Goal: Task Accomplishment & Management: Complete application form

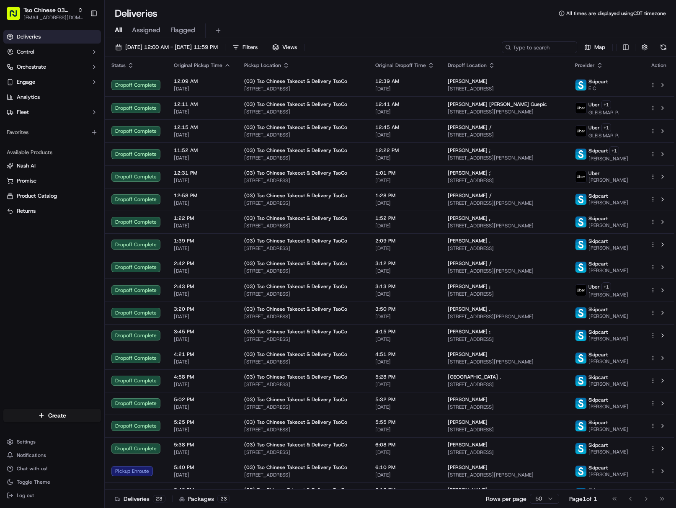
click at [675, 29] on div "All Assigned Flagged" at bounding box center [390, 30] width 571 height 15
click at [64, 15] on span "[EMAIL_ADDRESS][DOMAIN_NAME]" at bounding box center [53, 17] width 60 height 7
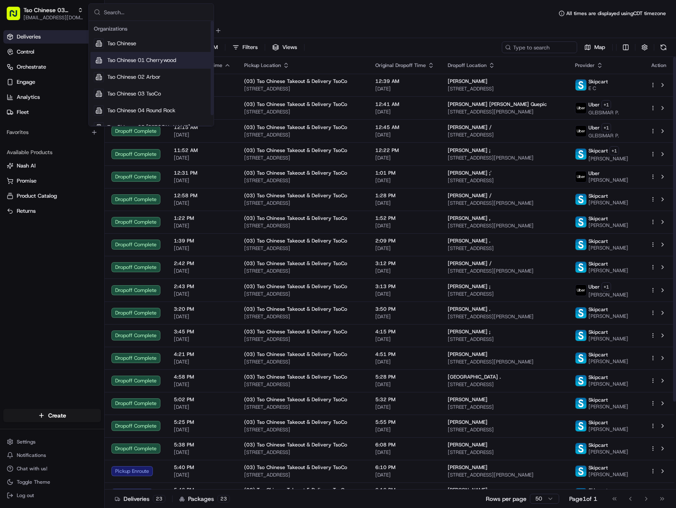
click at [182, 59] on div "Tso Chinese 01 Cherrywood" at bounding box center [150, 60] width 121 height 17
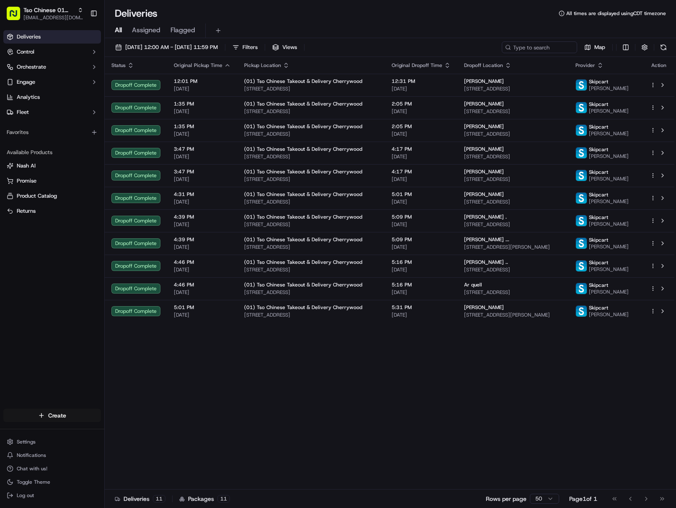
click at [75, 415] on html "Tso Chinese 01 Cherrywood [EMAIL_ADDRESS][DOMAIN_NAME] Toggle Sidebar Deliverie…" at bounding box center [338, 254] width 676 height 508
click at [128, 426] on link "Delivery" at bounding box center [151, 430] width 93 height 15
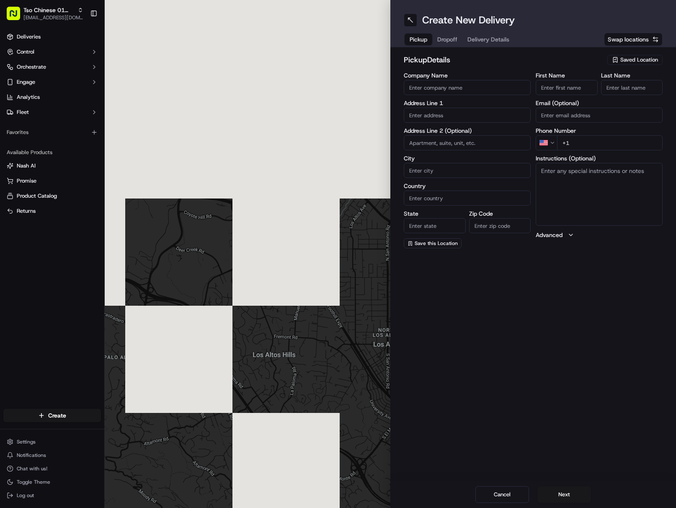
click at [624, 59] on span "Saved Location" at bounding box center [639, 60] width 38 height 8
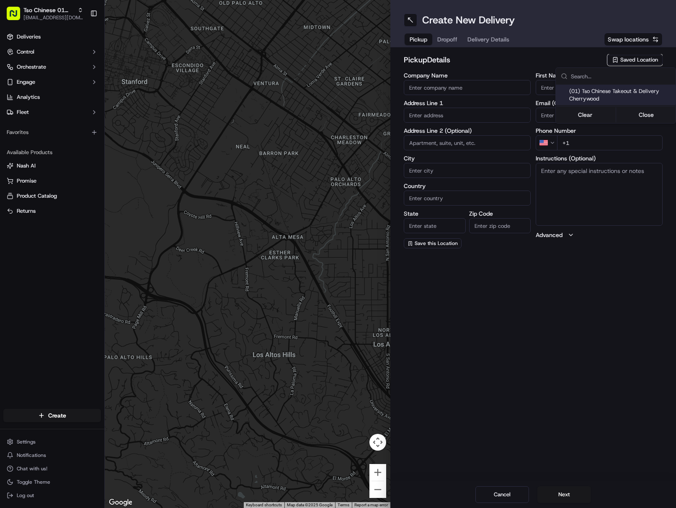
click at [588, 93] on span "(01) Tso Chinese Takeout & Delivery Cherrywood" at bounding box center [620, 94] width 103 height 15
type input "(01) Tso Chinese Takeout & Delivery Cherrywood"
type input "[STREET_ADDRESS]"
type input "Ste E-5"
type input "Austin"
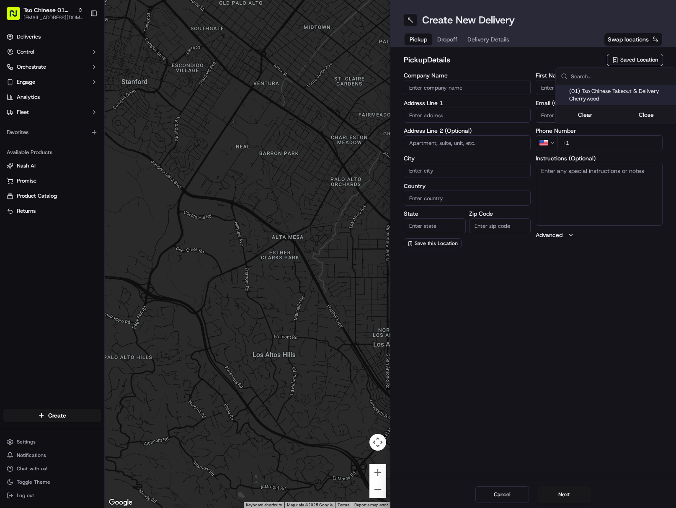
type input "US"
type input "[GEOGRAPHIC_DATA]"
type input "78722"
type input "Tso Chinese"
type input "Cherrywood Manager"
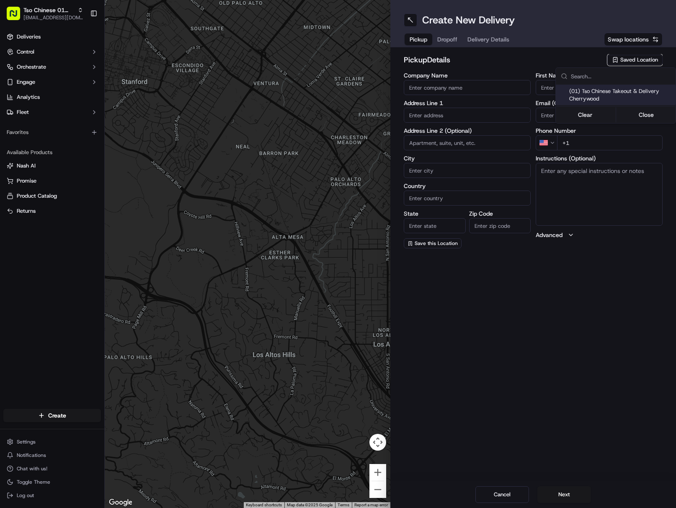
type input "[EMAIL_ADDRESS][DOMAIN_NAME]"
type input "[PHONE_NUMBER]"
type textarea "Submit a picture displaying address & food as Proof of Delivery. Envía una foto…"
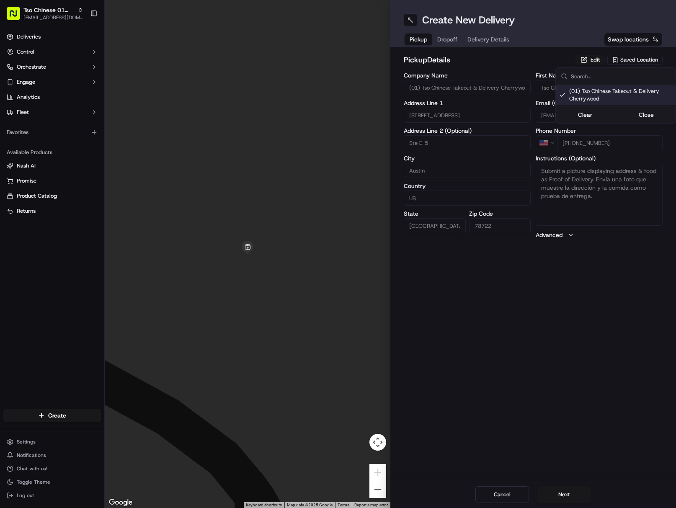
click at [479, 35] on html "Tso Chinese 01 Cherrywood [EMAIL_ADDRESS][DOMAIN_NAME] Toggle Sidebar Deliverie…" at bounding box center [338, 254] width 676 height 508
click at [479, 35] on button "Delivery Details" at bounding box center [488, 39] width 52 height 12
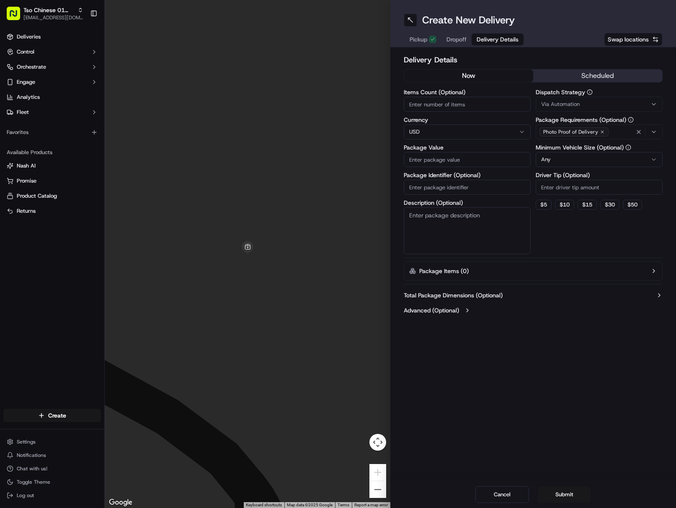
drag, startPoint x: 479, startPoint y: 183, endPoint x: 491, endPoint y: 183, distance: 12.1
click at [479, 183] on input "Package Identifier (Optional)" at bounding box center [466, 187] width 127 height 15
paste input "22XKCWC"
type input "22XKCWC"
click at [578, 105] on span "Via Automation" at bounding box center [560, 104] width 39 height 8
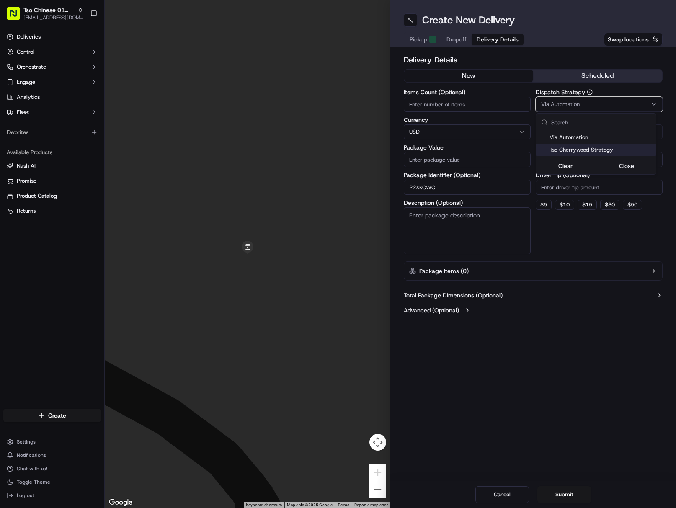
click at [600, 148] on span "Tso Cherrywood Strategy" at bounding box center [600, 150] width 103 height 8
click at [596, 188] on html "Tso Chinese 01 Cherrywood [EMAIL_ADDRESS][DOMAIN_NAME] Toggle Sidebar Deliverie…" at bounding box center [338, 254] width 676 height 508
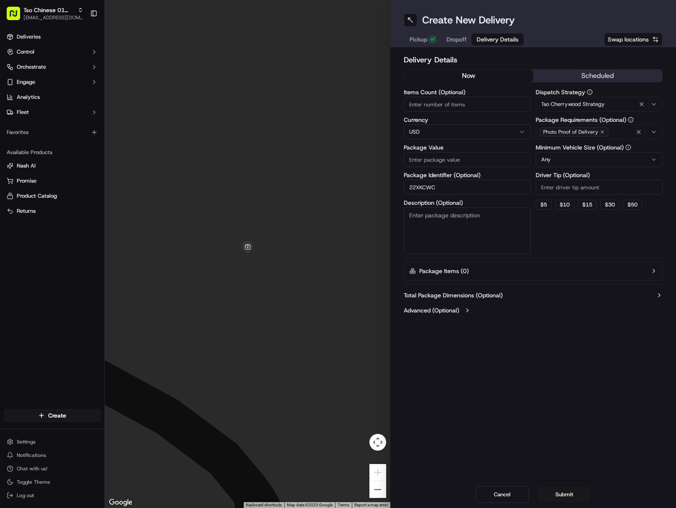
click at [596, 188] on input "Driver Tip (Optional)" at bounding box center [598, 187] width 127 height 15
type input "2"
click at [637, 129] on icon "button" at bounding box center [638, 131] width 7 height 7
click at [637, 129] on div "Photo Proof of Delivery" at bounding box center [598, 132] width 123 height 13
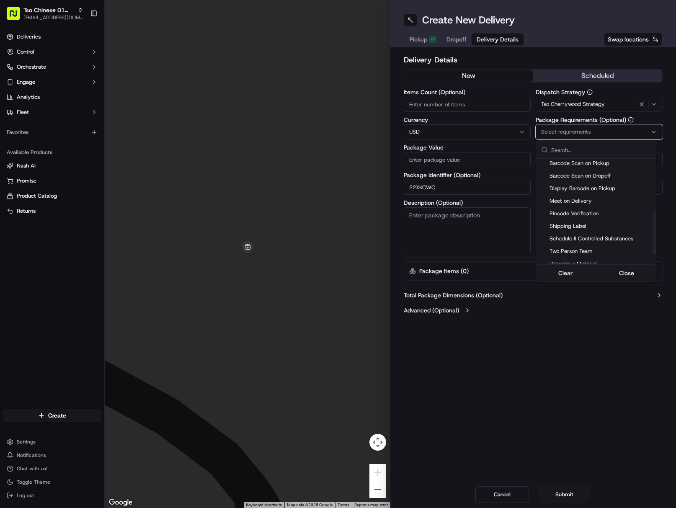
scroll to position [126, 0]
click at [588, 190] on span "Meet on Delivery" at bounding box center [600, 190] width 103 height 8
click at [543, 339] on html "Tso Chinese 01 Cherrywood [EMAIL_ADDRESS][DOMAIN_NAME] Toggle Sidebar Deliverie…" at bounding box center [338, 254] width 676 height 508
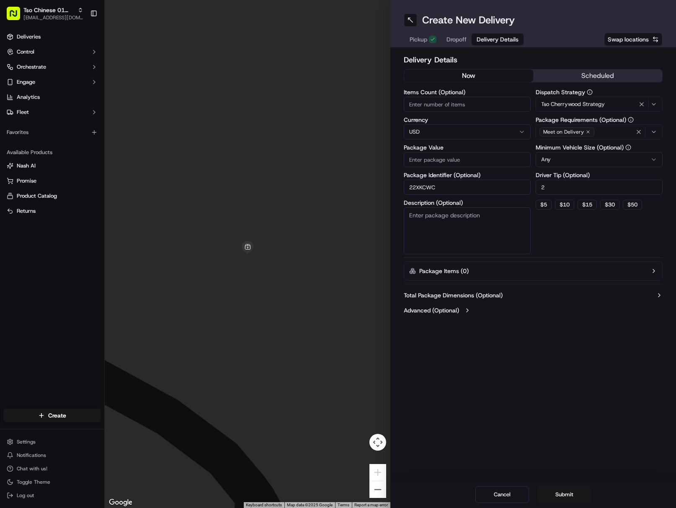
click at [454, 36] on span "Dropoff" at bounding box center [456, 39] width 20 height 8
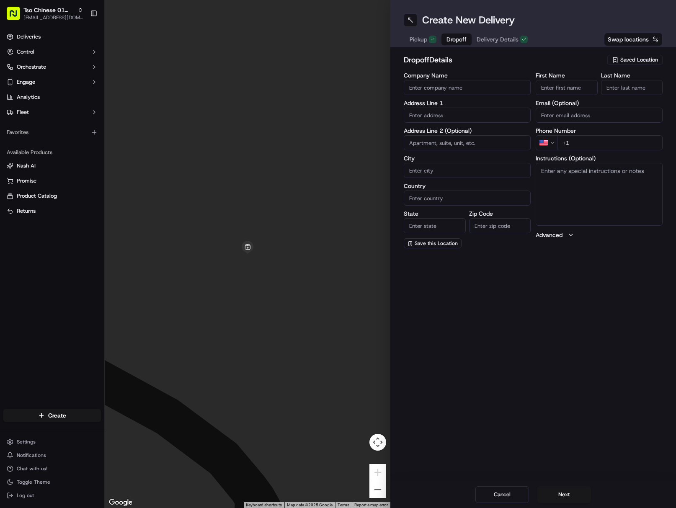
click at [575, 90] on input "First Name" at bounding box center [566, 87] width 62 height 15
paste input "[PERSON_NAME]"
drag, startPoint x: 554, startPoint y: 88, endPoint x: 585, endPoint y: 92, distance: 31.2
click at [581, 91] on input "[PERSON_NAME]" at bounding box center [566, 87] width 62 height 15
type input "[PERSON_NAME]"
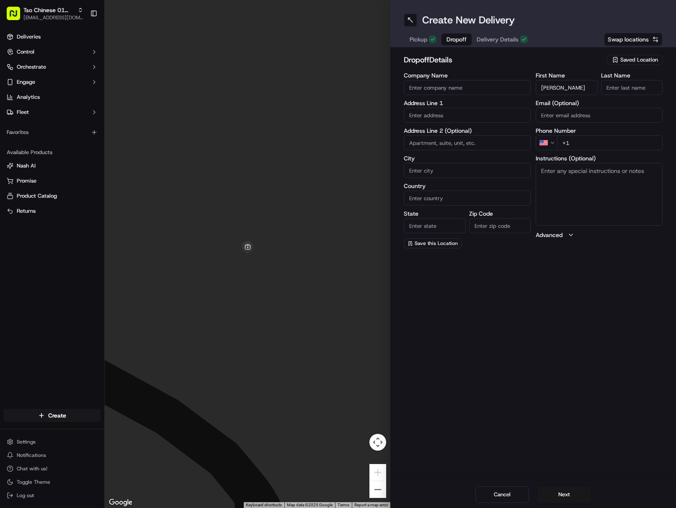
drag, startPoint x: 632, startPoint y: 87, endPoint x: 644, endPoint y: 96, distance: 15.5
click at [633, 86] on input "Last Name" at bounding box center [632, 87] width 62 height 15
paste input "Given"
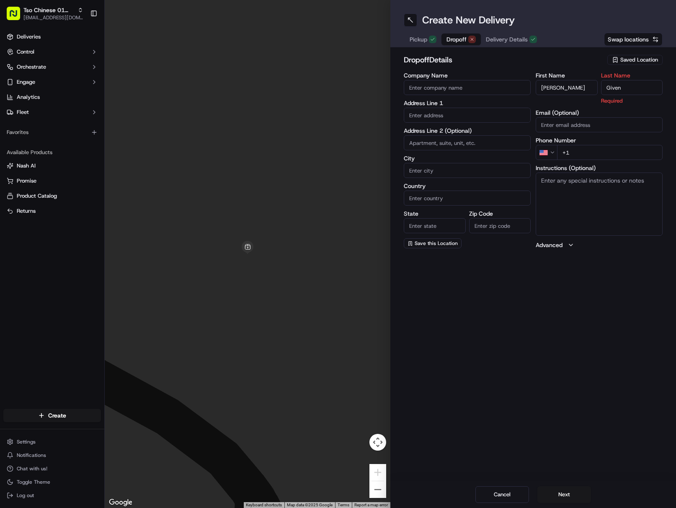
type input "Given"
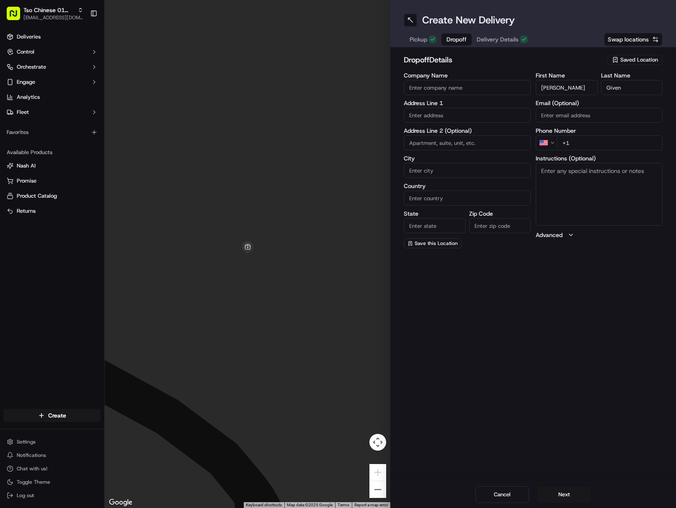
click at [627, 141] on input "+1" at bounding box center [609, 142] width 105 height 15
paste input "[PHONE_NUMBER]"
type input "[PHONE_NUMBER]"
click at [430, 117] on input "text" at bounding box center [466, 115] width 127 height 15
click at [487, 128] on div "[STREET_ADDRESS]" at bounding box center [467, 132] width 123 height 13
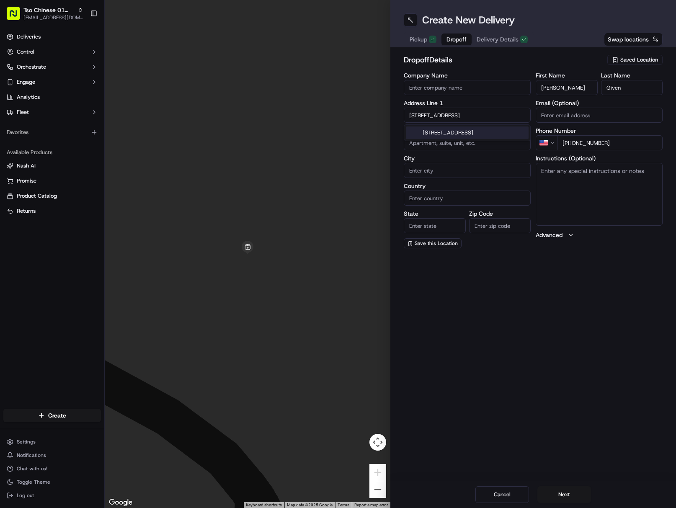
type input "[STREET_ADDRESS]"
type input "Austin"
type input "[GEOGRAPHIC_DATA]"
type input "78751"
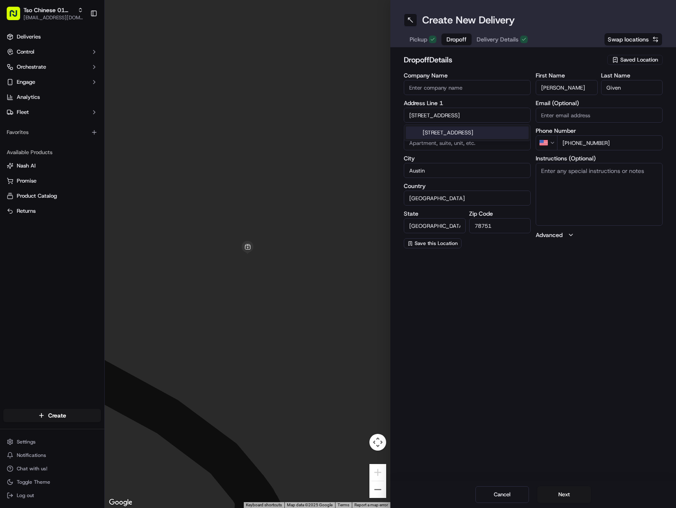
type input "[STREET_ADDRESS]"
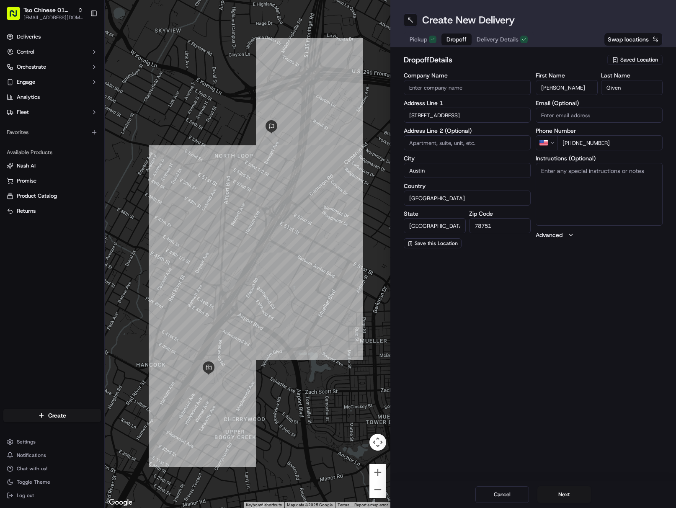
click at [599, 191] on textarea "Instructions (Optional)" at bounding box center [598, 194] width 127 height 63
paste textarea "Drop off at front door with green light"
click at [655, 178] on textarea "Drop off at front door with green light" at bounding box center [598, 194] width 127 height 63
paste textarea "If the customer doesn't answer at a knock or doorbell ring, call the customer d…"
type textarea "Drop off at front door with green light If the customer doesn't answer at a kno…"
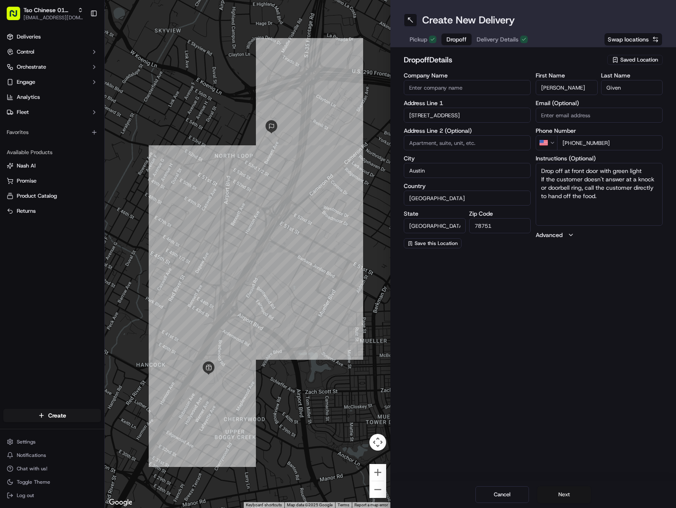
click at [564, 493] on button "Next" at bounding box center [564, 494] width 54 height 17
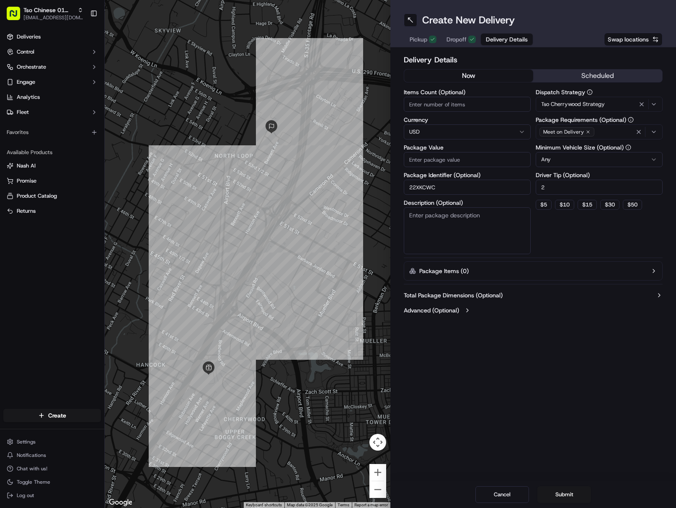
click at [448, 161] on input "Package Value" at bounding box center [466, 159] width 127 height 15
paste input "30.26"
type input "30.26"
click at [572, 496] on button "Submit" at bounding box center [564, 494] width 54 height 17
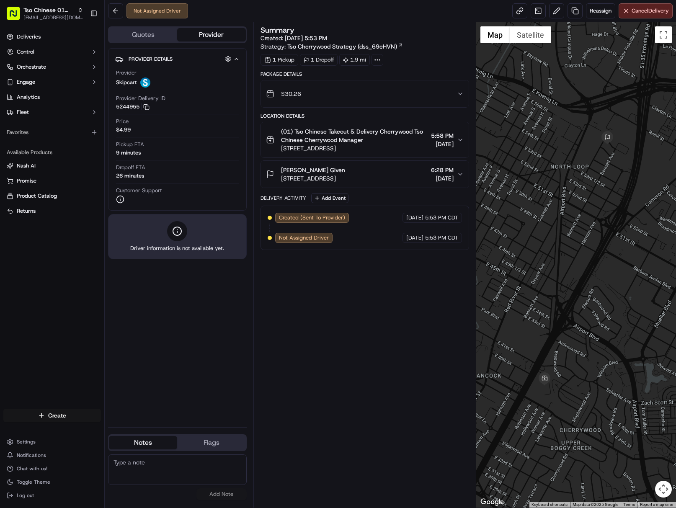
click at [83, 409] on html "Tso Chinese 01 Cherrywood [EMAIL_ADDRESS][DOMAIN_NAME] Toggle Sidebar Deliverie…" at bounding box center [338, 254] width 676 height 508
click at [121, 429] on link "Delivery" at bounding box center [151, 430] width 93 height 15
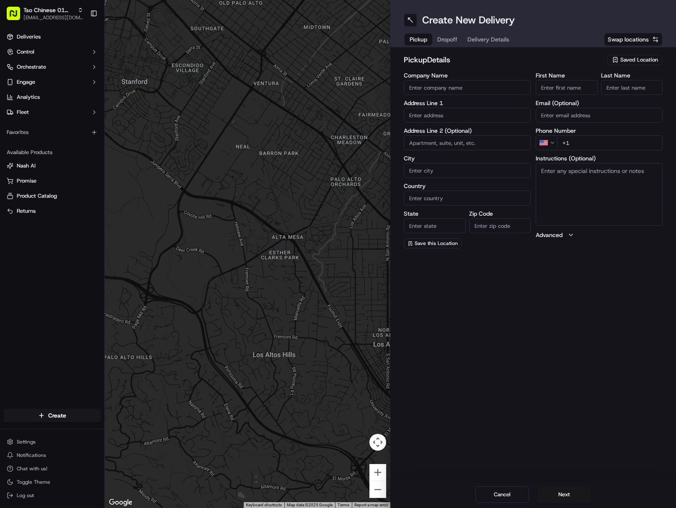
click at [629, 60] on span "Saved Location" at bounding box center [639, 60] width 38 height 8
drag, startPoint x: 594, startPoint y: 87, endPoint x: 588, endPoint y: 93, distance: 8.3
click at [591, 91] on div "(01) Tso Chinese Takeout & Delivery Cherrywood" at bounding box center [615, 95] width 120 height 20
type input "(01) Tso Chinese Takeout & Delivery Cherrywood"
type input "[STREET_ADDRESS]"
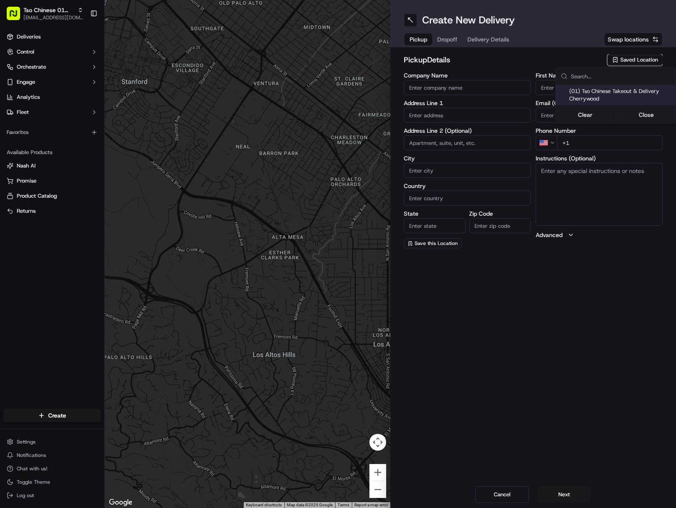
type input "Ste E-5"
type input "Austin"
type input "US"
type input "[GEOGRAPHIC_DATA]"
type input "78722"
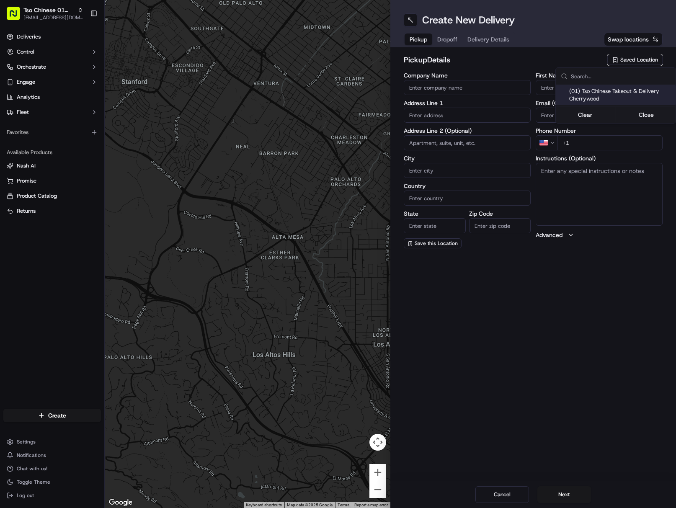
type input "Tso Chinese"
type input "Cherrywood Manager"
type input "[EMAIL_ADDRESS][DOMAIN_NAME]"
type input "[PHONE_NUMBER]"
type textarea "Submit a picture displaying address & food as Proof of Delivery. Envía una foto…"
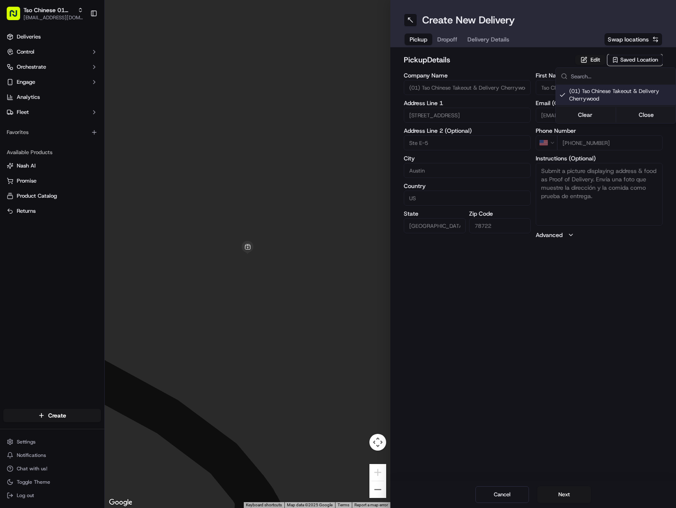
click at [494, 38] on html "Tso Chinese 01 Cherrywood [EMAIL_ADDRESS][DOMAIN_NAME] Toggle Sidebar Deliverie…" at bounding box center [338, 254] width 676 height 508
click at [494, 38] on span "Delivery Details" at bounding box center [488, 39] width 42 height 8
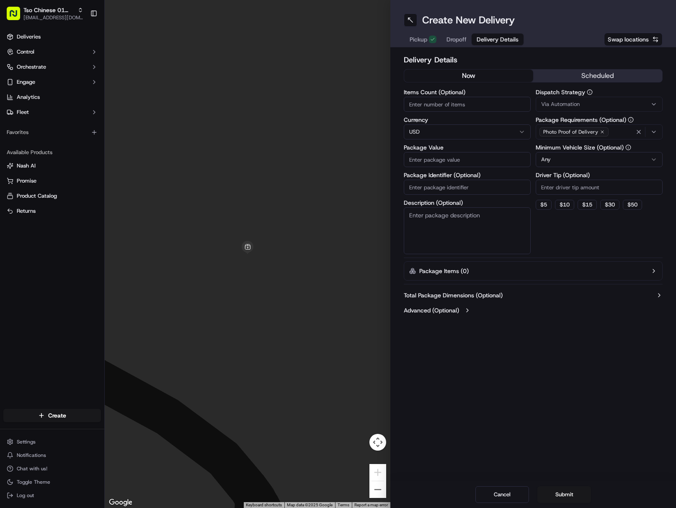
drag, startPoint x: 487, startPoint y: 180, endPoint x: 498, endPoint y: 183, distance: 11.7
click at [487, 180] on input "Package Identifier (Optional)" at bounding box center [466, 187] width 127 height 15
paste input "D226C9T"
type input "D226C9T"
click at [581, 103] on div "Via Automation" at bounding box center [598, 104] width 123 height 8
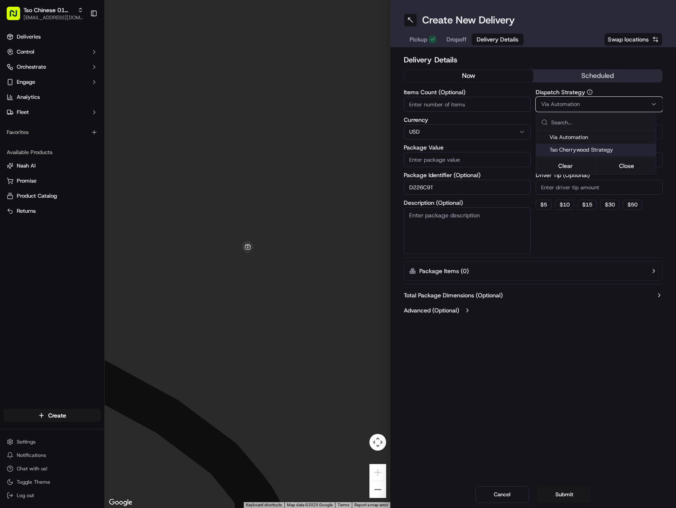
click at [599, 149] on span "Tso Cherrywood Strategy" at bounding box center [600, 150] width 103 height 8
click at [597, 190] on html "Tso Chinese 01 Cherrywood [EMAIL_ADDRESS][DOMAIN_NAME] Toggle Sidebar Deliverie…" at bounding box center [338, 254] width 676 height 508
click at [597, 190] on input "Driver Tip (Optional)" at bounding box center [598, 187] width 127 height 15
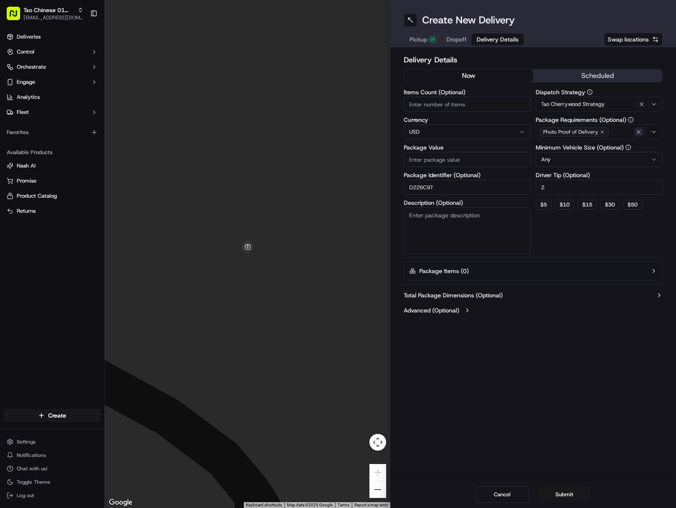
type input "2"
click at [636, 132] on icon "button" at bounding box center [638, 131] width 7 height 7
click at [636, 132] on div "Select requirements" at bounding box center [598, 132] width 123 height 8
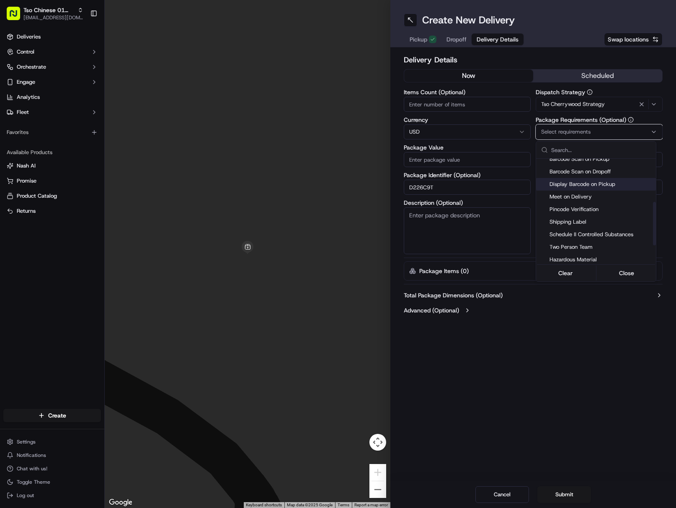
scroll to position [126, 0]
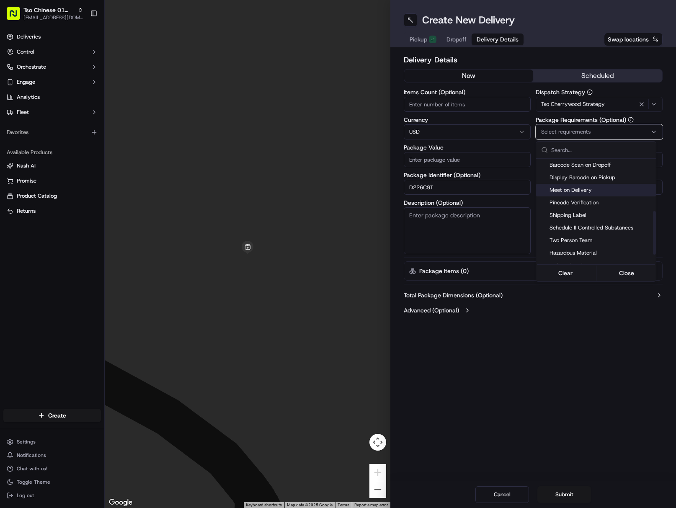
click at [591, 186] on div "Meet on Delivery" at bounding box center [596, 190] width 120 height 13
click at [588, 356] on html "Tso Chinese 01 Cherrywood [EMAIL_ADDRESS][DOMAIN_NAME] Toggle Sidebar Deliverie…" at bounding box center [338, 254] width 676 height 508
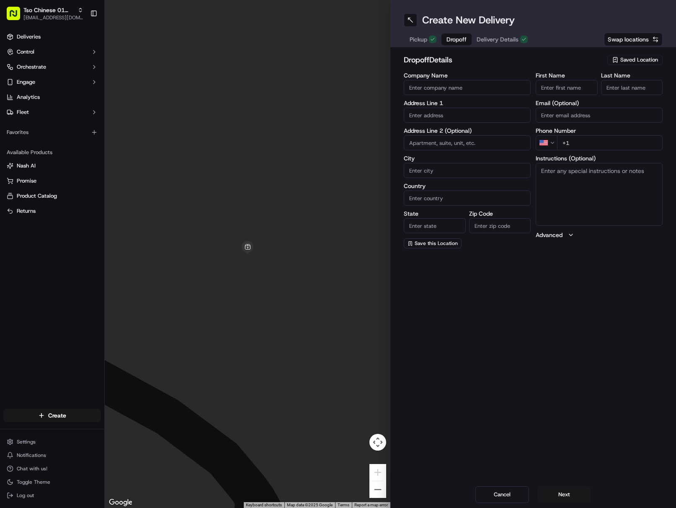
click at [461, 38] on span "Dropoff" at bounding box center [456, 39] width 20 height 8
click at [570, 83] on input "First Name" at bounding box center [566, 87] width 62 height 15
paste input "[PERSON_NAME]"
drag, startPoint x: 553, startPoint y: 88, endPoint x: 586, endPoint y: 88, distance: 32.2
click at [585, 88] on input "[PERSON_NAME]" at bounding box center [566, 87] width 62 height 15
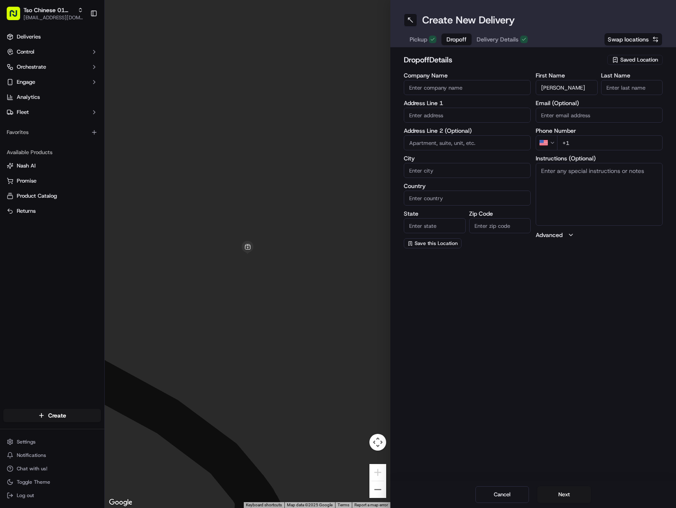
type input "[PERSON_NAME]"
paste input "[PERSON_NAME]"
drag, startPoint x: 624, startPoint y: 87, endPoint x: 642, endPoint y: 96, distance: 20.8
click at [625, 87] on input "[PERSON_NAME]" at bounding box center [632, 87] width 62 height 15
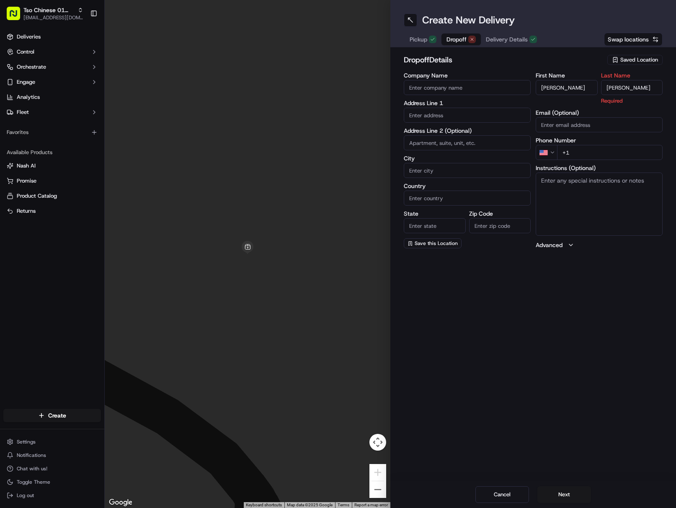
type input "[PERSON_NAME]"
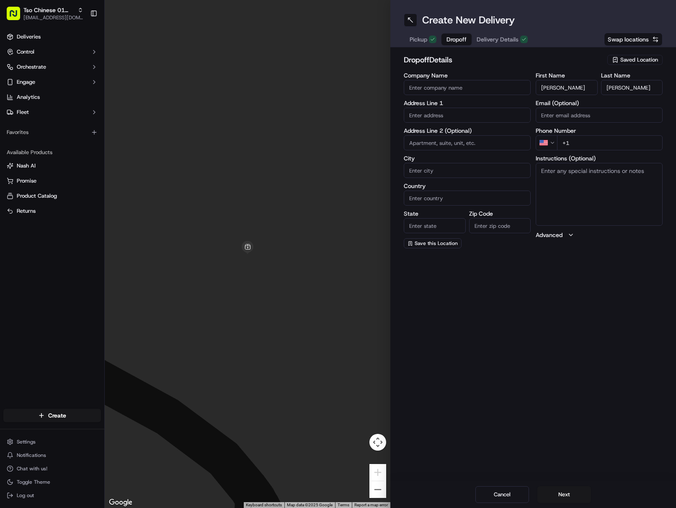
click at [644, 148] on input "+1" at bounding box center [609, 142] width 105 height 15
paste input "[PHONE_NUMBER]"
type input "[PHONE_NUMBER]"
click at [467, 114] on input "text" at bounding box center [466, 115] width 127 height 15
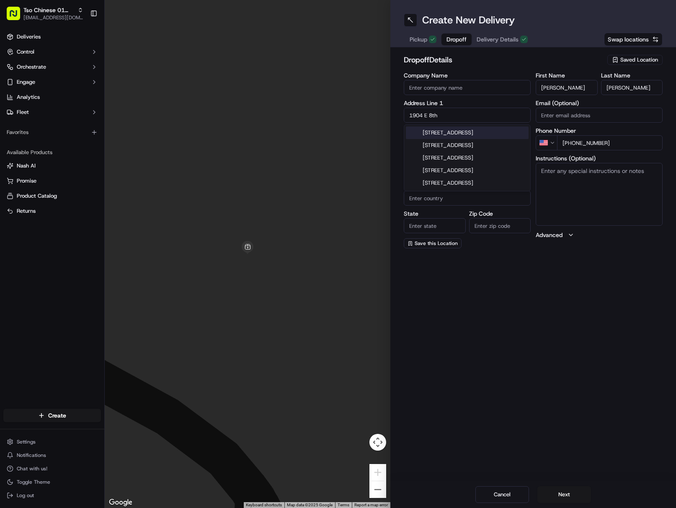
click at [498, 130] on div "[STREET_ADDRESS]" at bounding box center [467, 132] width 123 height 13
type input "[STREET_ADDRESS]"
type input "Austin"
type input "[GEOGRAPHIC_DATA]"
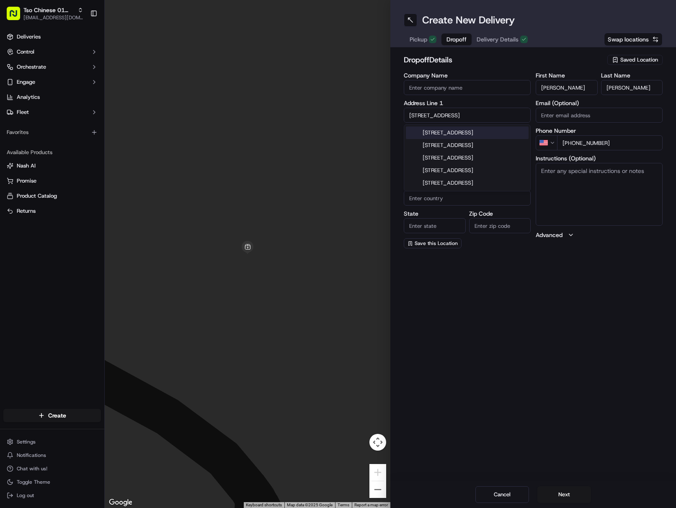
type input "78702"
type input "[STREET_ADDRESS]"
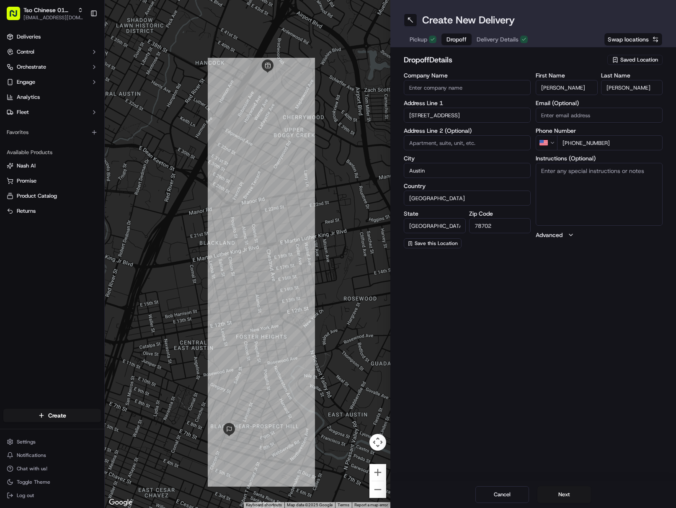
click at [619, 206] on textarea "Instructions (Optional)" at bounding box center [598, 194] width 127 height 63
paste textarea "Please ring doorbell and leave bag on the top step. Thank you!"
drag, startPoint x: 620, startPoint y: 182, endPoint x: 622, endPoint y: 187, distance: 4.9
click at [620, 183] on textarea "Please ring doorbell and leave bag on the top step. Thank you!" at bounding box center [598, 194] width 127 height 63
paste textarea "If the customer doesn't answer at a knock or doorbell ring, call the customer d…"
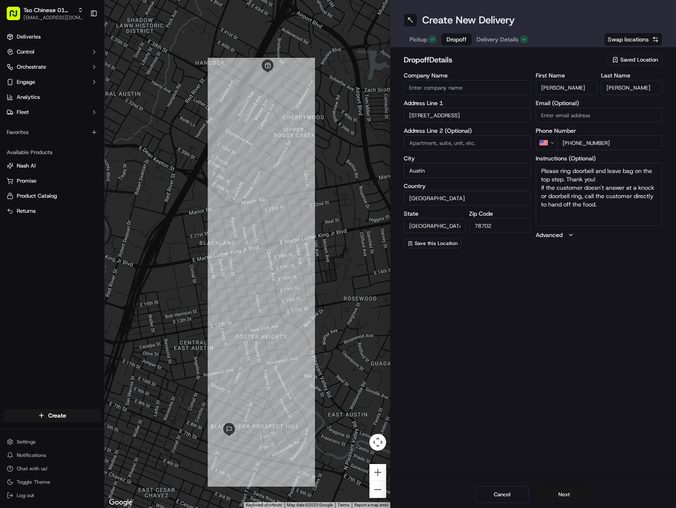
type textarea "Please ring doorbell and leave bag on the top step. Thank you! If the customer …"
click at [570, 494] on button "Next" at bounding box center [564, 494] width 54 height 17
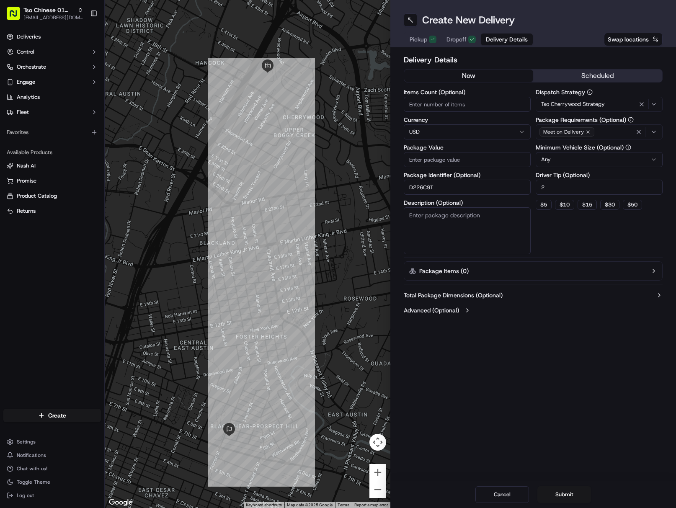
click at [470, 157] on input "Package Value" at bounding box center [466, 159] width 127 height 15
paste input "63.54"
type input "63.54"
click at [571, 497] on button "Submit" at bounding box center [564, 494] width 54 height 17
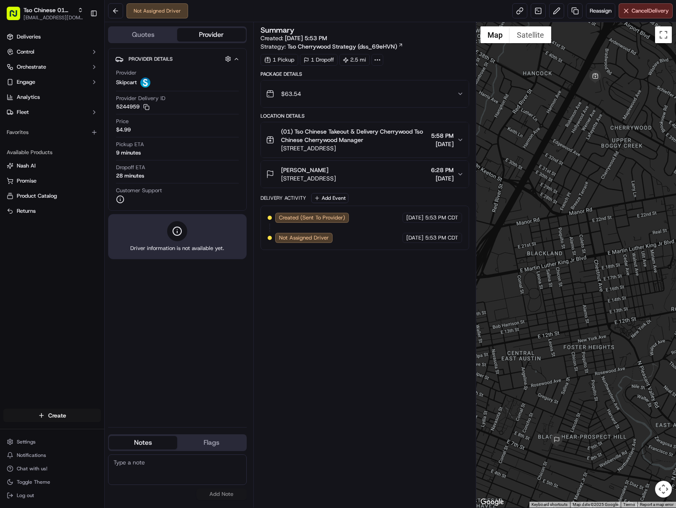
click at [80, 414] on html "Tso Chinese 01 Cherrywood [EMAIL_ADDRESS][DOMAIN_NAME] Toggle Sidebar Deliverie…" at bounding box center [338, 254] width 676 height 508
click at [144, 437] on link "Delivery" at bounding box center [151, 430] width 93 height 15
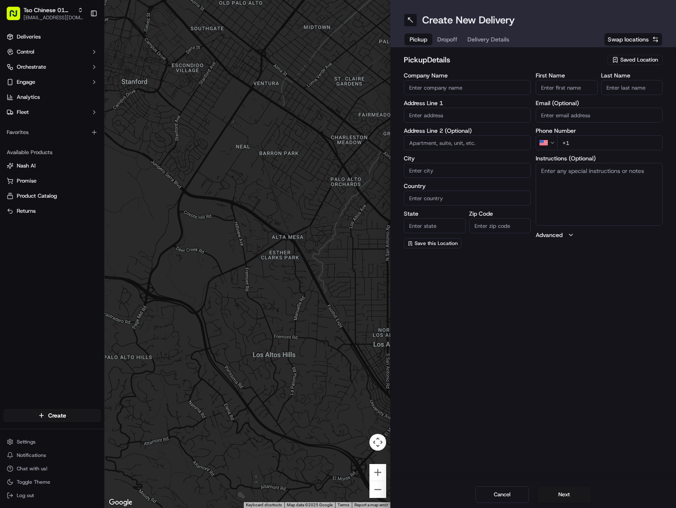
click at [625, 63] on div "Saved Location" at bounding box center [634, 60] width 55 height 10
click at [596, 98] on span "(01) Tso Chinese Takeout & Delivery Cherrywood" at bounding box center [620, 94] width 103 height 15
type input "(01) Tso Chinese Takeout & Delivery Cherrywood"
type input "[STREET_ADDRESS]"
type input "Ste E-5"
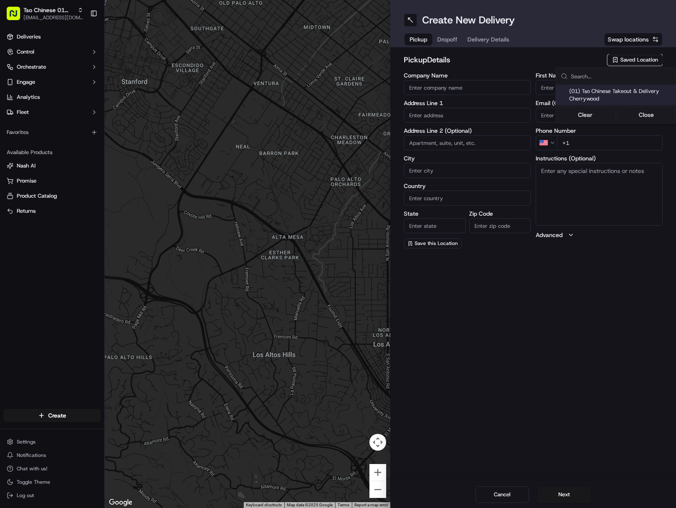
type input "Austin"
type input "US"
type input "[GEOGRAPHIC_DATA]"
type input "78722"
type input "Tso Chinese"
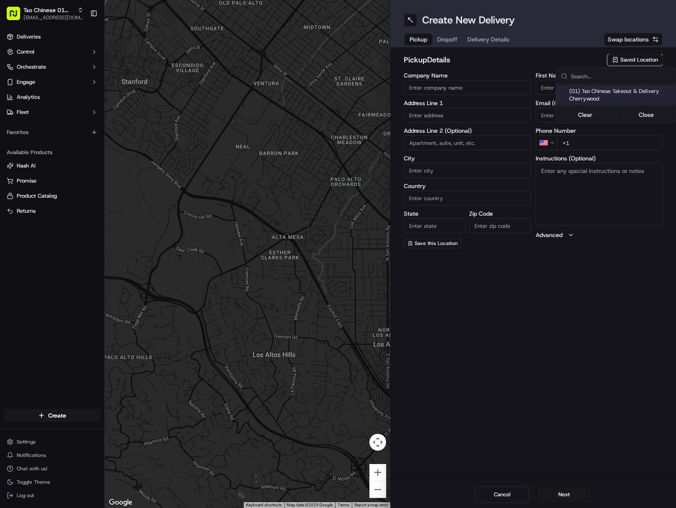
type input "Cherrywood Manager"
type input "[EMAIL_ADDRESS][DOMAIN_NAME]"
type input "[PHONE_NUMBER]"
type textarea "Submit a picture displaying address & food as Proof of Delivery. Envía una foto…"
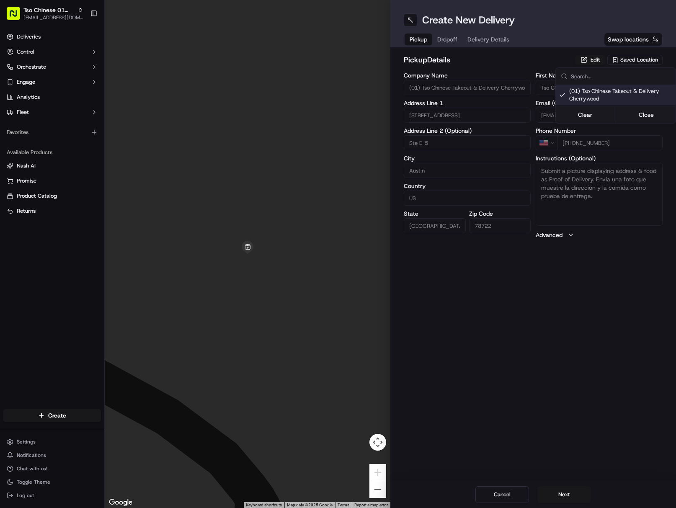
click at [477, 38] on html "Tso Chinese 01 Cherrywood [EMAIL_ADDRESS][DOMAIN_NAME] Toggle Sidebar Deliverie…" at bounding box center [338, 254] width 676 height 508
click at [477, 38] on span "Delivery Details" at bounding box center [488, 39] width 42 height 8
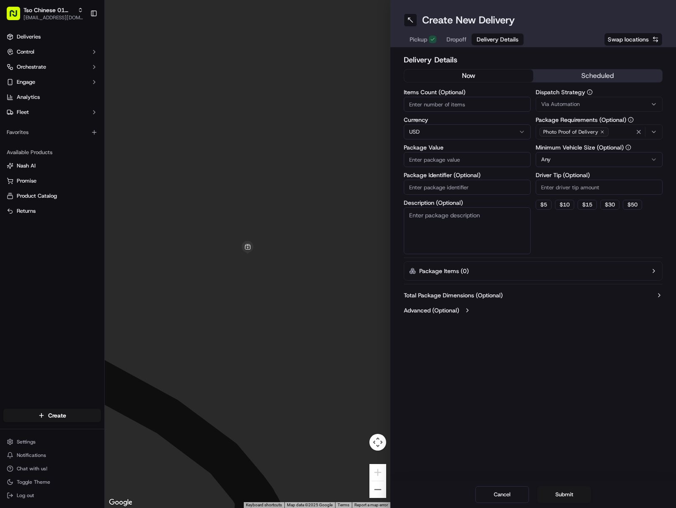
click at [454, 184] on input "Package Identifier (Optional)" at bounding box center [466, 187] width 127 height 15
paste input "QPSH4IH"
type input "QPSH4IH"
click at [574, 105] on span "Via Automation" at bounding box center [560, 104] width 39 height 8
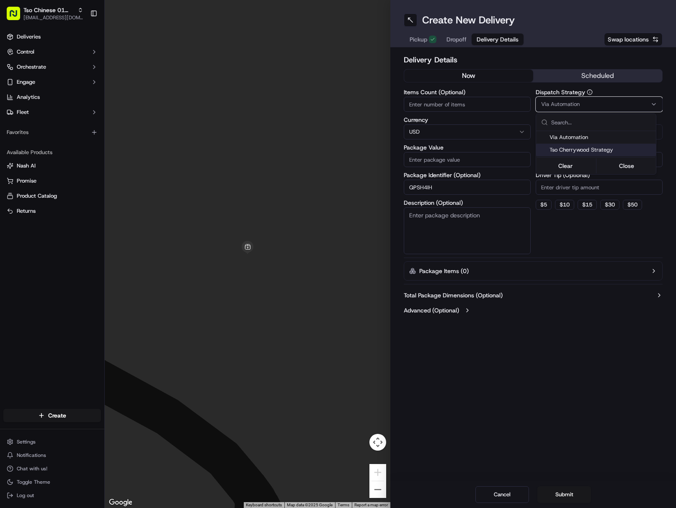
click at [602, 152] on span "Tso Cherrywood Strategy" at bounding box center [600, 150] width 103 height 8
click at [606, 195] on html "Tso Chinese 01 Cherrywood [EMAIL_ADDRESS][DOMAIN_NAME] Toggle Sidebar Deliverie…" at bounding box center [338, 254] width 676 height 508
click at [606, 195] on div "Dispatch Strategy Tso Cherrywood Strategy Package Requirements (Optional) Photo…" at bounding box center [598, 171] width 127 height 165
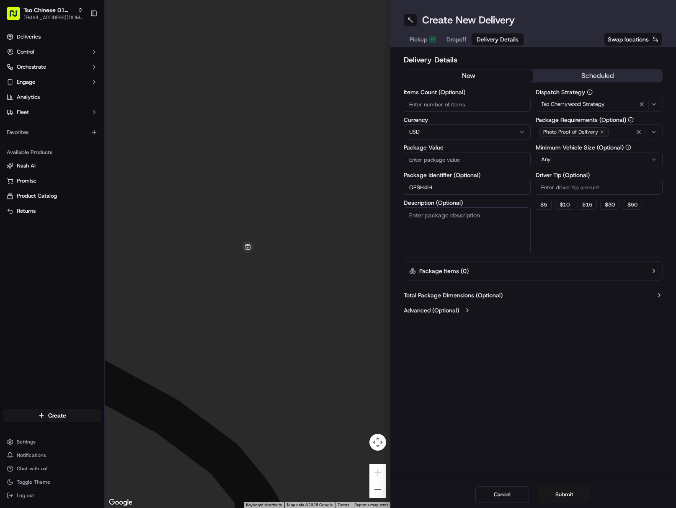
click at [604, 192] on input "Driver Tip (Optional)" at bounding box center [598, 187] width 127 height 15
type input "2"
click at [636, 132] on icon "button" at bounding box center [638, 131] width 7 height 7
click at [636, 132] on div "Select requirements" at bounding box center [598, 132] width 123 height 8
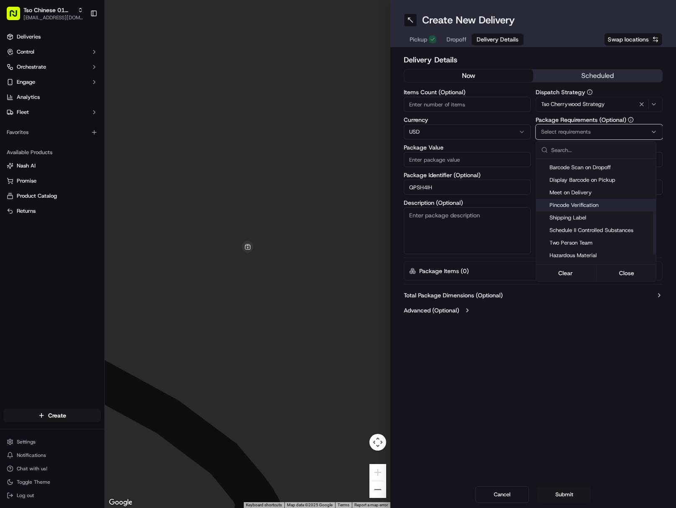
scroll to position [126, 0]
click at [591, 193] on span "Meet on Delivery" at bounding box center [600, 190] width 103 height 8
drag, startPoint x: 574, startPoint y: 388, endPoint x: 576, endPoint y: 379, distance: 8.9
click at [574, 386] on html "Tso Chinese 01 Cherrywood [EMAIL_ADDRESS][DOMAIN_NAME] Toggle Sidebar Deliverie…" at bounding box center [338, 254] width 676 height 508
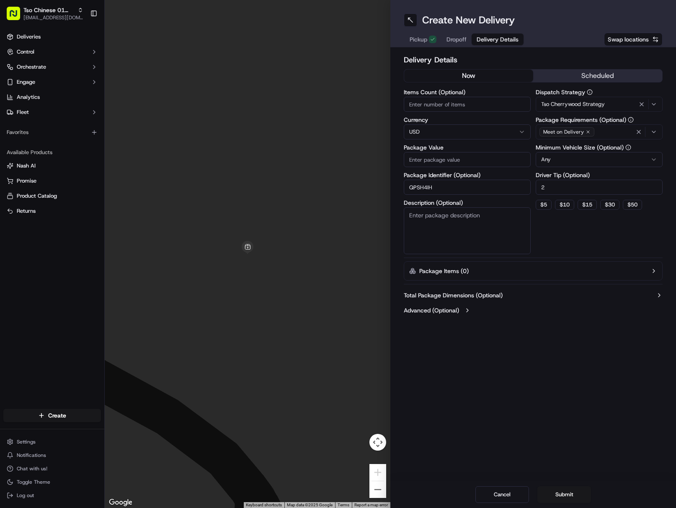
click at [456, 43] on span "Dropoff" at bounding box center [456, 39] width 20 height 8
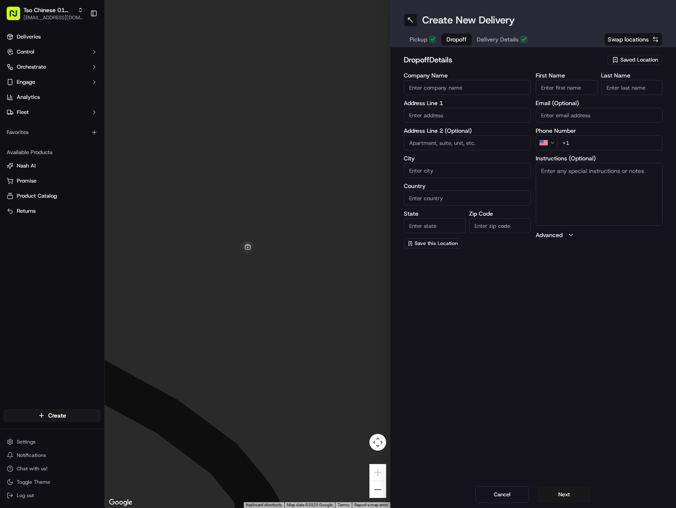
click at [671, 378] on div "Create New Delivery Pickup Dropoff Delivery Details Swap locations dropoff Deta…" at bounding box center [532, 254] width 285 height 508
drag, startPoint x: 578, startPoint y: 85, endPoint x: 583, endPoint y: 86, distance: 4.7
click at [578, 85] on input "First Name" at bounding box center [566, 87] width 62 height 15
paste input "[PERSON_NAME]"
drag, startPoint x: 561, startPoint y: 88, endPoint x: 642, endPoint y: 91, distance: 80.8
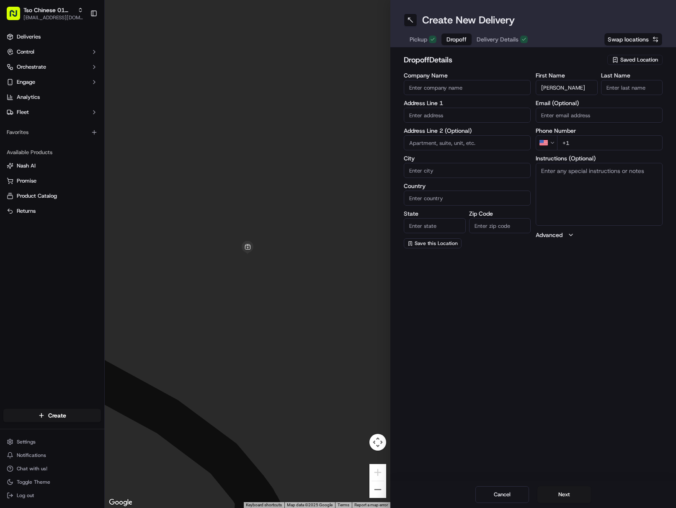
click at [591, 87] on input "[PERSON_NAME]" at bounding box center [566, 87] width 62 height 15
type input "[PERSON_NAME]"
paste input "[PERSON_NAME]"
click at [650, 88] on input "[PERSON_NAME]" at bounding box center [632, 87] width 62 height 15
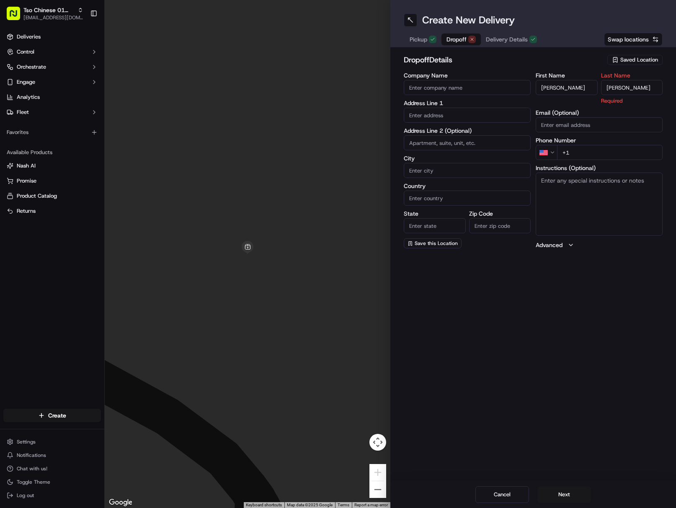
type input "[PERSON_NAME]"
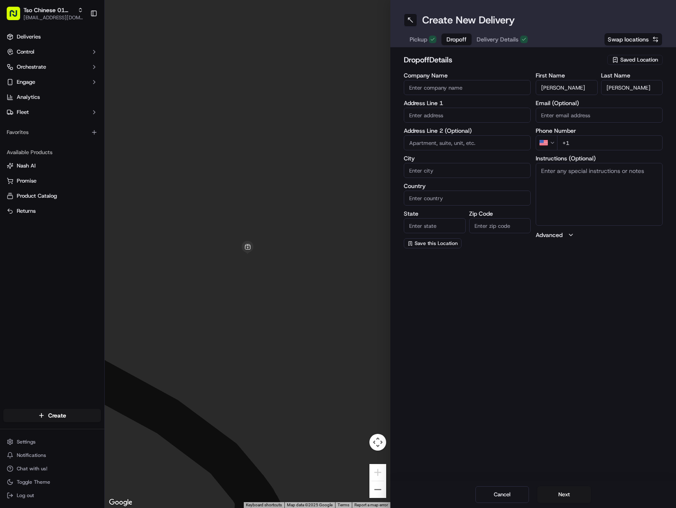
drag, startPoint x: 632, startPoint y: 145, endPoint x: 636, endPoint y: 153, distance: 8.6
click at [632, 145] on input "+1" at bounding box center [609, 142] width 105 height 15
paste input "[PHONE_NUMBER]"
type input "[PHONE_NUMBER]"
click at [458, 110] on input "text" at bounding box center [466, 115] width 127 height 15
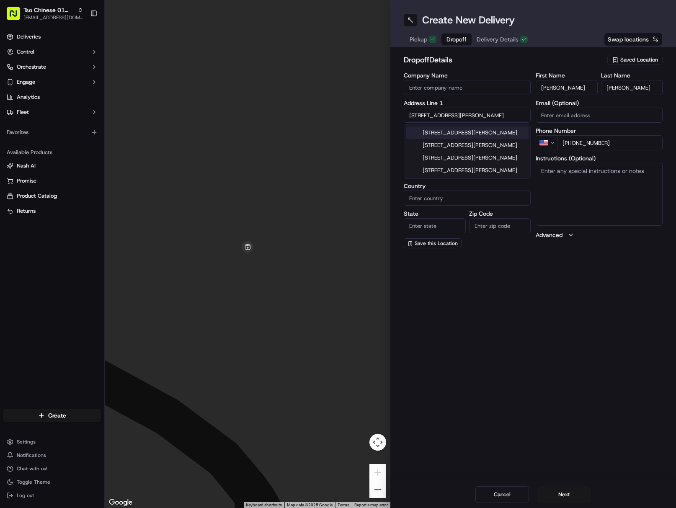
click at [479, 132] on div "[STREET_ADDRESS][PERSON_NAME]" at bounding box center [467, 132] width 123 height 13
type input "[STREET_ADDRESS][PERSON_NAME]"
type input "Austin"
type input "[GEOGRAPHIC_DATA]"
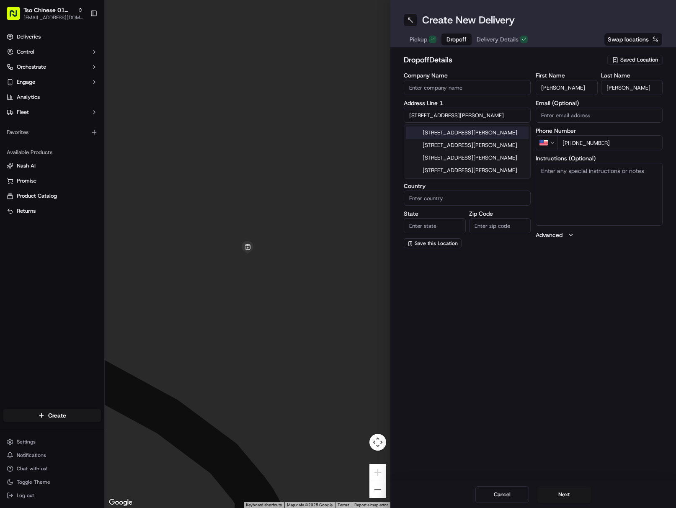
type input "78702"
type input "[STREET_ADDRESS][PERSON_NAME]"
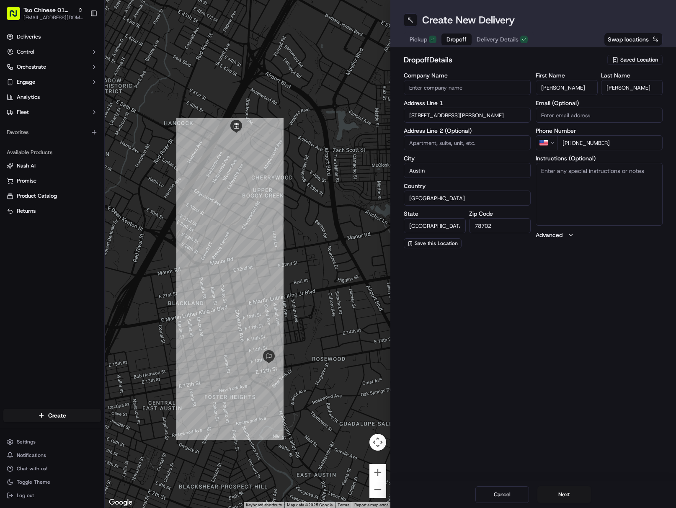
paste textarea "Unit B toward the back, leave at gate"
click at [623, 193] on textarea "Unit B toward the back, leave at gate" at bounding box center [598, 194] width 127 height 63
drag, startPoint x: 644, startPoint y: 172, endPoint x: 656, endPoint y: 194, distance: 25.1
click at [644, 172] on textarea "Unit B toward the back, leave at gate" at bounding box center [598, 194] width 127 height 63
paste textarea "If the customer doesn't answer at a knock or doorbell ring, call the customer d…"
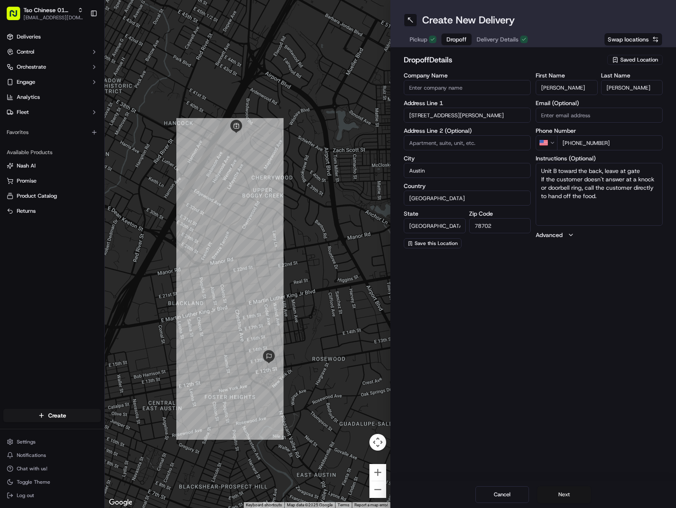
type textarea "Unit B toward the back, leave at gate If the customer doesn't answer at a knock…"
click at [564, 488] on button "Next" at bounding box center [564, 494] width 54 height 17
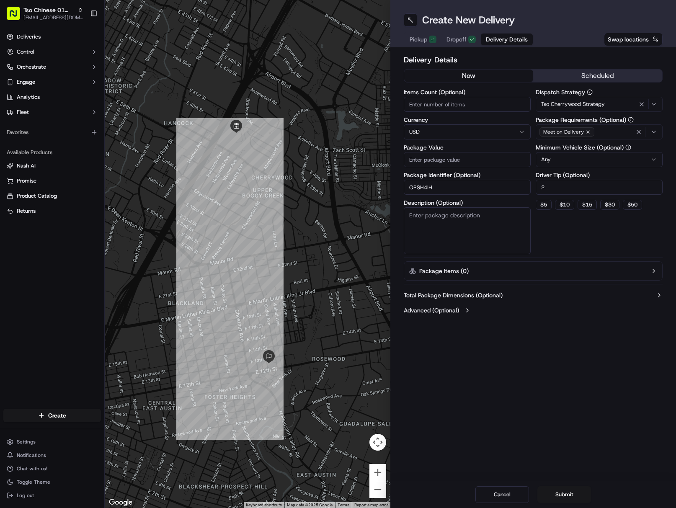
click at [456, 160] on input "Package Value" at bounding box center [466, 159] width 127 height 15
paste input "36.64"
type input "36.64"
click at [573, 492] on button "Submit" at bounding box center [564, 494] width 54 height 17
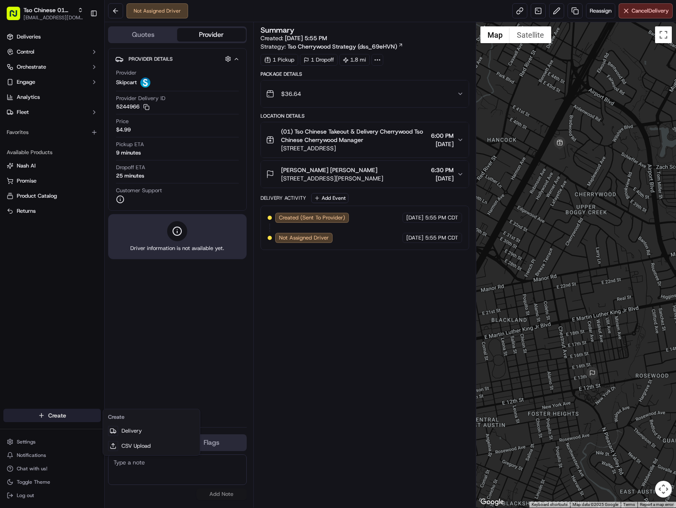
click at [55, 416] on html "Tso Chinese 01 Cherrywood [EMAIL_ADDRESS][DOMAIN_NAME] Toggle Sidebar Deliverie…" at bounding box center [338, 254] width 676 height 508
click at [119, 429] on link "Delivery" at bounding box center [151, 430] width 93 height 15
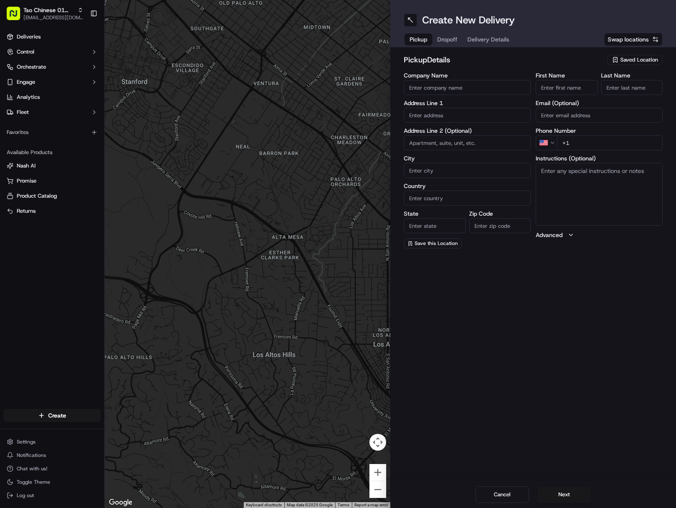
click at [631, 56] on span "Saved Location" at bounding box center [639, 60] width 38 height 8
click at [593, 95] on span "(01) Tso Chinese Takeout & Delivery Cherrywood" at bounding box center [620, 94] width 103 height 15
type input "(01) Tso Chinese Takeout & Delivery Cherrywood"
type input "[STREET_ADDRESS]"
type input "Ste E-5"
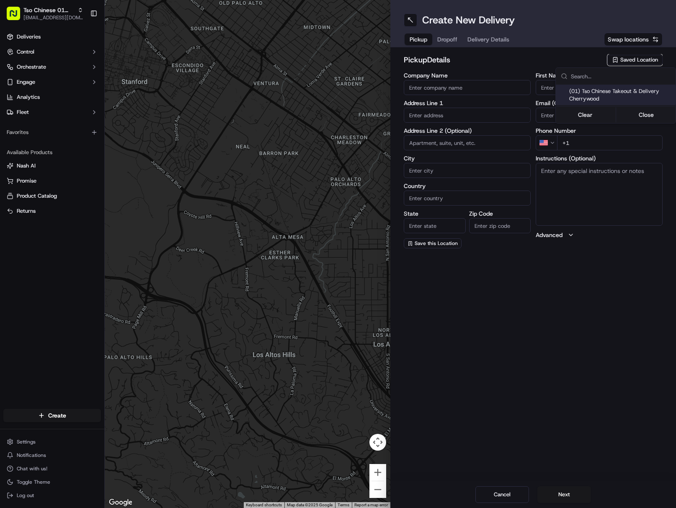
type input "Austin"
type input "US"
type input "[GEOGRAPHIC_DATA]"
type input "78722"
type input "Tso Chinese"
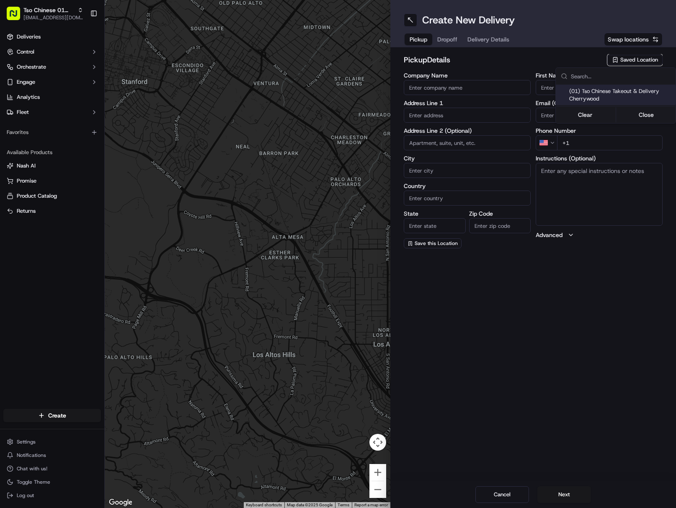
type input "Cherrywood Manager"
type input "[EMAIL_ADDRESS][DOMAIN_NAME]"
type input "[PHONE_NUMBER]"
type textarea "Submit a picture displaying address & food as Proof of Delivery. Envía una foto…"
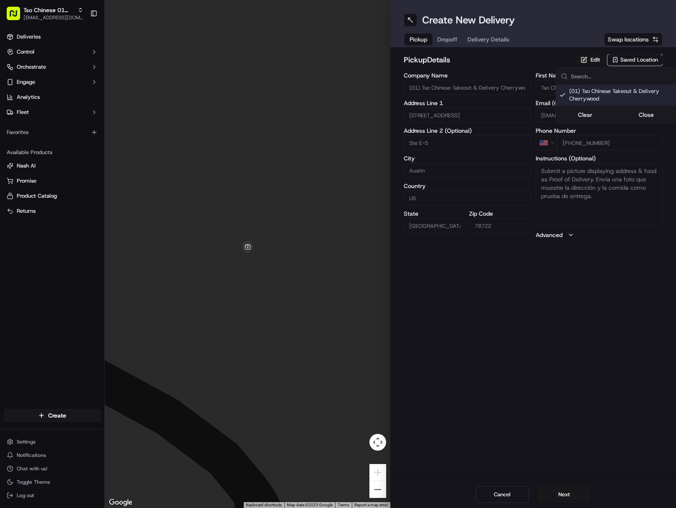
click at [493, 38] on html "Tso Chinese 01 Cherrywood [EMAIL_ADDRESS][DOMAIN_NAME] Toggle Sidebar Deliverie…" at bounding box center [338, 254] width 676 height 508
click at [493, 38] on span "Delivery Details" at bounding box center [488, 39] width 42 height 8
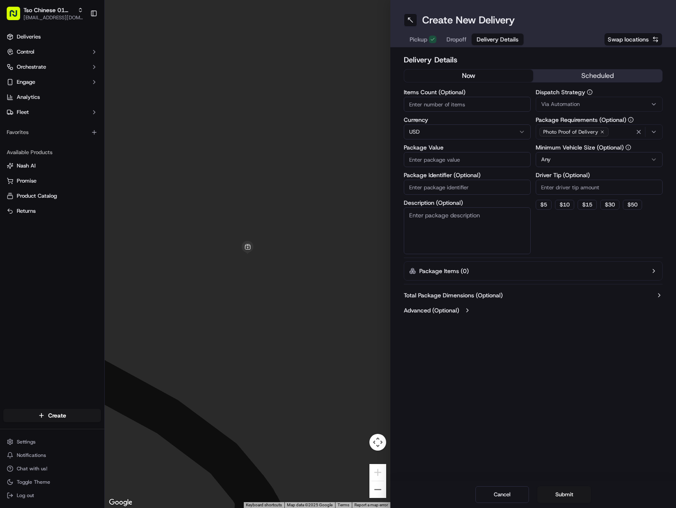
click at [473, 183] on input "Package Identifier (Optional)" at bounding box center [466, 187] width 127 height 15
paste input "YNW6OZL"
type input "YNW6OZL"
click at [617, 98] on button "Via Automation" at bounding box center [598, 104] width 127 height 15
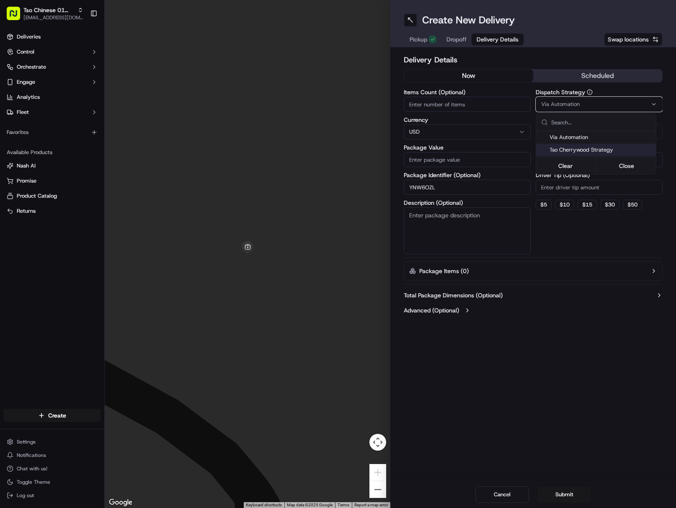
click at [622, 149] on span "Tso Cherrywood Strategy" at bounding box center [600, 150] width 103 height 8
click at [619, 184] on html "Tso Chinese 01 Cherrywood [EMAIL_ADDRESS][DOMAIN_NAME] Toggle Sidebar Deliverie…" at bounding box center [338, 254] width 676 height 508
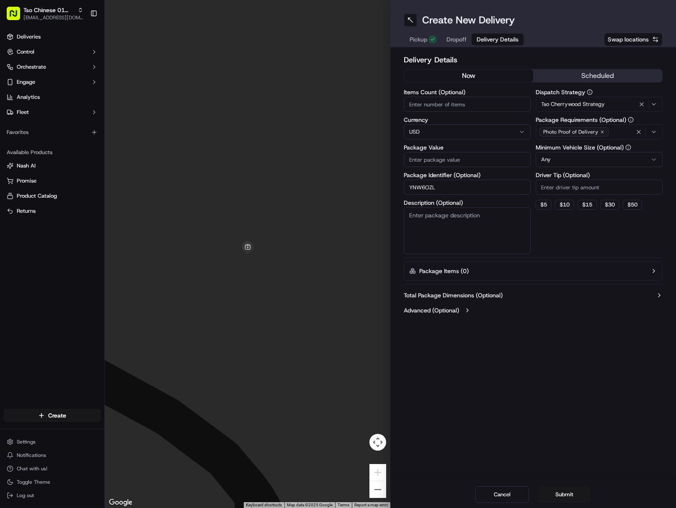
click at [619, 185] on input "Driver Tip (Optional)" at bounding box center [598, 187] width 127 height 15
type input "2"
click at [638, 128] on button "button" at bounding box center [638, 131] width 9 height 9
click at [638, 128] on div "Photo Proof of Delivery" at bounding box center [598, 132] width 123 height 13
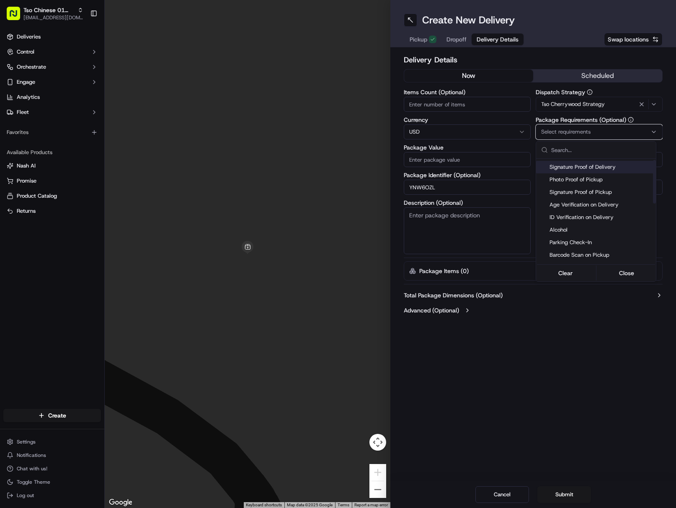
scroll to position [84, 0]
click at [582, 226] on div "Meet on Delivery" at bounding box center [596, 232] width 120 height 13
click at [575, 324] on html "Tso Chinese 01 Cherrywood [EMAIL_ADDRESS][DOMAIN_NAME] Toggle Sidebar Deliverie…" at bounding box center [338, 254] width 676 height 508
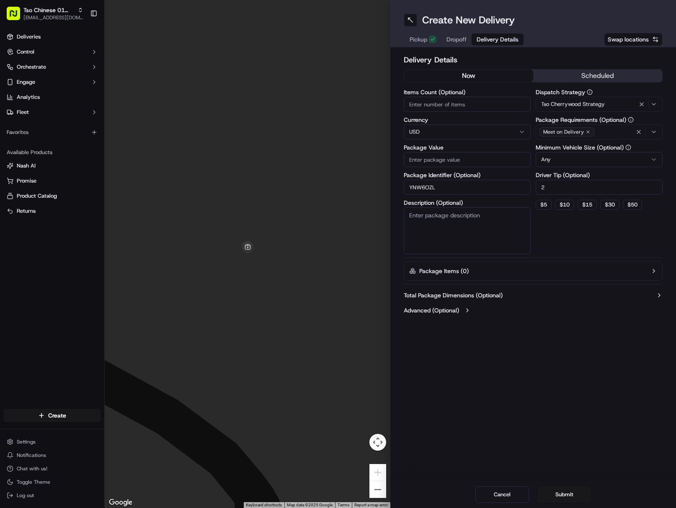
click at [462, 37] on span "Dropoff" at bounding box center [456, 39] width 20 height 8
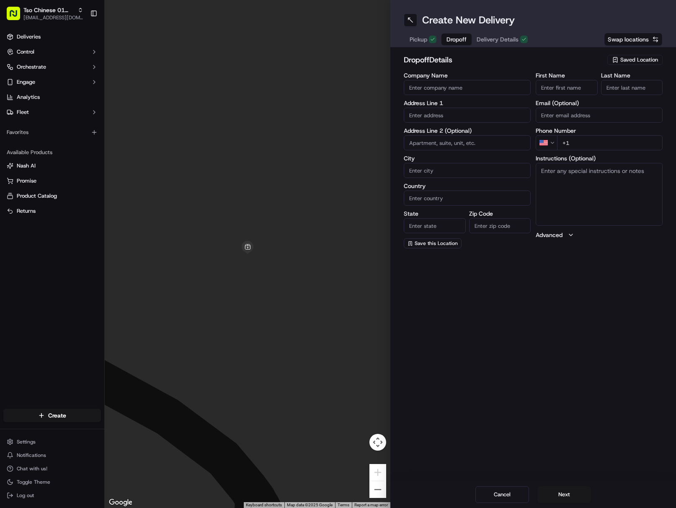
paste input "[PERSON_NAME]"
click at [552, 85] on input "First Name" at bounding box center [566, 87] width 62 height 15
drag, startPoint x: 558, startPoint y: 89, endPoint x: 587, endPoint y: 88, distance: 29.3
click at [587, 88] on input "[PERSON_NAME]" at bounding box center [566, 87] width 62 height 15
type input "[PERSON_NAME]"
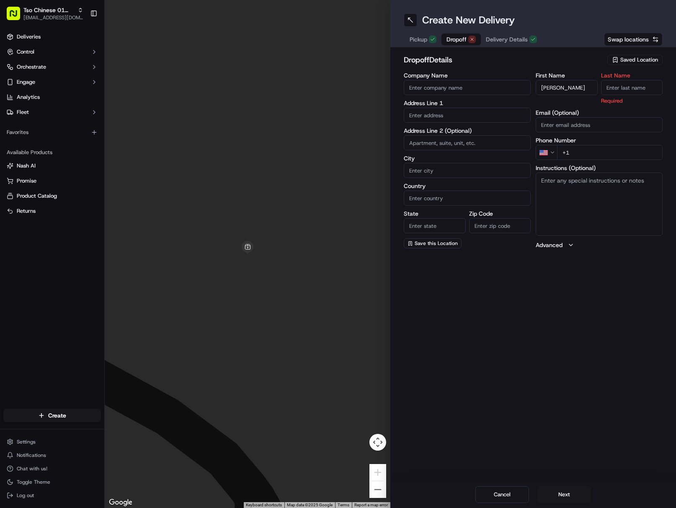
paste input "[PERSON_NAME]"
click at [621, 90] on input "Last Name" at bounding box center [632, 87] width 62 height 15
type input "[PERSON_NAME]"
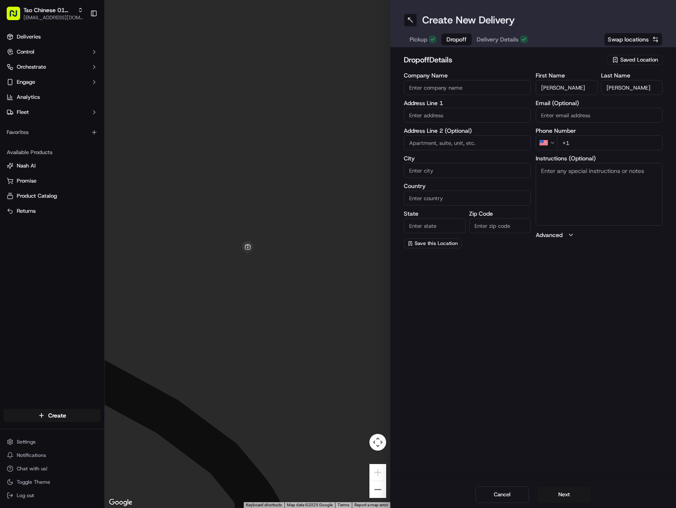
click at [640, 151] on div "First Name [PERSON_NAME] Last Name [PERSON_NAME] Email (Optional) Phone Number …" at bounding box center [598, 160] width 127 height 176
click at [633, 139] on input "+1" at bounding box center [609, 142] width 105 height 15
paste input "[PHONE_NUMBER]"
type input "[PHONE_NUMBER]"
click at [452, 117] on input "text" at bounding box center [466, 115] width 127 height 15
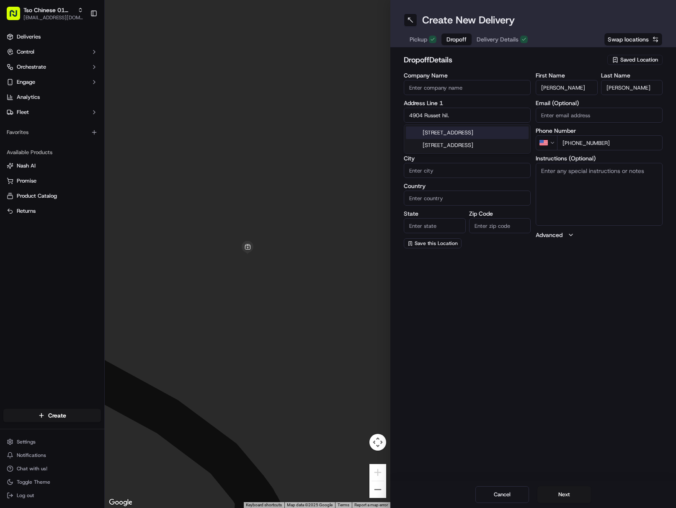
click at [498, 129] on div "[STREET_ADDRESS]" at bounding box center [467, 132] width 123 height 13
type input "[STREET_ADDRESS]"
type input "Austin"
type input "[GEOGRAPHIC_DATA]"
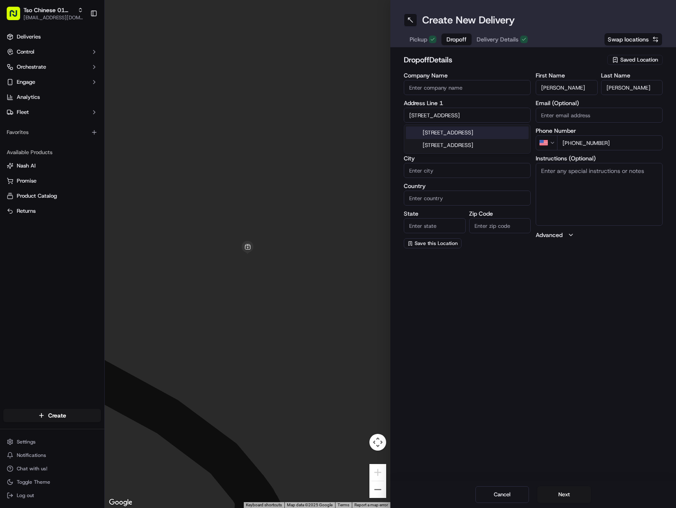
type input "78723"
type input "[STREET_ADDRESS]"
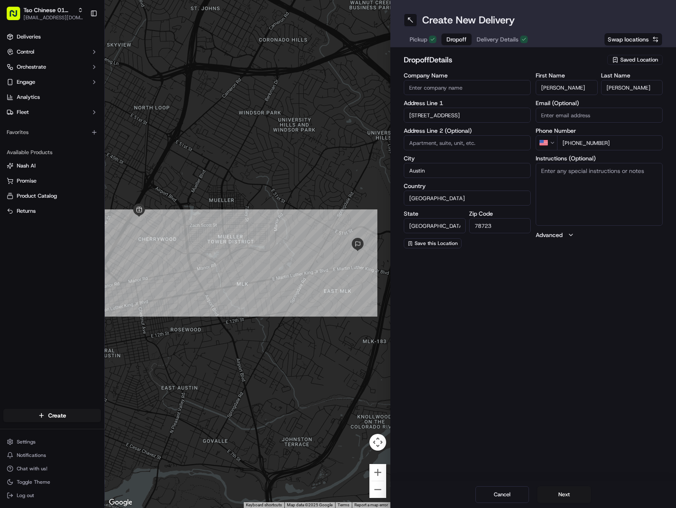
click at [589, 200] on textarea "Instructions (Optional)" at bounding box center [598, 194] width 127 height 63
paste textarea "If the customer doesn't answer at a knock or doorbell ring, call the customer d…"
type textarea "If the customer doesn't answer at a knock or doorbell ring, call the customer d…"
click at [556, 498] on button "Next" at bounding box center [564, 494] width 54 height 17
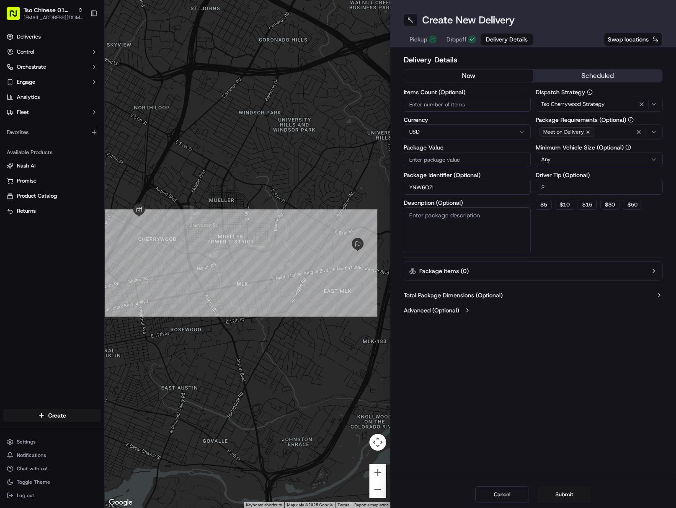
click at [470, 162] on input "Package Value" at bounding box center [466, 159] width 127 height 15
paste input "87.3"
type input "87.3"
click at [558, 498] on button "Submit" at bounding box center [564, 494] width 54 height 17
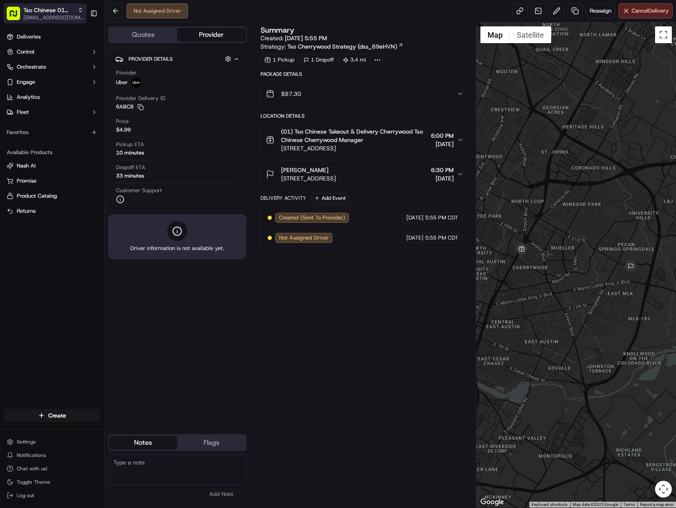
click at [31, 11] on span "Tso Chinese 01 Cherrywood" at bounding box center [48, 10] width 51 height 8
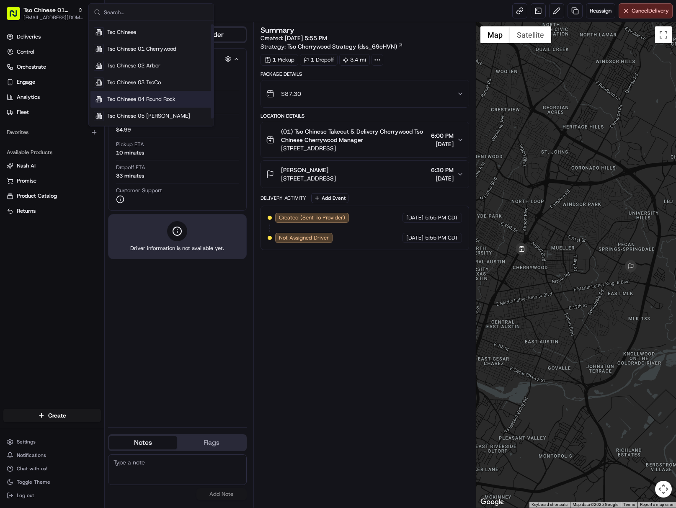
scroll to position [12, 0]
click at [172, 112] on span "Tso Chinese 05 [PERSON_NAME]" at bounding box center [148, 116] width 83 height 8
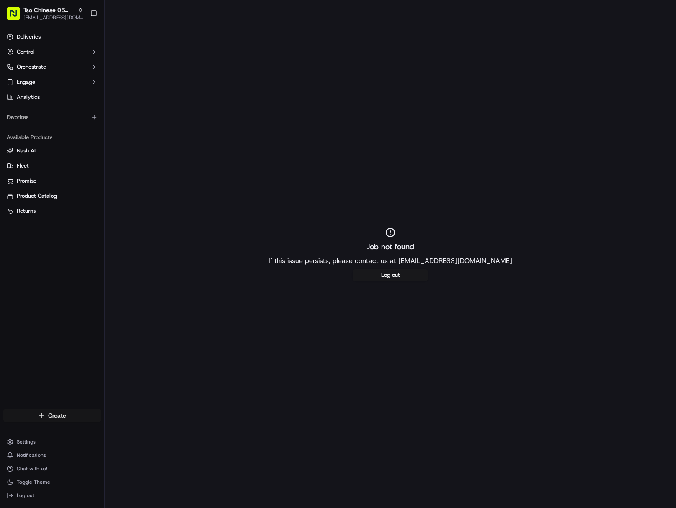
click at [57, 420] on html "Tso Chinese 05 [PERSON_NAME] [EMAIL_ADDRESS][DOMAIN_NAME] Toggle Sidebar Delive…" at bounding box center [338, 254] width 676 height 508
click at [137, 437] on link "Delivery" at bounding box center [151, 430] width 93 height 15
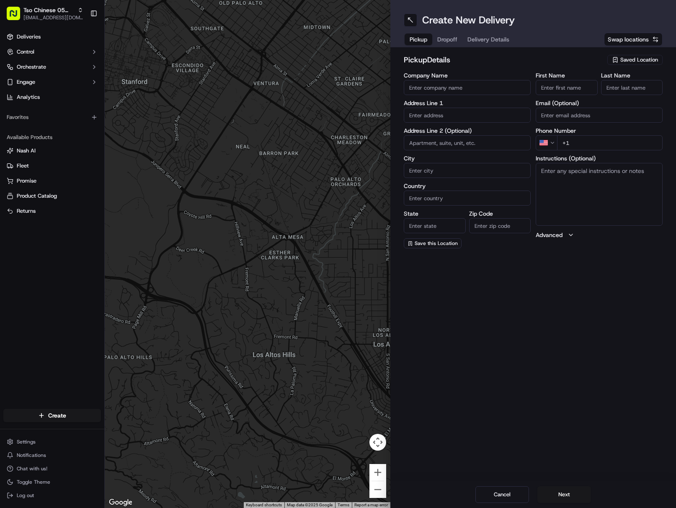
click at [622, 59] on span "Saved Location" at bounding box center [639, 60] width 38 height 8
click at [609, 89] on span "(05) Tso Chinese Takeout & Delivery (05)" at bounding box center [620, 91] width 103 height 8
type input "(05) Tso Chinese Takeout & Delivery"
type input "[STREET_ADDRESS][PERSON_NAME]"
type input "Ste 100"
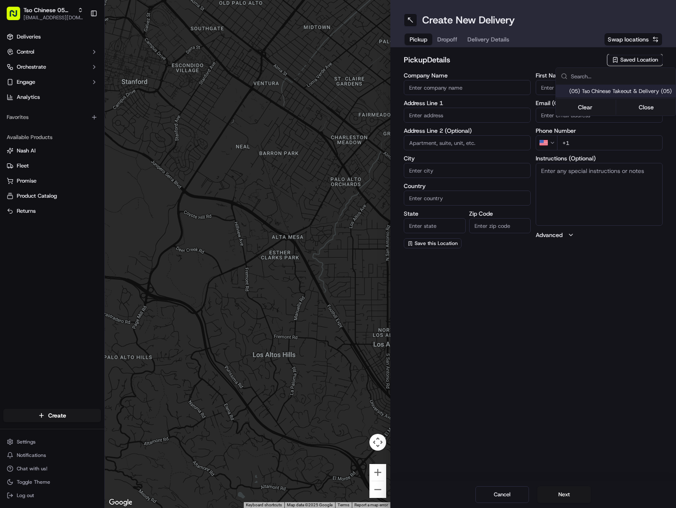
type input "Austin"
type input "US"
type input "[GEOGRAPHIC_DATA]"
type input "78748"
type input "Tso Chinese"
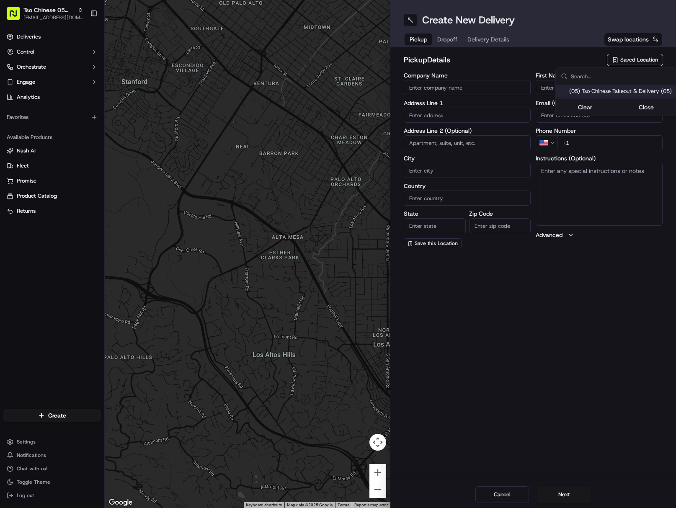
type input "[PERSON_NAME] Manager"
type input "[EMAIL_ADDRESS][DOMAIN_NAME]"
type input "[PHONE_NUMBER]"
type textarea "Submit a picture displaying address & food as Proof of Delivery. Envía una foto…"
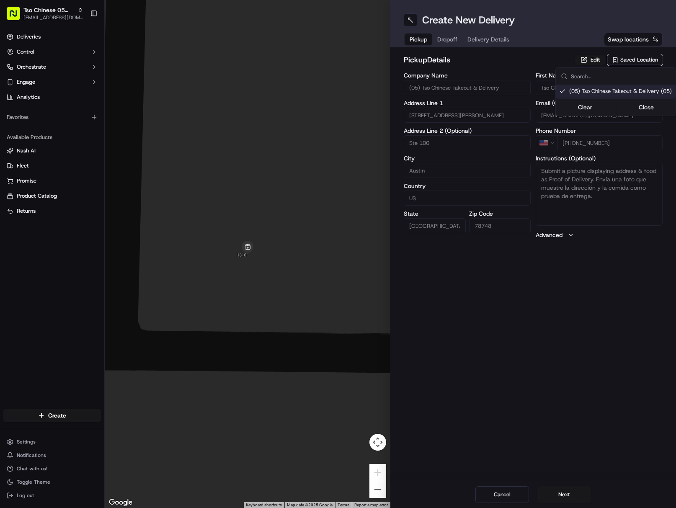
click at [490, 39] on html "Tso Chinese 05 [PERSON_NAME] [EMAIL_ADDRESS][DOMAIN_NAME] Toggle Sidebar Delive…" at bounding box center [338, 254] width 676 height 508
click at [490, 39] on span "Delivery Details" at bounding box center [488, 39] width 42 height 8
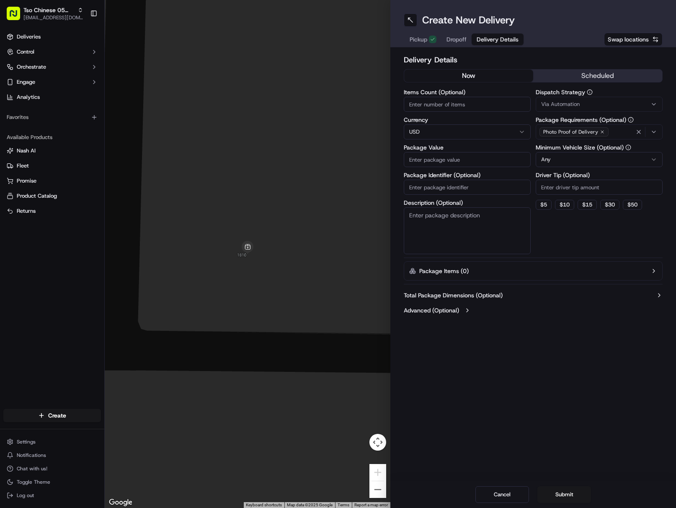
click at [475, 191] on input "Package Identifier (Optional)" at bounding box center [466, 187] width 127 height 15
paste input "K9KEUJR"
type input "K9KEUJR"
click at [596, 104] on div "Via Automation" at bounding box center [598, 104] width 123 height 8
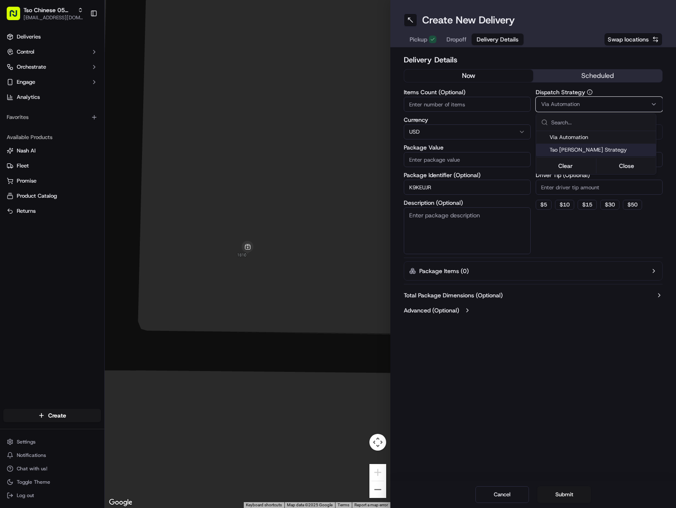
click at [617, 143] on div "Via Automation" at bounding box center [596, 137] width 120 height 13
click at [605, 142] on div "Via Automation" at bounding box center [596, 137] width 120 height 13
click at [607, 147] on span "Tso [PERSON_NAME] Strategy" at bounding box center [600, 150] width 103 height 8
click at [616, 182] on html "Tso Chinese 05 [PERSON_NAME] [EMAIL_ADDRESS][DOMAIN_NAME] Toggle Sidebar Delive…" at bounding box center [338, 254] width 676 height 508
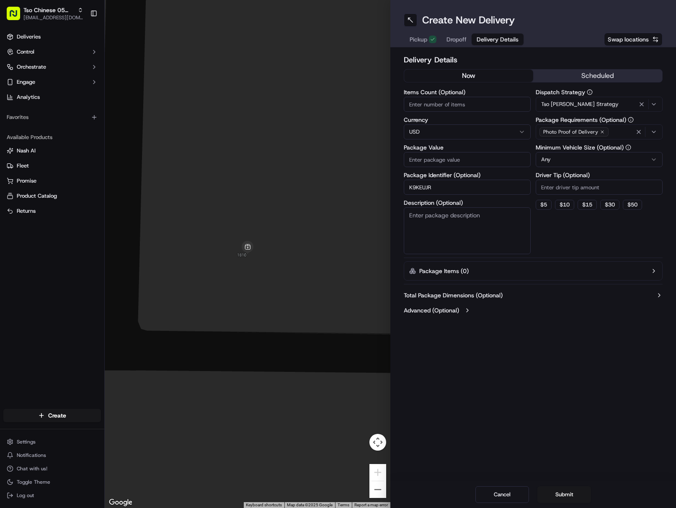
click at [616, 182] on input "Driver Tip (Optional)" at bounding box center [598, 187] width 127 height 15
type input "2"
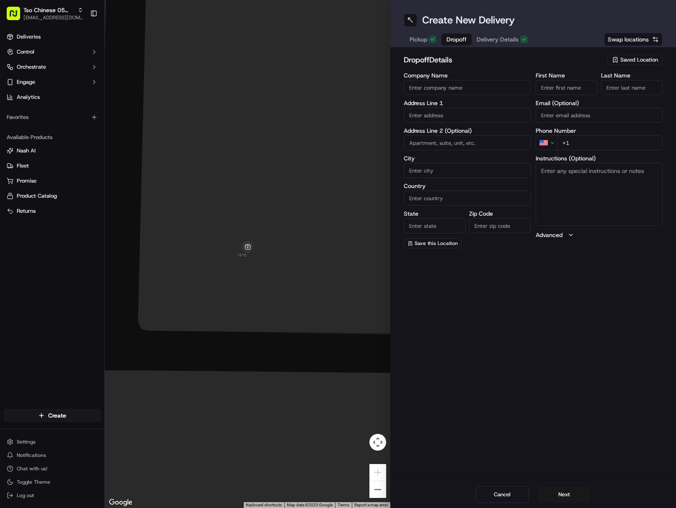
click at [457, 41] on span "Dropoff" at bounding box center [456, 39] width 20 height 8
click at [568, 82] on input "First Name" at bounding box center [566, 87] width 62 height 15
paste input "[PERSON_NAME]"
drag, startPoint x: 559, startPoint y: 87, endPoint x: 610, endPoint y: 89, distance: 50.7
click at [597, 88] on div "First Name [PERSON_NAME] Last Name" at bounding box center [598, 83] width 127 height 23
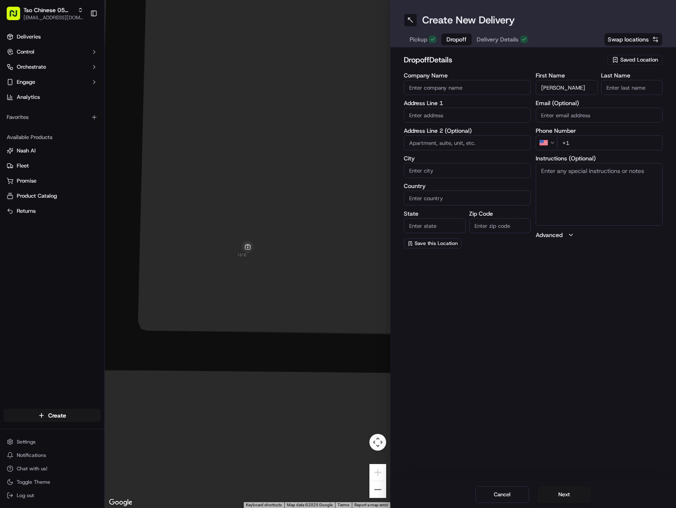
type input "[PERSON_NAME]"
paste input "[PERSON_NAME]"
drag, startPoint x: 627, startPoint y: 85, endPoint x: 639, endPoint y: 87, distance: 11.9
click at [628, 86] on input "[PERSON_NAME]" at bounding box center [632, 87] width 62 height 15
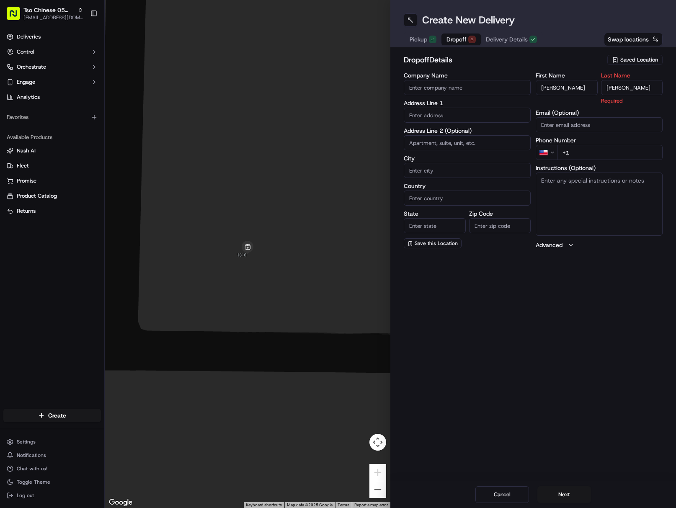
type input "[PERSON_NAME]"
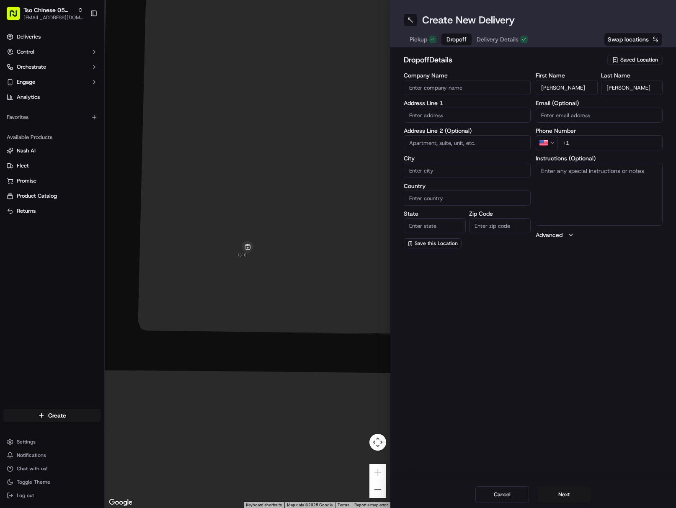
click at [649, 134] on div "Phone Number US +1" at bounding box center [598, 139] width 127 height 23
click at [641, 143] on input "+1" at bounding box center [609, 142] width 105 height 15
paste input "[PHONE_NUMBER]"
type input "[PHONE_NUMBER]"
click at [457, 110] on input "text" at bounding box center [466, 115] width 127 height 15
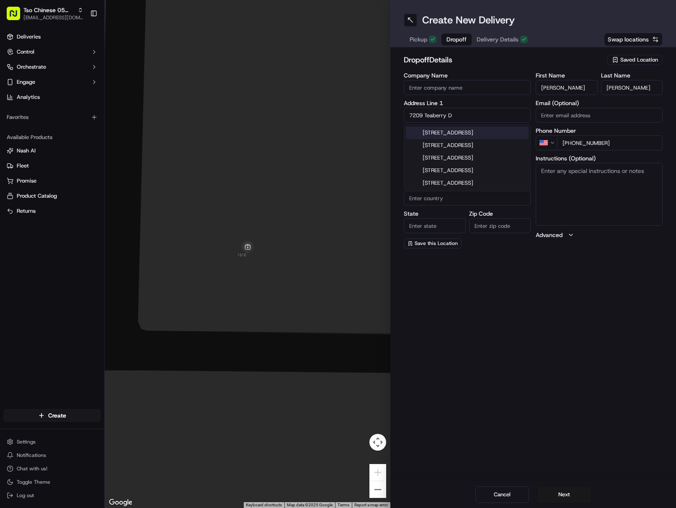
click at [483, 138] on div "[STREET_ADDRESS]" at bounding box center [467, 132] width 123 height 13
type input "[STREET_ADDRESS]"
type input "Austin"
type input "[GEOGRAPHIC_DATA]"
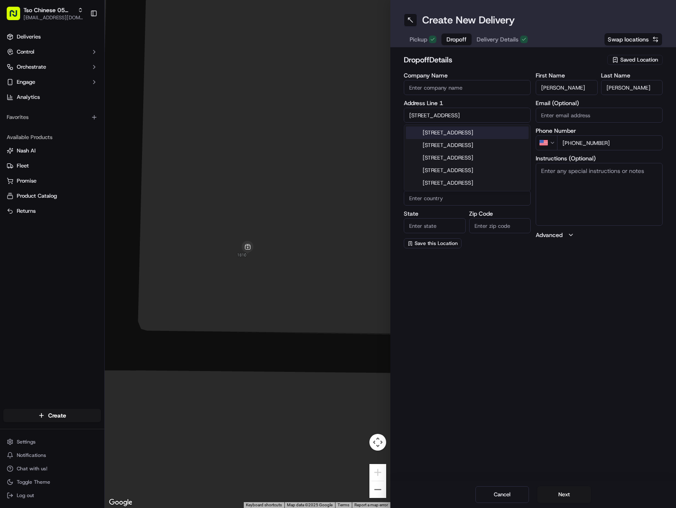
type input "78745"
type input "[STREET_ADDRESS]"
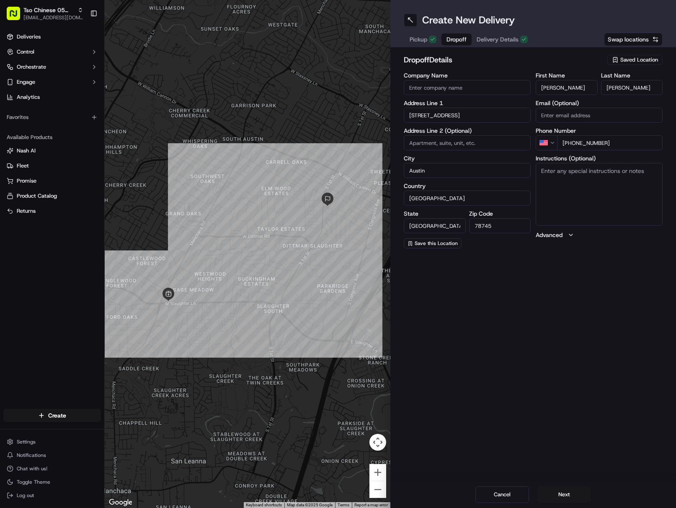
click at [594, 176] on textarea "Instructions (Optional)" at bounding box center [598, 194] width 127 height 63
paste textarea "Drivers must deliver food directly to the customer (unless instructed otherwise…"
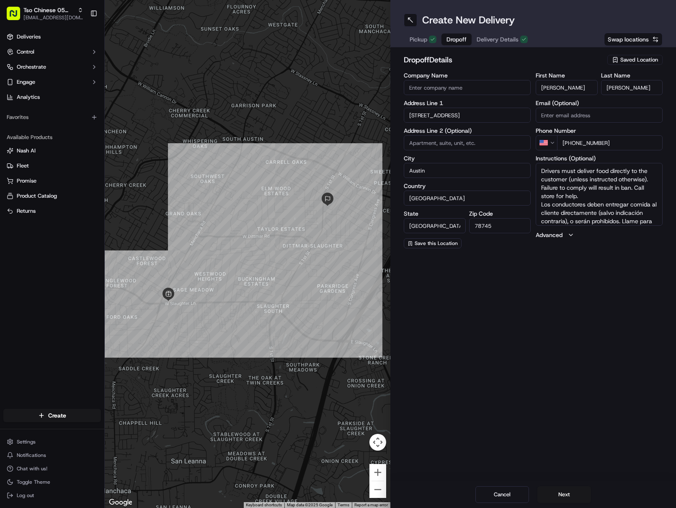
scroll to position [16, 0]
type textarea "Drivers must deliver food directly to the customer (unless instructed otherwise…"
click at [558, 491] on button "Next" at bounding box center [564, 494] width 54 height 17
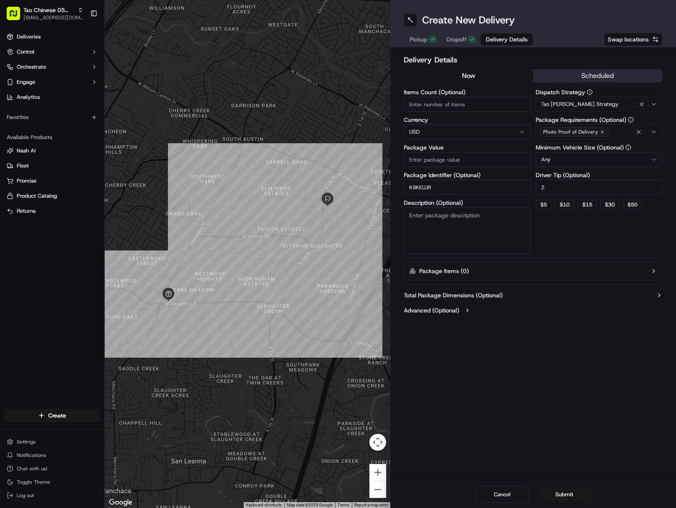
drag, startPoint x: 468, startPoint y: 160, endPoint x: 483, endPoint y: 184, distance: 27.9
click at [468, 160] on input "Package Value" at bounding box center [466, 159] width 127 height 15
paste input "71.93"
type input "71.93"
click at [576, 493] on button "Submit" at bounding box center [564, 494] width 54 height 17
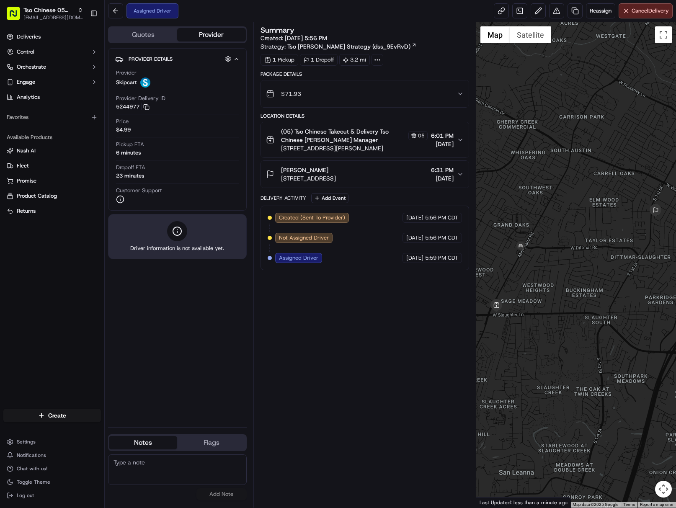
click at [671, 356] on div at bounding box center [576, 264] width 200 height 485
click at [50, 18] on span "[EMAIL_ADDRESS][DOMAIN_NAME]" at bounding box center [53, 17] width 60 height 7
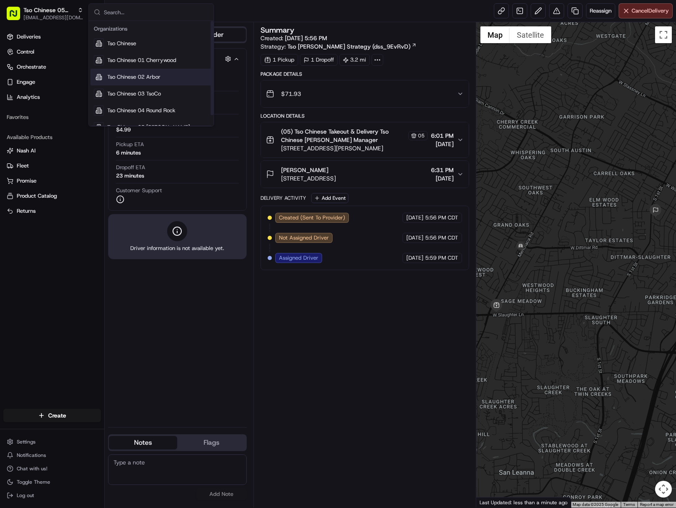
click at [158, 58] on span "Tso Chinese 01 Cherrywood" at bounding box center [141, 61] width 69 height 8
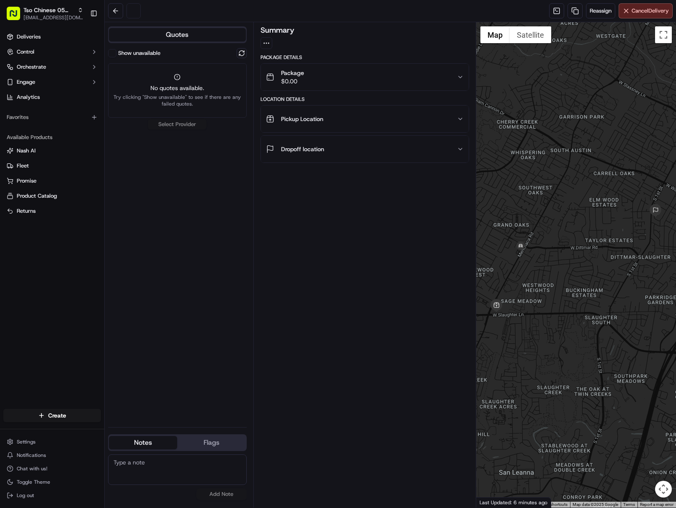
click at [79, 408] on div "Create" at bounding box center [52, 415] width 104 height 20
click at [73, 414] on html "Tso Chinese 05 [PERSON_NAME] [EMAIL_ADDRESS][DOMAIN_NAME] Toggle Sidebar Delive…" at bounding box center [338, 254] width 676 height 508
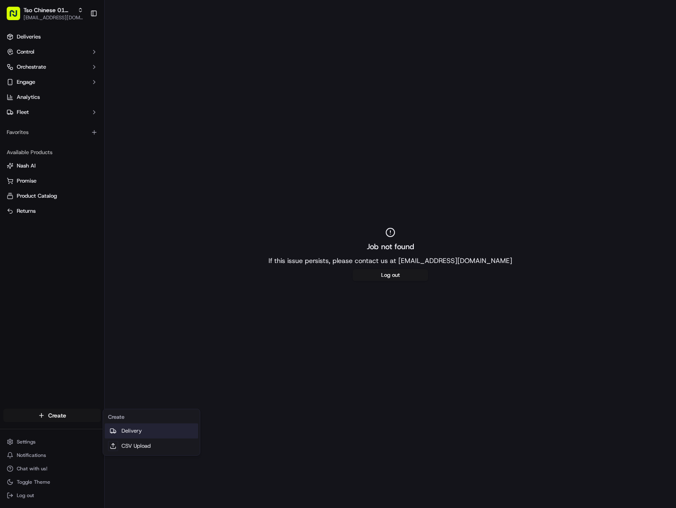
click at [161, 425] on link "Delivery" at bounding box center [151, 430] width 93 height 15
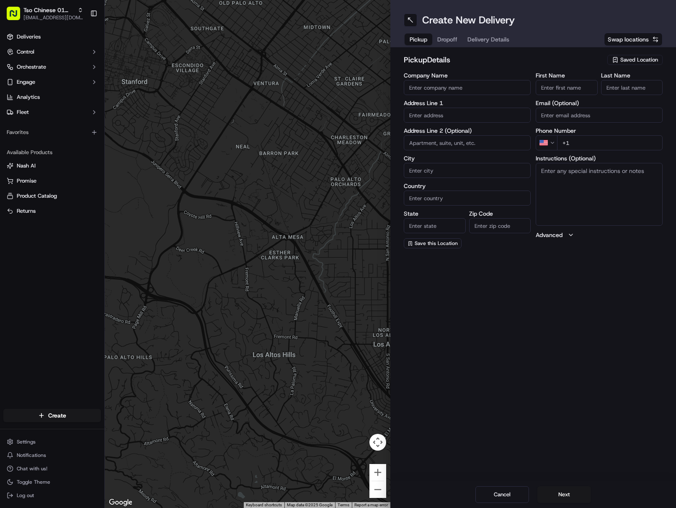
click at [621, 54] on button "Saved Location" at bounding box center [634, 60] width 55 height 12
click at [590, 89] on span "(01) Tso Chinese Takeout & Delivery Cherrywood" at bounding box center [620, 94] width 103 height 15
type input "(01) Tso Chinese Takeout & Delivery Cherrywood"
type input "[STREET_ADDRESS]"
type input "Ste E-5"
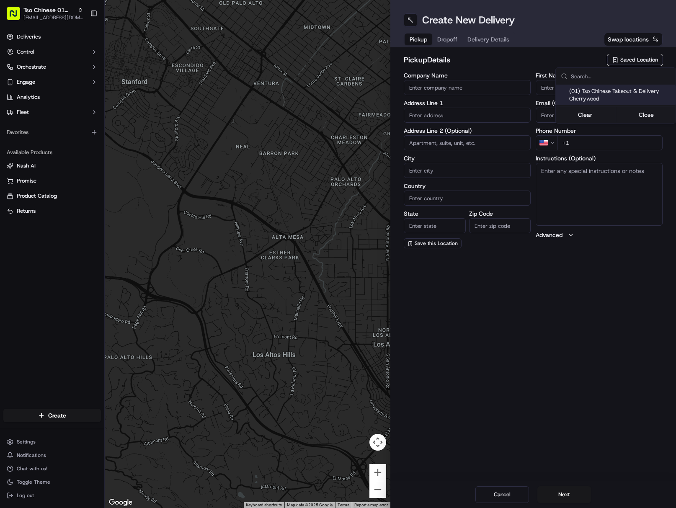
type input "Austin"
type input "US"
type input "[GEOGRAPHIC_DATA]"
type input "78722"
type input "Tso Chinese"
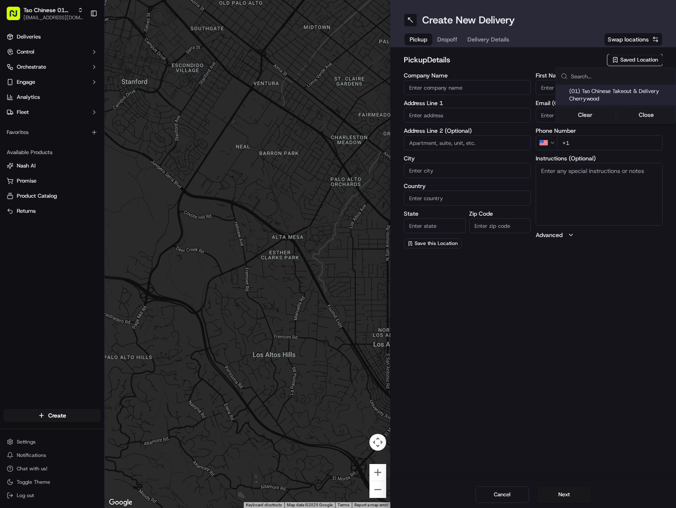
type input "Cherrywood Manager"
type input "[EMAIL_ADDRESS][DOMAIN_NAME]"
type input "[PHONE_NUMBER]"
type textarea "Submit a picture displaying address & food as Proof of Delivery. Envía una foto…"
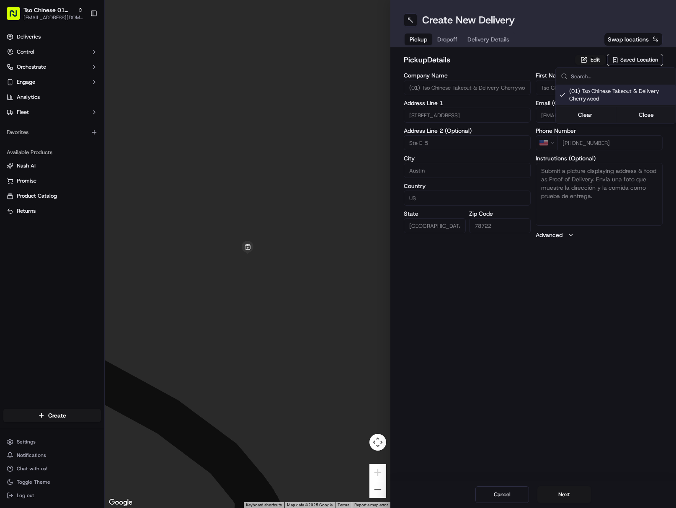
click at [491, 41] on html "Tso Chinese 01 Cherrywood [EMAIL_ADDRESS][DOMAIN_NAME] Toggle Sidebar Deliverie…" at bounding box center [338, 254] width 676 height 508
click at [491, 41] on span "Delivery Details" at bounding box center [488, 39] width 42 height 8
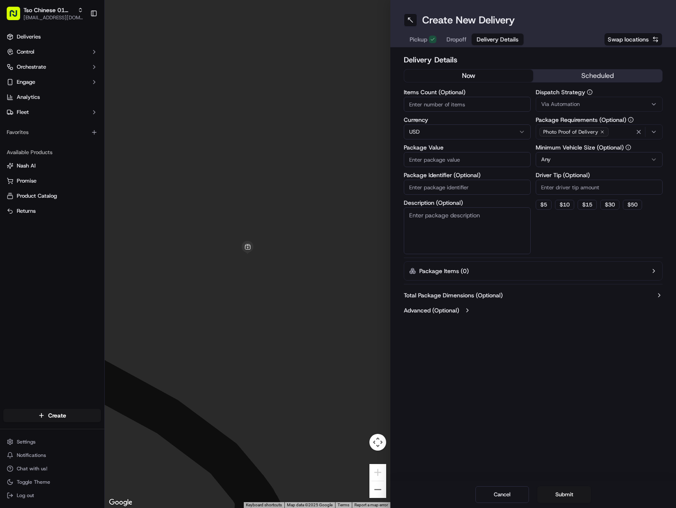
click at [460, 193] on input "Package Identifier (Optional)" at bounding box center [466, 187] width 127 height 15
paste input "7F2A18F"
type input "7F2A18F"
click at [576, 103] on span "Via Automation" at bounding box center [560, 104] width 39 height 8
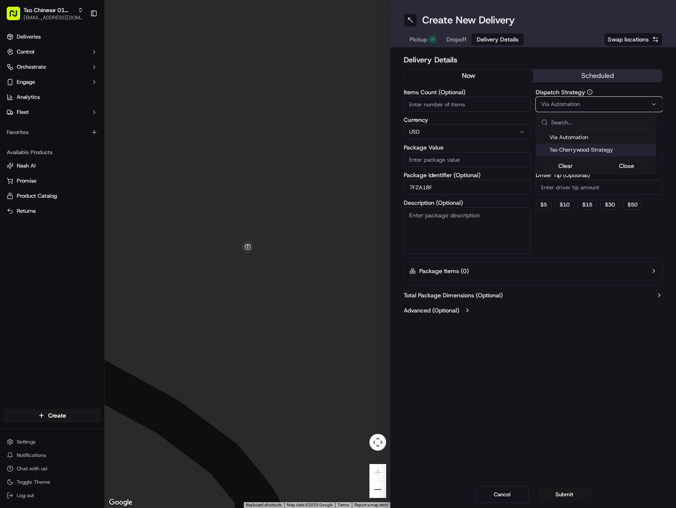
click at [599, 152] on span "Tso Cherrywood Strategy" at bounding box center [600, 150] width 103 height 8
click at [602, 190] on html "Tso Chinese 01 Cherrywood [EMAIL_ADDRESS][DOMAIN_NAME] Toggle Sidebar Deliverie…" at bounding box center [338, 254] width 676 height 508
click at [600, 185] on input "Driver Tip (Optional)" at bounding box center [598, 187] width 127 height 15
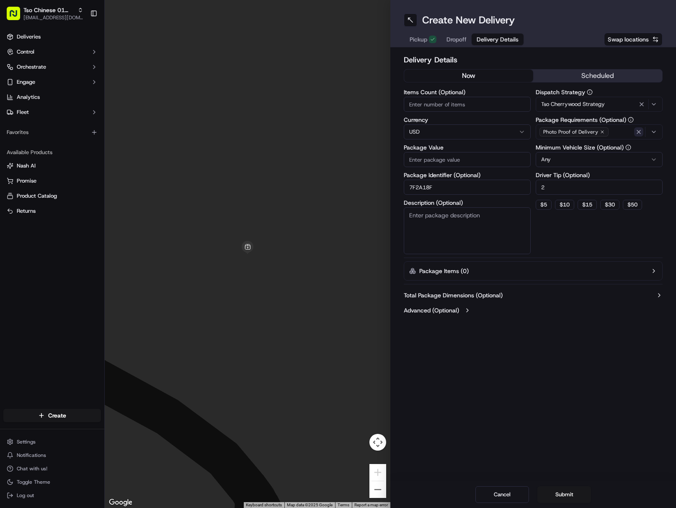
type input "2"
click at [641, 132] on icon "button" at bounding box center [638, 131] width 7 height 7
click at [641, 132] on div "Select requirements" at bounding box center [598, 132] width 123 height 8
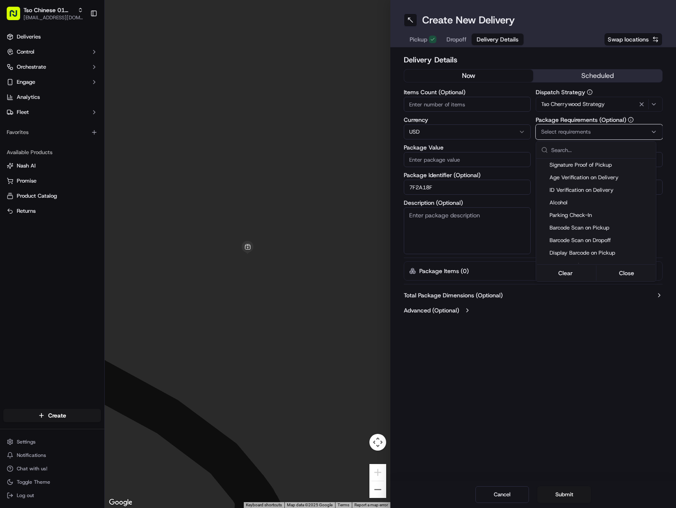
scroll to position [126, 0]
click at [596, 190] on span "Meet on Delivery" at bounding box center [600, 190] width 103 height 8
drag, startPoint x: 587, startPoint y: 347, endPoint x: 588, endPoint y: 296, distance: 51.1
click at [587, 347] on html "Tso Chinese 01 Cherrywood [EMAIL_ADDRESS][DOMAIN_NAME] Toggle Sidebar Deliverie…" at bounding box center [338, 254] width 676 height 508
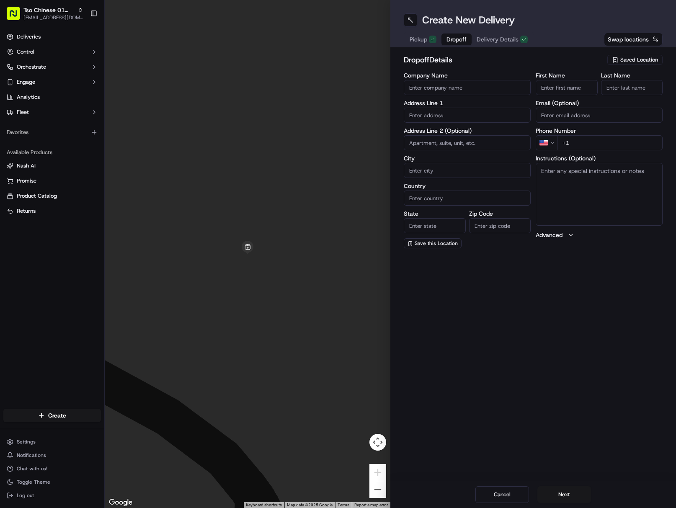
click at [453, 36] on span "Dropoff" at bounding box center [456, 39] width 20 height 8
paste input "[PERSON_NAME]"
click at [567, 87] on input "[PERSON_NAME]" at bounding box center [566, 87] width 62 height 15
drag, startPoint x: 565, startPoint y: 87, endPoint x: 630, endPoint y: 90, distance: 64.5
click at [598, 87] on div "First Name [PERSON_NAME] Last Name" at bounding box center [598, 83] width 127 height 23
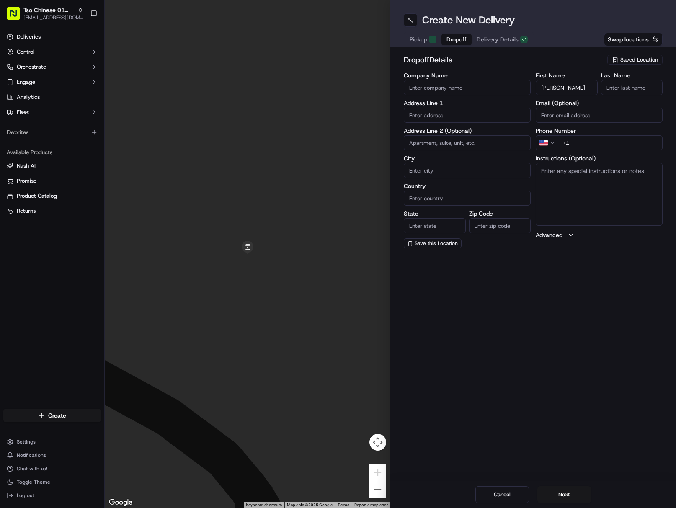
type input "[PERSON_NAME]"
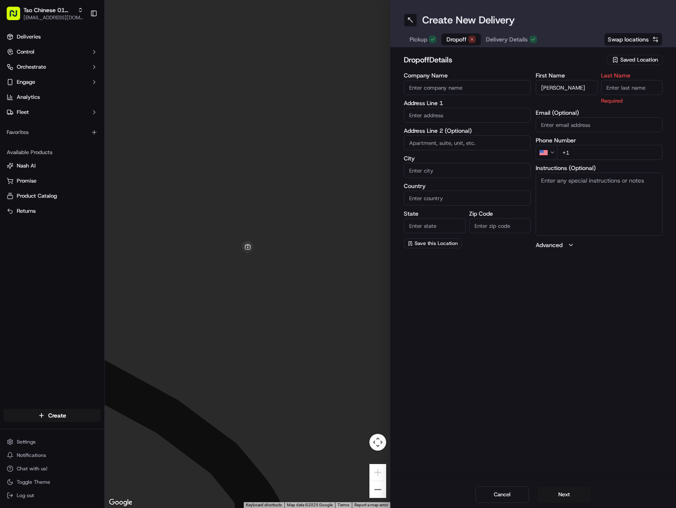
paste input "[PERSON_NAME]"
drag, startPoint x: 631, startPoint y: 90, endPoint x: 645, endPoint y: 92, distance: 14.4
click at [632, 89] on input "[PERSON_NAME]" at bounding box center [632, 87] width 62 height 15
type input "[PERSON_NAME]"
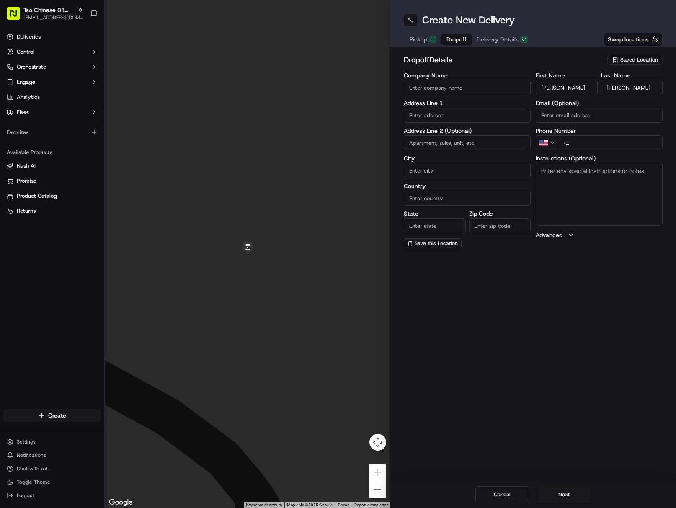
click at [631, 144] on input "+1" at bounding box center [609, 142] width 105 height 15
paste input "[PHONE_NUMBER]"
type input "[PHONE_NUMBER]"
click at [442, 118] on input "text" at bounding box center [466, 115] width 127 height 15
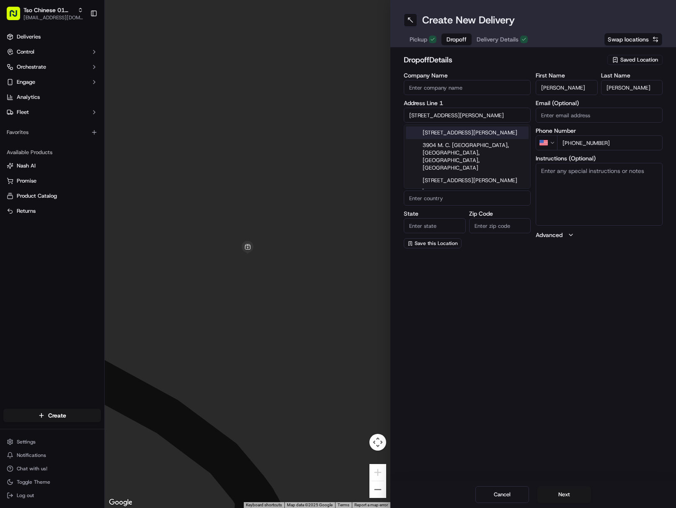
click at [496, 131] on div "[STREET_ADDRESS][PERSON_NAME]" at bounding box center [467, 132] width 123 height 13
type input "[STREET_ADDRESS][PERSON_NAME]"
type input "Austin"
type input "[GEOGRAPHIC_DATA]"
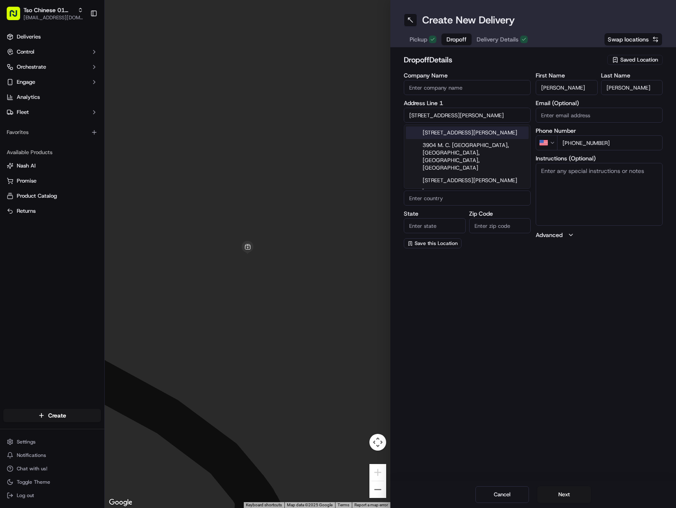
type input "78723"
type input "[STREET_ADDRESS][PERSON_NAME]"
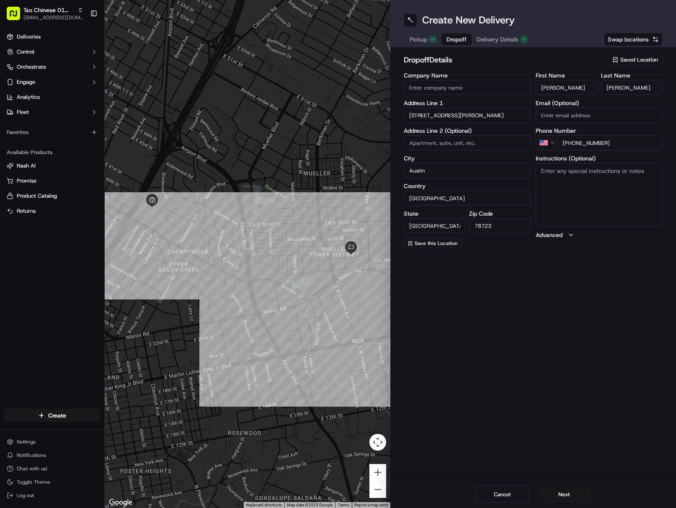
click at [583, 200] on textarea "Instructions (Optional)" at bounding box center [598, 194] width 127 height 63
paste textarea "Drivers must deliver food directly to the customer (unless instructed otherwise…"
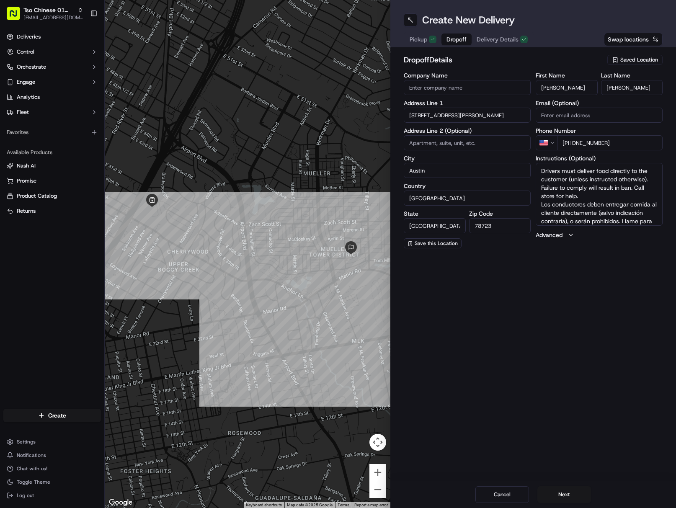
scroll to position [16, 0]
type textarea "Drivers must deliver food directly to the customer (unless instructed otherwise…"
click at [577, 493] on button "Next" at bounding box center [564, 494] width 54 height 17
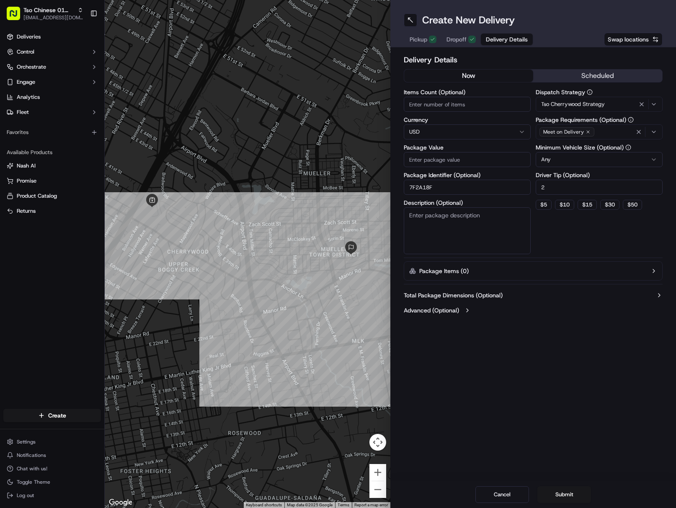
drag, startPoint x: 465, startPoint y: 159, endPoint x: 507, endPoint y: 195, distance: 54.9
click at [465, 159] on input "Package Value" at bounding box center [466, 159] width 127 height 15
paste input "67.93"
type input "67.93"
click at [569, 493] on button "Submit" at bounding box center [564, 494] width 54 height 17
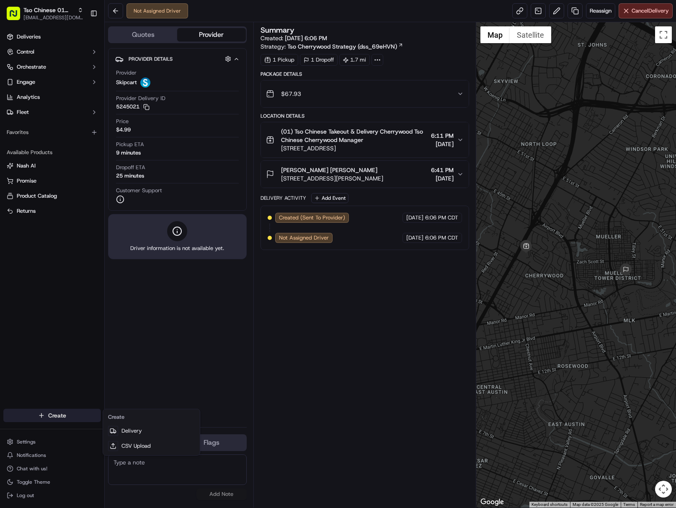
click at [84, 413] on html "Tso Chinese 01 Cherrywood [EMAIL_ADDRESS][DOMAIN_NAME] Toggle Sidebar Deliverie…" at bounding box center [338, 254] width 676 height 508
click at [176, 433] on link "Delivery" at bounding box center [151, 430] width 93 height 15
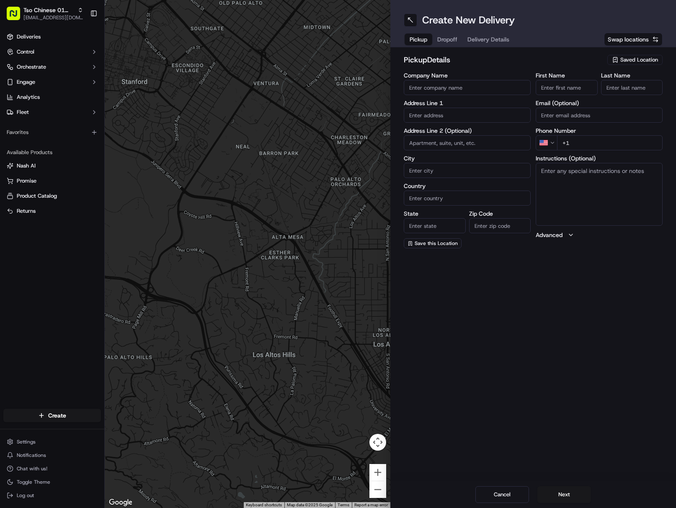
click at [623, 59] on span "Saved Location" at bounding box center [639, 60] width 38 height 8
click at [598, 92] on span "(01) Tso Chinese Takeout & Delivery Cherrywood" at bounding box center [620, 94] width 103 height 15
type input "(01) Tso Chinese Takeout & Delivery Cherrywood"
type input "[STREET_ADDRESS]"
type input "Ste E-5"
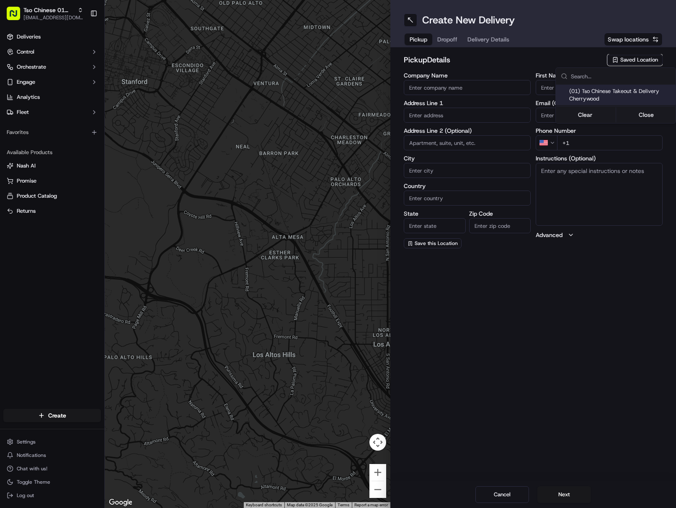
type input "Austin"
type input "US"
type input "[GEOGRAPHIC_DATA]"
type input "78722"
type input "Tso Chinese"
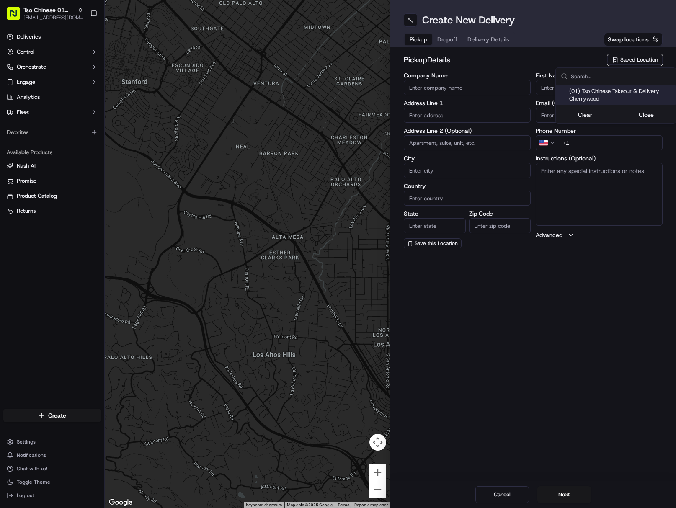
type input "Cherrywood Manager"
type input "[EMAIL_ADDRESS][DOMAIN_NAME]"
type input "[PHONE_NUMBER]"
type textarea "Submit a picture displaying address & food as Proof of Delivery. Envía una foto…"
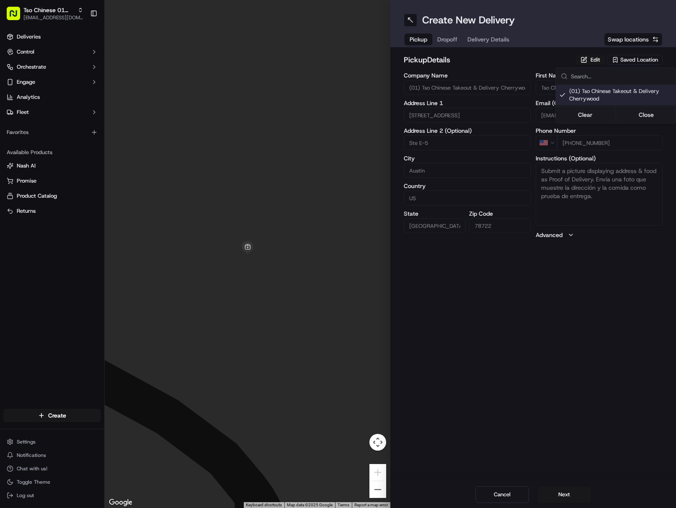
click at [486, 37] on html "Tso Chinese 01 Cherrywood [EMAIL_ADDRESS][DOMAIN_NAME] Toggle Sidebar Deliverie…" at bounding box center [338, 254] width 676 height 508
click at [486, 37] on span "Delivery Details" at bounding box center [488, 39] width 42 height 8
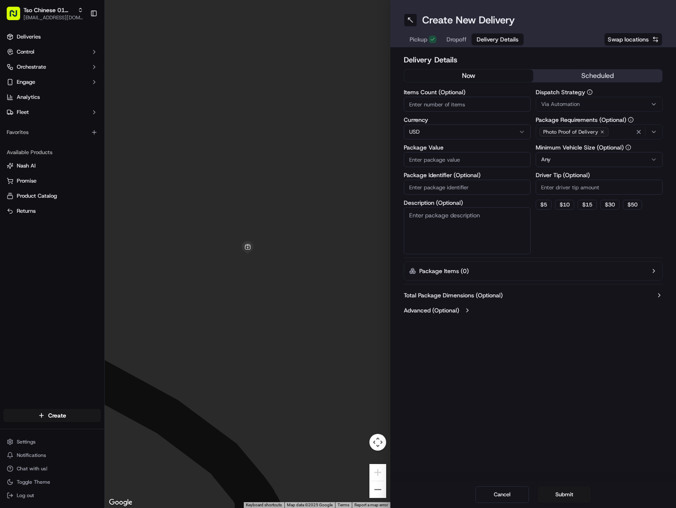
click at [450, 191] on input "Package Identifier (Optional)" at bounding box center [466, 187] width 127 height 15
paste input "R573CAQ"
type input "R573CAQ"
click at [609, 108] on button "Via Automation" at bounding box center [598, 104] width 127 height 15
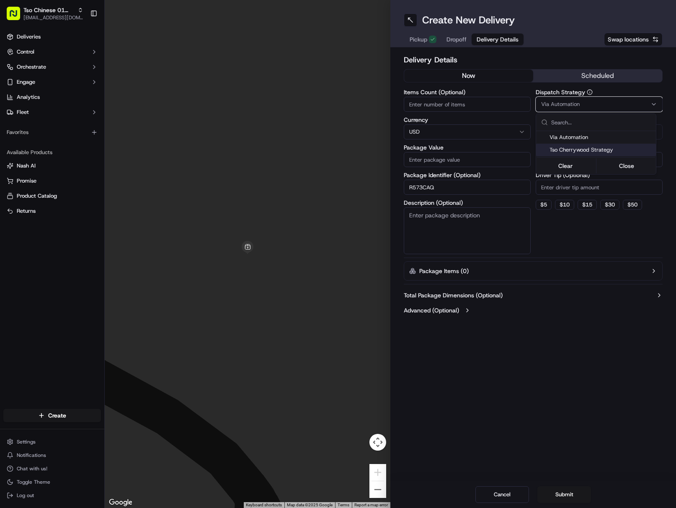
click at [601, 151] on span "Tso Cherrywood Strategy" at bounding box center [600, 150] width 103 height 8
click at [602, 190] on html "Tso Chinese 01 Cherrywood [EMAIL_ADDRESS][DOMAIN_NAME] Toggle Sidebar Deliverie…" at bounding box center [338, 254] width 676 height 508
click at [602, 190] on input "Driver Tip (Optional)" at bounding box center [598, 187] width 127 height 15
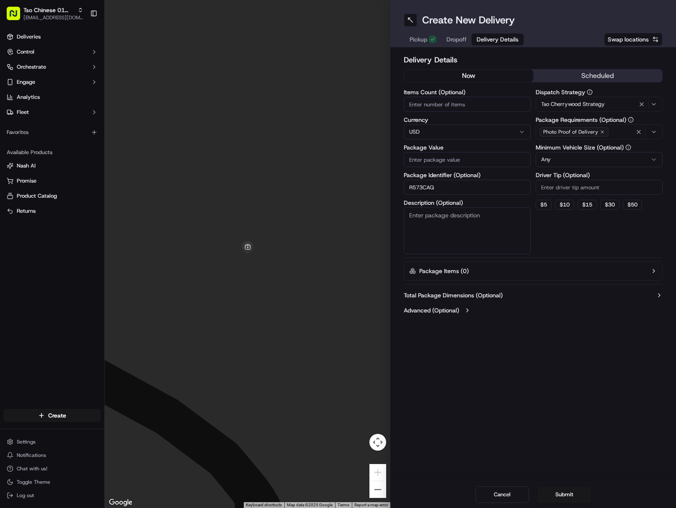
click at [602, 190] on input "Driver Tip (Optional)" at bounding box center [598, 187] width 127 height 15
type input "2"
click at [641, 131] on icon "button" at bounding box center [638, 131] width 7 height 7
click at [641, 131] on div "Photo Proof of Delivery" at bounding box center [598, 132] width 123 height 13
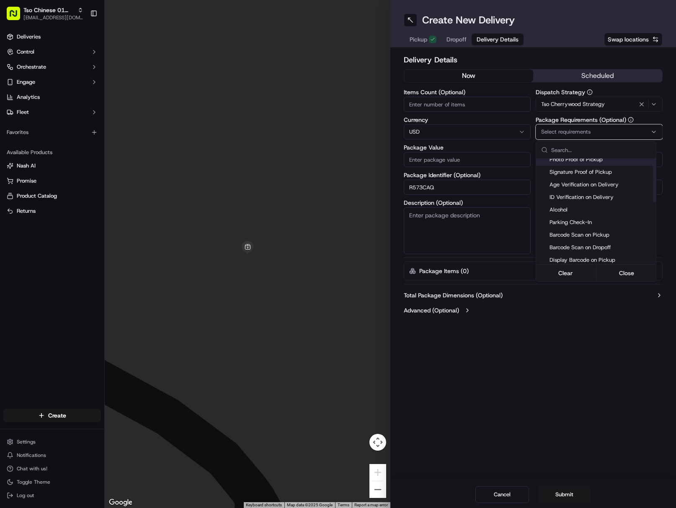
scroll to position [126, 0]
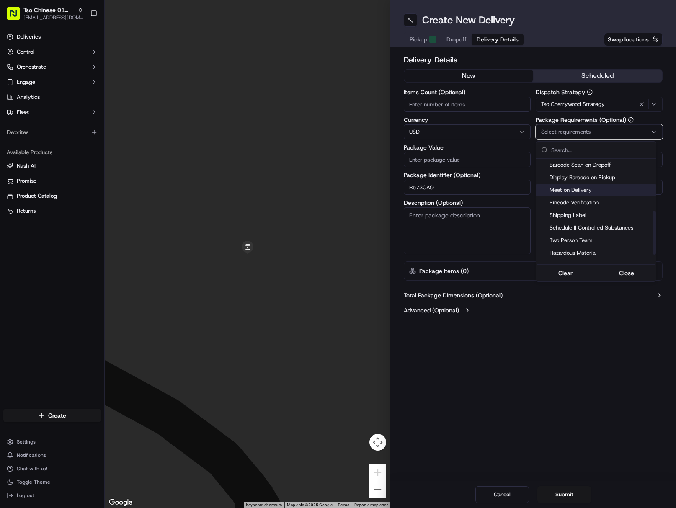
click at [603, 188] on span "Meet on Delivery" at bounding box center [600, 190] width 103 height 8
drag, startPoint x: 585, startPoint y: 302, endPoint x: 575, endPoint y: 310, distance: 13.1
click at [575, 311] on html "Tso Chinese 01 Cherrywood [EMAIL_ADDRESS][DOMAIN_NAME] Toggle Sidebar Deliverie…" at bounding box center [338, 254] width 676 height 508
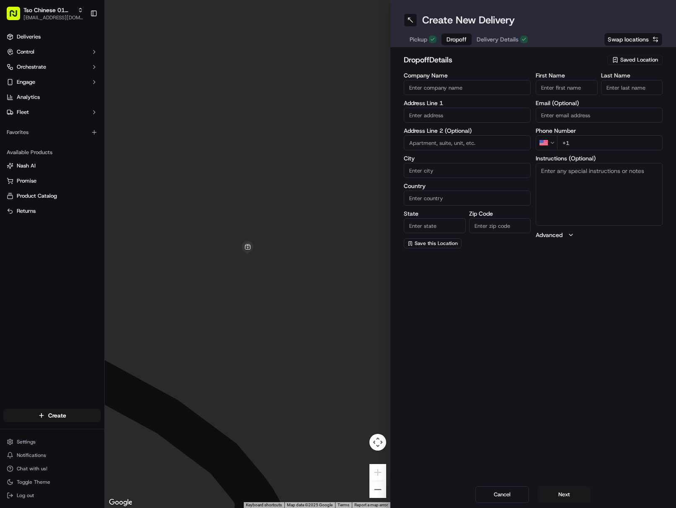
click at [462, 39] on span "Dropoff" at bounding box center [456, 39] width 20 height 8
drag, startPoint x: 558, startPoint y: 83, endPoint x: 570, endPoint y: 90, distance: 14.4
click at [558, 83] on input "First Name" at bounding box center [566, 87] width 62 height 15
paste input "[PERSON_NAME] [PERSON_NAME]"
drag, startPoint x: 564, startPoint y: 87, endPoint x: 609, endPoint y: 91, distance: 45.0
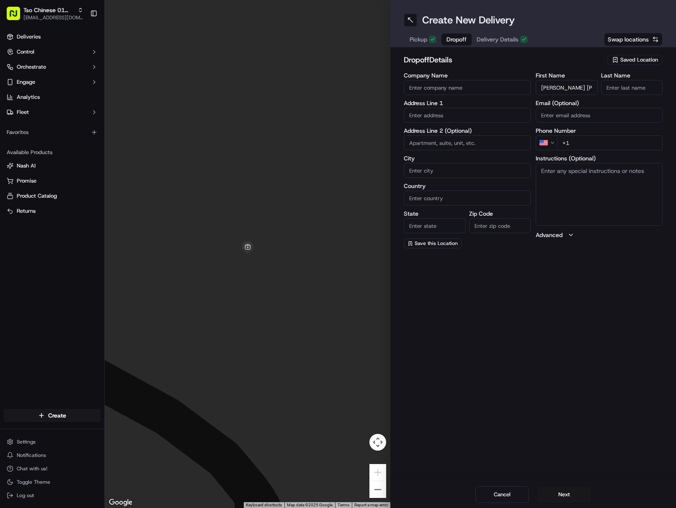
click at [609, 91] on div "First Name [PERSON_NAME] [PERSON_NAME] Last Name" at bounding box center [598, 83] width 127 height 23
drag, startPoint x: 563, startPoint y: 91, endPoint x: 617, endPoint y: 92, distance: 54.8
click at [605, 90] on div "First Name [PERSON_NAME] [PERSON_NAME] Last Name" at bounding box center [598, 83] width 127 height 23
type input "[PERSON_NAME] [PERSON_NAME]"
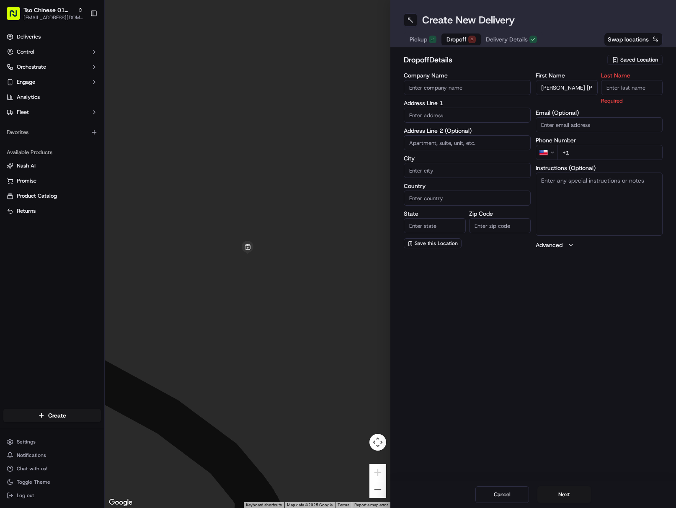
paste input "[PERSON_NAME]"
drag, startPoint x: 640, startPoint y: 91, endPoint x: 675, endPoint y: 104, distance: 37.1
click at [641, 91] on input "Last Name" at bounding box center [632, 87] width 62 height 15
type input "[PERSON_NAME]"
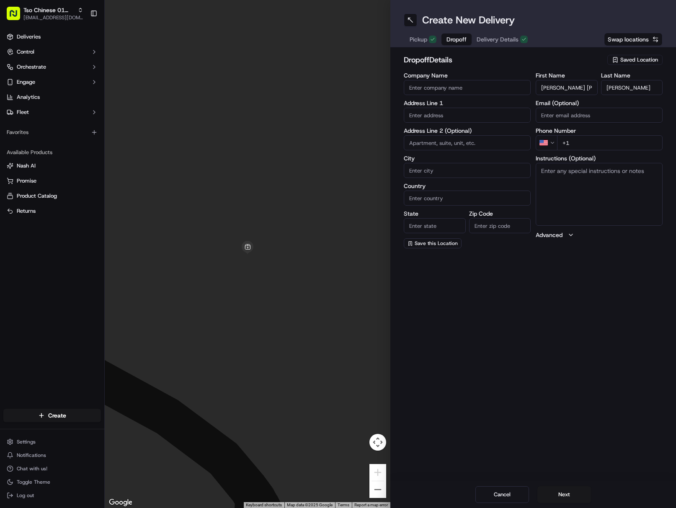
click at [638, 147] on input "+1" at bounding box center [609, 142] width 105 height 15
paste input "[PHONE_NUMBER]"
type input "[PHONE_NUMBER]"
click at [451, 117] on input "text" at bounding box center [466, 115] width 127 height 15
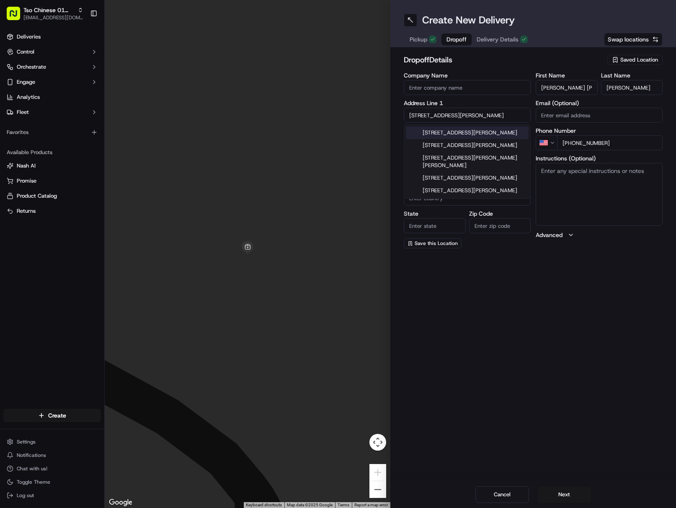
click at [494, 128] on div "[STREET_ADDRESS][PERSON_NAME]" at bounding box center [467, 132] width 123 height 13
type input "[STREET_ADDRESS][PERSON_NAME]"
type input "Austin"
type input "[GEOGRAPHIC_DATA]"
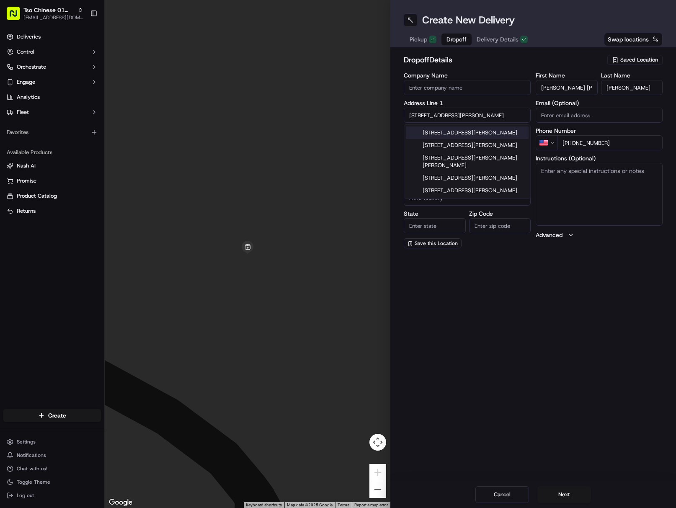
type input "78702"
type input "[STREET_ADDRESS][PERSON_NAME]"
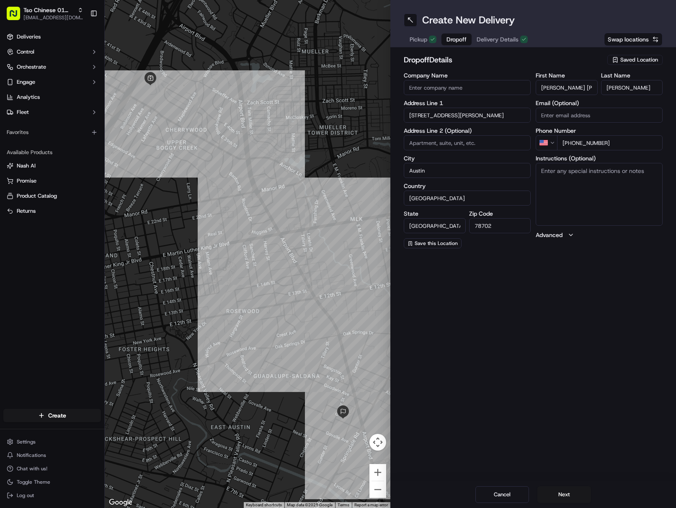
click at [592, 196] on textarea "Instructions (Optional)" at bounding box center [598, 194] width 127 height 63
paste textarea "If the customer doesn't answer at a knock or doorbell ring, call the customer d…"
type textarea "If the customer doesn't answer at a knock or doorbell ring, call the customer d…"
click at [556, 484] on div "Cancel Next" at bounding box center [532, 494] width 285 height 27
click at [557, 491] on button "Next" at bounding box center [564, 494] width 54 height 17
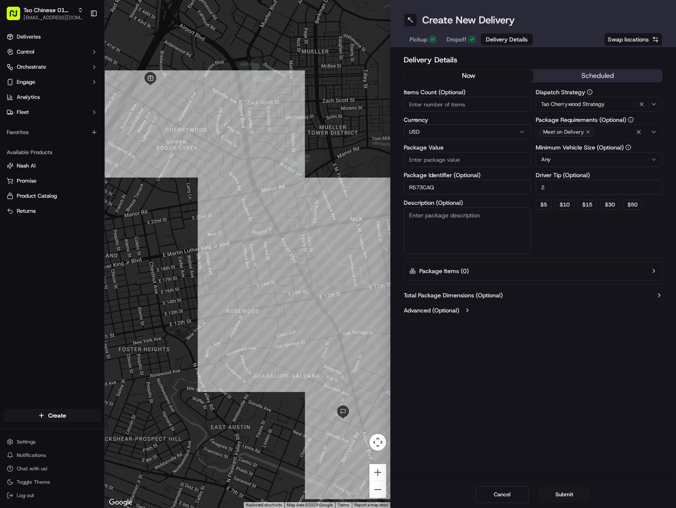
click at [480, 153] on input "Package Value" at bounding box center [466, 159] width 127 height 15
paste input "34.53"
type input "34.53"
click at [571, 494] on button "Submit" at bounding box center [564, 494] width 54 height 17
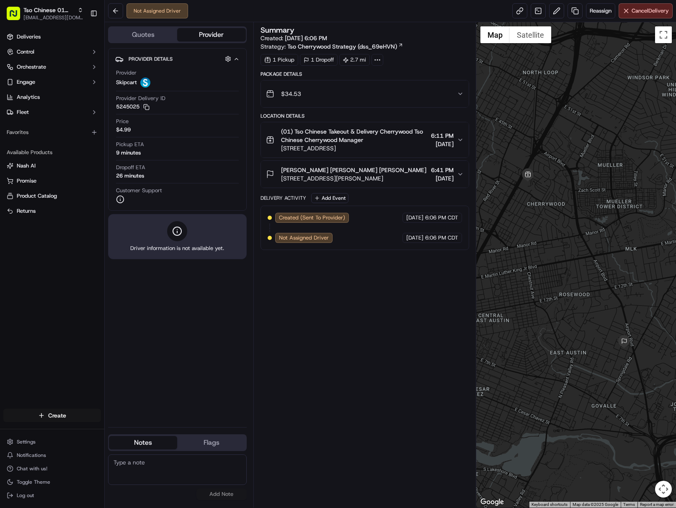
click at [70, 421] on html "Tso Chinese 01 Cherrywood [EMAIL_ADDRESS][DOMAIN_NAME] Toggle Sidebar Deliverie…" at bounding box center [338, 254] width 676 height 508
click at [133, 429] on link "Delivery" at bounding box center [151, 430] width 93 height 15
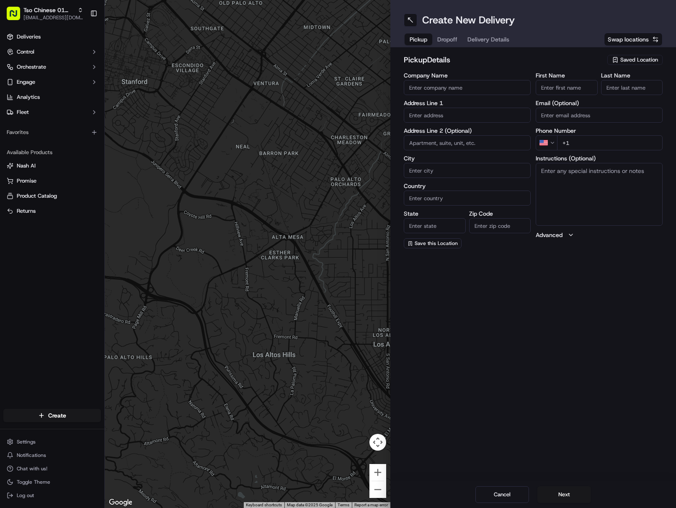
drag, startPoint x: 637, startPoint y: 68, endPoint x: 635, endPoint y: 61, distance: 7.0
click at [637, 67] on div "pickup Details Saved Location" at bounding box center [532, 61] width 259 height 15
click at [635, 61] on span "Saved Location" at bounding box center [639, 60] width 38 height 8
click at [600, 99] on span "(01) Tso Chinese Takeout & Delivery Cherrywood" at bounding box center [620, 94] width 103 height 15
type input "(01) Tso Chinese Takeout & Delivery Cherrywood"
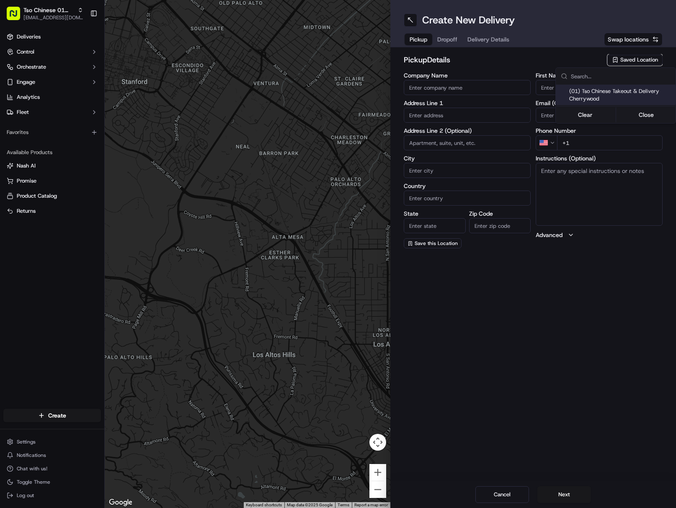
type input "[STREET_ADDRESS]"
type input "Ste E-5"
type input "Austin"
type input "US"
type input "[GEOGRAPHIC_DATA]"
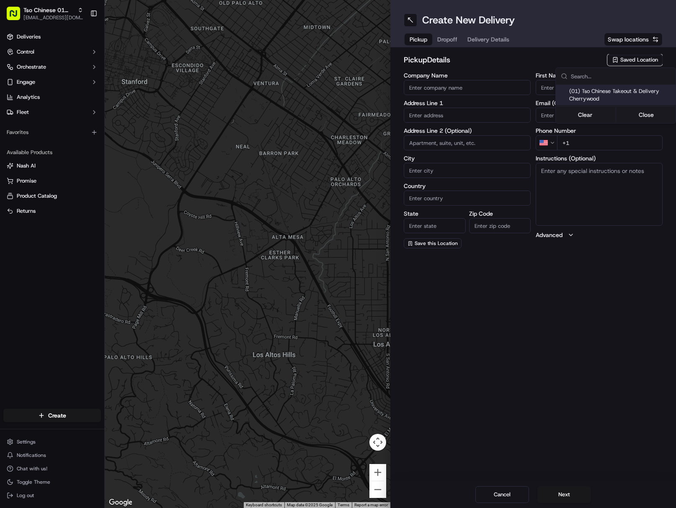
type input "78722"
type input "Tso Chinese"
type input "Cherrywood Manager"
type input "[EMAIL_ADDRESS][DOMAIN_NAME]"
type input "[PHONE_NUMBER]"
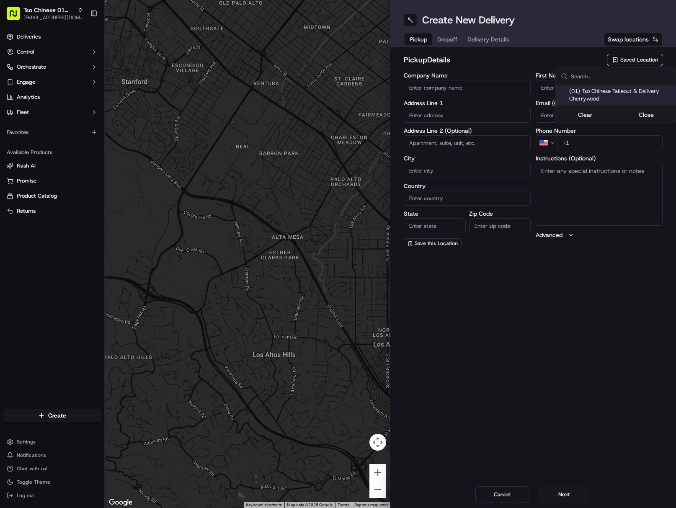
type textarea "Submit a picture displaying address & food as Proof of Delivery. Envía una foto…"
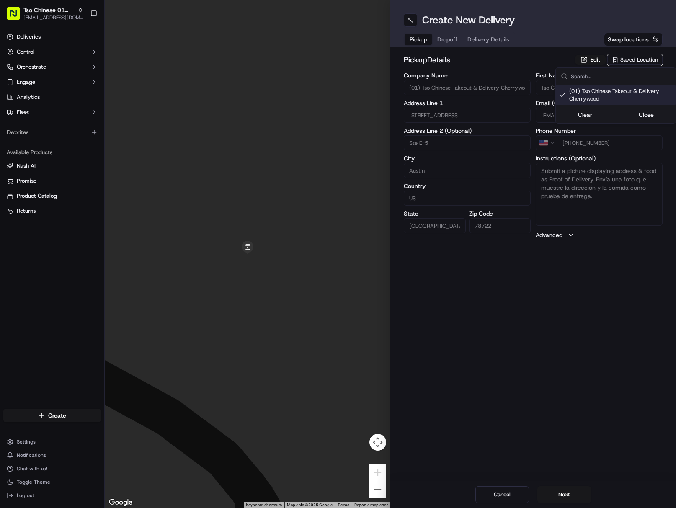
click at [495, 41] on html "Tso Chinese 01 Cherrywood [EMAIL_ADDRESS][DOMAIN_NAME] Toggle Sidebar Deliverie…" at bounding box center [338, 254] width 676 height 508
click at [495, 41] on span "Delivery Details" at bounding box center [488, 39] width 42 height 8
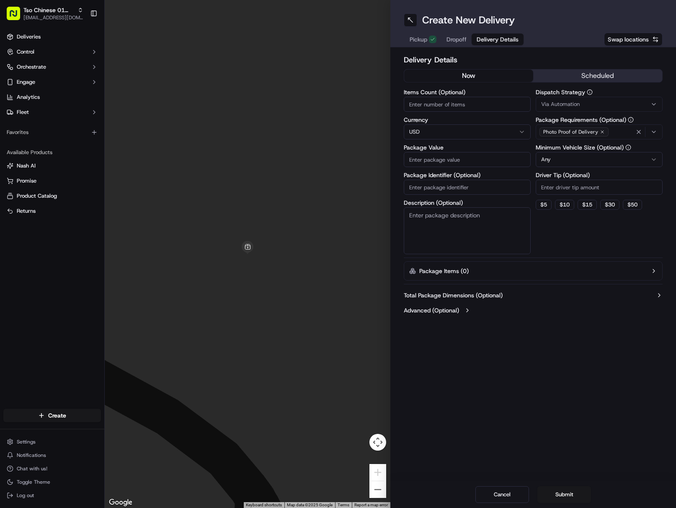
click at [484, 188] on input "Package Identifier (Optional)" at bounding box center [466, 187] width 127 height 15
paste input "IXGAWSJ"
type input "IXGAWSJ"
drag, startPoint x: 604, startPoint y: 105, endPoint x: 613, endPoint y: 110, distance: 10.1
click at [604, 105] on div "Via Automation" at bounding box center [598, 104] width 123 height 8
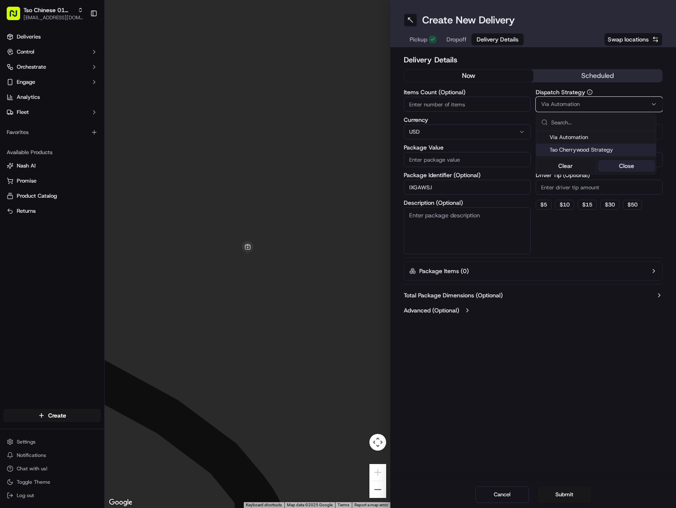
drag, startPoint x: 599, startPoint y: 149, endPoint x: 609, endPoint y: 162, distance: 16.7
click at [598, 149] on span "Tso Cherrywood Strategy" at bounding box center [600, 150] width 103 height 8
click at [609, 185] on html "Tso Chinese 01 Cherrywood [EMAIL_ADDRESS][DOMAIN_NAME] Toggle Sidebar Deliverie…" at bounding box center [338, 254] width 676 height 508
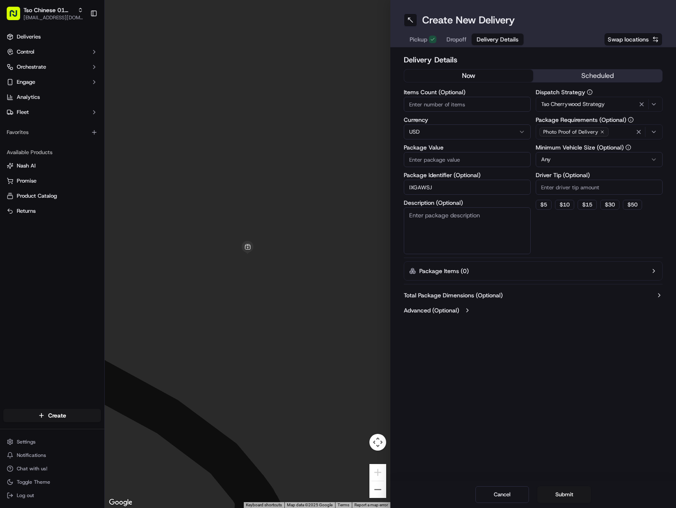
click at [609, 186] on input "Driver Tip (Optional)" at bounding box center [598, 187] width 127 height 15
type input "2"
click at [640, 133] on icon "button" at bounding box center [638, 131] width 7 height 7
click at [640, 133] on div "Photo Proof of Delivery" at bounding box center [598, 132] width 123 height 13
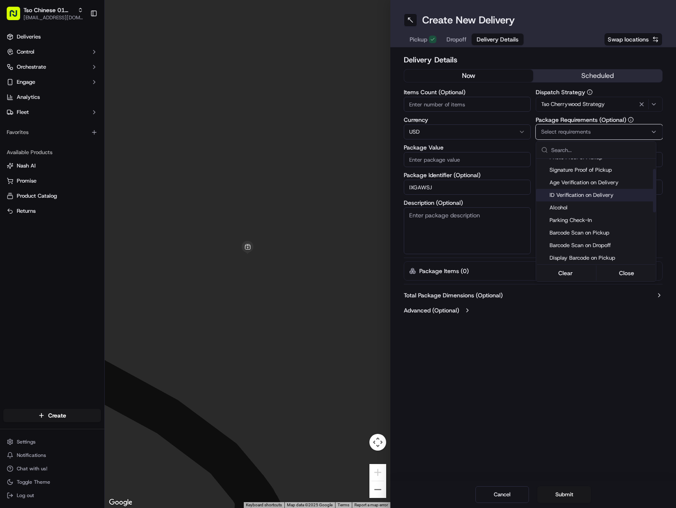
scroll to position [146, 0]
click at [592, 169] on span "Meet on Delivery" at bounding box center [600, 169] width 103 height 8
drag, startPoint x: 569, startPoint y: 390, endPoint x: 573, endPoint y: 378, distance: 12.7
click at [570, 391] on html "Tso Chinese 01 Cherrywood [EMAIL_ADDRESS][DOMAIN_NAME] Toggle Sidebar Deliverie…" at bounding box center [338, 254] width 676 height 508
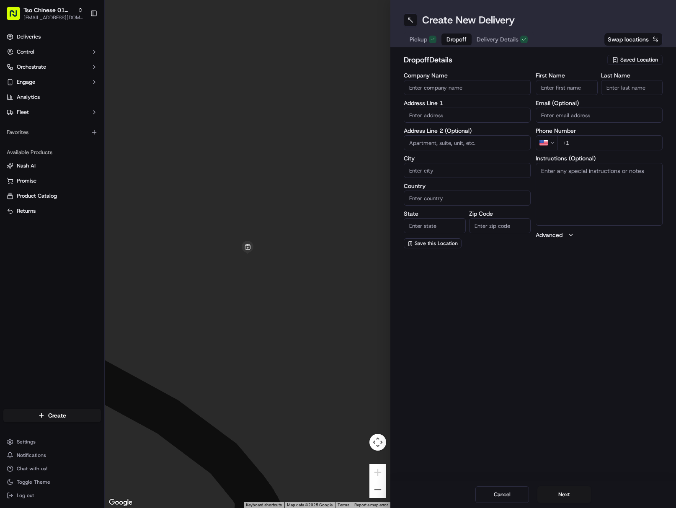
click at [451, 42] on span "Dropoff" at bounding box center [456, 39] width 20 height 8
paste input "[PERSON_NAME]"
click at [578, 90] on input "[PERSON_NAME]" at bounding box center [566, 87] width 62 height 15
drag, startPoint x: 555, startPoint y: 89, endPoint x: 599, endPoint y: 89, distance: 44.4
click at [598, 89] on div "First Name [PERSON_NAME] Last Name" at bounding box center [598, 83] width 127 height 23
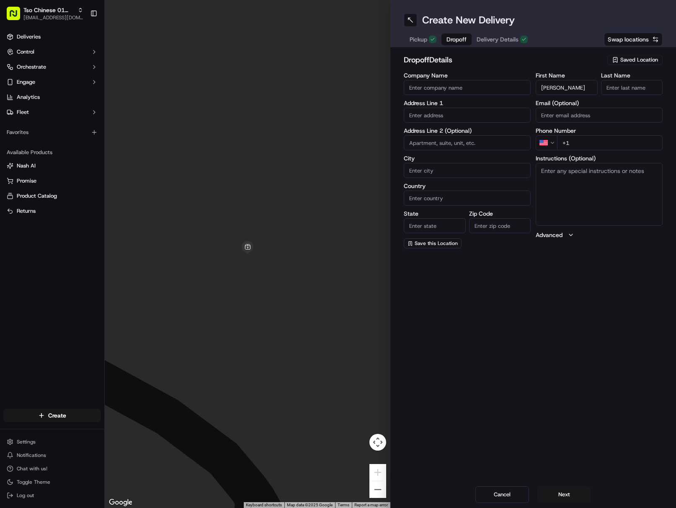
type input "[PERSON_NAME]"
paste input "[PERSON_NAME]"
click at [640, 82] on input "[PERSON_NAME]" at bounding box center [632, 87] width 62 height 15
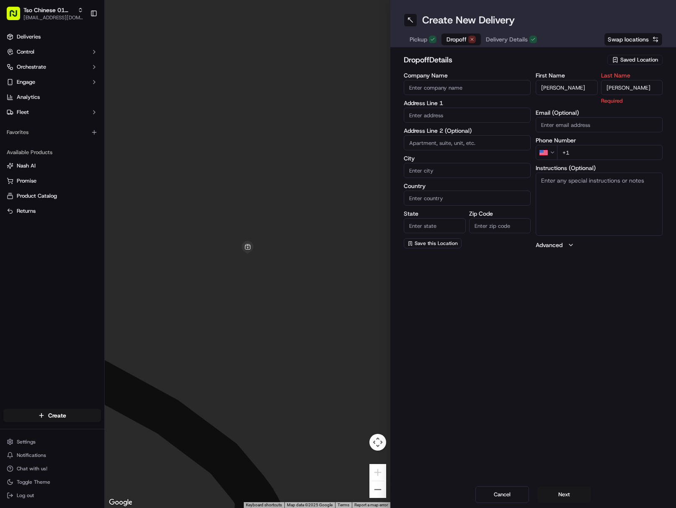
type input "[PERSON_NAME]"
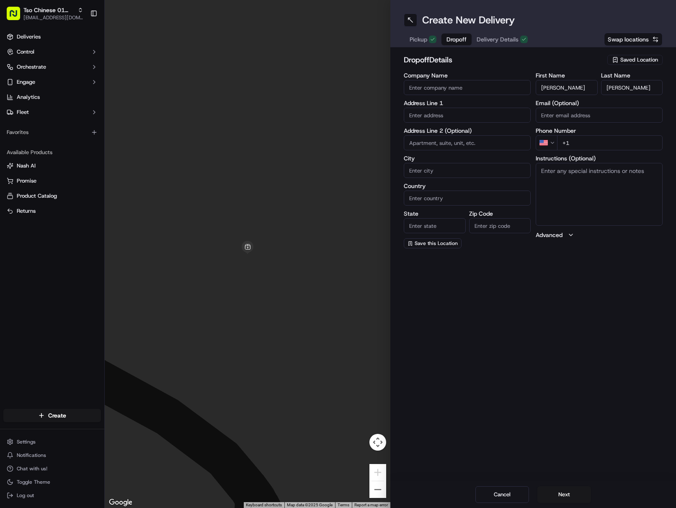
click at [635, 143] on input "+1" at bounding box center [609, 142] width 105 height 15
paste input "[PHONE_NUMBER]"
type input "[PHONE_NUMBER]"
drag, startPoint x: 467, startPoint y: 118, endPoint x: 563, endPoint y: 238, distance: 154.2
click at [469, 121] on input "text" at bounding box center [466, 115] width 127 height 15
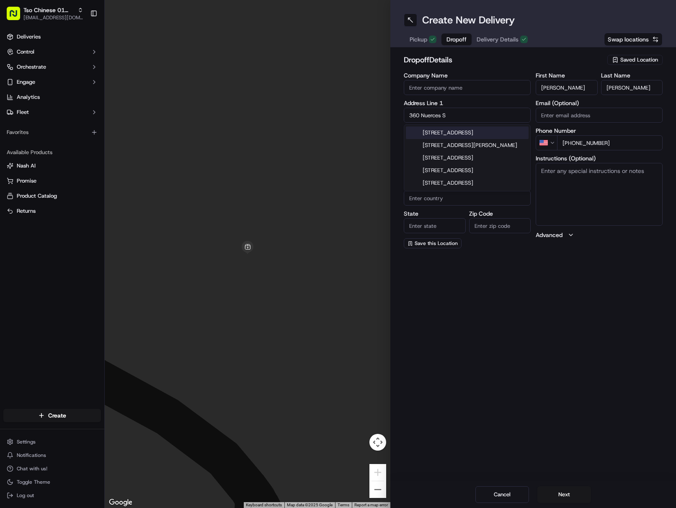
click at [493, 129] on div "[STREET_ADDRESS]" at bounding box center [467, 132] width 123 height 13
type input "[STREET_ADDRESS]"
type input "Eagle Pass"
type input "[GEOGRAPHIC_DATA]"
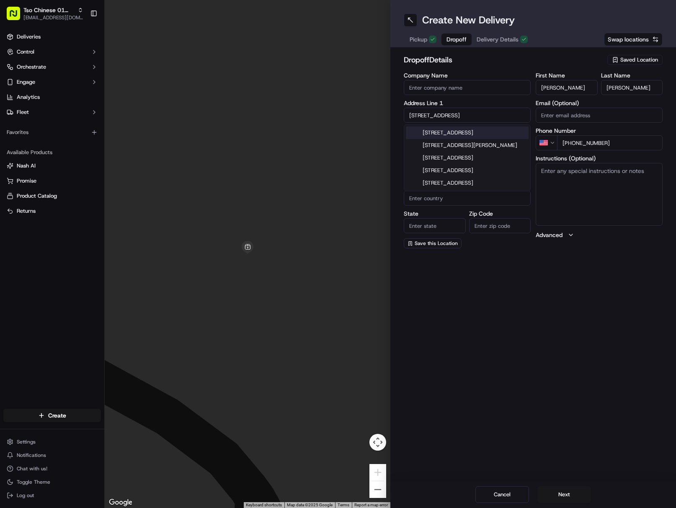
type input "78852"
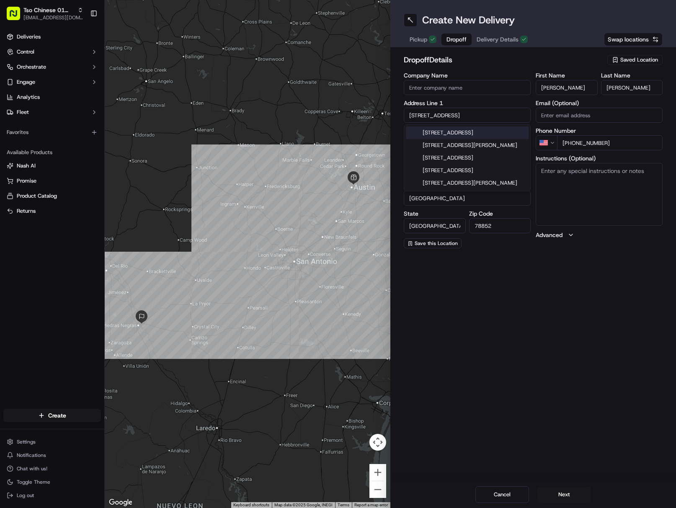
click at [473, 118] on input "[STREET_ADDRESS]" at bounding box center [466, 115] width 127 height 15
click at [485, 129] on div "[STREET_ADDRESS]" at bounding box center [467, 132] width 123 height 13
type input "[STREET_ADDRESS]"
type input "Austin"
type input "78701"
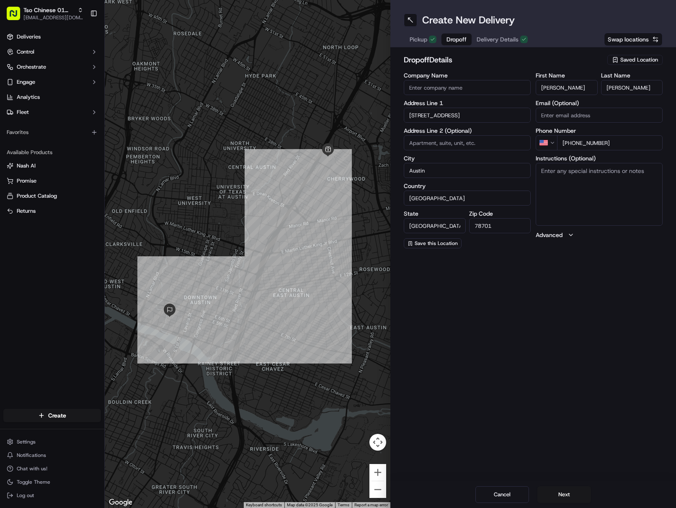
click at [625, 203] on textarea "Instructions (Optional)" at bounding box center [598, 194] width 127 height 63
paste textarea "Ask desk for the elevator code"
click at [587, 199] on textarea "Ask desk for the elevator code Unit #3509." at bounding box center [598, 194] width 127 height 63
paste textarea "If the customer doesn't answer at a knock or doorbell ring, call the customer d…"
click at [558, 500] on button "Next" at bounding box center [564, 494] width 54 height 17
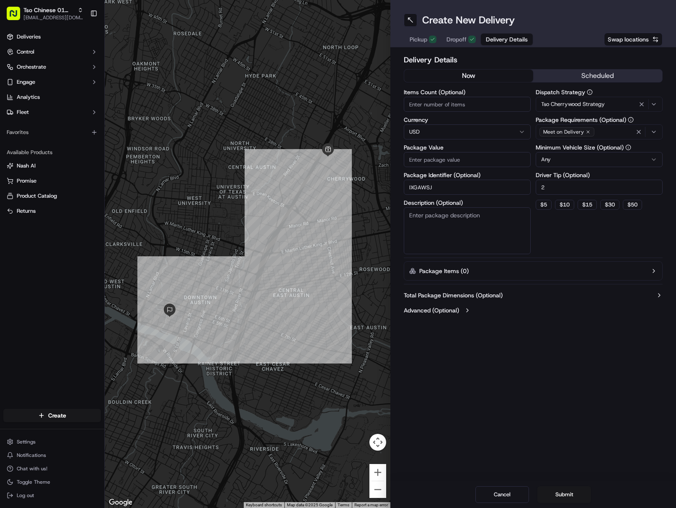
click at [473, 151] on div "Package Value" at bounding box center [466, 155] width 127 height 23
click at [471, 162] on input "Package Value" at bounding box center [466, 159] width 127 height 15
paste input "62.89"
click at [573, 494] on button "Submit" at bounding box center [564, 494] width 54 height 17
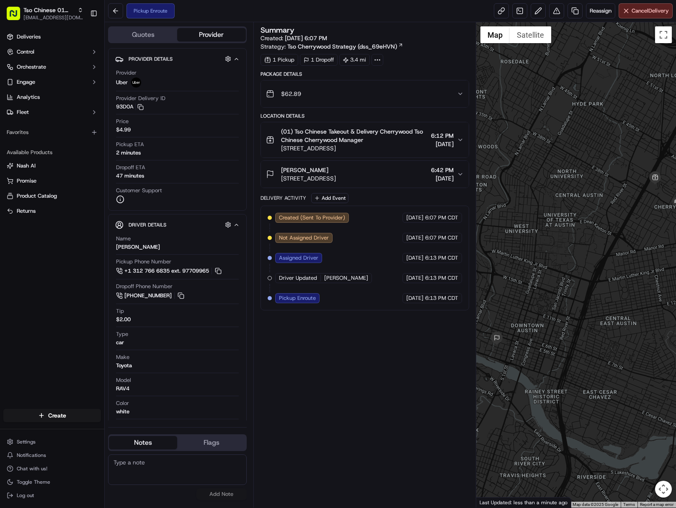
click at [671, 341] on div at bounding box center [576, 264] width 200 height 485
click at [61, 416] on html "Tso Chinese 01 Cherrywood [EMAIL_ADDRESS][DOMAIN_NAME] Toggle Sidebar Deliverie…" at bounding box center [338, 254] width 676 height 508
click at [121, 429] on link "Delivery" at bounding box center [151, 430] width 93 height 15
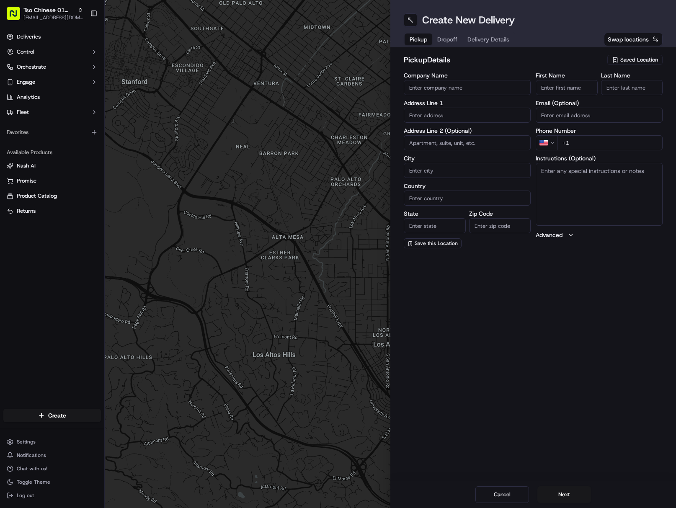
click at [624, 61] on span "Saved Location" at bounding box center [639, 60] width 38 height 8
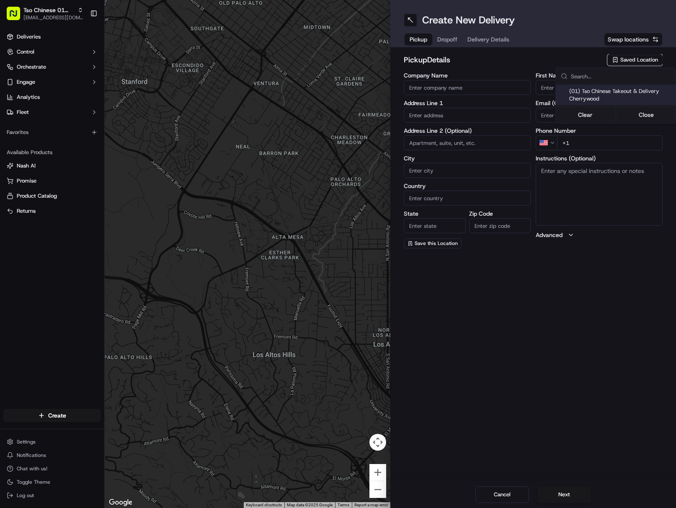
click at [579, 102] on span "(01) Tso Chinese Takeout & Delivery Cherrywood" at bounding box center [620, 94] width 103 height 15
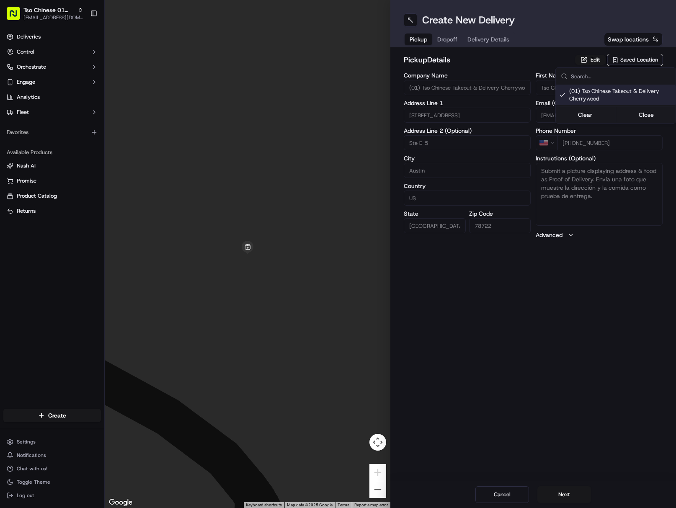
click at [491, 39] on html "Tso Chinese 01 Cherrywood [EMAIL_ADDRESS][DOMAIN_NAME] Toggle Sidebar Deliverie…" at bounding box center [338, 254] width 676 height 508
click at [491, 39] on span "Delivery Details" at bounding box center [488, 39] width 42 height 8
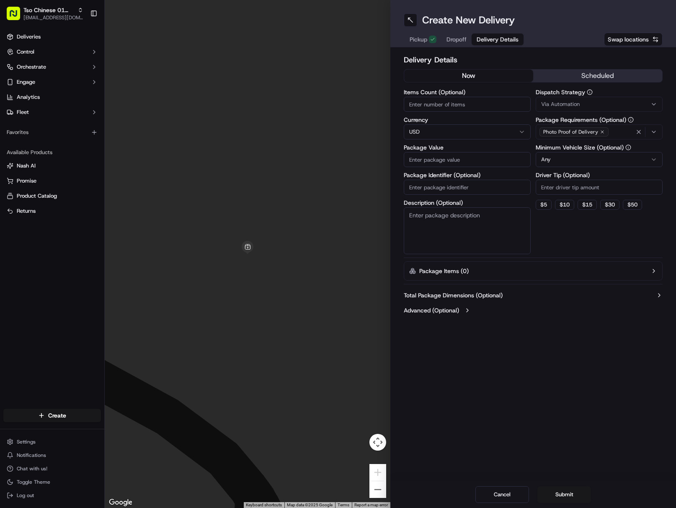
click at [460, 191] on input "Package Identifier (Optional)" at bounding box center [466, 187] width 127 height 15
paste input "VOV5UDS"
click at [600, 104] on div "Via Automation" at bounding box center [598, 104] width 123 height 8
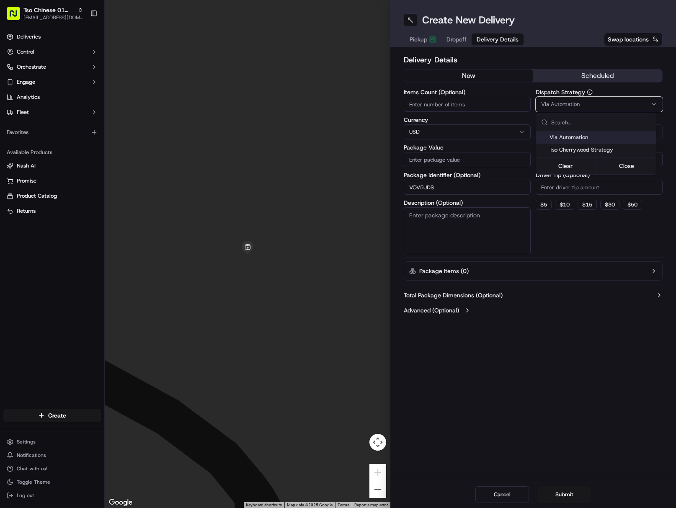
click at [612, 144] on div "Tso Cherrywood Strategy" at bounding box center [596, 150] width 120 height 13
click at [610, 184] on html "Tso Chinese 01 Cherrywood [EMAIL_ADDRESS][DOMAIN_NAME] Toggle Sidebar Deliverie…" at bounding box center [338, 254] width 676 height 508
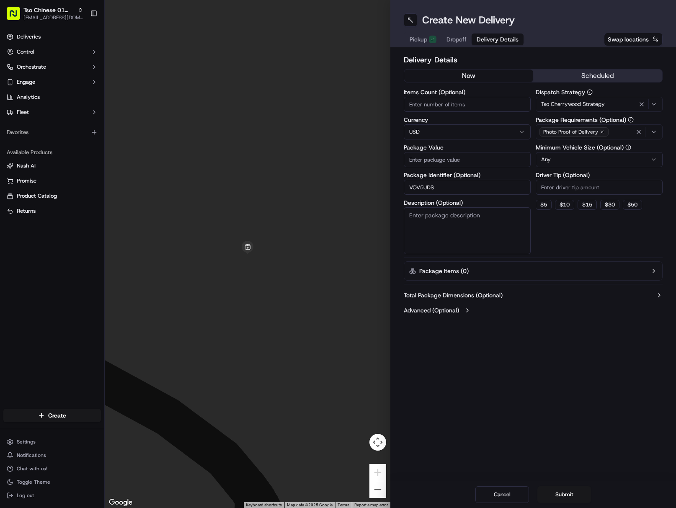
click at [610, 185] on input "Driver Tip (Optional)" at bounding box center [598, 187] width 127 height 15
click at [638, 133] on icon "button" at bounding box center [638, 131] width 7 height 7
click at [638, 133] on div "Photo Proof of Delivery" at bounding box center [598, 132] width 123 height 13
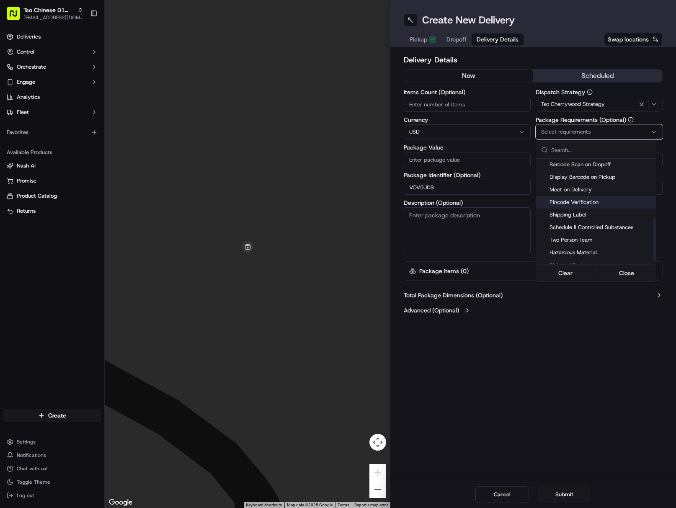
scroll to position [146, 0]
click at [602, 172] on span "Meet on Delivery" at bounding box center [600, 169] width 103 height 8
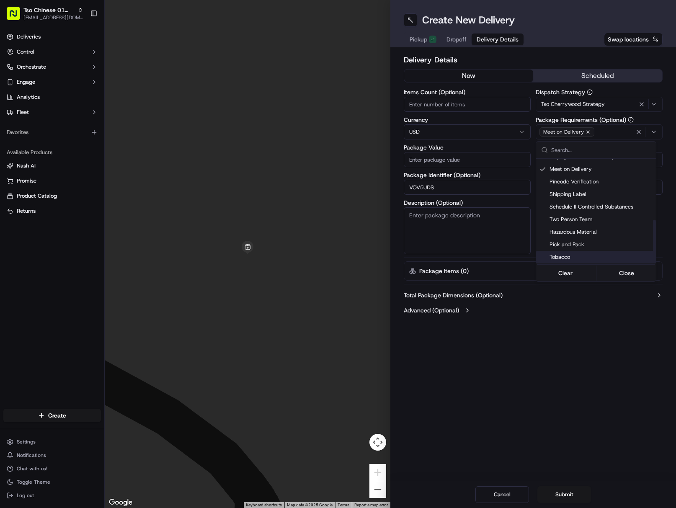
drag, startPoint x: 552, startPoint y: 375, endPoint x: 550, endPoint y: 318, distance: 57.4
click at [549, 373] on html "Tso Chinese 01 Cherrywood [EMAIL_ADDRESS][DOMAIN_NAME] Toggle Sidebar Deliverie…" at bounding box center [338, 254] width 676 height 508
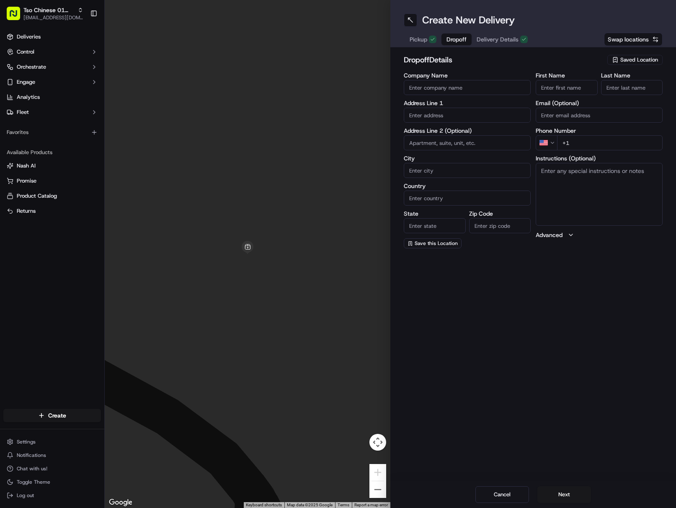
click at [459, 40] on span "Dropoff" at bounding box center [456, 39] width 20 height 8
click at [568, 87] on input "First Name" at bounding box center [566, 87] width 62 height 15
paste input "Theo Kitchen"
drag, startPoint x: 557, startPoint y: 88, endPoint x: 623, endPoint y: 85, distance: 66.6
click at [591, 85] on input "Theo Kitchen" at bounding box center [566, 87] width 62 height 15
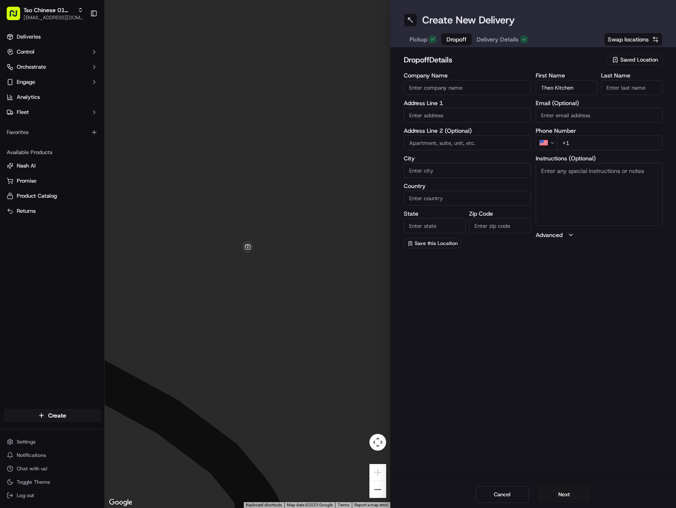
paste input "Kitchen"
click at [628, 85] on input "Last Name" at bounding box center [632, 87] width 62 height 15
click at [625, 147] on input "+1" at bounding box center [609, 142] width 105 height 15
paste input "[PHONE_NUMBER]"
drag, startPoint x: 469, startPoint y: 114, endPoint x: 546, endPoint y: 258, distance: 163.8
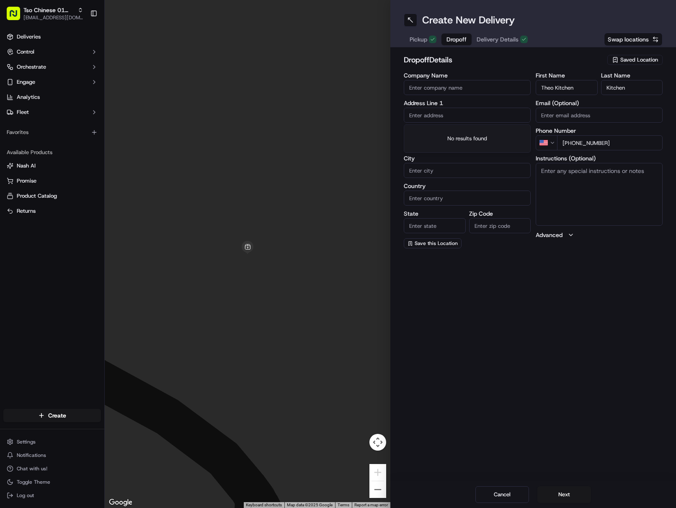
click at [469, 117] on input "text" at bounding box center [466, 115] width 127 height 15
click at [490, 137] on div "[STREET_ADDRESS]" at bounding box center [467, 132] width 123 height 13
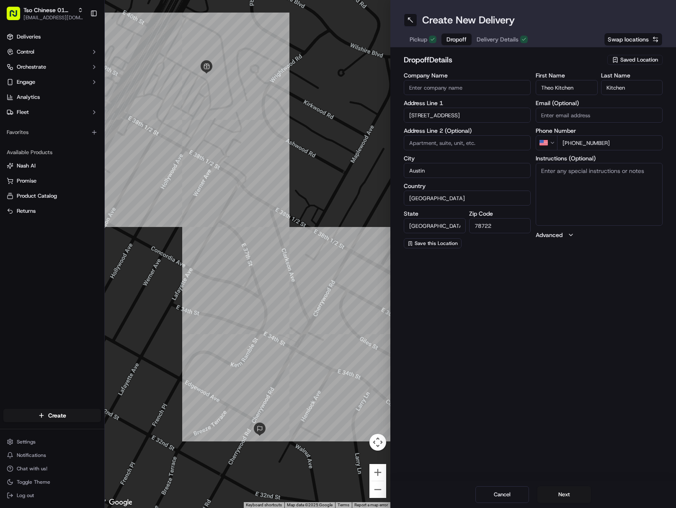
click at [595, 203] on textarea "Instructions (Optional)" at bounding box center [598, 194] width 127 height 63
paste textarea "If the customer doesn't answer at a knock or doorbell ring, call the customer d…"
click at [574, 494] on button "Next" at bounding box center [564, 494] width 54 height 17
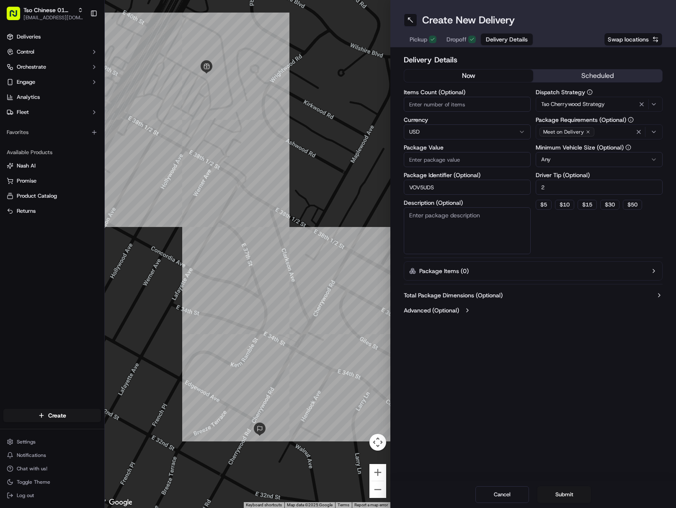
click at [466, 159] on input "Package Value" at bounding box center [466, 159] width 127 height 15
paste input "33.45"
click at [572, 491] on button "Submit" at bounding box center [564, 494] width 54 height 17
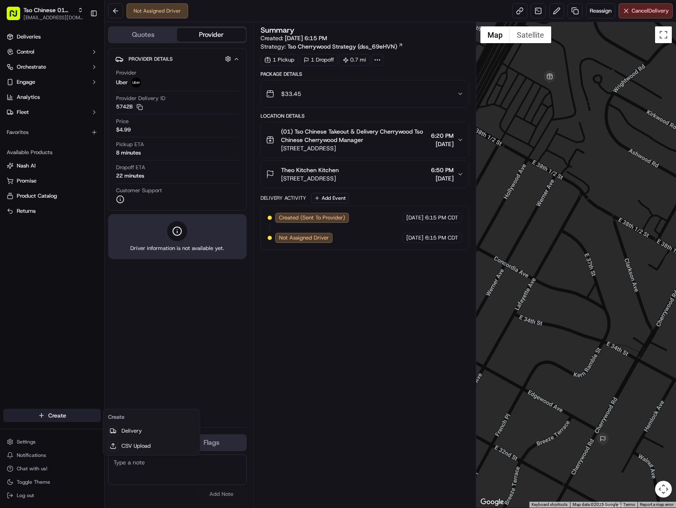
click at [77, 411] on html "Tso Chinese 01 Cherrywood [EMAIL_ADDRESS][DOMAIN_NAME] Toggle Sidebar Deliverie…" at bounding box center [338, 254] width 676 height 508
click at [164, 431] on link "Delivery" at bounding box center [151, 430] width 93 height 15
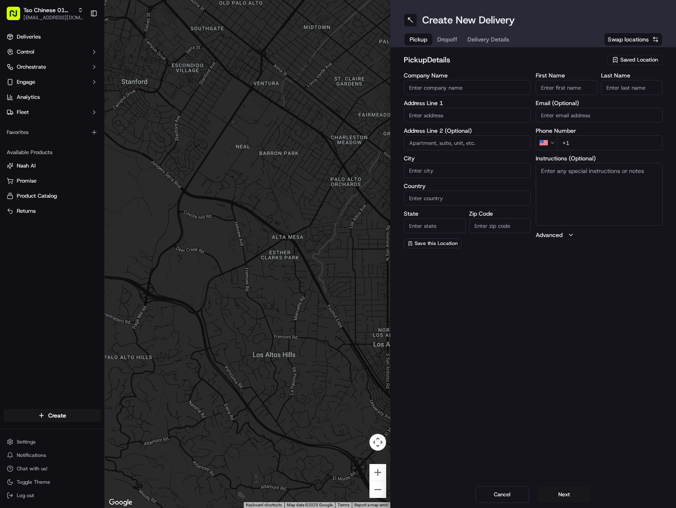
drag, startPoint x: 646, startPoint y: 57, endPoint x: 663, endPoint y: 61, distance: 17.4
click at [647, 56] on span "Saved Location" at bounding box center [639, 60] width 38 height 8
click at [602, 90] on span "(01) Tso Chinese Takeout & Delivery Cherrywood" at bounding box center [620, 94] width 103 height 15
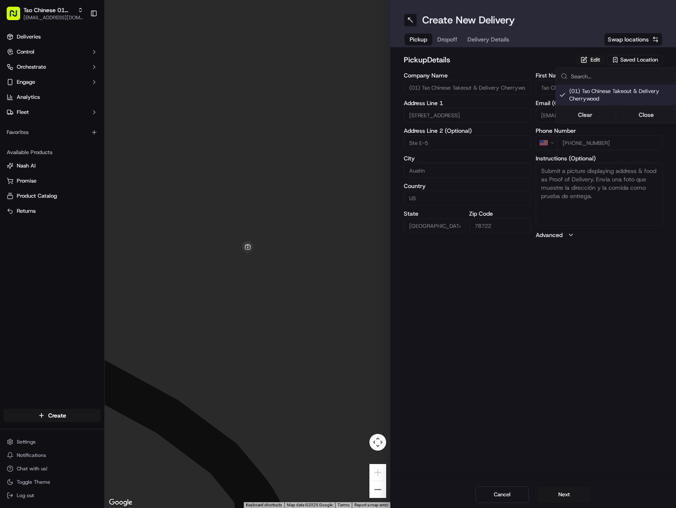
click at [494, 37] on html "Tso Chinese 01 Cherrywood [EMAIL_ADDRESS][DOMAIN_NAME] Toggle Sidebar Deliverie…" at bounding box center [338, 254] width 676 height 508
click at [494, 37] on span "Delivery Details" at bounding box center [488, 39] width 42 height 8
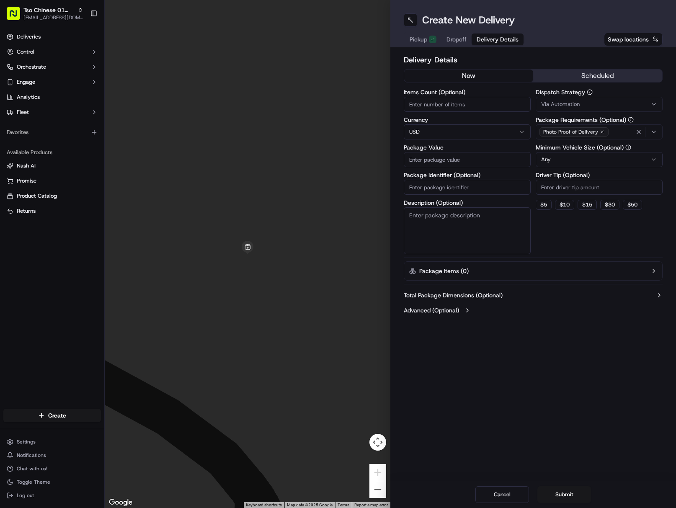
drag, startPoint x: 470, startPoint y: 183, endPoint x: 497, endPoint y: 180, distance: 27.0
click at [470, 183] on input "Package Identifier (Optional)" at bounding box center [466, 187] width 127 height 15
paste input "GE4SNVK"
click at [593, 105] on div "Via Automation" at bounding box center [598, 104] width 123 height 8
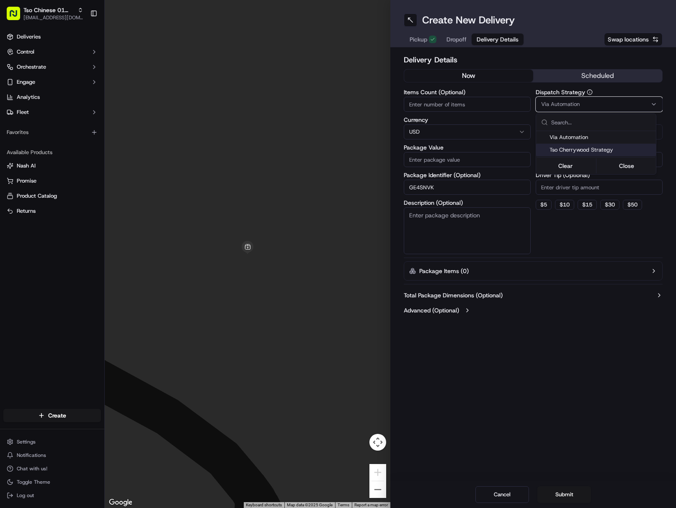
click at [609, 153] on span "Tso Cherrywood Strategy" at bounding box center [600, 150] width 103 height 8
click at [607, 196] on html "Tso Chinese 01 Cherrywood [EMAIL_ADDRESS][DOMAIN_NAME] Toggle Sidebar Deliverie…" at bounding box center [338, 254] width 676 height 508
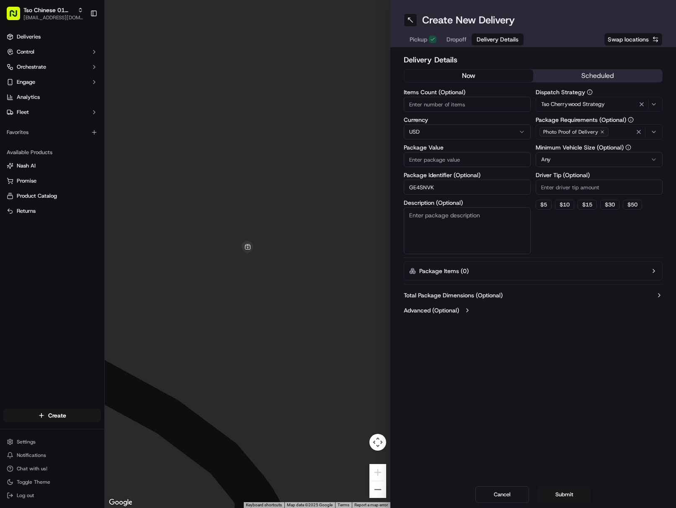
click at [606, 190] on input "Driver Tip (Optional)" at bounding box center [598, 187] width 127 height 15
click at [638, 131] on icon "button" at bounding box center [638, 131] width 7 height 7
click at [638, 131] on div "Select requirements" at bounding box center [598, 132] width 123 height 8
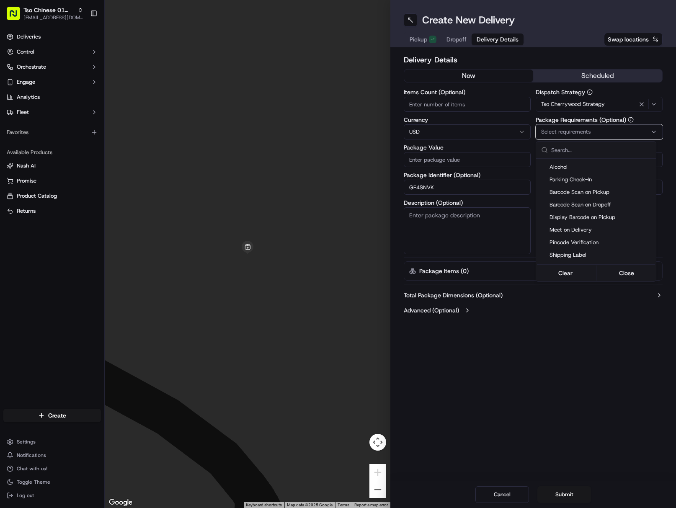
scroll to position [146, 0]
click at [585, 167] on span "Meet on Delivery" at bounding box center [600, 169] width 103 height 8
click at [554, 339] on html "Tso Chinese 01 Cherrywood [EMAIL_ADDRESS][DOMAIN_NAME] Toggle Sidebar Deliverie…" at bounding box center [338, 254] width 676 height 508
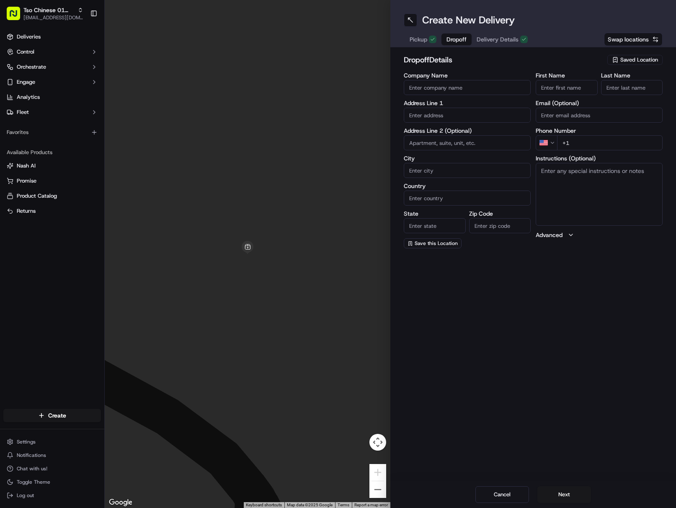
click at [461, 37] on span "Dropoff" at bounding box center [456, 39] width 20 height 8
click at [671, 390] on div "Create New Delivery Pickup Dropoff Delivery Details Swap locations dropoff Deta…" at bounding box center [532, 254] width 285 height 508
click at [674, 344] on div "Create New Delivery Pickup Dropoff Delivery Details Swap locations dropoff Deta…" at bounding box center [532, 254] width 285 height 508
paste input "[PERSON_NAME]"
click at [572, 90] on input "[PERSON_NAME]" at bounding box center [566, 87] width 62 height 15
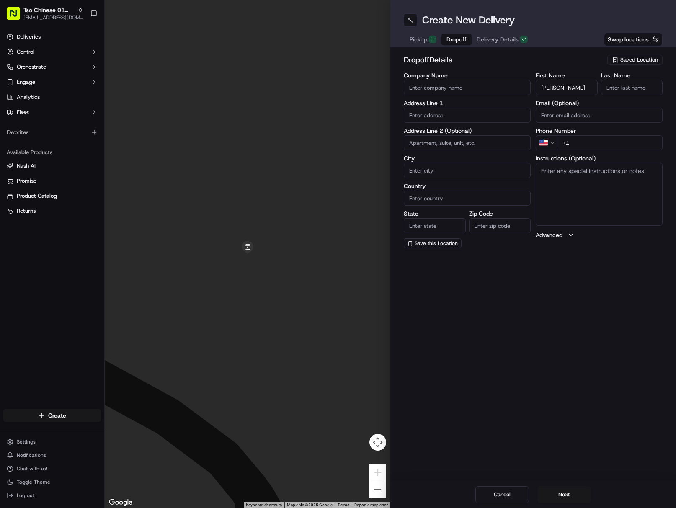
drag, startPoint x: 560, startPoint y: 87, endPoint x: 618, endPoint y: 91, distance: 58.3
click at [614, 91] on div "First Name [PERSON_NAME] Last Name" at bounding box center [598, 83] width 127 height 23
paste input "[PERSON_NAME]"
click at [636, 90] on input "[PERSON_NAME]" at bounding box center [632, 87] width 62 height 15
click at [651, 148] on input "+1" at bounding box center [609, 142] width 105 height 15
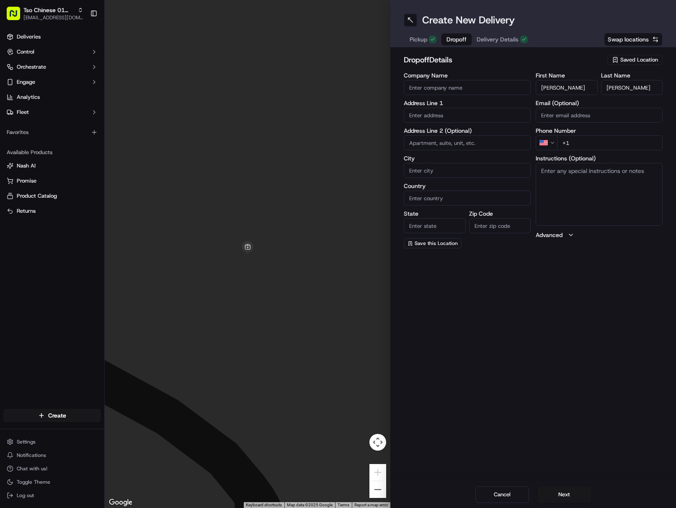
paste input "[PHONE_NUMBER]"
drag, startPoint x: 452, startPoint y: 115, endPoint x: 569, endPoint y: 224, distance: 159.3
click at [452, 116] on input "text" at bounding box center [466, 115] width 127 height 15
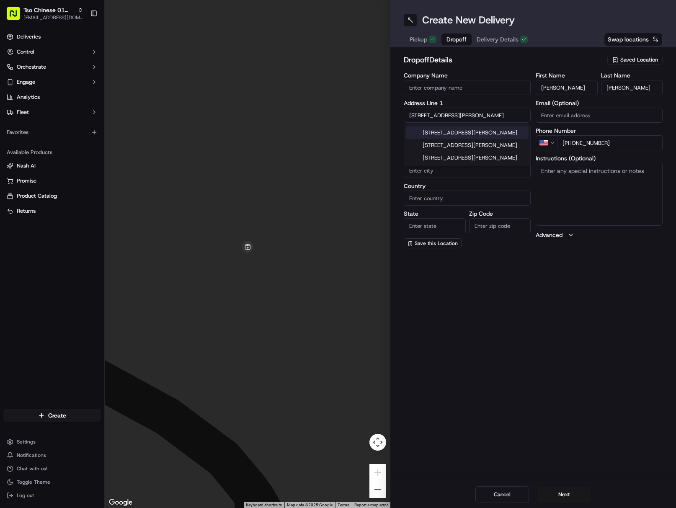
click at [502, 136] on div "[STREET_ADDRESS][PERSON_NAME]" at bounding box center [467, 132] width 123 height 13
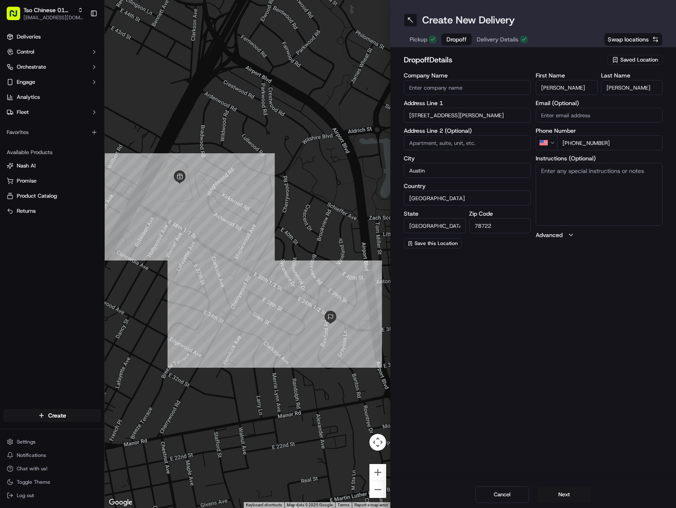
drag, startPoint x: 593, startPoint y: 199, endPoint x: 639, endPoint y: 207, distance: 46.8
click at [593, 198] on textarea "Instructions (Optional)" at bounding box center [598, 194] width 127 height 63
paste textarea "Please deliver to front door with the porch up the three steps. The house numbe…"
click at [640, 200] on textarea "Please deliver to front door with the porch up the three steps. The house numbe…" at bounding box center [598, 194] width 127 height 63
paste textarea "If the customer doesn't answer at a knock or doorbell ring, call the customer d…"
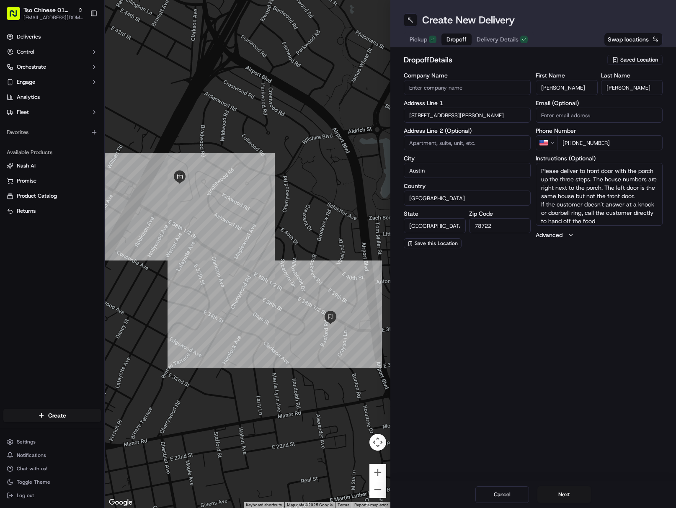
scroll to position [16, 0]
click at [573, 491] on button "Next" at bounding box center [564, 494] width 54 height 17
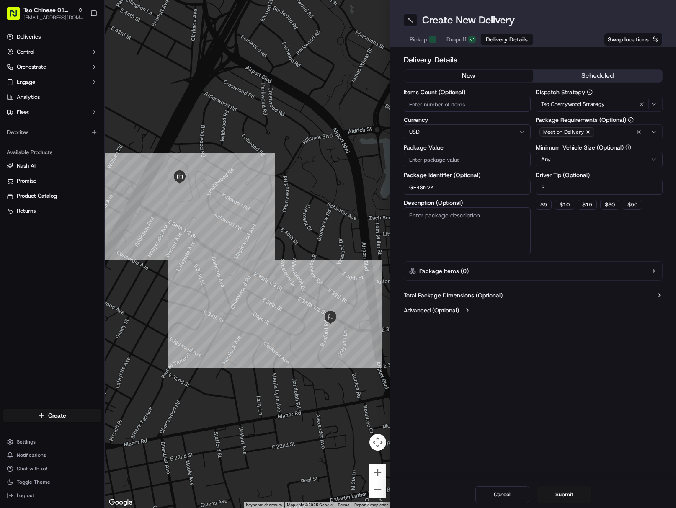
click at [472, 156] on input "Package Value" at bounding box center [466, 159] width 127 height 15
paste input "36.7"
click at [574, 492] on button "Submit" at bounding box center [564, 494] width 54 height 17
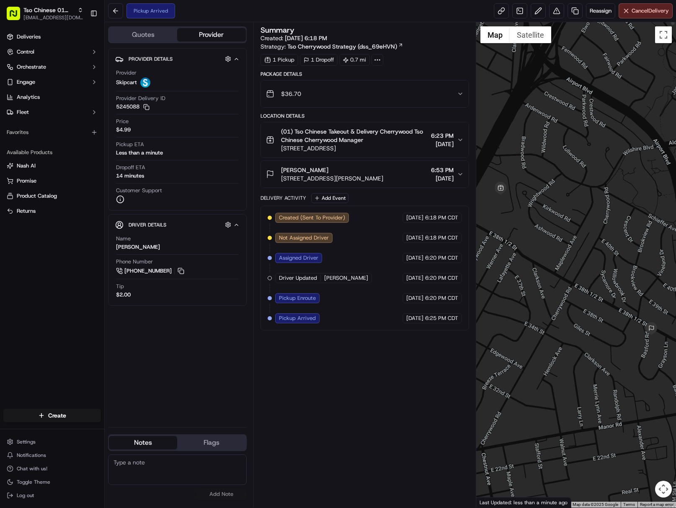
click at [671, 350] on div at bounding box center [576, 264] width 200 height 485
click at [44, 15] on span "[EMAIL_ADDRESS][DOMAIN_NAME]" at bounding box center [53, 17] width 60 height 7
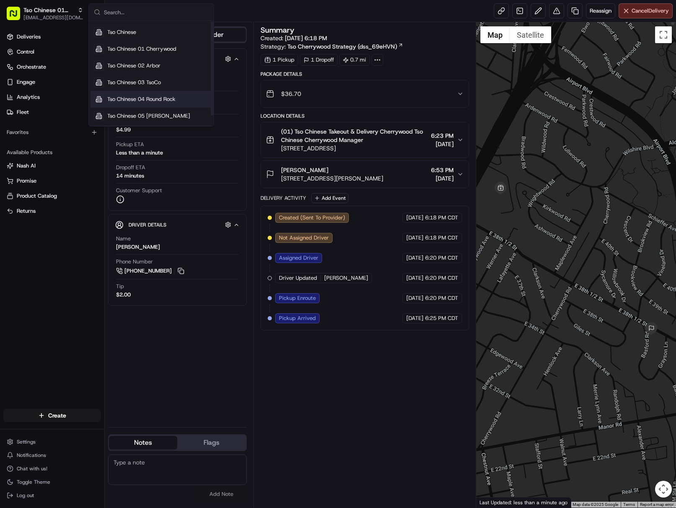
scroll to position [12, 0]
drag, startPoint x: 154, startPoint y: 116, endPoint x: 134, endPoint y: 112, distance: 20.9
click at [154, 115] on span "Tso Chinese 05 [PERSON_NAME]" at bounding box center [148, 116] width 83 height 8
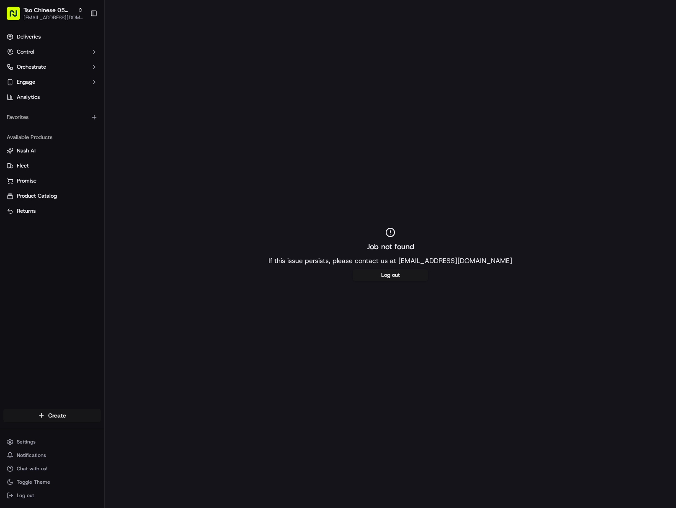
click at [75, 421] on html "Tso Chinese 05 [PERSON_NAME] [EMAIL_ADDRESS][DOMAIN_NAME] Toggle Sidebar Delive…" at bounding box center [338, 254] width 676 height 508
click at [129, 430] on link "Delivery" at bounding box center [151, 430] width 93 height 15
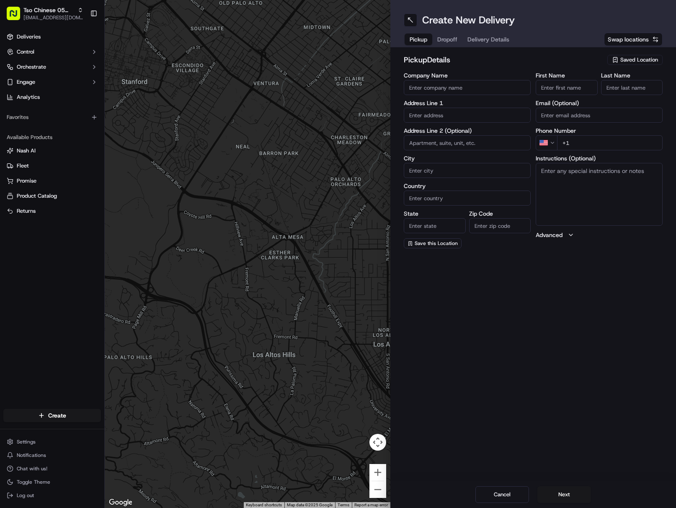
click at [624, 59] on span "Saved Location" at bounding box center [639, 60] width 38 height 8
click at [576, 94] on span "(05) Tso Chinese Takeout & Delivery (05)" at bounding box center [620, 91] width 103 height 8
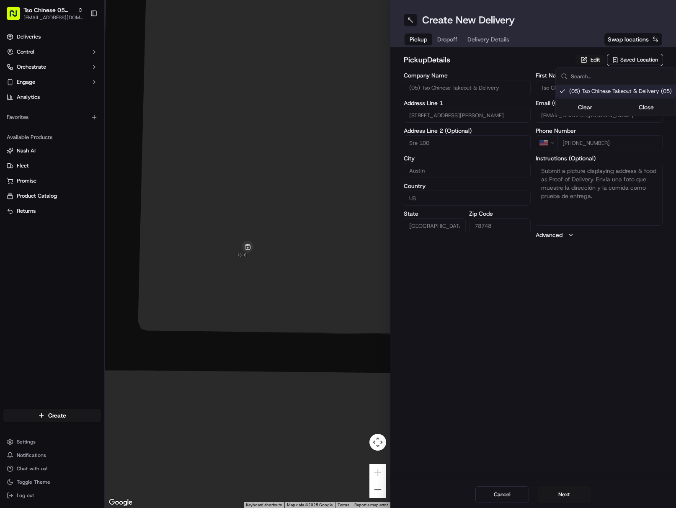
click at [484, 40] on html "Tso Chinese 05 [PERSON_NAME] [EMAIL_ADDRESS][DOMAIN_NAME] Toggle Sidebar Delive…" at bounding box center [338, 254] width 676 height 508
click at [484, 40] on span "Delivery Details" at bounding box center [488, 39] width 42 height 8
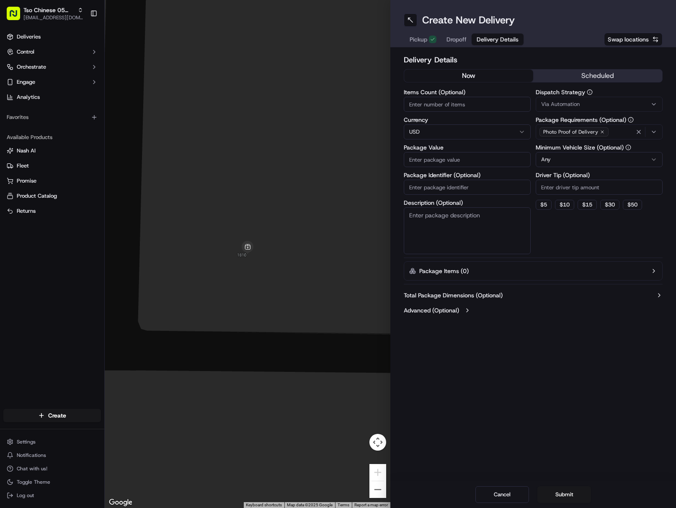
click at [479, 183] on input "Package Identifier (Optional)" at bounding box center [466, 187] width 127 height 15
paste input "7ZHKV3A"
click at [593, 106] on div "Via Automation" at bounding box center [598, 104] width 123 height 8
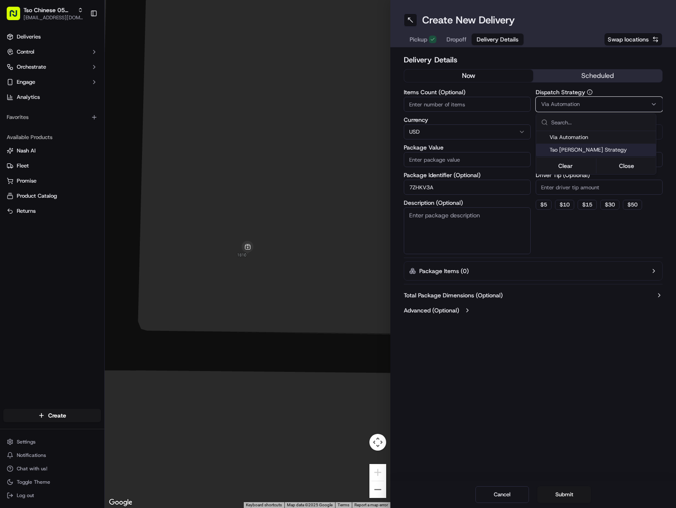
click at [590, 153] on span "Tso [PERSON_NAME] Strategy" at bounding box center [600, 150] width 103 height 8
click at [598, 188] on html "Tso Chinese 05 [PERSON_NAME] [EMAIL_ADDRESS][DOMAIN_NAME] Toggle Sidebar Delive…" at bounding box center [338, 254] width 676 height 508
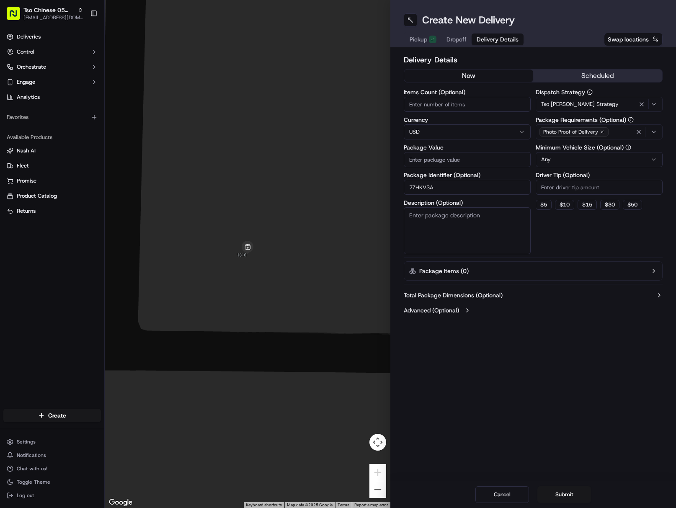
click at [598, 188] on input "Driver Tip (Optional)" at bounding box center [598, 187] width 127 height 15
click at [457, 37] on span "Dropoff" at bounding box center [456, 39] width 20 height 8
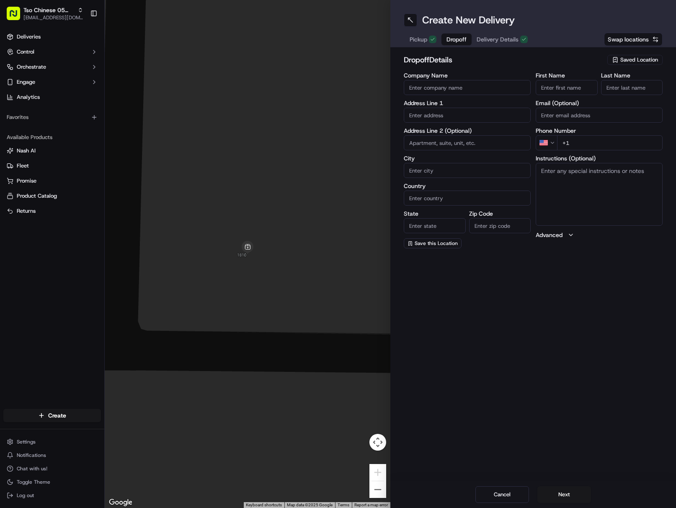
drag, startPoint x: 561, startPoint y: 85, endPoint x: 563, endPoint y: 89, distance: 4.5
click at [561, 85] on input "First Name" at bounding box center [566, 87] width 62 height 15
paste input "[PERSON_NAME]"
drag, startPoint x: 560, startPoint y: 88, endPoint x: 602, endPoint y: 94, distance: 42.6
click at [599, 93] on div "First Name [PERSON_NAME] Last Name" at bounding box center [598, 83] width 127 height 23
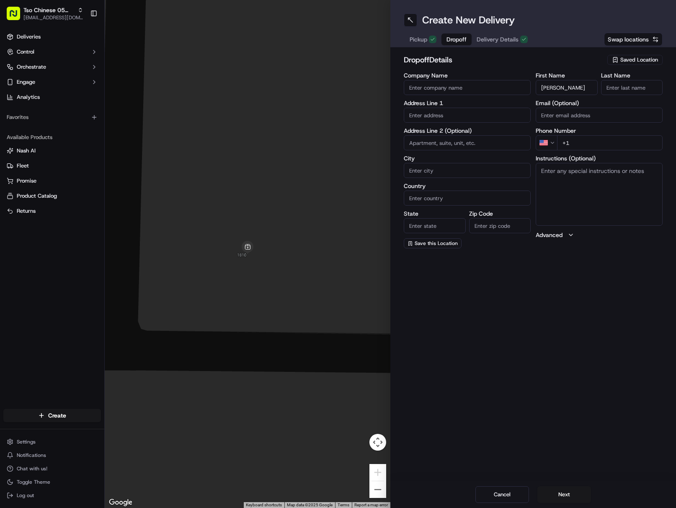
drag, startPoint x: 627, startPoint y: 89, endPoint x: 632, endPoint y: 90, distance: 5.3
click at [627, 89] on input "Last Name" at bounding box center [632, 87] width 62 height 15
paste input "[PERSON_NAME]"
drag, startPoint x: 656, startPoint y: 142, endPoint x: 661, endPoint y: 147, distance: 6.5
click at [656, 142] on input "+1" at bounding box center [609, 142] width 105 height 15
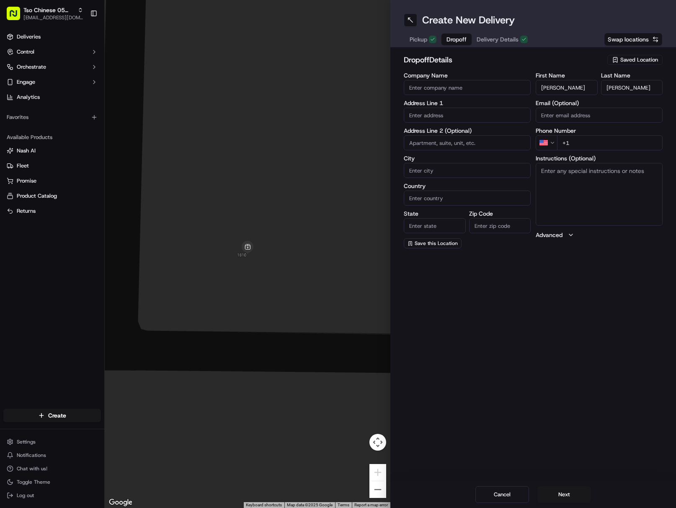
paste input "[PHONE_NUMBER]"
click at [469, 111] on input "text" at bounding box center [466, 115] width 127 height 15
click at [496, 131] on div "[STREET_ADDRESS][PERSON_NAME]" at bounding box center [467, 132] width 123 height 13
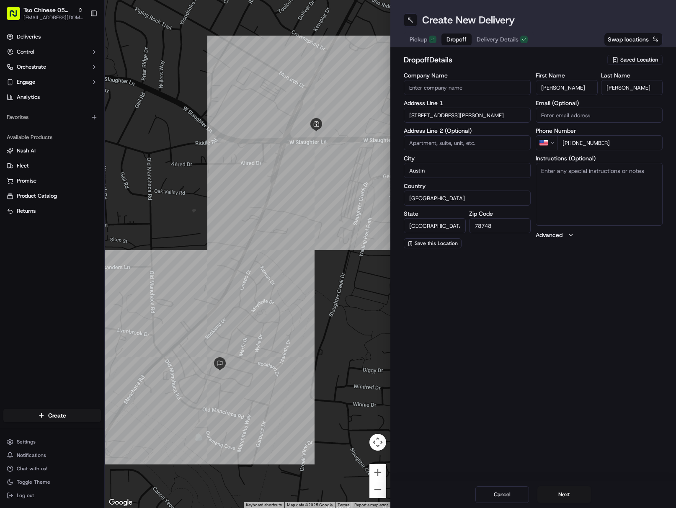
click at [601, 199] on textarea "Instructions (Optional)" at bounding box center [598, 194] width 127 height 63
paste textarea "We are near the back of the complex “[GEOGRAPHIC_DATA]” It’s building 8 On the …"
click at [539, 195] on textarea "We are near the back of the complex “[GEOGRAPHIC_DATA]” It’s building 8 On the …" at bounding box center [598, 194] width 127 height 63
click at [539, 199] on textarea "We are near the back of the complex “[GEOGRAPHIC_DATA]”. It’s building 8 On the…" at bounding box center [598, 194] width 127 height 63
click at [650, 184] on textarea "We are near the back of the complex “[GEOGRAPHIC_DATA]”. It’s building 8. On th…" at bounding box center [598, 194] width 127 height 63
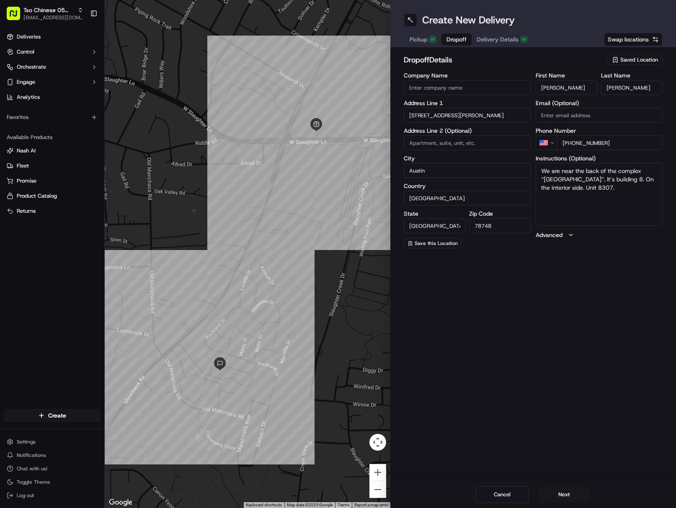
click at [600, 199] on textarea "We are near the back of the complex “[GEOGRAPHIC_DATA]”. It’s building 8. On th…" at bounding box center [598, 194] width 127 height 63
paste textarea "Drivers must deliver food directly to the customer (unless instructed otherwise…"
drag, startPoint x: 565, startPoint y: 493, endPoint x: 578, endPoint y: 487, distance: 14.2
click at [566, 493] on button "Next" at bounding box center [564, 494] width 54 height 17
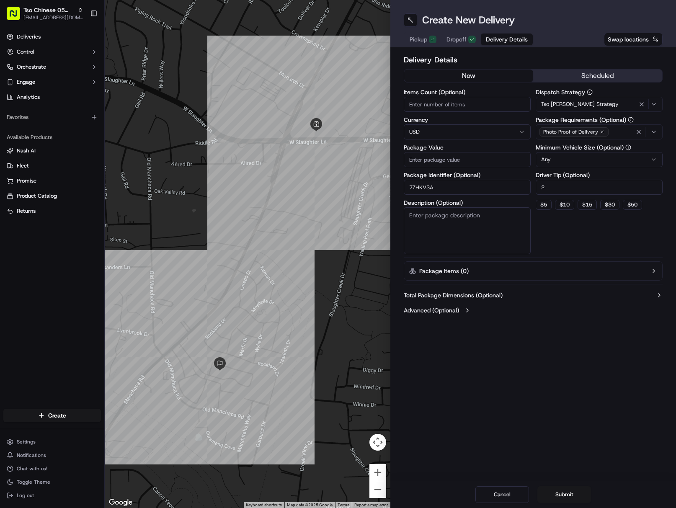
click at [439, 152] on input "Package Value" at bounding box center [466, 159] width 127 height 15
paste input "37.78"
click at [576, 496] on button "Submit" at bounding box center [564, 494] width 54 height 17
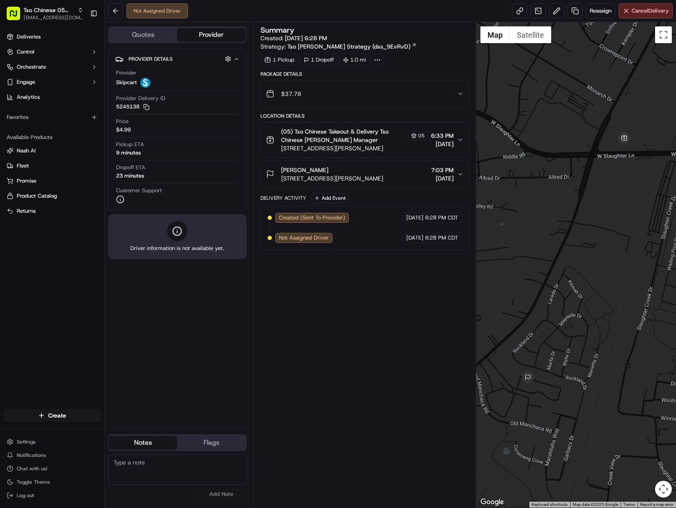
click at [62, 423] on div "Create" at bounding box center [52, 415] width 104 height 20
click at [88, 418] on html "Tso Chinese 05 [PERSON_NAME] [EMAIL_ADDRESS][DOMAIN_NAME] Toggle Sidebar Delive…" at bounding box center [338, 254] width 676 height 508
click at [141, 428] on link "Delivery" at bounding box center [151, 430] width 93 height 15
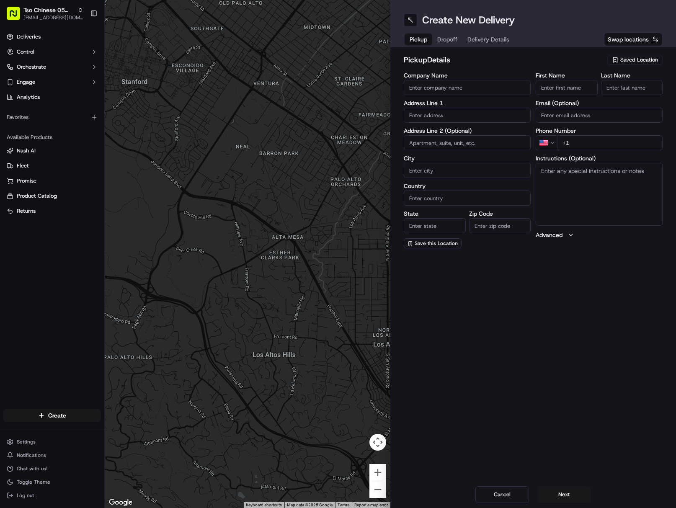
click at [619, 59] on div "Saved Location" at bounding box center [634, 60] width 55 height 10
click at [592, 88] on span "(05) Tso Chinese Takeout & Delivery (05)" at bounding box center [620, 91] width 103 height 8
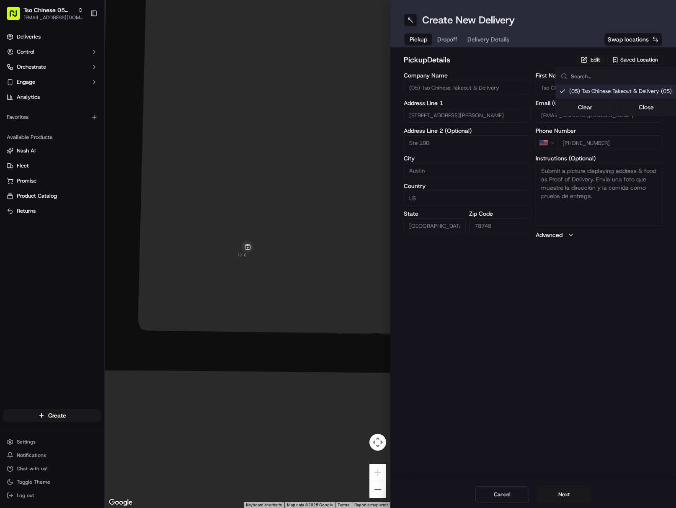
click at [497, 41] on html "Tso Chinese 05 [PERSON_NAME] [EMAIL_ADDRESS][DOMAIN_NAME] Toggle Sidebar Delive…" at bounding box center [338, 254] width 676 height 508
click at [497, 41] on span "Delivery Details" at bounding box center [488, 39] width 42 height 8
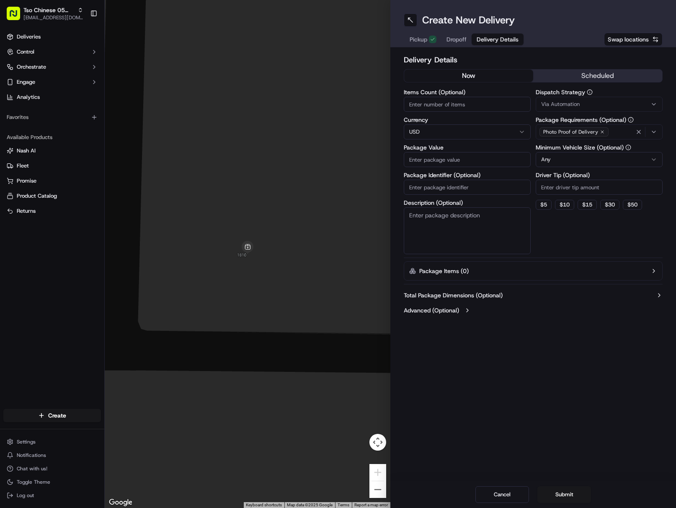
click at [478, 187] on input "Package Identifier (Optional)" at bounding box center [466, 187] width 127 height 15
paste input "PFMUEBX"
click at [618, 100] on button "Via Automation" at bounding box center [598, 104] width 127 height 15
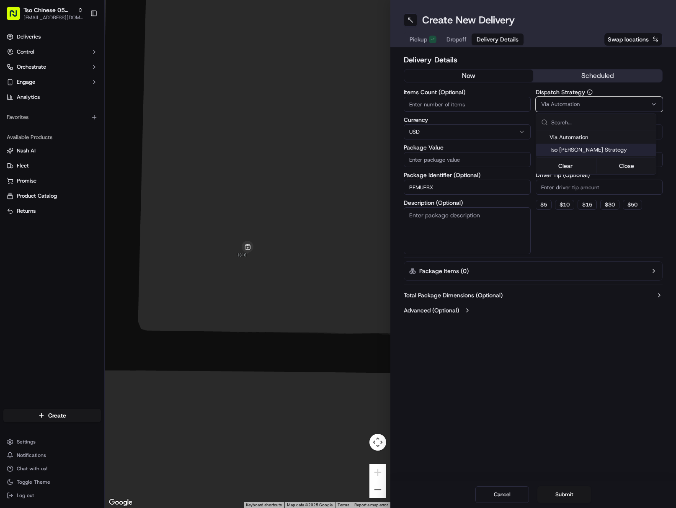
click at [628, 146] on span "Tso [PERSON_NAME] Strategy" at bounding box center [600, 150] width 103 height 8
click at [627, 191] on html "Tso Chinese 05 [PERSON_NAME] [EMAIL_ADDRESS][DOMAIN_NAME] Toggle Sidebar Delive…" at bounding box center [338, 254] width 676 height 508
click at [627, 191] on input "Driver Tip (Optional)" at bounding box center [598, 187] width 127 height 15
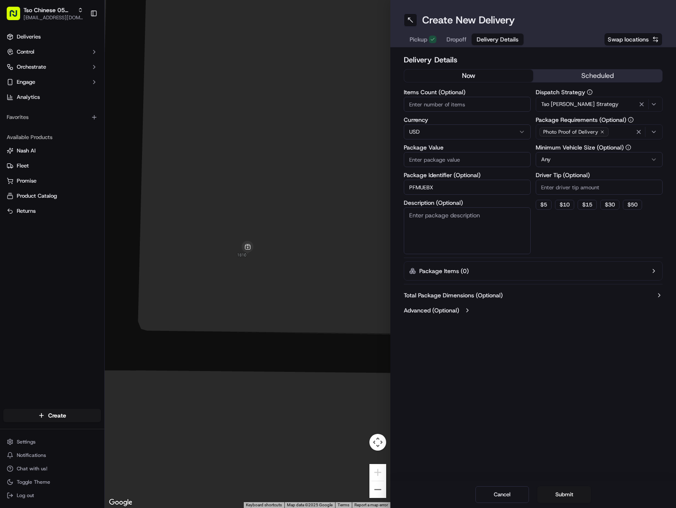
click at [627, 191] on input "Driver Tip (Optional)" at bounding box center [598, 187] width 127 height 15
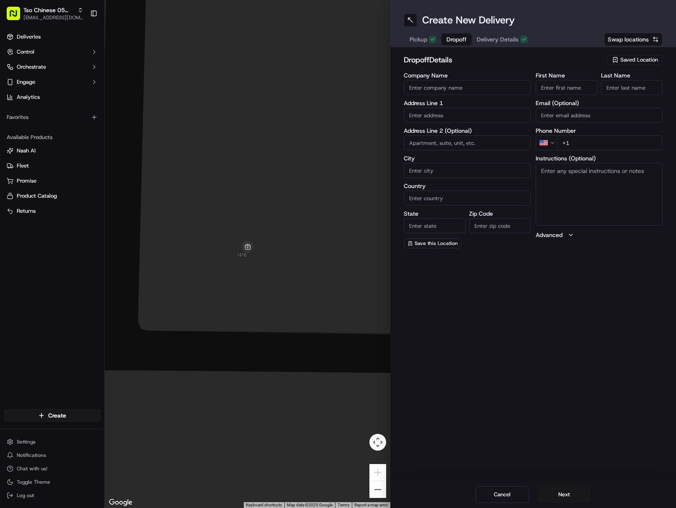
click at [455, 42] on span "Dropoff" at bounding box center [456, 39] width 20 height 8
click at [565, 87] on input "First Name" at bounding box center [566, 87] width 62 height 15
paste input "[PERSON_NAME]"
drag, startPoint x: 558, startPoint y: 87, endPoint x: 622, endPoint y: 91, distance: 65.0
click at [622, 91] on div "First Name [PERSON_NAME] Last Name" at bounding box center [598, 83] width 127 height 23
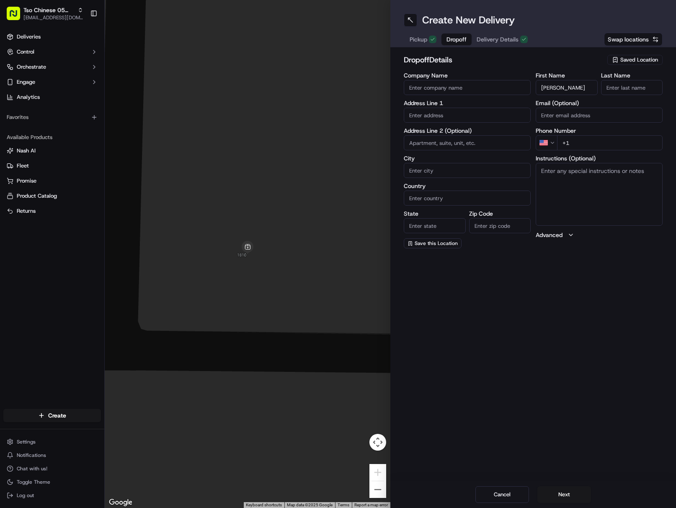
paste input "[PERSON_NAME]"
click at [633, 86] on input "[PERSON_NAME]" at bounding box center [632, 87] width 62 height 15
drag, startPoint x: 643, startPoint y: 145, endPoint x: 649, endPoint y: 147, distance: 5.8
click at [644, 145] on input "+1" at bounding box center [609, 142] width 105 height 15
paste input "[PHONE_NUMBER]"
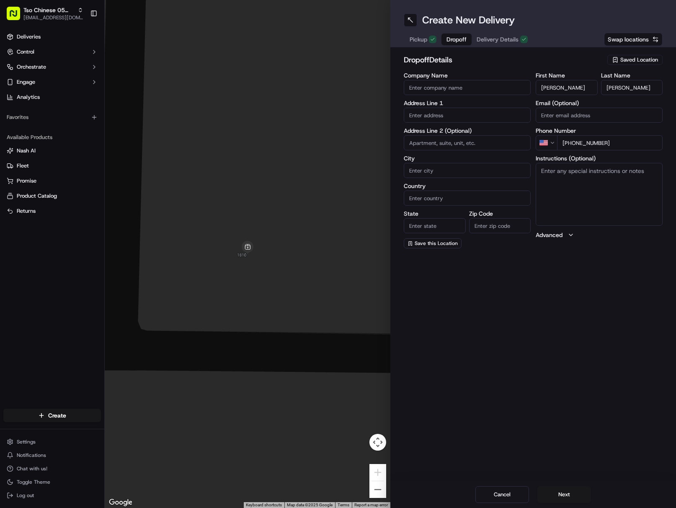
click at [485, 124] on body "Tso Chinese 05 [PERSON_NAME] [EMAIL_ADDRESS][DOMAIN_NAME] Toggle Sidebar Delive…" at bounding box center [338, 254] width 676 height 508
click at [514, 134] on div "[STREET_ADDRESS]" at bounding box center [467, 132] width 123 height 13
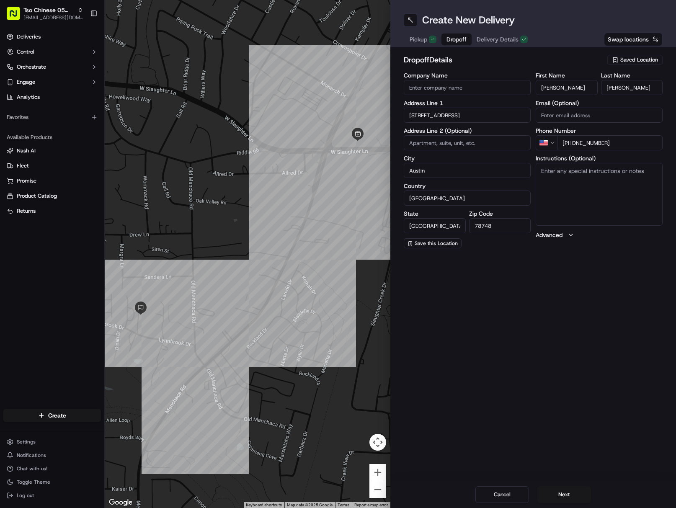
paste textarea "Apt 2248"
click at [624, 202] on textarea "Apt 2248" at bounding box center [598, 194] width 127 height 63
click at [581, 184] on textarea "Apt 2248" at bounding box center [598, 194] width 127 height 63
paste textarea "Turn into west side parking lot and I can meet you at the gate. [PHONE_NUMBER]"
click at [593, 193] on textarea "Apt 2248. Turn into west side parking lot and I can meet you at the gate. [PHON…" at bounding box center [598, 194] width 127 height 63
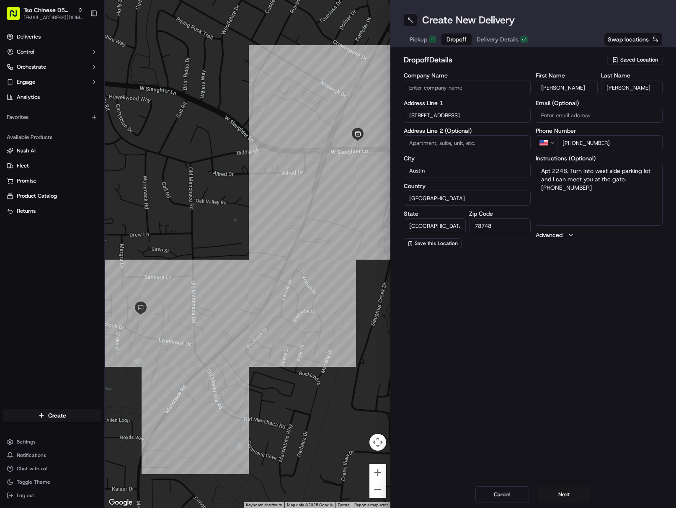
paste textarea "Drivers must deliver food directly to the customer (unless instructed otherwise…"
click at [576, 498] on button "Next" at bounding box center [564, 494] width 54 height 17
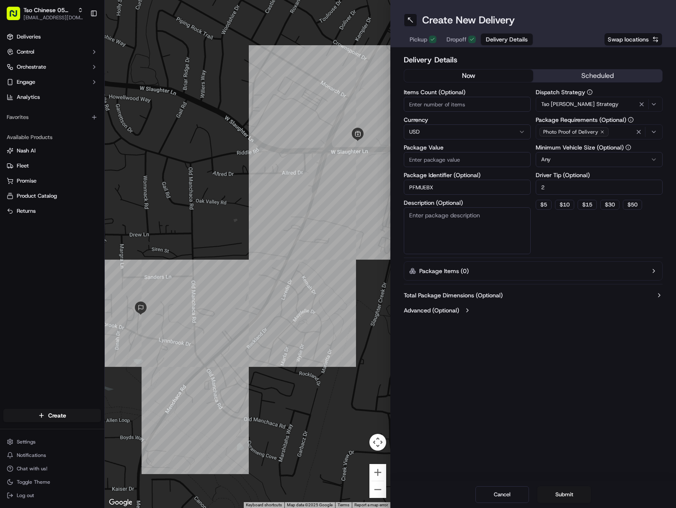
click at [449, 160] on input "Package Value" at bounding box center [466, 159] width 127 height 15
paste input "27.55"
click at [569, 496] on button "Submit" at bounding box center [564, 494] width 54 height 17
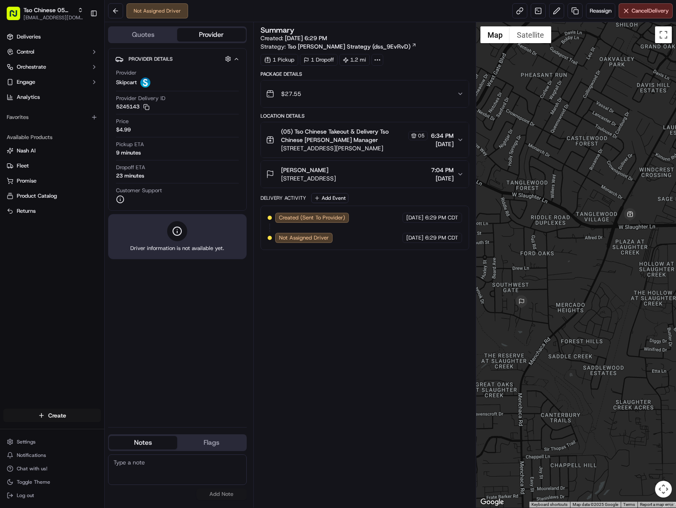
click at [70, 416] on html "Tso Chinese 05 [PERSON_NAME] [EMAIL_ADDRESS][DOMAIN_NAME] Toggle Sidebar Delive…" at bounding box center [338, 254] width 676 height 508
drag, startPoint x: 140, startPoint y: 431, endPoint x: 167, endPoint y: 424, distance: 28.2
click at [141, 431] on link "Delivery" at bounding box center [151, 430] width 93 height 15
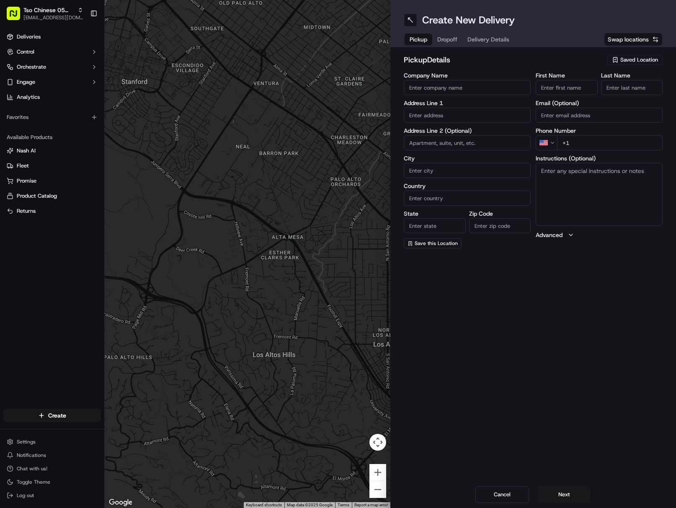
click at [628, 63] on div "Saved Location" at bounding box center [634, 60] width 55 height 10
click at [601, 88] on span "(05) Tso Chinese Takeout & Delivery (05)" at bounding box center [620, 91] width 103 height 8
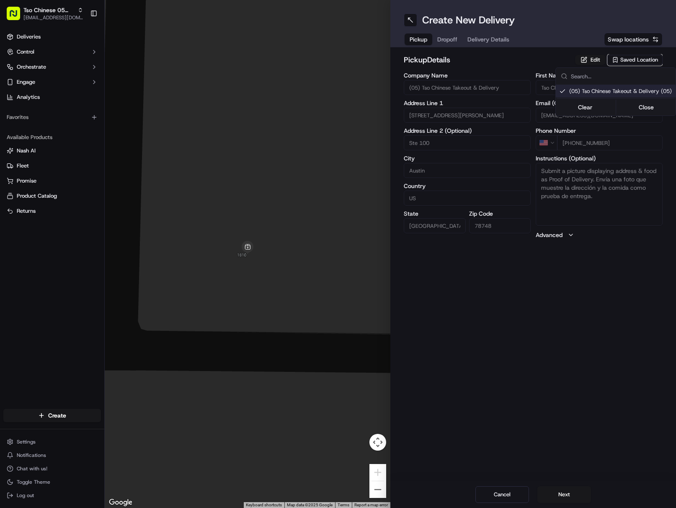
click at [480, 40] on html "Tso Chinese 05 [PERSON_NAME] [EMAIL_ADDRESS][DOMAIN_NAME] Toggle Sidebar Delive…" at bounding box center [338, 254] width 676 height 508
click at [480, 40] on span "Delivery Details" at bounding box center [488, 39] width 42 height 8
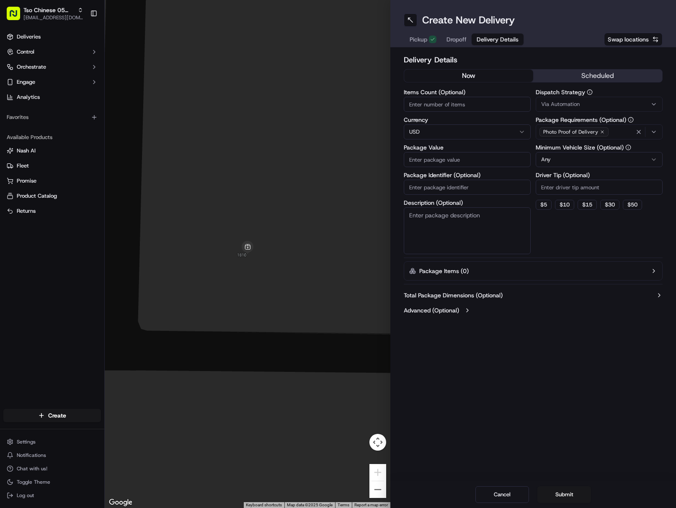
click at [483, 185] on input "Package Identifier (Optional)" at bounding box center [466, 187] width 127 height 15
paste input "4BYROZ7"
click at [588, 106] on div "Via Automation" at bounding box center [598, 104] width 123 height 8
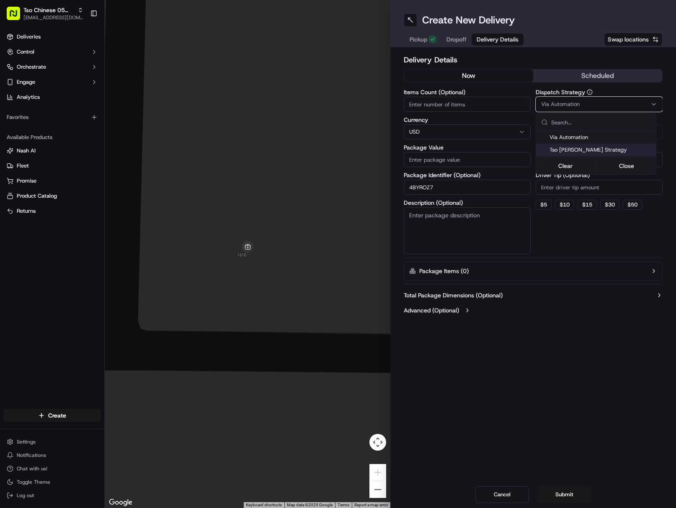
click at [606, 145] on div "Tso [PERSON_NAME] Strategy" at bounding box center [596, 150] width 120 height 13
click at [608, 187] on html "Tso Chinese 05 [PERSON_NAME] [EMAIL_ADDRESS][DOMAIN_NAME] Toggle Sidebar Delive…" at bounding box center [338, 254] width 676 height 508
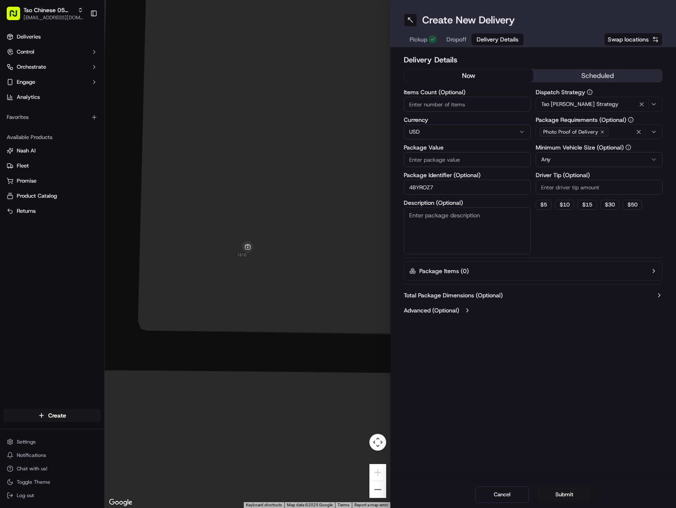
click at [608, 187] on input "Driver Tip (Optional)" at bounding box center [598, 187] width 127 height 15
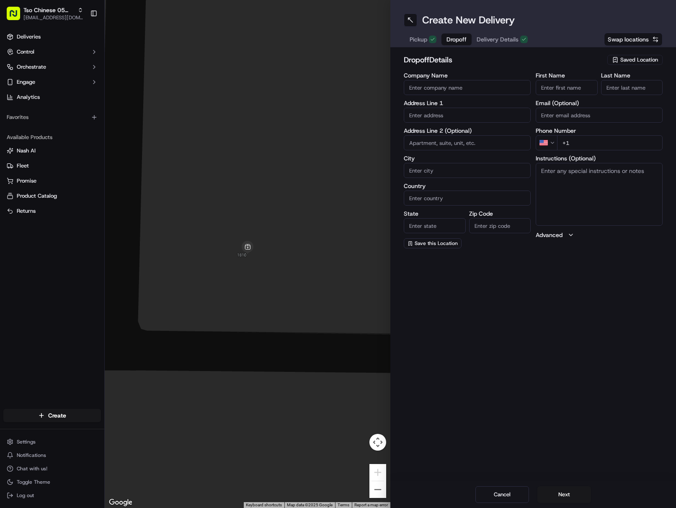
click at [457, 41] on span "Dropoff" at bounding box center [456, 39] width 20 height 8
click at [571, 87] on input "First Name" at bounding box center [566, 87] width 62 height 15
paste input "[PERSON_NAME]"
drag, startPoint x: 573, startPoint y: 88, endPoint x: 605, endPoint y: 92, distance: 32.0
click at [605, 92] on div "First Name [PERSON_NAME] Last Name" at bounding box center [598, 83] width 127 height 23
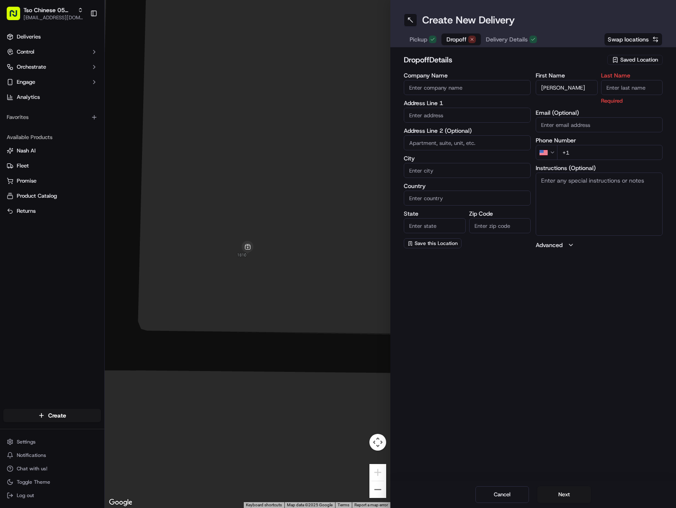
paste input "[PERSON_NAME]"
drag, startPoint x: 632, startPoint y: 85, endPoint x: 647, endPoint y: 92, distance: 17.1
click at [632, 85] on input "[PERSON_NAME]" at bounding box center [632, 87] width 62 height 15
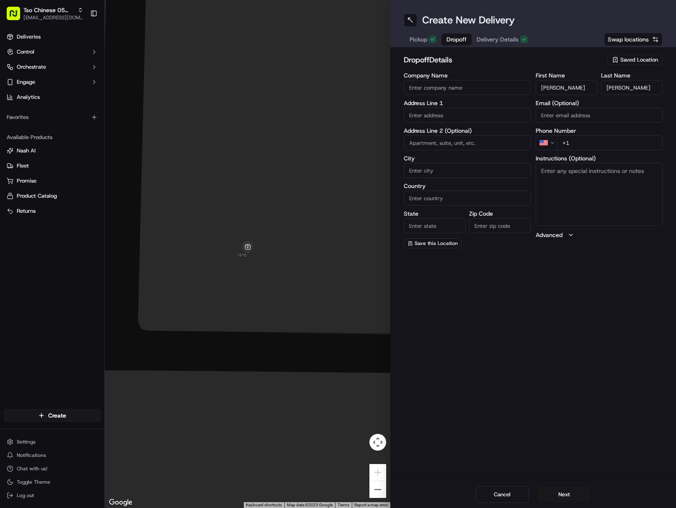
paste input "[PHONE_NUMBER]"
drag, startPoint x: 626, startPoint y: 142, endPoint x: 628, endPoint y: 147, distance: 5.2
click at [627, 144] on input "[PHONE_NUMBER]" at bounding box center [609, 142] width 105 height 15
click at [436, 117] on input "text" at bounding box center [466, 115] width 127 height 15
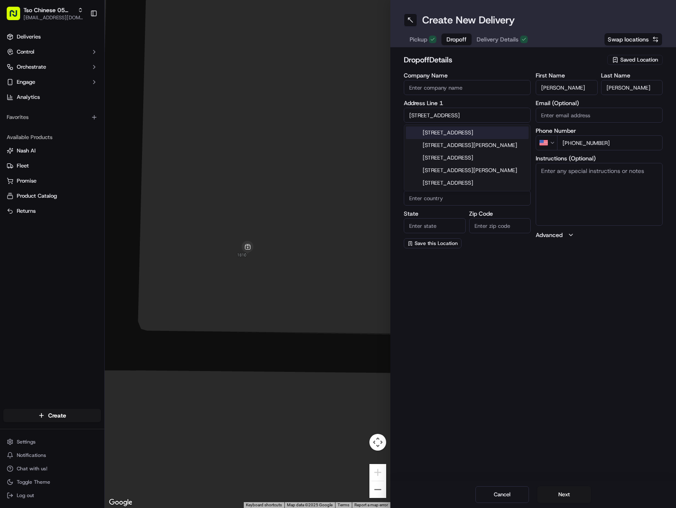
click at [488, 127] on div "[STREET_ADDRESS]" at bounding box center [467, 132] width 123 height 13
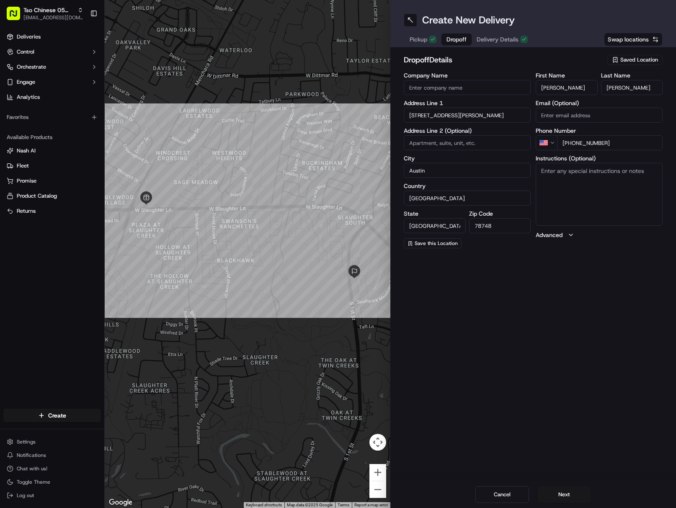
click at [599, 196] on textarea "Instructions (Optional)" at bounding box center [598, 194] width 127 height 63
paste textarea "Leave at door."
paste textarea "Drivers must deliver food directly to the customer (unless instructed otherwise…"
click at [567, 499] on button "Next" at bounding box center [564, 494] width 54 height 17
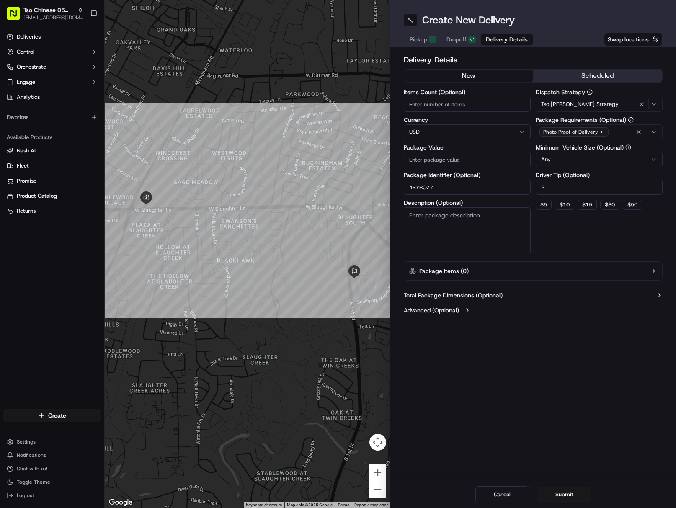
click at [466, 157] on input "Package Value" at bounding box center [466, 159] width 127 height 15
paste input "41.03"
click at [572, 493] on button "Submit" at bounding box center [564, 494] width 54 height 17
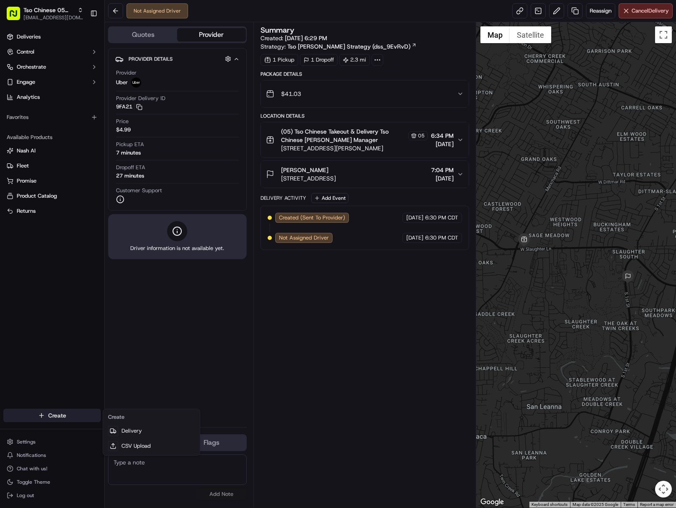
click at [67, 416] on html "Tso Chinese 05 [PERSON_NAME] [EMAIL_ADDRESS][DOMAIN_NAME] Toggle Sidebar Delive…" at bounding box center [338, 254] width 676 height 508
drag, startPoint x: 153, startPoint y: 431, endPoint x: 190, endPoint y: 422, distance: 38.6
click at [154, 431] on link "Delivery" at bounding box center [151, 430] width 93 height 15
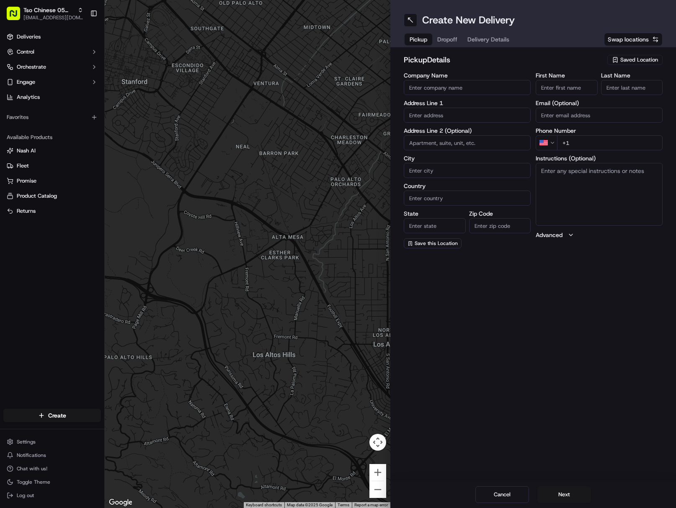
click at [636, 68] on div "pickup Details Saved Location" at bounding box center [532, 61] width 259 height 15
click at [634, 63] on span "Saved Location" at bounding box center [639, 60] width 38 height 8
click at [601, 92] on span "(05) Tso Chinese Takeout & Delivery (05)" at bounding box center [620, 91] width 103 height 8
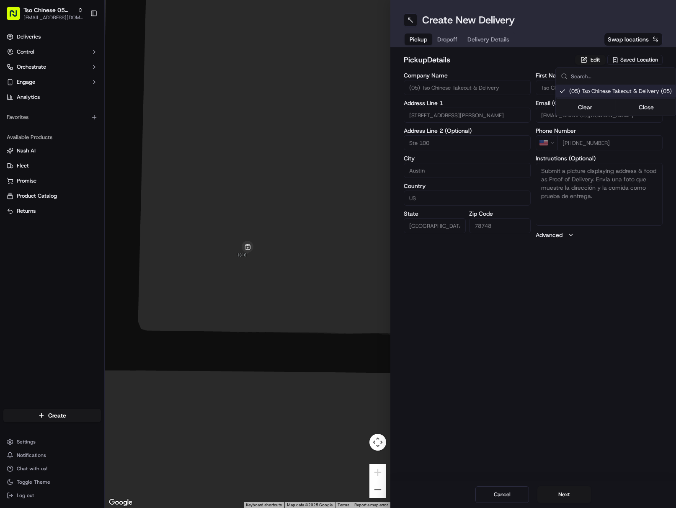
click at [490, 41] on html "Tso Chinese 05 [PERSON_NAME] [EMAIL_ADDRESS][DOMAIN_NAME] Toggle Sidebar Delive…" at bounding box center [338, 254] width 676 height 508
click at [490, 41] on span "Delivery Details" at bounding box center [488, 39] width 42 height 8
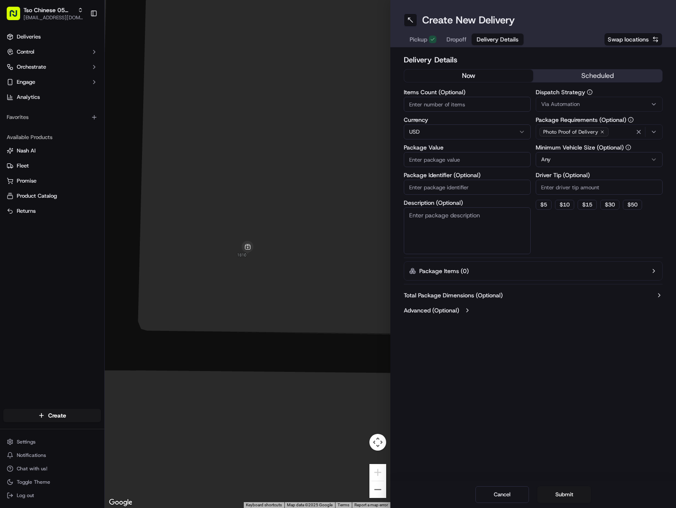
click at [472, 191] on input "Package Identifier (Optional)" at bounding box center [466, 187] width 127 height 15
paste input "TIQBL2H"
click at [618, 107] on div "Via Automation" at bounding box center [598, 104] width 123 height 8
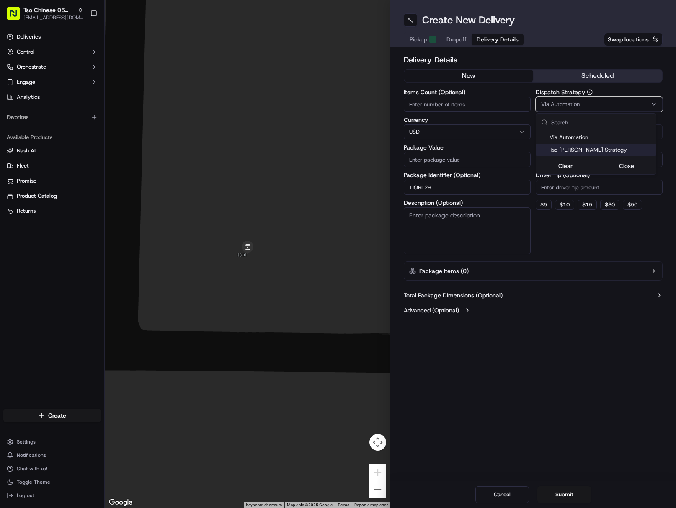
click at [610, 150] on span "Tso [PERSON_NAME] Strategy" at bounding box center [600, 150] width 103 height 8
click at [602, 190] on html "[PERSON_NAME] Chinese 05 [PERSON_NAME] [EMAIL_ADDRESS][DOMAIN_NAME] Toggle Side…" at bounding box center [338, 254] width 676 height 508
click at [603, 191] on input "Driver Tip (Optional)" at bounding box center [598, 187] width 127 height 15
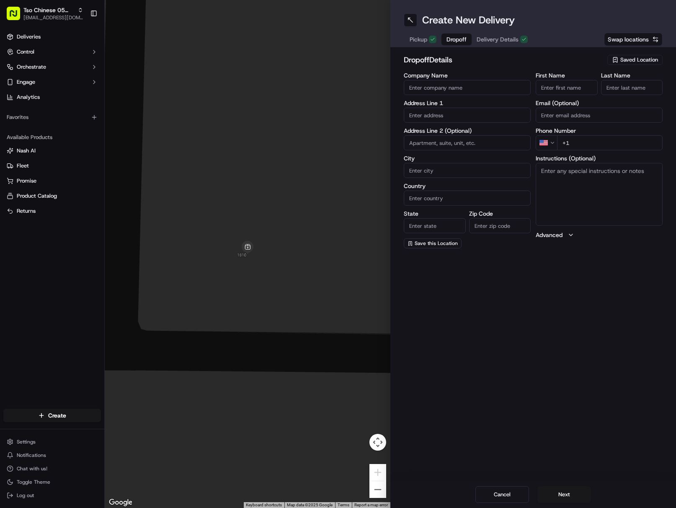
drag, startPoint x: 455, startPoint y: 41, endPoint x: 414, endPoint y: 58, distance: 44.9
click at [453, 43] on span "Dropoff" at bounding box center [456, 39] width 20 height 8
click at [571, 86] on input "First Name" at bounding box center [566, 87] width 62 height 15
paste input "[PERSON_NAME]"
drag, startPoint x: 560, startPoint y: 86, endPoint x: 594, endPoint y: 85, distance: 34.3
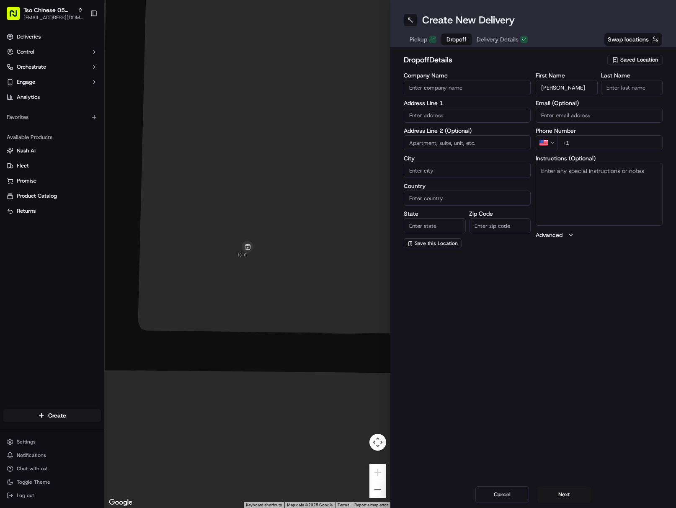
click at [593, 85] on input "[PERSON_NAME]" at bounding box center [566, 87] width 62 height 15
paste input "[PERSON_NAME]"
click at [632, 86] on input "Last Name" at bounding box center [632, 87] width 62 height 15
click at [632, 144] on input "+1" at bounding box center [609, 142] width 105 height 15
paste input "[PHONE_NUMBER]"
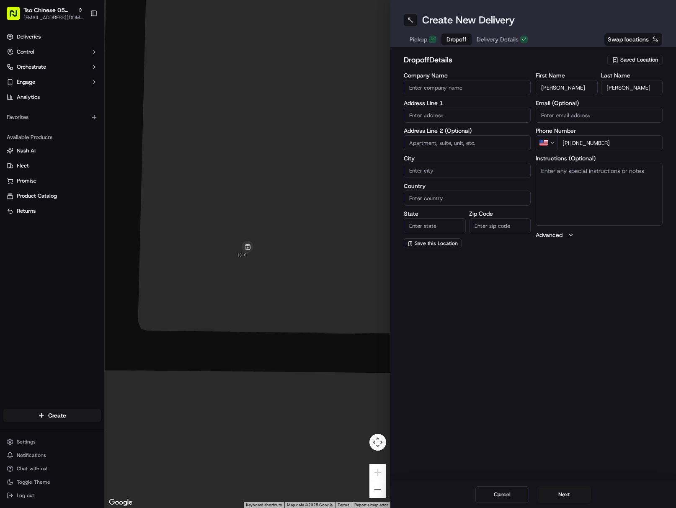
click at [463, 122] on body "Tso Chinese 05 [PERSON_NAME] [EMAIL_ADDRESS][DOMAIN_NAME] Toggle Sidebar Delive…" at bounding box center [338, 254] width 676 height 508
click at [484, 129] on div "[STREET_ADDRESS]" at bounding box center [467, 132] width 123 height 13
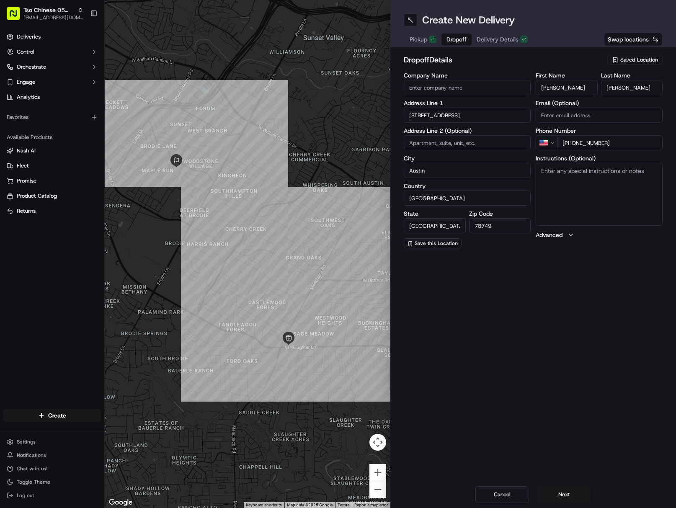
click at [560, 219] on textarea "Instructions (Optional)" at bounding box center [598, 194] width 127 height 63
paste textarea "Drivers must deliver food directly to the customer (unless instructed otherwise…"
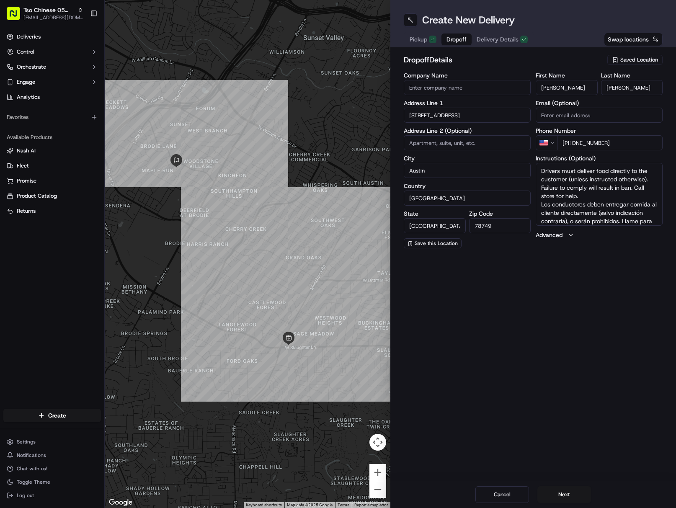
scroll to position [25, 0]
drag, startPoint x: 581, startPoint y: 496, endPoint x: 606, endPoint y: 497, distance: 24.7
click at [580, 497] on button "Next" at bounding box center [564, 494] width 54 height 17
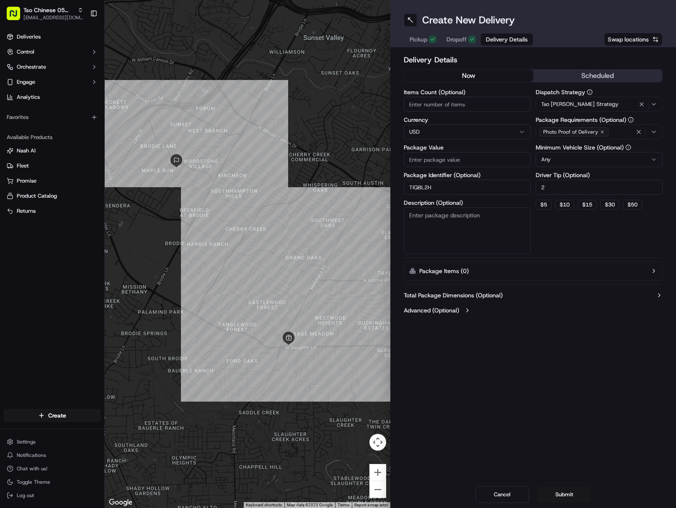
click at [450, 156] on input "Package Value" at bounding box center [466, 159] width 127 height 15
paste input "42.65"
click at [571, 487] on div "Cancel Submit" at bounding box center [532, 494] width 285 height 27
drag, startPoint x: 571, startPoint y: 487, endPoint x: 571, endPoint y: 494, distance: 7.1
click at [572, 495] on button "Submit" at bounding box center [564, 494] width 54 height 17
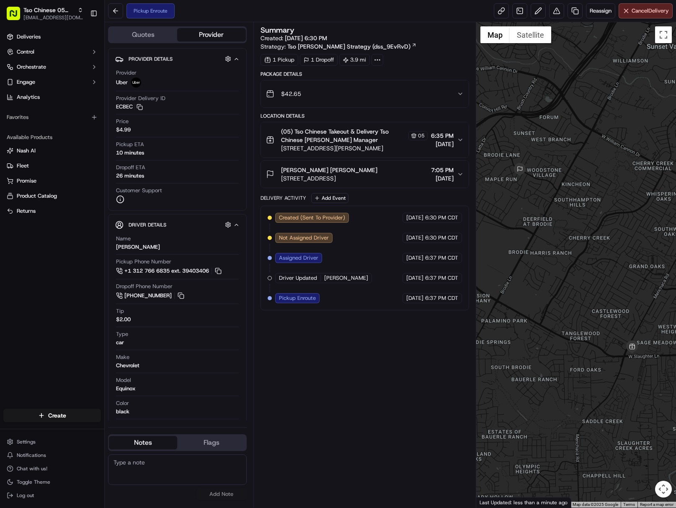
click at [671, 322] on div at bounding box center [576, 264] width 200 height 485
click at [40, 8] on span "Tso Chinese 05 [PERSON_NAME]" at bounding box center [48, 10] width 51 height 8
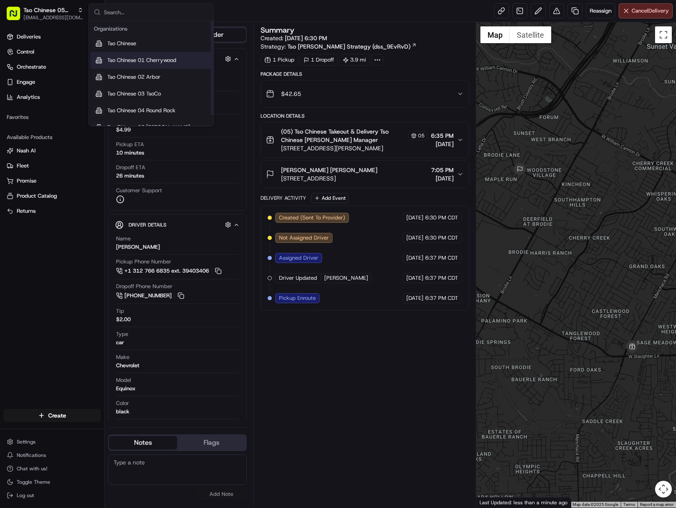
click at [162, 62] on span "Tso Chinese 01 Cherrywood" at bounding box center [141, 61] width 69 height 8
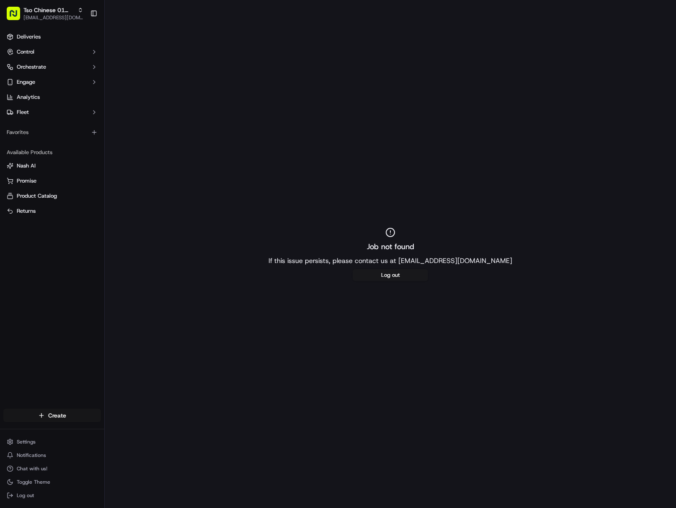
click at [73, 419] on html "Tso Chinese 01 Cherrywood [EMAIL_ADDRESS][DOMAIN_NAME] Toggle Sidebar Deliverie…" at bounding box center [338, 254] width 676 height 508
click at [128, 432] on link "Delivery" at bounding box center [151, 430] width 93 height 15
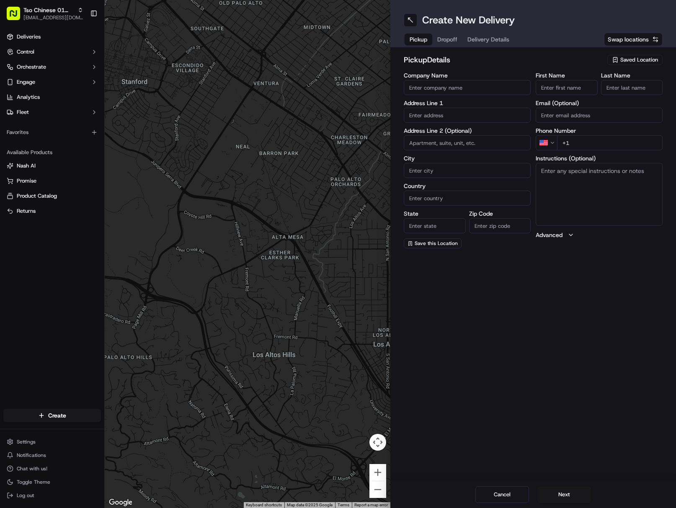
click at [620, 59] on span "Saved Location" at bounding box center [639, 60] width 38 height 8
click at [586, 88] on span "(01) Tso Chinese Takeout & Delivery Cherrywood" at bounding box center [620, 94] width 103 height 15
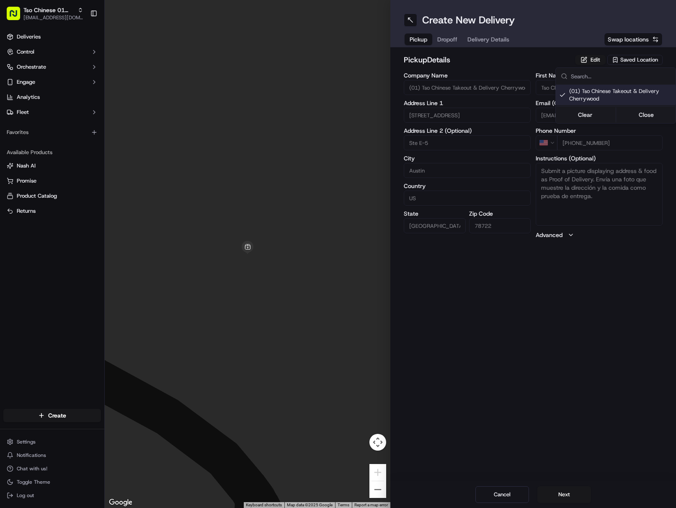
click at [477, 39] on html "Tso Chinese 01 Cherrywood [EMAIL_ADDRESS][DOMAIN_NAME] Toggle Sidebar Deliverie…" at bounding box center [338, 254] width 676 height 508
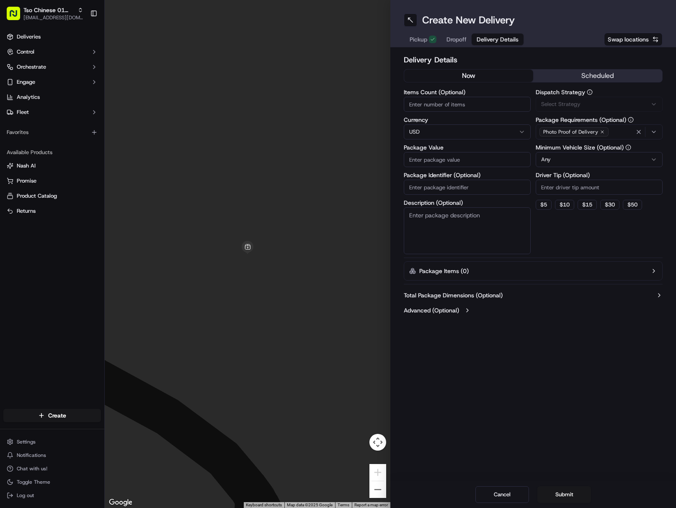
click at [477, 39] on span "Delivery Details" at bounding box center [497, 39] width 42 height 8
click at [489, 179] on div "Package Identifier (Optional)" at bounding box center [466, 183] width 127 height 23
click at [496, 185] on input "Package Identifier (Optional)" at bounding box center [466, 187] width 127 height 15
paste input "WQKAKRR"
click at [576, 104] on span "Via Automation" at bounding box center [560, 104] width 39 height 8
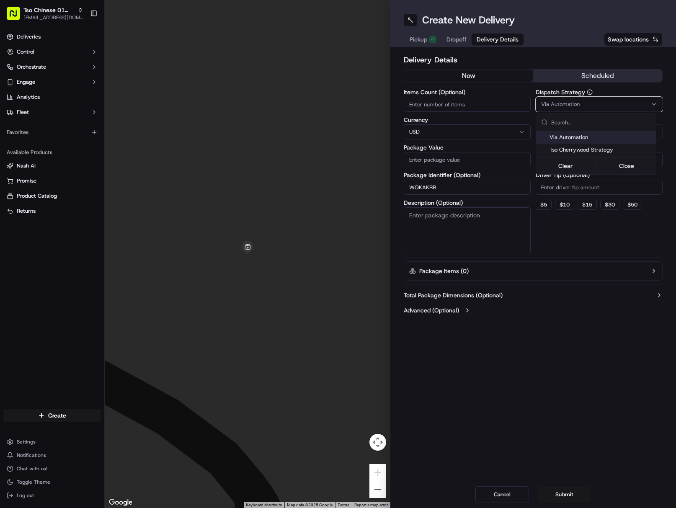
click at [624, 143] on div "Via Automation" at bounding box center [596, 137] width 120 height 13
click at [622, 148] on span "Tso Cherrywood Strategy" at bounding box center [600, 150] width 103 height 8
click at [611, 187] on html "Tso Chinese 01 Cherrywood [EMAIL_ADDRESS][DOMAIN_NAME] Toggle Sidebar Deliverie…" at bounding box center [338, 254] width 676 height 508
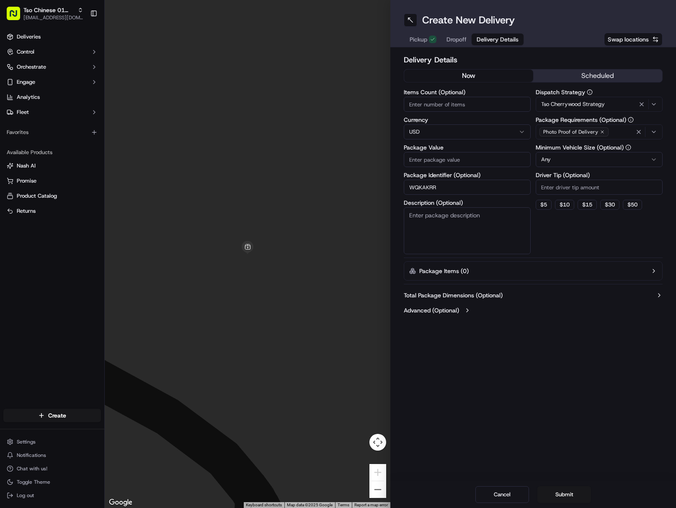
click at [611, 187] on input "Driver Tip (Optional)" at bounding box center [598, 187] width 127 height 15
click at [639, 132] on icon "button" at bounding box center [638, 131] width 7 height 7
click at [639, 132] on div "Select requirements" at bounding box center [598, 132] width 123 height 8
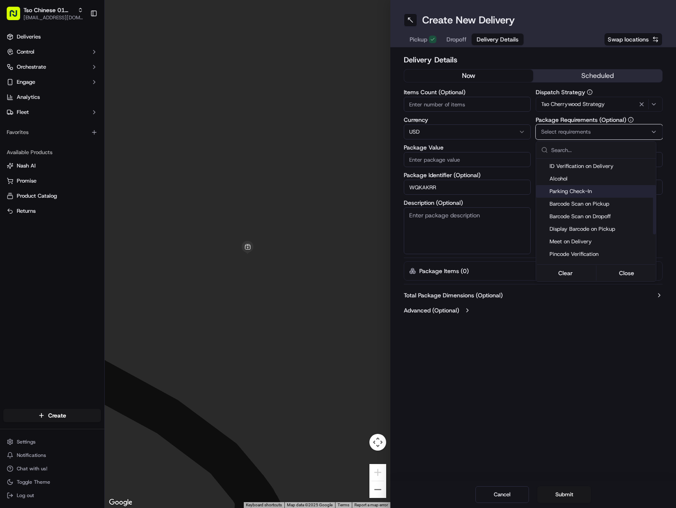
scroll to position [84, 0]
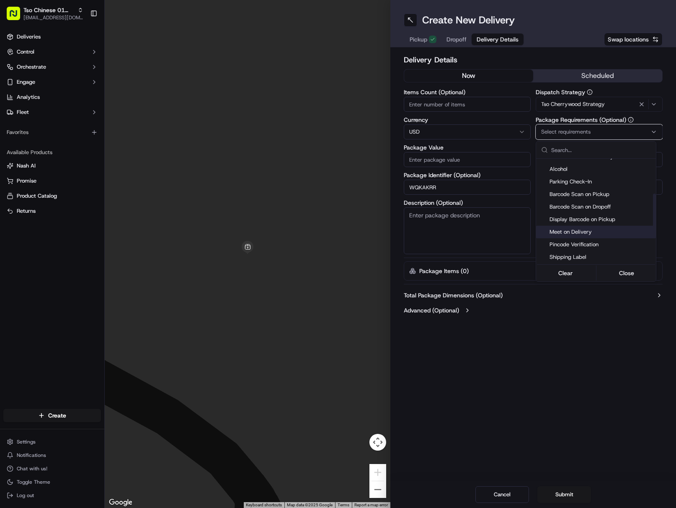
click at [588, 229] on span "Meet on Delivery" at bounding box center [600, 232] width 103 height 8
click at [595, 362] on html "Tso Chinese 01 Cherrywood [EMAIL_ADDRESS][DOMAIN_NAME] Toggle Sidebar Deliverie…" at bounding box center [338, 254] width 676 height 508
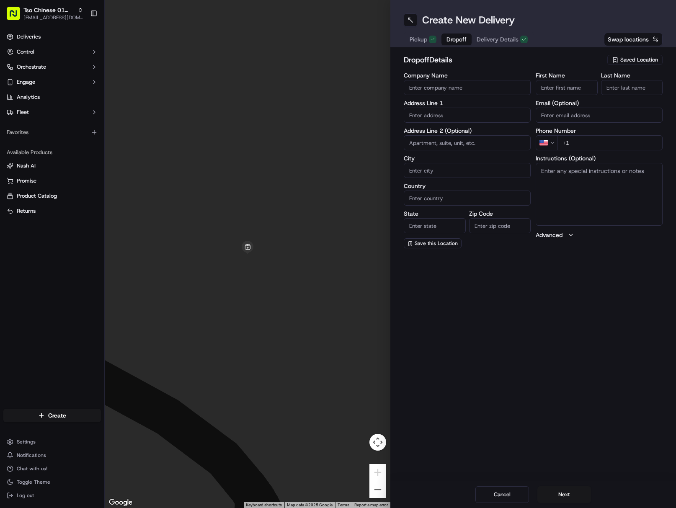
click at [454, 35] on button "Dropoff" at bounding box center [456, 39] width 30 height 12
click at [672, 320] on div "Create New Delivery Pickup Dropoff Delivery Details Swap locations dropoff Deta…" at bounding box center [532, 254] width 285 height 508
click at [576, 82] on input "First Name" at bounding box center [566, 87] width 62 height 15
paste input "[PERSON_NAME]"
drag, startPoint x: 588, startPoint y: 87, endPoint x: 599, endPoint y: 87, distance: 11.3
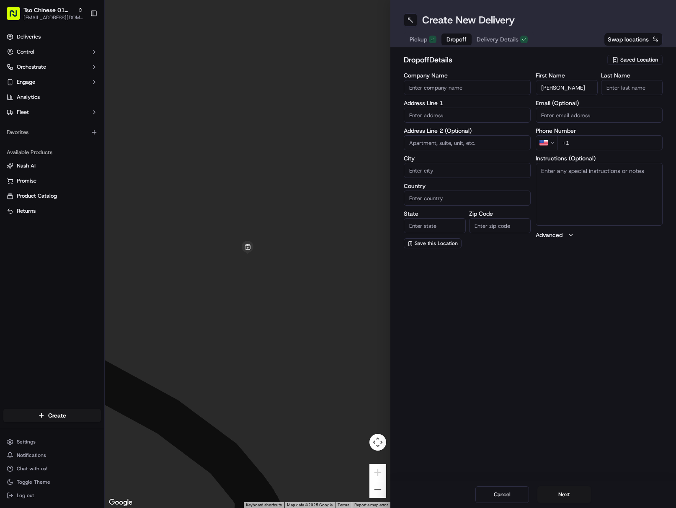
click at [598, 87] on div "First Name [PERSON_NAME] Last Name" at bounding box center [598, 83] width 127 height 23
paste input "[PERSON_NAME]"
click at [632, 84] on input "[PERSON_NAME]" at bounding box center [632, 87] width 62 height 15
paste input "[PHONE_NUMBER]"
drag, startPoint x: 629, startPoint y: 146, endPoint x: 634, endPoint y: 147, distance: 5.2
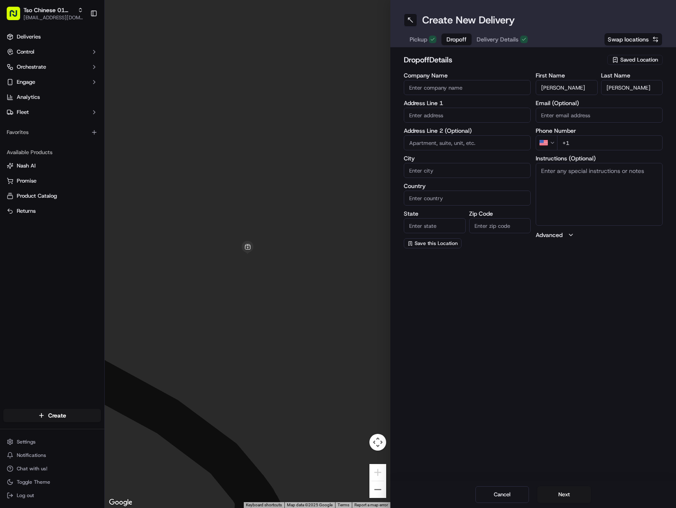
click at [630, 146] on input "+1" at bounding box center [609, 142] width 105 height 15
click at [429, 117] on input "text" at bounding box center [466, 115] width 127 height 15
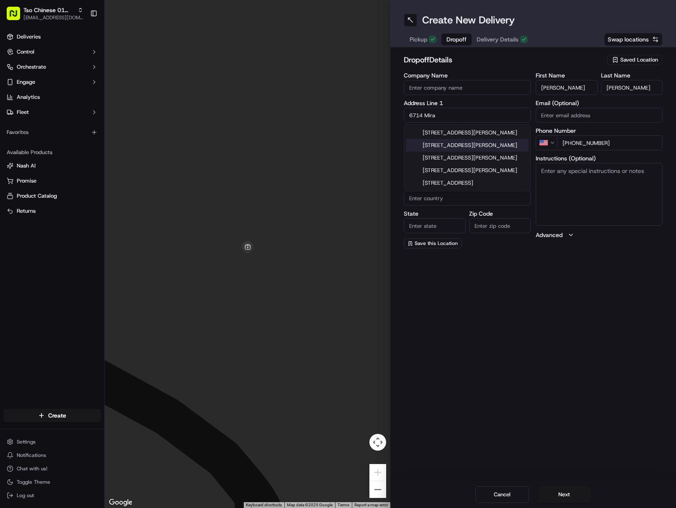
click at [484, 147] on div "[STREET_ADDRESS][PERSON_NAME]" at bounding box center [467, 145] width 123 height 13
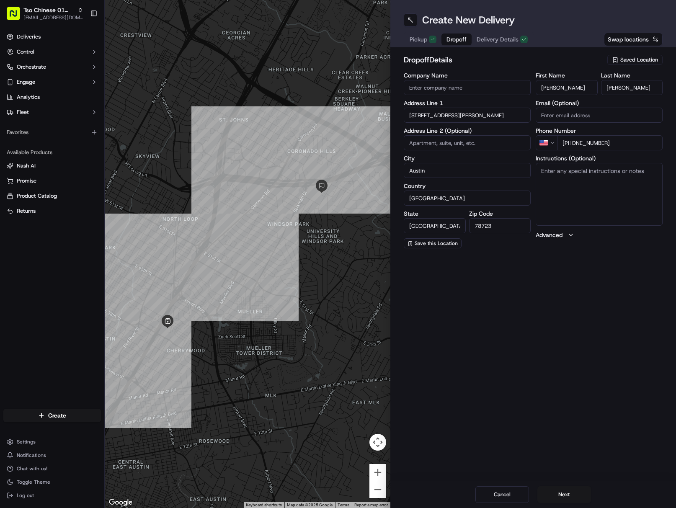
paste textarea "It’s a duplex and we are on the side of B. there is a black GMC Denali in the d…"
drag, startPoint x: 588, startPoint y: 188, endPoint x: 675, endPoint y: 226, distance: 95.4
click at [586, 187] on textarea "Instructions (Optional)" at bounding box center [598, 194] width 127 height 63
click at [611, 195] on textarea "It’s a duplex and we are on the side of B. there is a black GMC Denali in the d…" at bounding box center [598, 194] width 127 height 63
paste textarea "Drivers must deliver food directly to the customer (unless instructed otherwise…"
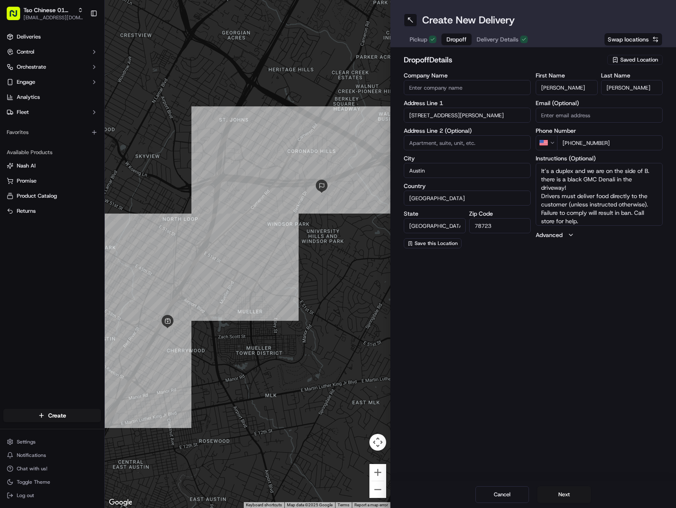
scroll to position [8, 0]
click at [567, 498] on button "Next" at bounding box center [564, 494] width 54 height 17
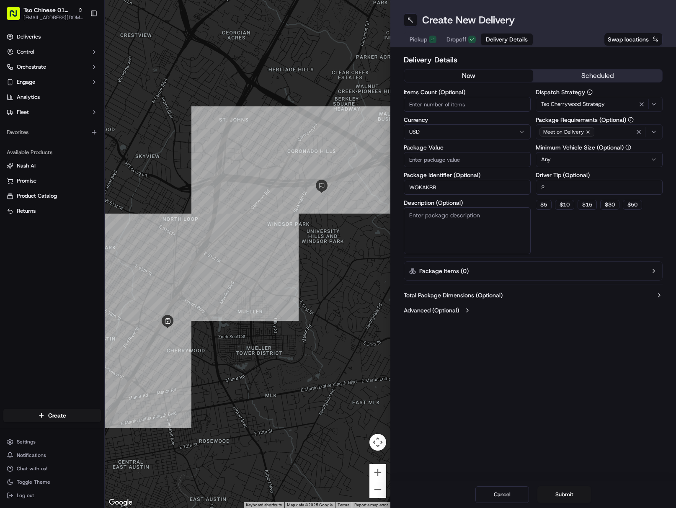
drag, startPoint x: 448, startPoint y: 159, endPoint x: 452, endPoint y: 164, distance: 6.2
click at [448, 159] on input "Package Value" at bounding box center [466, 159] width 127 height 15
paste input "93.85"
drag, startPoint x: 576, startPoint y: 499, endPoint x: 581, endPoint y: 499, distance: 4.6
click at [576, 499] on button "Submit" at bounding box center [564, 494] width 54 height 17
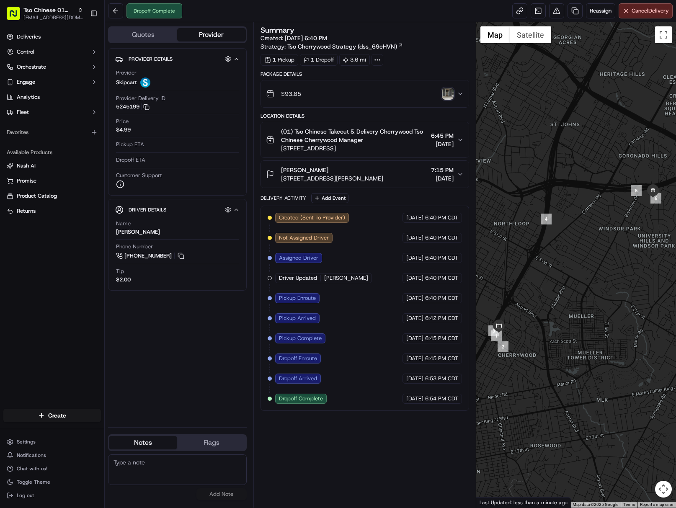
click at [671, 355] on div at bounding box center [576, 264] width 200 height 485
click at [70, 420] on html "Tso Chinese 01 Cherrywood [EMAIL_ADDRESS][DOMAIN_NAME] Toggle Sidebar Deliverie…" at bounding box center [338, 254] width 676 height 508
drag, startPoint x: 157, startPoint y: 432, endPoint x: 184, endPoint y: 423, distance: 28.9
click at [157, 432] on link "Delivery" at bounding box center [151, 430] width 93 height 15
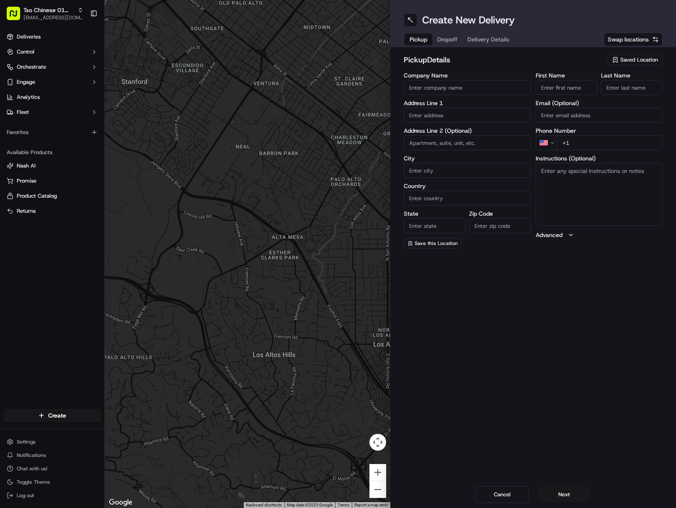
click at [640, 68] on div "pickup Details Saved Location" at bounding box center [532, 61] width 259 height 15
click at [636, 65] on button "Saved Location" at bounding box center [634, 60] width 55 height 12
click at [606, 95] on span "(01) Tso Chinese Takeout & Delivery Cherrywood" at bounding box center [620, 94] width 103 height 15
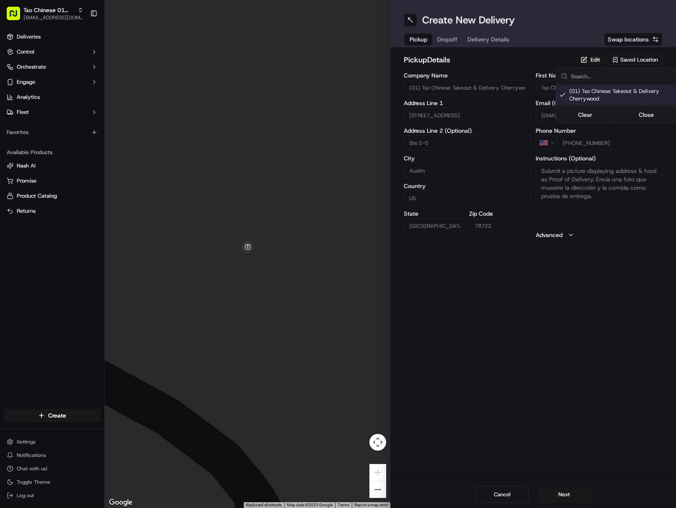
click at [491, 41] on html "Tso Chinese 01 Cherrywood [EMAIL_ADDRESS][DOMAIN_NAME] Toggle Sidebar Deliverie…" at bounding box center [338, 254] width 676 height 508
click at [491, 41] on span "Delivery Details" at bounding box center [488, 39] width 42 height 8
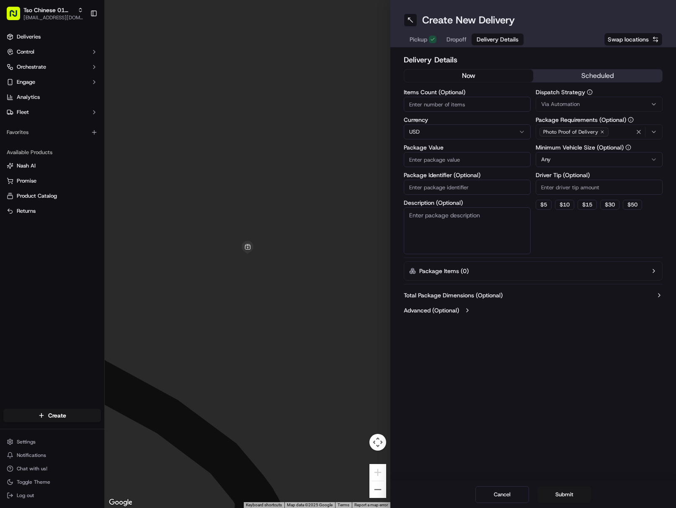
drag, startPoint x: 467, startPoint y: 190, endPoint x: 484, endPoint y: 186, distance: 17.7
click at [467, 190] on input "Package Identifier (Optional)" at bounding box center [466, 187] width 127 height 15
paste
click at [580, 103] on div "Via Automation" at bounding box center [598, 104] width 123 height 8
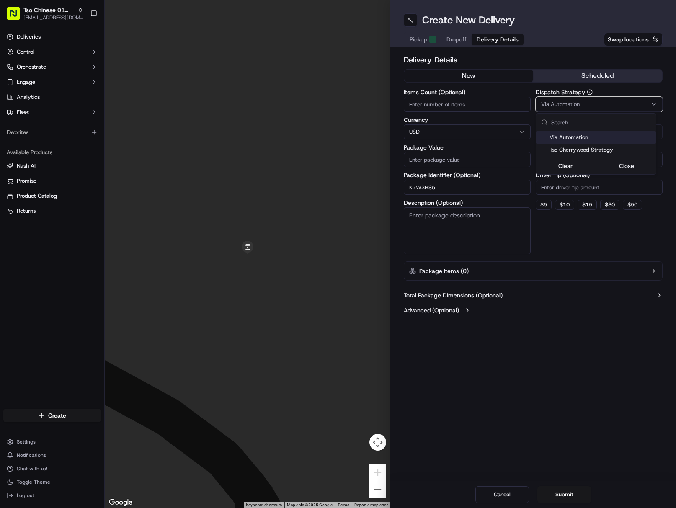
click at [591, 146] on div "Tso Cherrywood Strategy" at bounding box center [596, 150] width 120 height 13
click at [609, 183] on html "Tso Chinese 01 Cherrywood [EMAIL_ADDRESS][DOMAIN_NAME] Toggle Sidebar Deliverie…" at bounding box center [338, 254] width 676 height 508
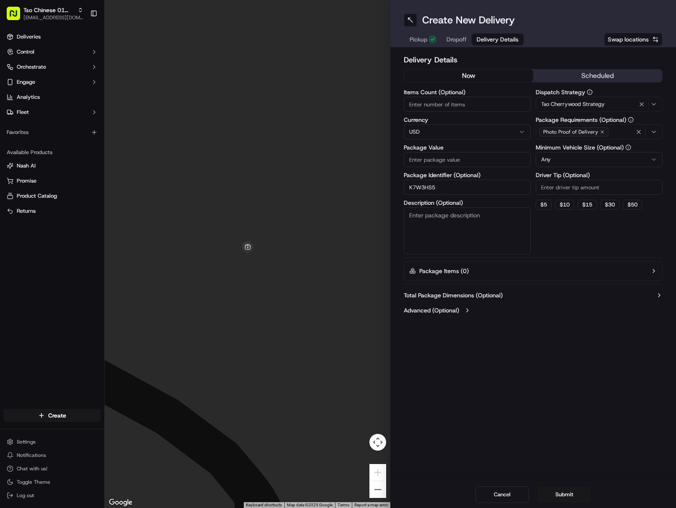
click at [609, 186] on input "Driver Tip (Optional)" at bounding box center [598, 187] width 127 height 15
click at [641, 130] on icon "button" at bounding box center [638, 131] width 7 height 7
drag, startPoint x: 641, startPoint y: 130, endPoint x: 641, endPoint y: 135, distance: 5.0
click at [641, 130] on div "Select requirements" at bounding box center [598, 132] width 123 height 8
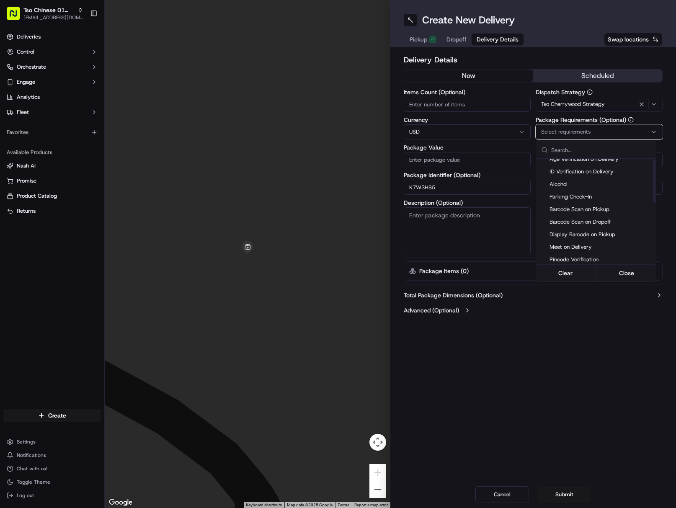
scroll to position [84, 0]
click at [579, 233] on span "Meet on Delivery" at bounding box center [600, 232] width 103 height 8
click at [578, 334] on html "Tso Chinese 01 Cherrywood [EMAIL_ADDRESS][DOMAIN_NAME] Toggle Sidebar Deliverie…" at bounding box center [338, 254] width 676 height 508
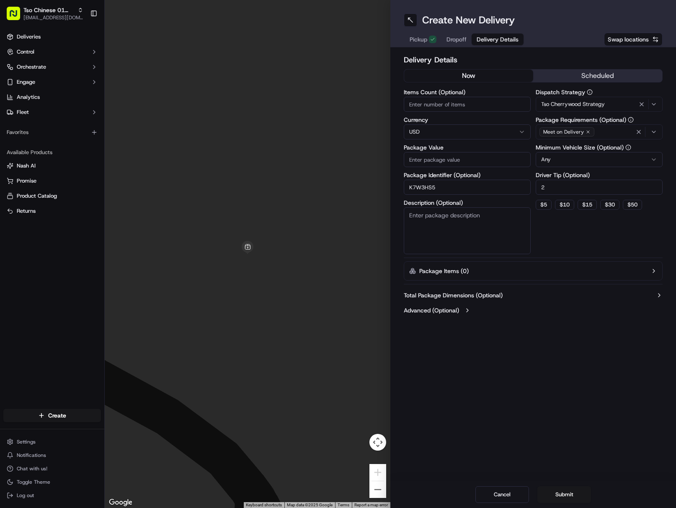
click at [458, 38] on span "Dropoff" at bounding box center [456, 39] width 20 height 8
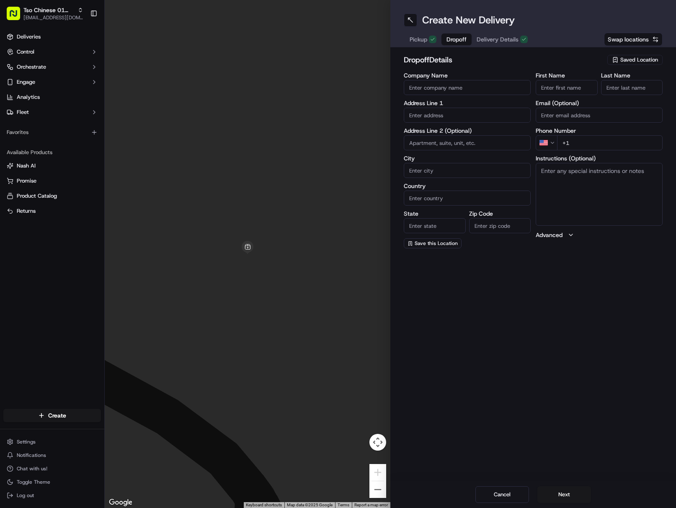
drag, startPoint x: 576, startPoint y: 86, endPoint x: 583, endPoint y: 87, distance: 7.3
click at [576, 85] on input "First Name" at bounding box center [566, 87] width 62 height 15
drag, startPoint x: 568, startPoint y: 88, endPoint x: 594, endPoint y: 87, distance: 26.0
click at [594, 87] on input "[PERSON_NAME]" at bounding box center [566, 87] width 62 height 15
click at [567, 88] on input "[PERSON_NAME]" at bounding box center [566, 87] width 62 height 15
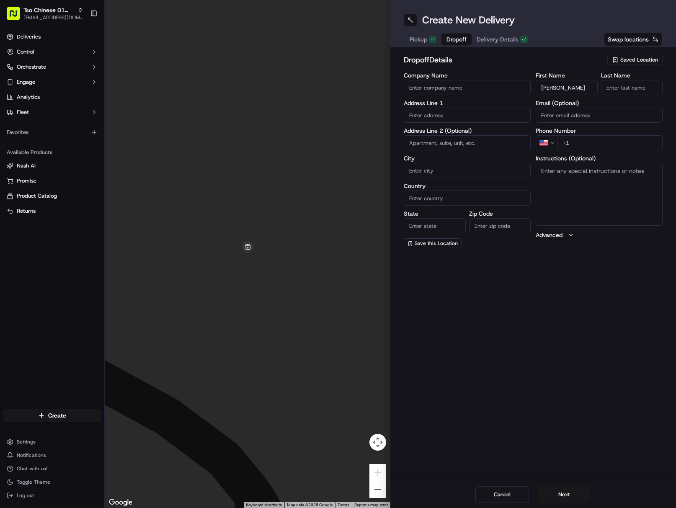
drag, startPoint x: 567, startPoint y: 88, endPoint x: 594, endPoint y: 86, distance: 27.7
click at [594, 86] on input "[PERSON_NAME]" at bounding box center [566, 87] width 62 height 15
drag, startPoint x: 631, startPoint y: 86, endPoint x: 643, endPoint y: 86, distance: 12.1
click at [631, 86] on input "Last Name" at bounding box center [632, 87] width 62 height 15
click at [629, 144] on input "+1" at bounding box center [609, 142] width 105 height 15
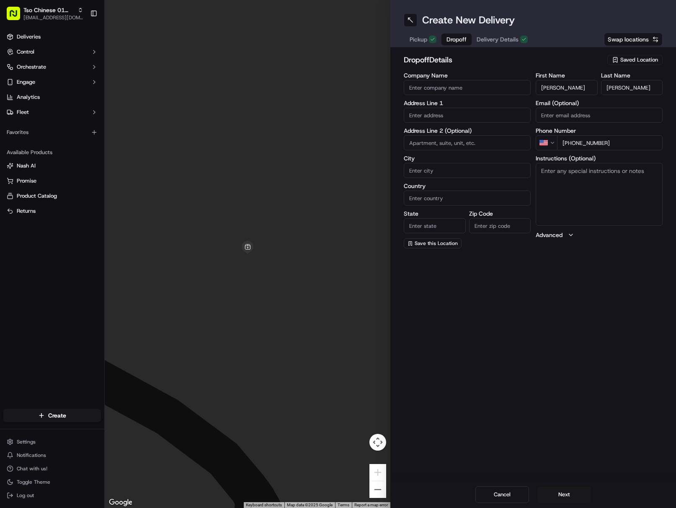
click at [480, 114] on input "text" at bounding box center [466, 115] width 127 height 15
click at [499, 136] on div "[STREET_ADDRESS]" at bounding box center [467, 132] width 123 height 13
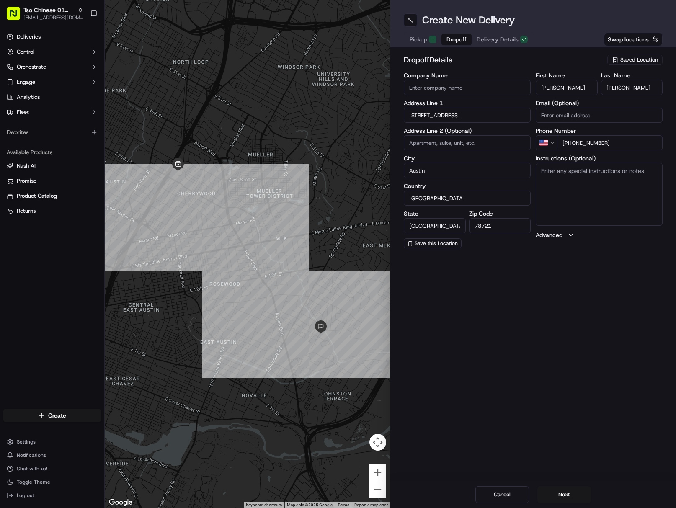
click at [600, 198] on textarea "Instructions (Optional)" at bounding box center [598, 194] width 127 height 63
click at [632, 191] on textarea "Please just leave on the other side of the fence. Thanks!" at bounding box center [598, 194] width 127 height 63
click at [568, 491] on button "Next" at bounding box center [564, 494] width 54 height 17
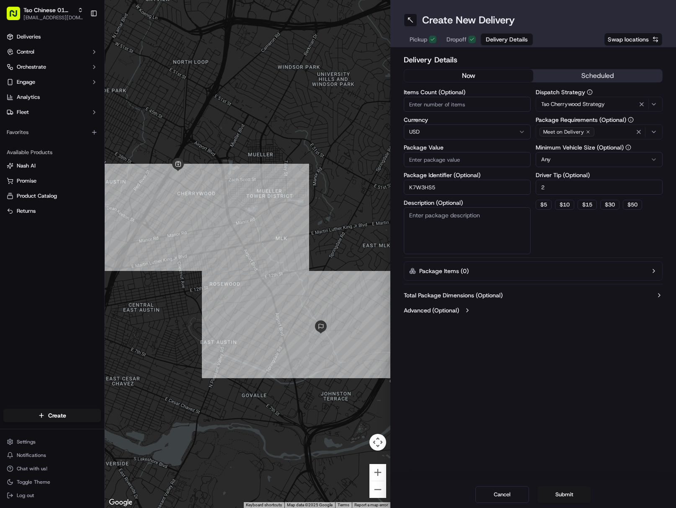
click at [486, 159] on input "Package Value" at bounding box center [466, 159] width 127 height 15
click at [565, 488] on button "Submit" at bounding box center [564, 494] width 54 height 17
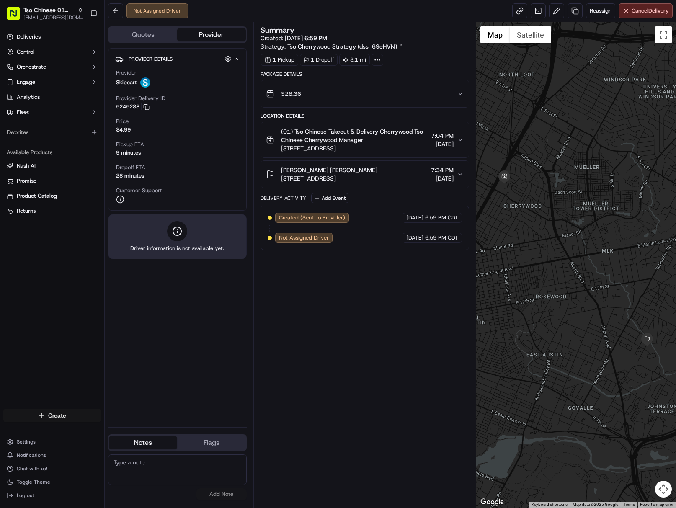
click at [69, 415] on html "Tso Chinese 01 Cherrywood [EMAIL_ADDRESS][DOMAIN_NAME] Toggle Sidebar Deliverie…" at bounding box center [338, 254] width 676 height 508
click at [130, 428] on link "Delivery" at bounding box center [151, 430] width 93 height 15
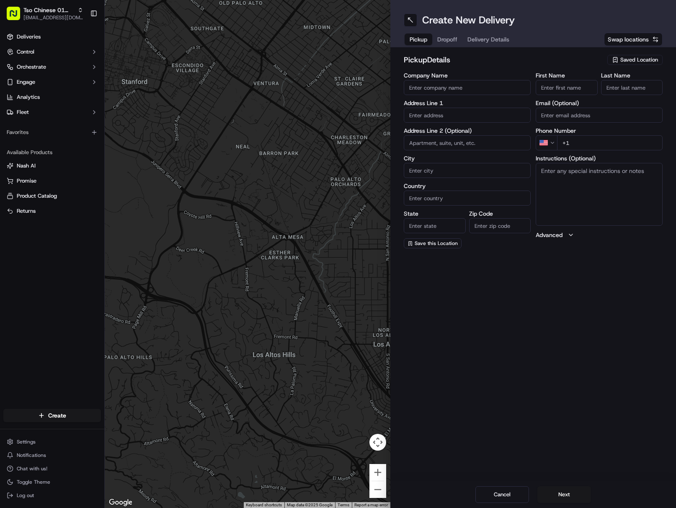
click at [623, 60] on span "Saved Location" at bounding box center [639, 60] width 38 height 8
click at [598, 92] on span "(01) Tso Chinese Takeout & Delivery Cherrywood" at bounding box center [620, 94] width 103 height 15
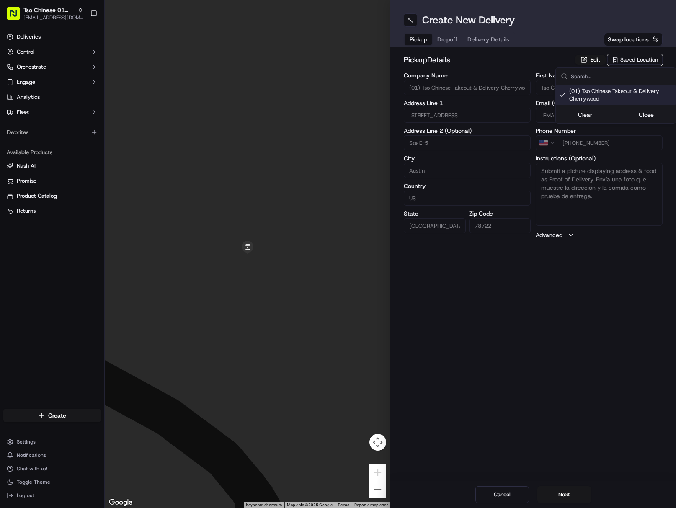
click at [491, 38] on html "Tso Chinese 01 Cherrywood [EMAIL_ADDRESS][DOMAIN_NAME] Toggle Sidebar Deliverie…" at bounding box center [338, 254] width 676 height 508
click at [491, 38] on span "Delivery Details" at bounding box center [488, 39] width 42 height 8
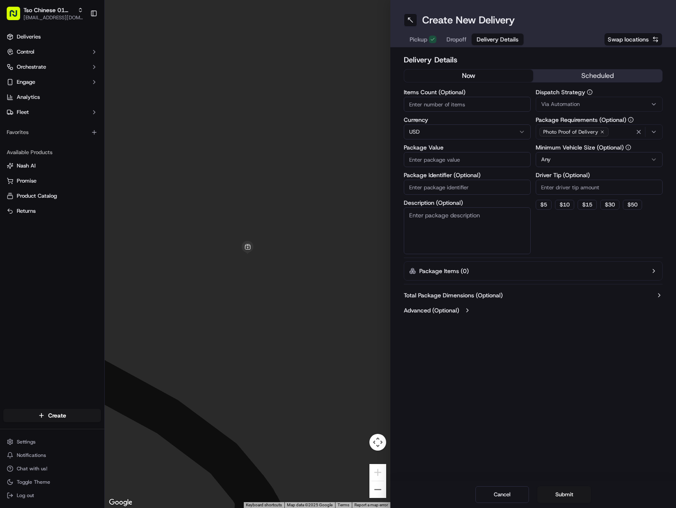
click at [497, 190] on input "Package Identifier (Optional)" at bounding box center [466, 187] width 127 height 15
click at [580, 105] on div "Via Automation" at bounding box center [598, 104] width 123 height 8
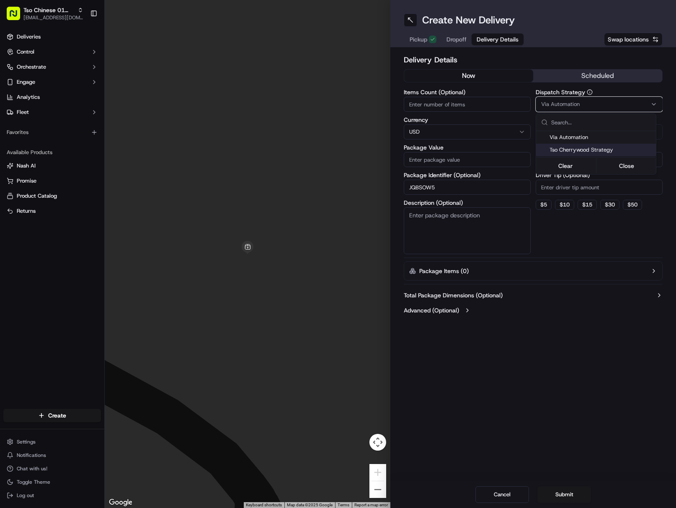
click at [611, 147] on span "Tso Cherrywood Strategy" at bounding box center [600, 150] width 103 height 8
click at [614, 185] on html "Tso Chinese 01 Cherrywood [EMAIL_ADDRESS][DOMAIN_NAME] Toggle Sidebar Deliverie…" at bounding box center [338, 254] width 676 height 508
click at [614, 185] on input "Driver Tip (Optional)" at bounding box center [598, 187] width 127 height 15
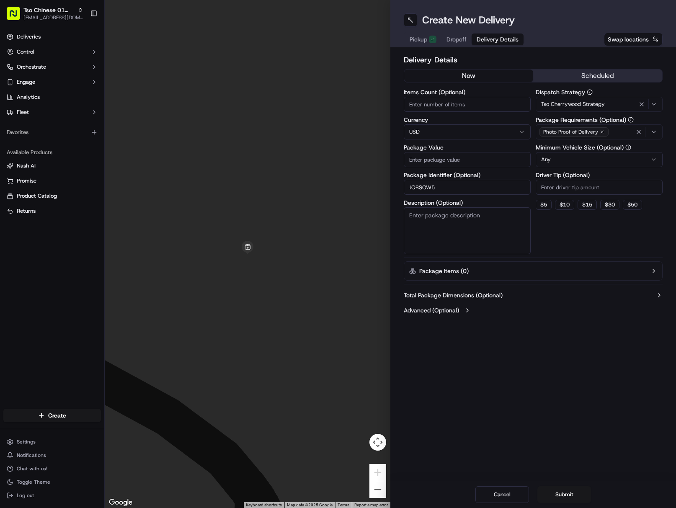
click at [624, 184] on input "Driver Tip (Optional)" at bounding box center [598, 187] width 127 height 15
click at [636, 133] on icon "button" at bounding box center [638, 131] width 7 height 7
click at [636, 133] on div "Photo Proof of Delivery" at bounding box center [598, 132] width 123 height 13
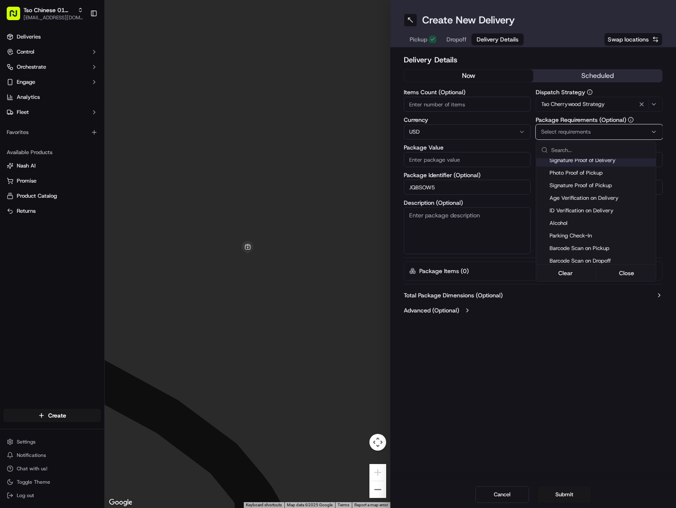
scroll to position [126, 0]
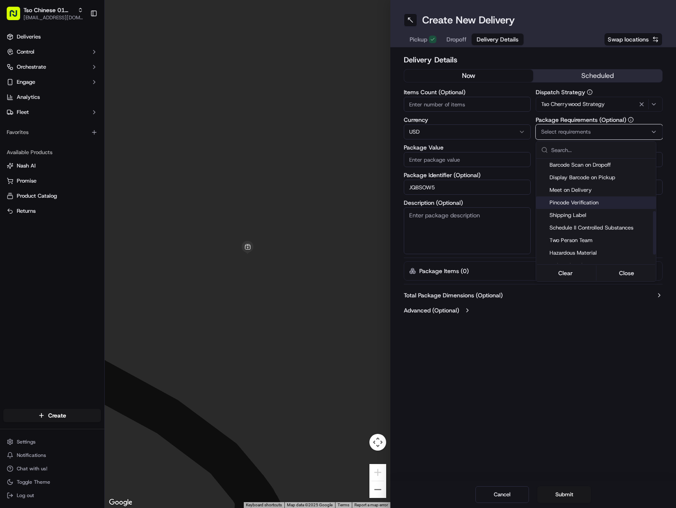
click at [594, 188] on span "Meet on Delivery" at bounding box center [600, 190] width 103 height 8
click at [539, 367] on html "Tso Chinese 01 Cherrywood [EMAIL_ADDRESS][DOMAIN_NAME] Toggle Sidebar Deliverie…" at bounding box center [338, 254] width 676 height 508
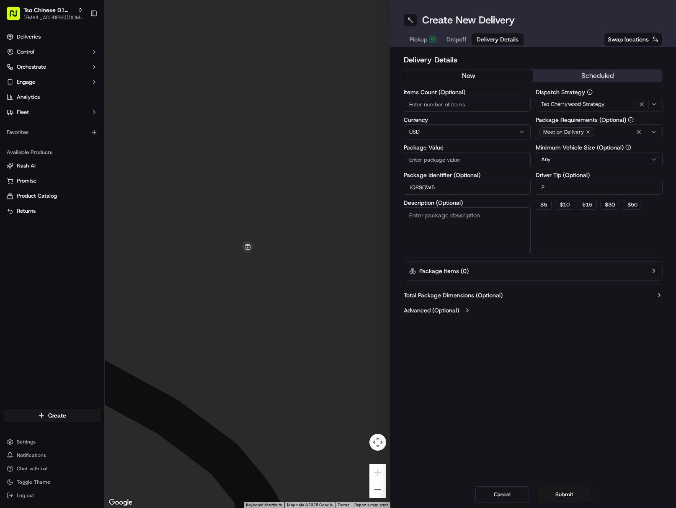
click at [457, 42] on span "Dropoff" at bounding box center [456, 39] width 20 height 8
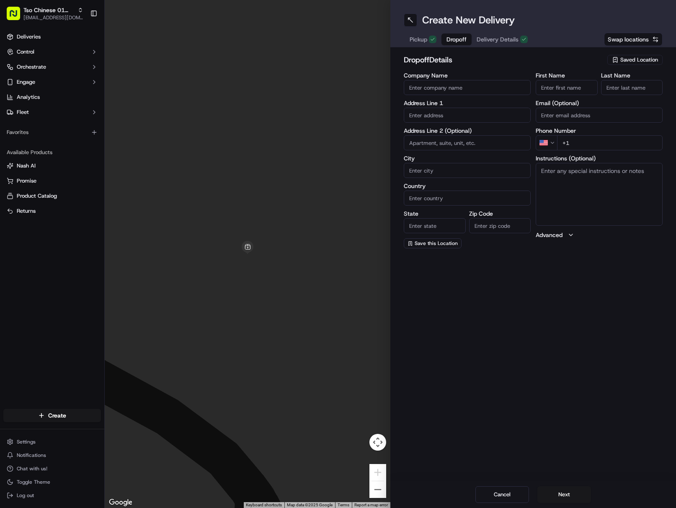
click at [584, 94] on input "First Name" at bounding box center [566, 87] width 62 height 15
drag, startPoint x: 561, startPoint y: 88, endPoint x: 596, endPoint y: 92, distance: 35.4
click at [592, 91] on input "[PERSON_NAME]" at bounding box center [566, 87] width 62 height 15
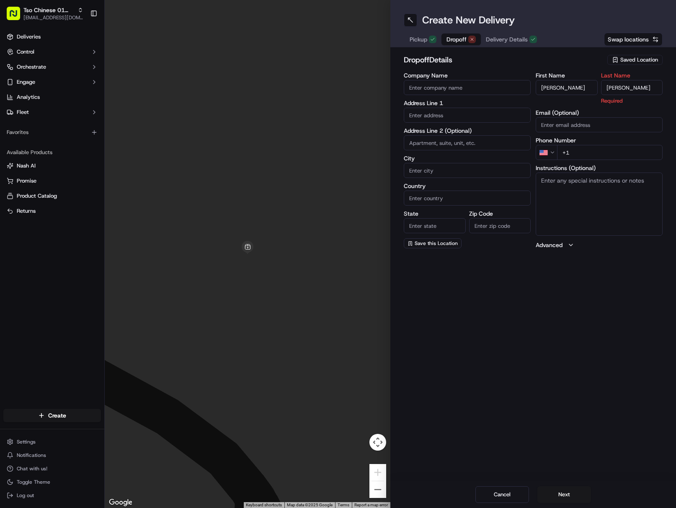
drag, startPoint x: 628, startPoint y: 85, endPoint x: 642, endPoint y: 90, distance: 15.1
click at [631, 86] on input "[PERSON_NAME]" at bounding box center [632, 87] width 62 height 15
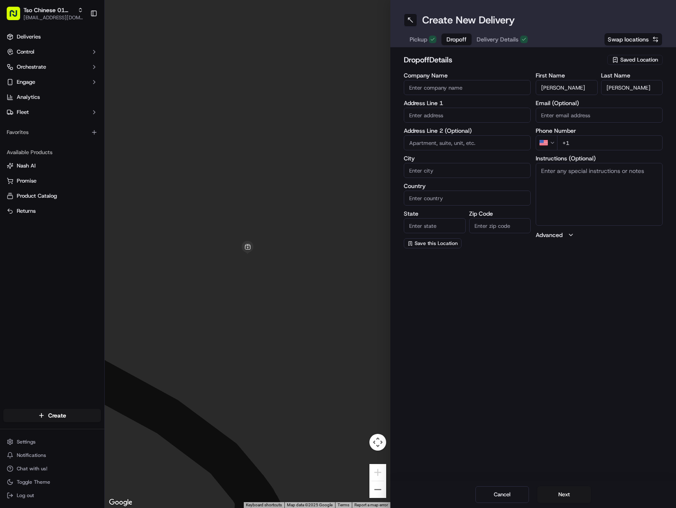
drag, startPoint x: 632, startPoint y: 144, endPoint x: 639, endPoint y: 147, distance: 7.5
click at [632, 144] on input "+1" at bounding box center [609, 142] width 105 height 15
click at [438, 149] on body "Tso Chinese 01 Cherrywood [EMAIL_ADDRESS][DOMAIN_NAME] Toggle Sidebar Deliverie…" at bounding box center [338, 254] width 676 height 508
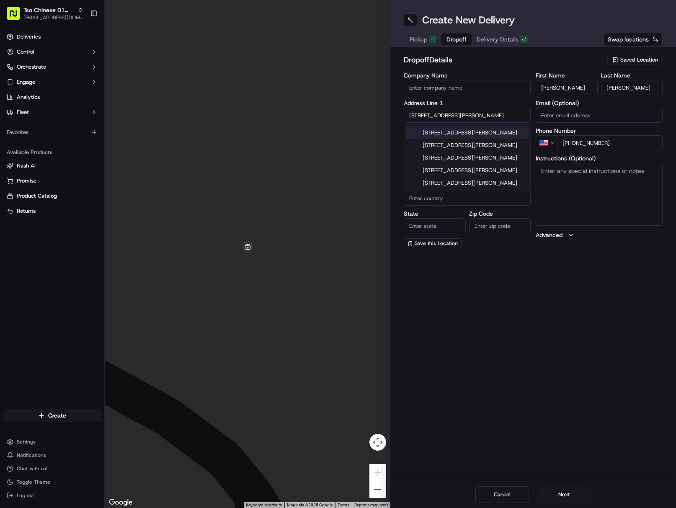
click at [490, 133] on div "[STREET_ADDRESS][PERSON_NAME]" at bounding box center [467, 132] width 123 height 13
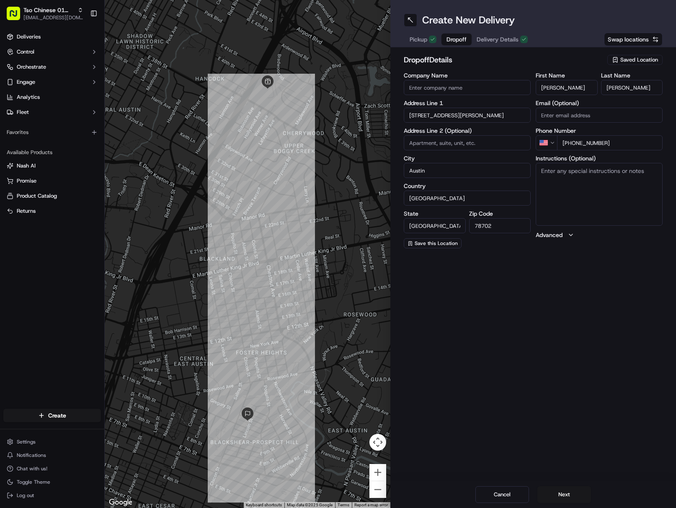
click at [604, 192] on textarea "Instructions (Optional)" at bounding box center [598, 194] width 127 height 63
click at [569, 490] on button "Next" at bounding box center [564, 494] width 54 height 17
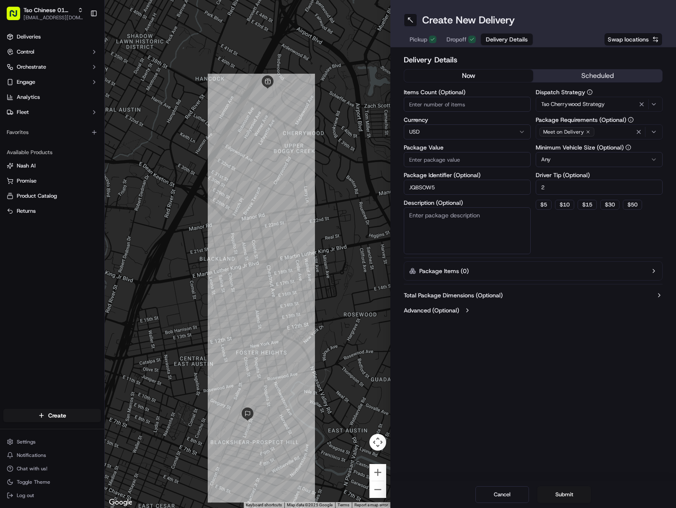
drag, startPoint x: 448, startPoint y: 154, endPoint x: 468, endPoint y: 192, distance: 42.5
click at [448, 154] on input "Package Value" at bounding box center [466, 159] width 127 height 15
click at [568, 497] on button "Submit" at bounding box center [564, 494] width 54 height 17
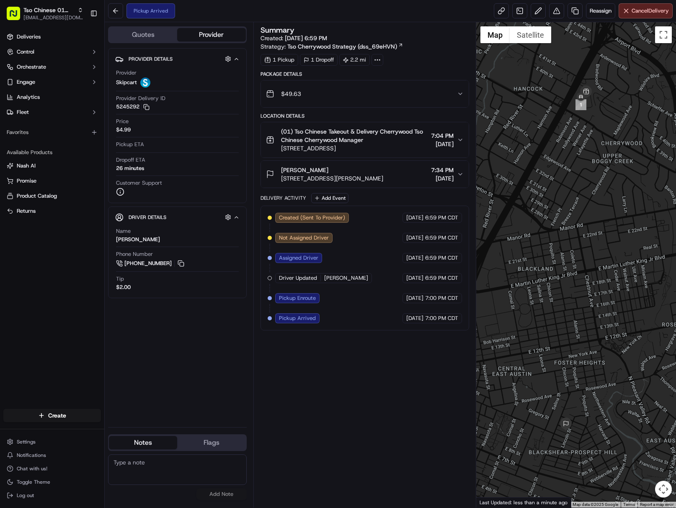
click at [672, 352] on div at bounding box center [576, 264] width 200 height 485
click at [46, 17] on span "[EMAIL_ADDRESS][DOMAIN_NAME]" at bounding box center [53, 17] width 60 height 7
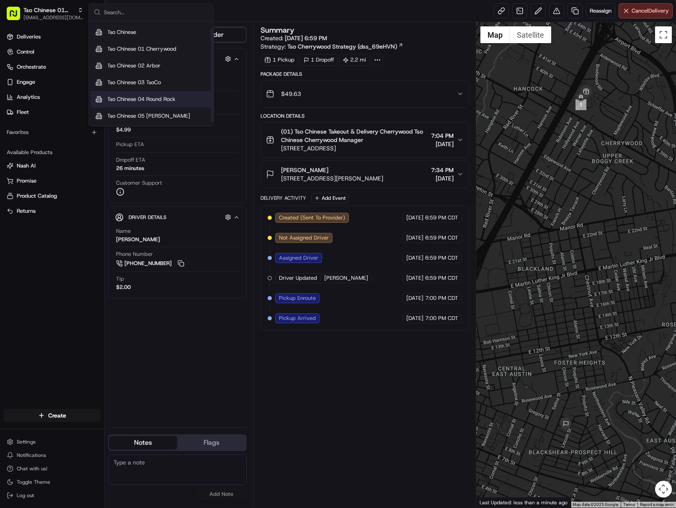
scroll to position [12, 0]
click at [162, 115] on span "Tso Chinese 05 [PERSON_NAME]" at bounding box center [148, 116] width 83 height 8
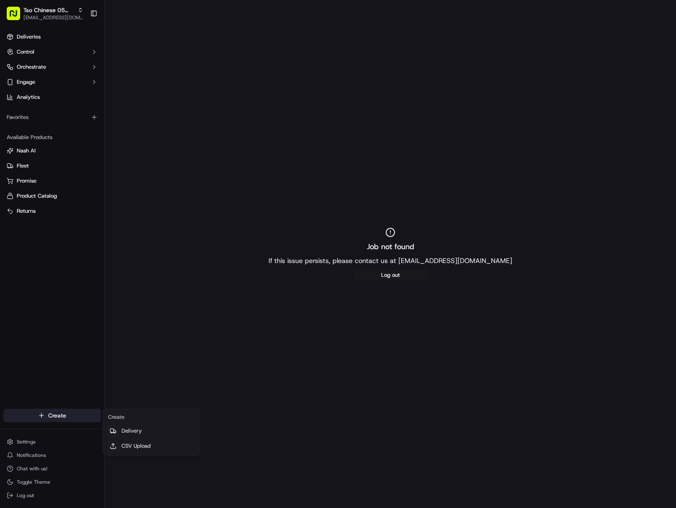
click at [69, 420] on html "Tso Chinese 05 [PERSON_NAME] [EMAIL_ADDRESS][DOMAIN_NAME] Toggle Sidebar Delive…" at bounding box center [338, 254] width 676 height 508
click at [171, 429] on link "Delivery" at bounding box center [151, 430] width 93 height 15
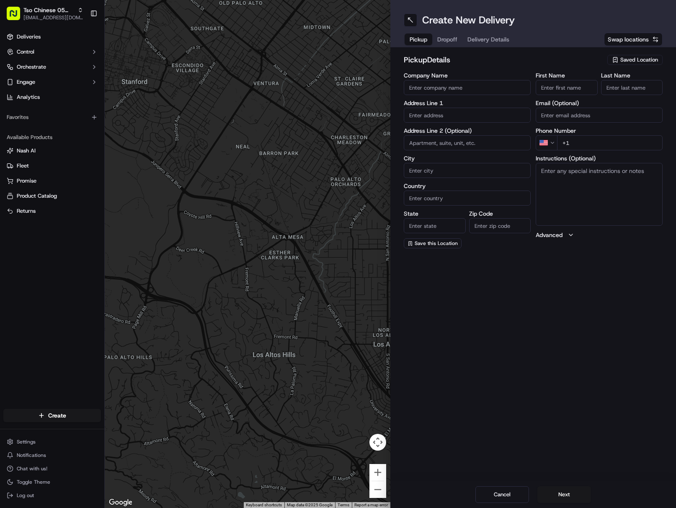
click at [615, 60] on icon "button" at bounding box center [614, 60] width 7 height 7
click at [601, 95] on span "(05) Tso Chinese Takeout & Delivery (05)" at bounding box center [620, 91] width 103 height 8
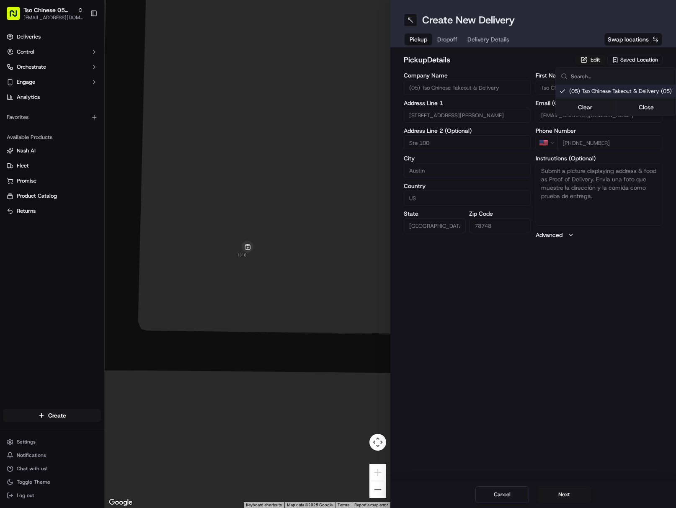
click at [482, 36] on html "Tso Chinese 05 [PERSON_NAME] [EMAIL_ADDRESS][DOMAIN_NAME] Toggle Sidebar Delive…" at bounding box center [338, 254] width 676 height 508
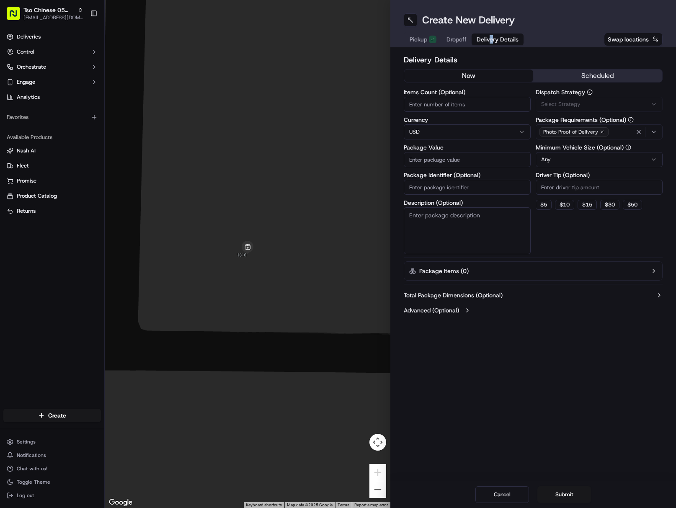
click at [486, 36] on span "Delivery Details" at bounding box center [497, 39] width 42 height 8
click at [474, 185] on input "Package Identifier (Optional)" at bounding box center [466, 187] width 127 height 15
click at [598, 102] on div "Via Automation" at bounding box center [598, 104] width 123 height 8
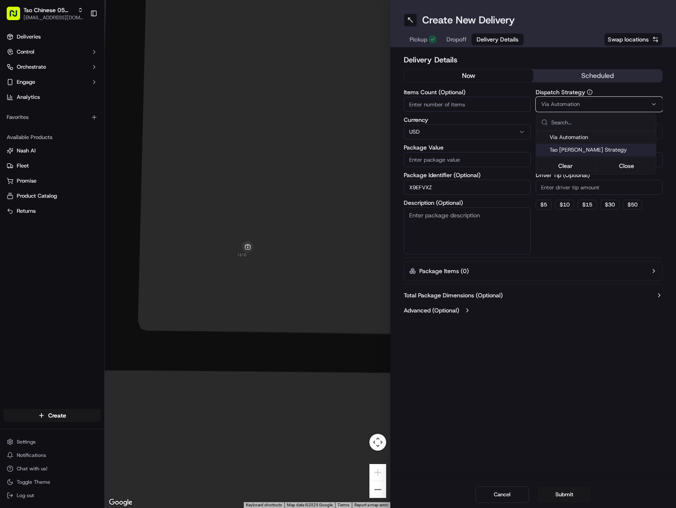
click at [609, 153] on span "Tso [PERSON_NAME] Strategy" at bounding box center [600, 150] width 103 height 8
click at [617, 192] on html "Tso Chinese 05 [PERSON_NAME] [EMAIL_ADDRESS][DOMAIN_NAME] Toggle Sidebar Delive…" at bounding box center [338, 254] width 676 height 508
click at [617, 192] on input "Driver Tip (Optional)" at bounding box center [598, 187] width 127 height 15
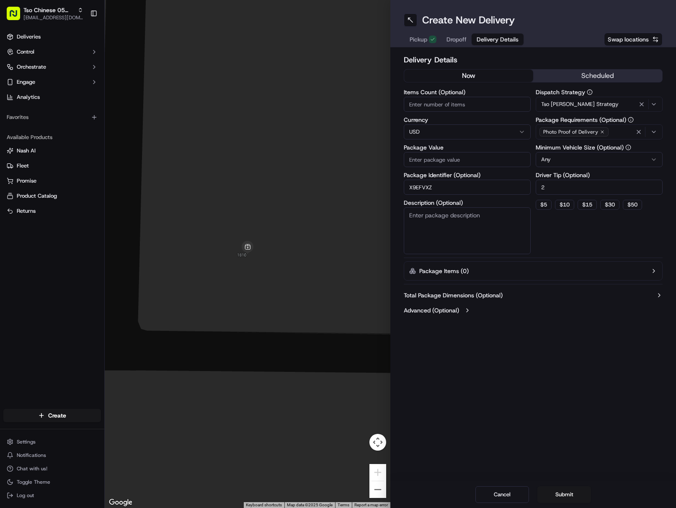
click at [447, 40] on span "Dropoff" at bounding box center [456, 39] width 20 height 8
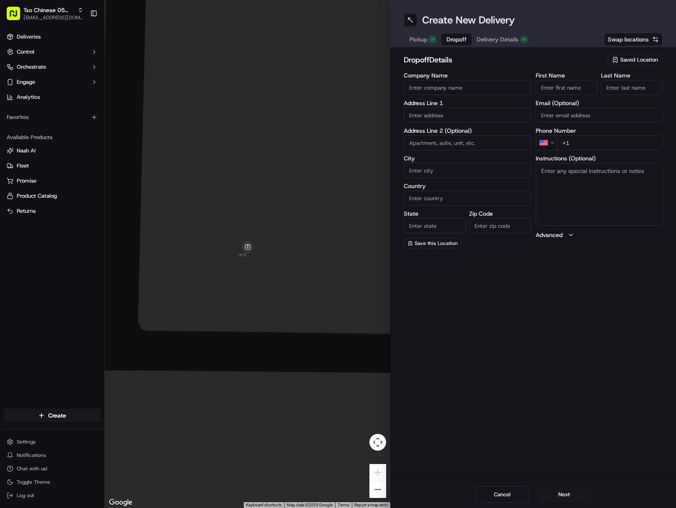
click at [572, 85] on input "First Name" at bounding box center [566, 87] width 62 height 15
drag, startPoint x: 558, startPoint y: 87, endPoint x: 617, endPoint y: 89, distance: 59.1
click at [590, 87] on input "Bean Cheese" at bounding box center [566, 87] width 62 height 15
click at [622, 87] on input "Cheese" at bounding box center [632, 87] width 62 height 15
click at [621, 139] on input "+1" at bounding box center [609, 142] width 105 height 15
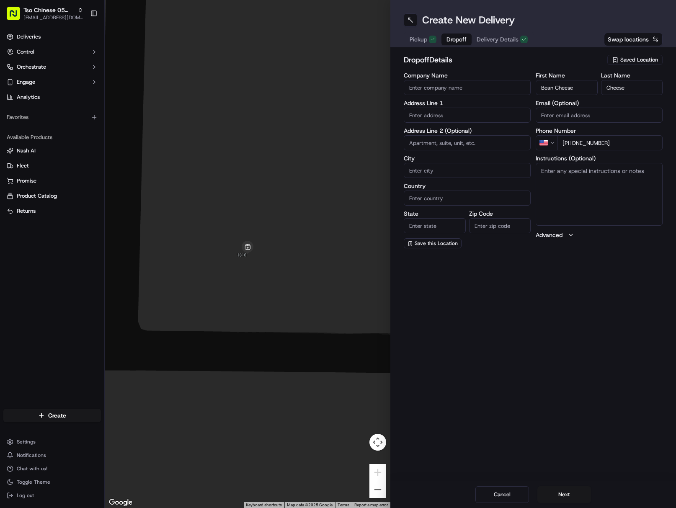
click at [450, 113] on input "text" at bounding box center [466, 115] width 127 height 15
click at [500, 136] on div "[STREET_ADDRESS][PERSON_NAME]" at bounding box center [467, 132] width 123 height 13
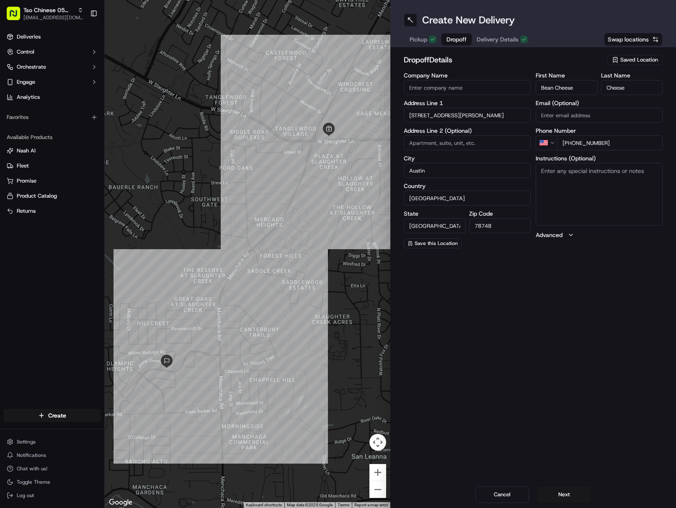
click at [614, 200] on textarea "Instructions (Optional)" at bounding box center [598, 194] width 127 height 63
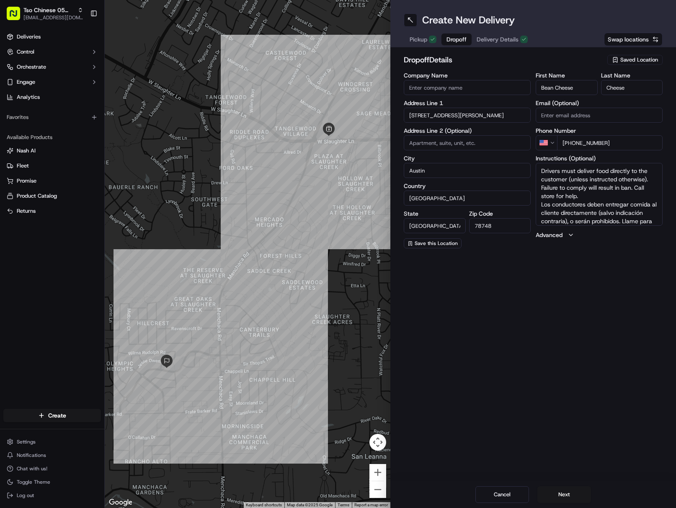
scroll to position [16, 0]
click at [565, 497] on button "Next" at bounding box center [564, 494] width 54 height 17
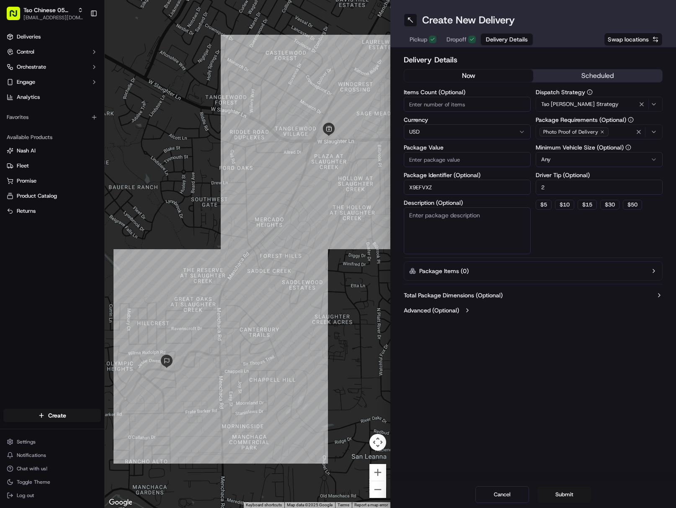
drag, startPoint x: 463, startPoint y: 161, endPoint x: 504, endPoint y: 206, distance: 60.1
click at [463, 161] on input "Package Value" at bounding box center [466, 159] width 127 height 15
click at [568, 499] on button "Submit" at bounding box center [564, 494] width 54 height 17
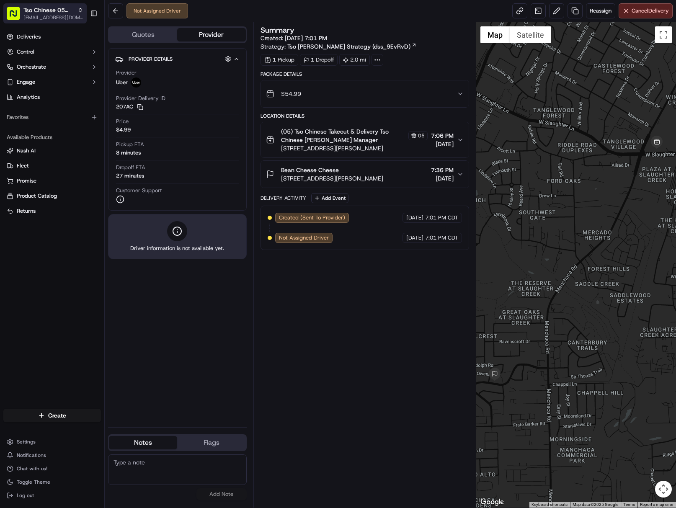
click at [62, 17] on span "[EMAIL_ADDRESS][DOMAIN_NAME]" at bounding box center [53, 17] width 60 height 7
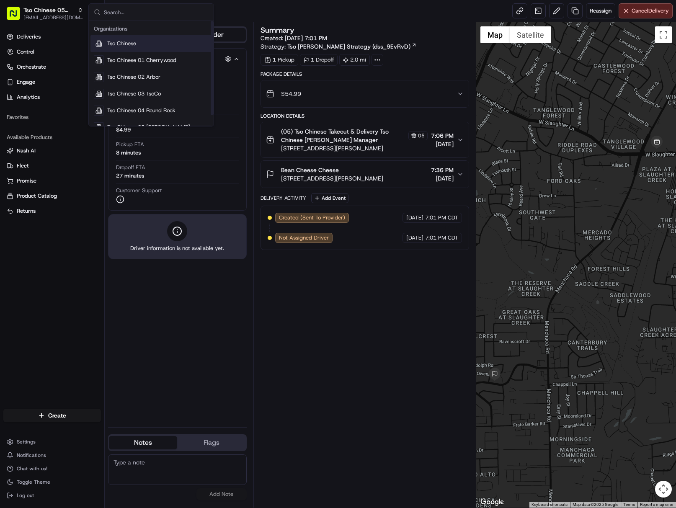
click at [152, 58] on span "Tso Chinese 01 Cherrywood" at bounding box center [141, 61] width 69 height 8
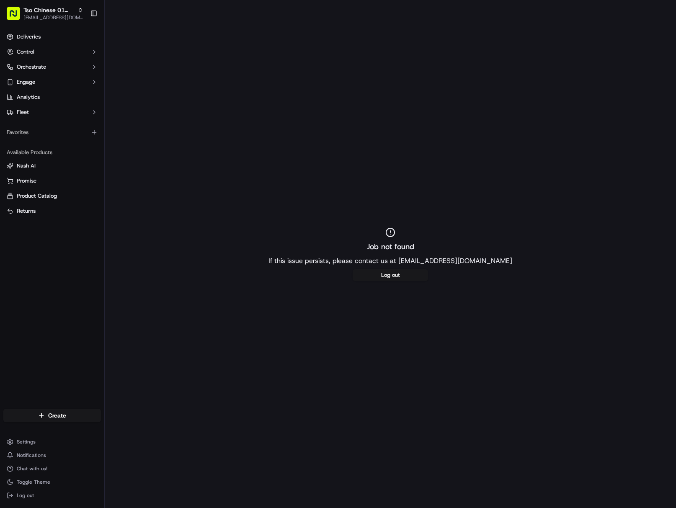
click at [66, 406] on div "Create" at bounding box center [52, 415] width 104 height 20
click at [80, 415] on html "Tso Chinese 01 Cherrywood [EMAIL_ADDRESS][DOMAIN_NAME] Toggle Sidebar Deliverie…" at bounding box center [338, 254] width 676 height 508
click at [163, 428] on link "Delivery" at bounding box center [151, 430] width 93 height 15
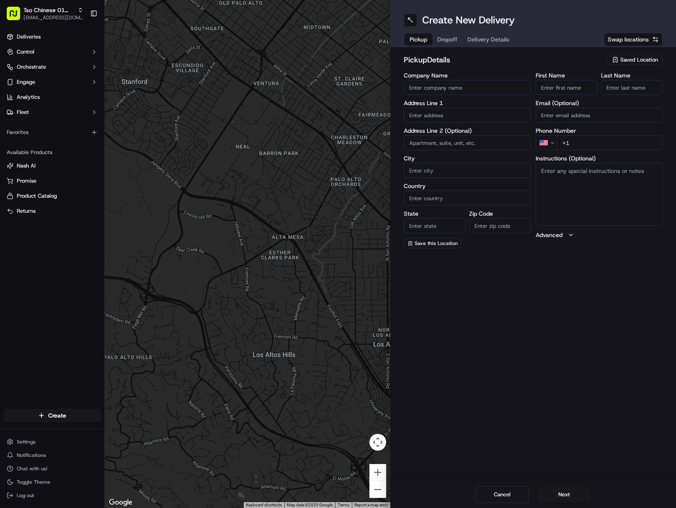
drag, startPoint x: 643, startPoint y: 58, endPoint x: 642, endPoint y: 64, distance: 6.1
click at [642, 58] on span "Saved Location" at bounding box center [639, 60] width 38 height 8
click at [607, 97] on span "(01) Tso Chinese Takeout & Delivery Cherrywood" at bounding box center [620, 94] width 103 height 15
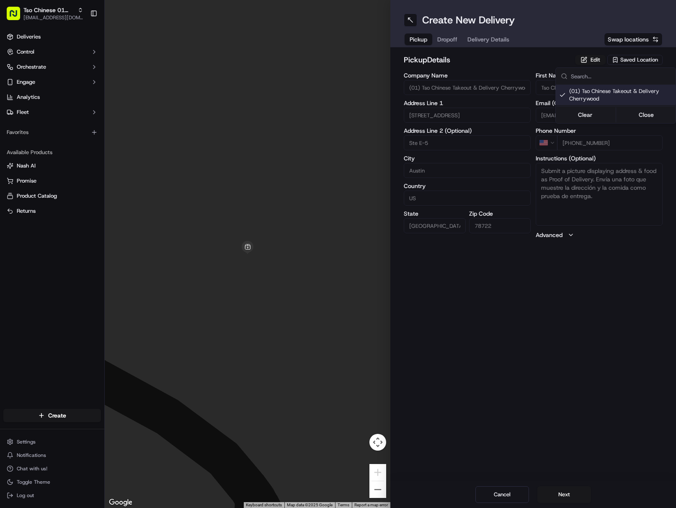
click at [473, 41] on html "Tso Chinese 01 Cherrywood [EMAIL_ADDRESS][DOMAIN_NAME] Toggle Sidebar Deliverie…" at bounding box center [338, 254] width 676 height 508
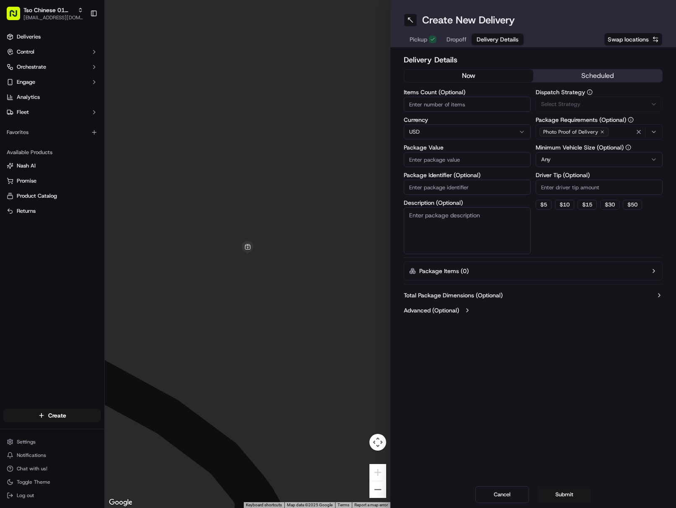
click at [473, 41] on button "Delivery Details" at bounding box center [497, 39] width 52 height 12
click at [455, 191] on input "Package Identifier (Optional)" at bounding box center [466, 187] width 127 height 15
click at [604, 104] on div "Via Automation" at bounding box center [598, 104] width 123 height 8
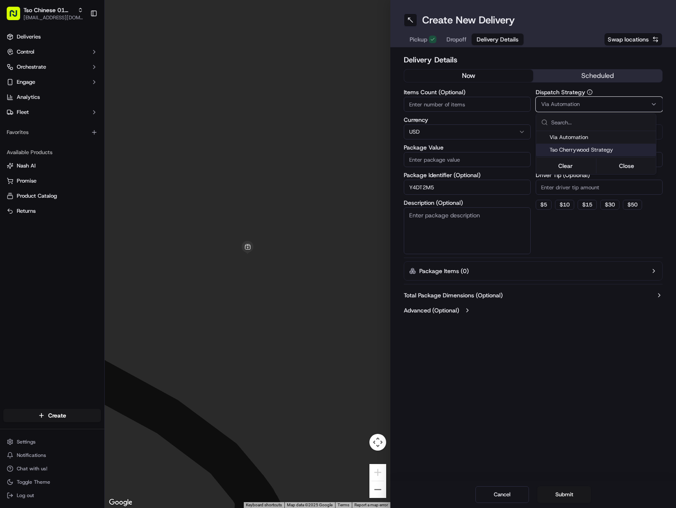
click at [611, 150] on span "Tso Cherrywood Strategy" at bounding box center [600, 150] width 103 height 8
click at [615, 188] on html "Tso Chinese 01 Cherrywood [EMAIL_ADDRESS][DOMAIN_NAME] Toggle Sidebar Deliverie…" at bounding box center [338, 254] width 676 height 508
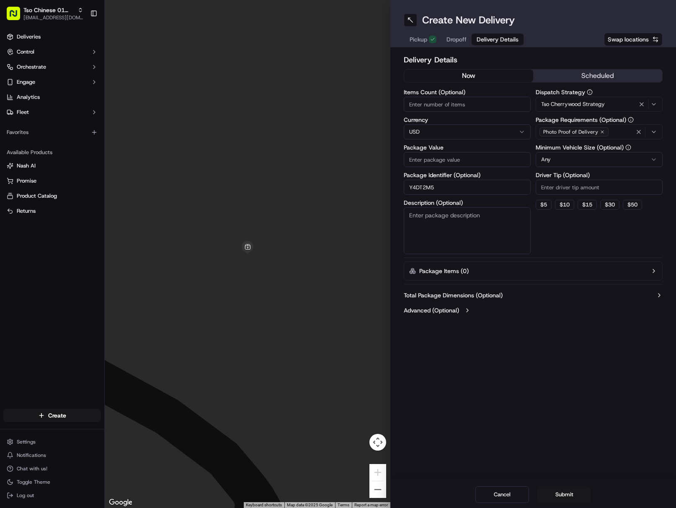
click at [619, 185] on input "Driver Tip (Optional)" at bounding box center [598, 187] width 127 height 15
click at [642, 129] on button "button" at bounding box center [638, 131] width 9 height 9
click at [642, 129] on div "Photo Proof of Delivery" at bounding box center [598, 132] width 123 height 13
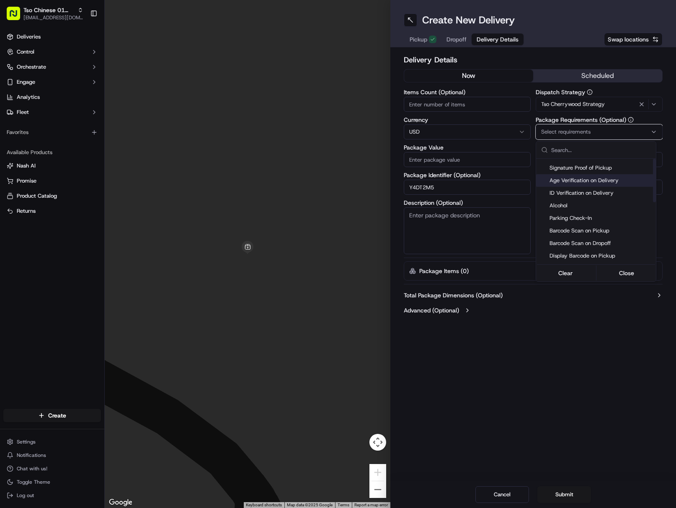
scroll to position [126, 0]
click at [594, 186] on div "Meet on Delivery" at bounding box center [596, 190] width 120 height 13
drag, startPoint x: 584, startPoint y: 329, endPoint x: 585, endPoint y: 334, distance: 4.8
click at [583, 332] on html "Tso Chinese 01 Cherrywood [EMAIL_ADDRESS][DOMAIN_NAME] Toggle Sidebar Deliverie…" at bounding box center [338, 254] width 676 height 508
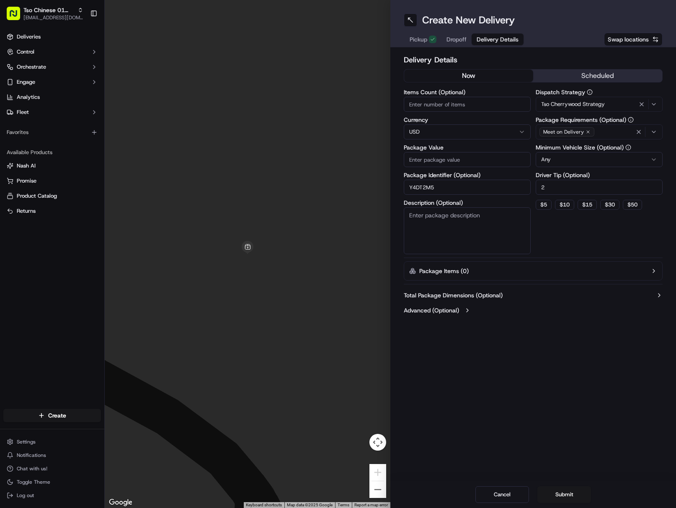
click at [456, 36] on span "Dropoff" at bounding box center [456, 39] width 20 height 8
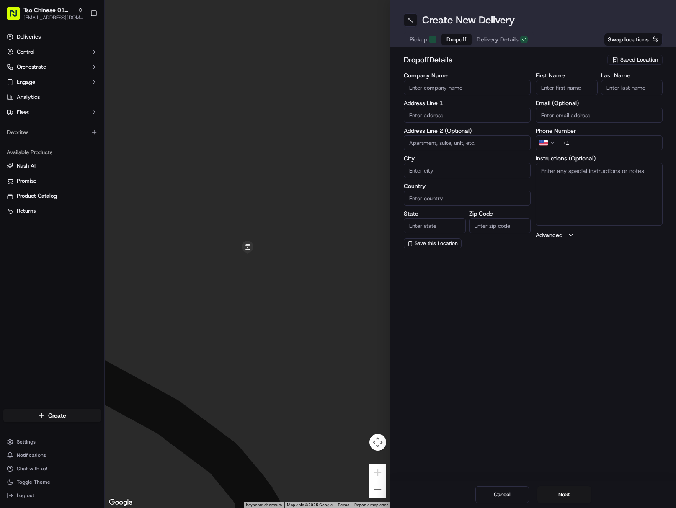
drag, startPoint x: 562, startPoint y: 89, endPoint x: 567, endPoint y: 92, distance: 6.0
click at [562, 89] on input "First Name" at bounding box center [566, 87] width 62 height 15
drag, startPoint x: 549, startPoint y: 87, endPoint x: 594, endPoint y: 85, distance: 45.2
click at [593, 85] on input "[PERSON_NAME]" at bounding box center [566, 87] width 62 height 15
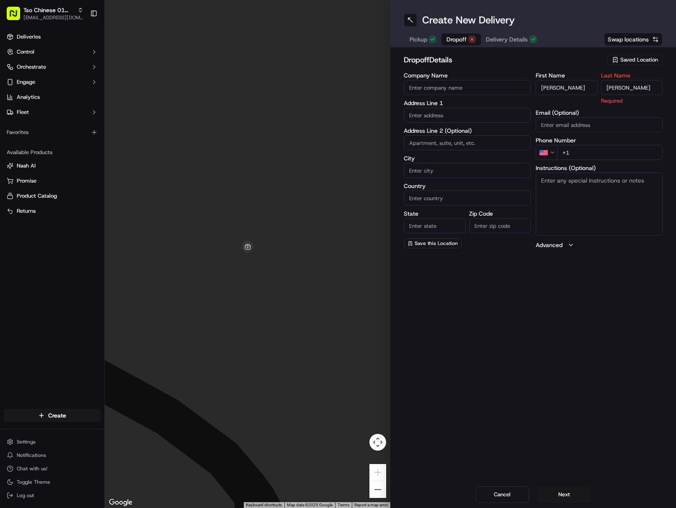
click at [638, 88] on input "[PERSON_NAME]" at bounding box center [632, 87] width 62 height 15
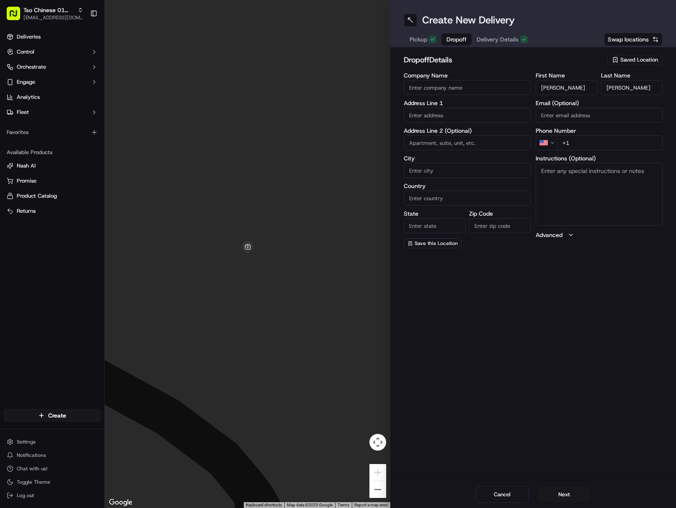
click at [626, 139] on input "+1" at bounding box center [609, 142] width 105 height 15
drag, startPoint x: 439, startPoint y: 119, endPoint x: 506, endPoint y: 218, distance: 119.3
click at [439, 119] on input "text" at bounding box center [466, 115] width 127 height 15
click at [520, 129] on div "[STREET_ADDRESS][PERSON_NAME]" at bounding box center [467, 132] width 123 height 13
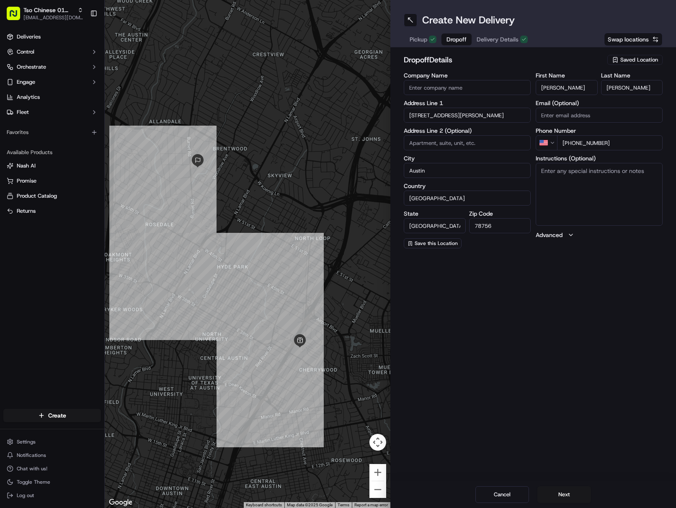
click at [622, 188] on textarea "Instructions (Optional)" at bounding box center [598, 194] width 127 height 63
click at [613, 192] on textarea "Unit A" at bounding box center [598, 194] width 127 height 63
click at [568, 491] on button "Next" at bounding box center [564, 494] width 54 height 17
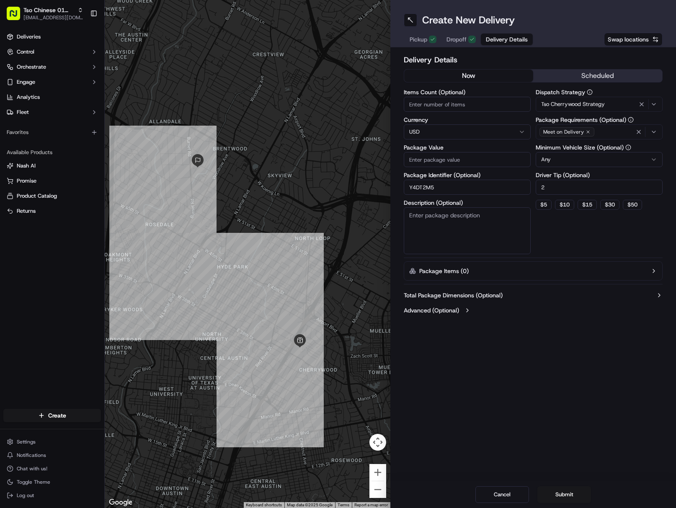
click at [462, 165] on input "Package Value" at bounding box center [466, 159] width 127 height 15
click at [566, 491] on button "Submit" at bounding box center [564, 494] width 54 height 17
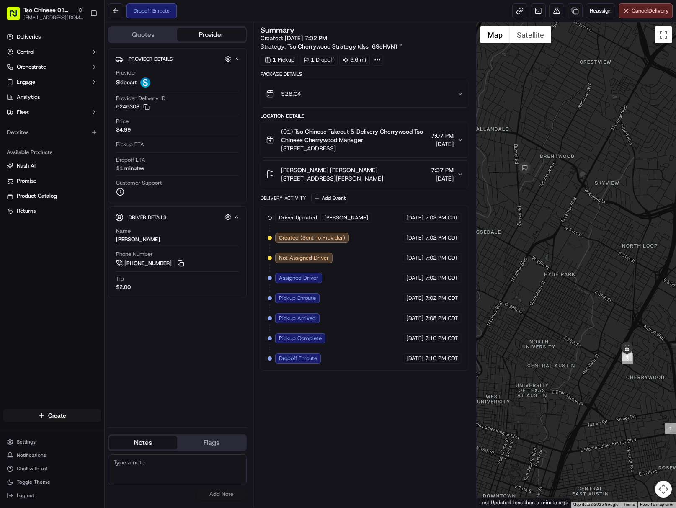
click at [671, 357] on div at bounding box center [576, 264] width 200 height 485
click at [52, 20] on span "[EMAIL_ADDRESS][DOMAIN_NAME]" at bounding box center [53, 17] width 60 height 7
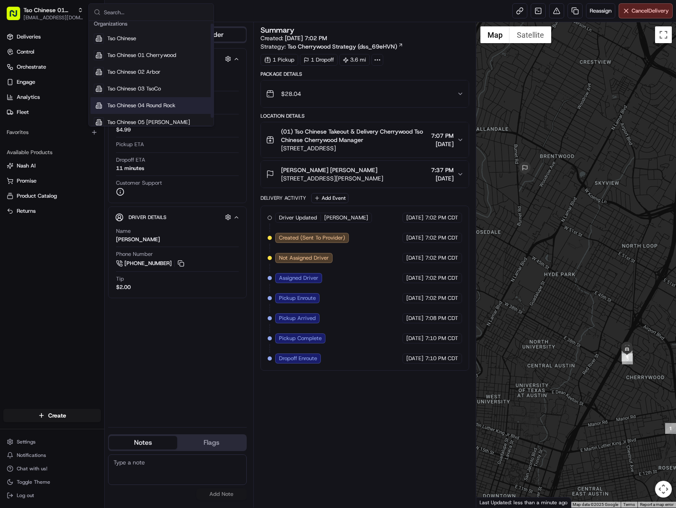
scroll to position [12, 0]
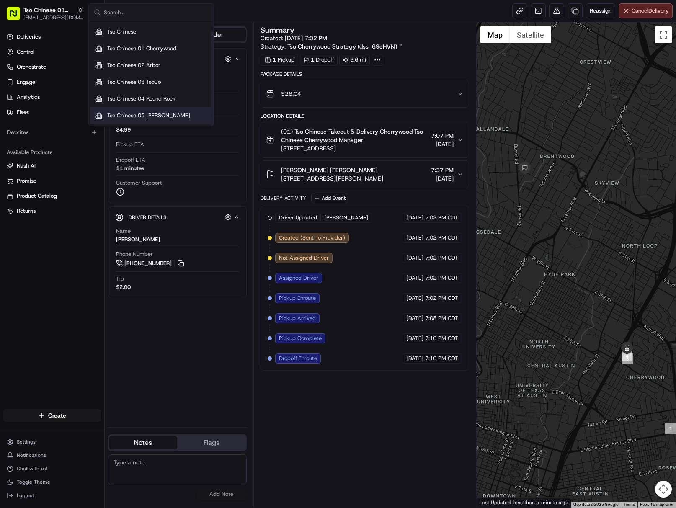
click at [172, 113] on span "Tso Chinese 05 [PERSON_NAME]" at bounding box center [148, 116] width 83 height 8
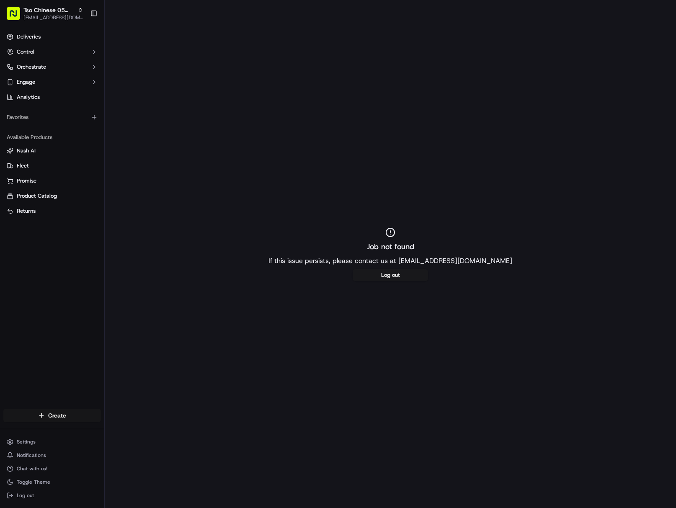
click at [93, 416] on html "Tso Chinese 05 [PERSON_NAME] [EMAIL_ADDRESS][DOMAIN_NAME] Toggle Sidebar Delive…" at bounding box center [338, 254] width 676 height 508
click at [159, 431] on link "Delivery" at bounding box center [151, 430] width 93 height 15
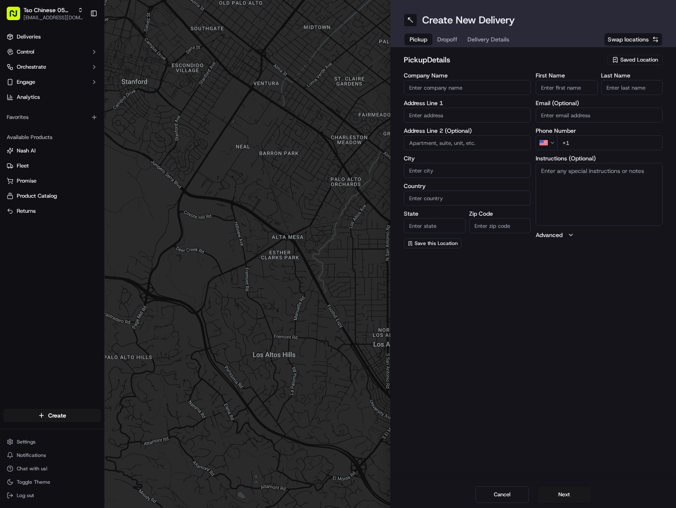
click at [659, 54] on div "pickup Details Saved Location Company Name Address Line 1 Address Line 2 (Optio…" at bounding box center [532, 151] width 285 height 208
click at [654, 58] on span "Saved Location" at bounding box center [639, 60] width 38 height 8
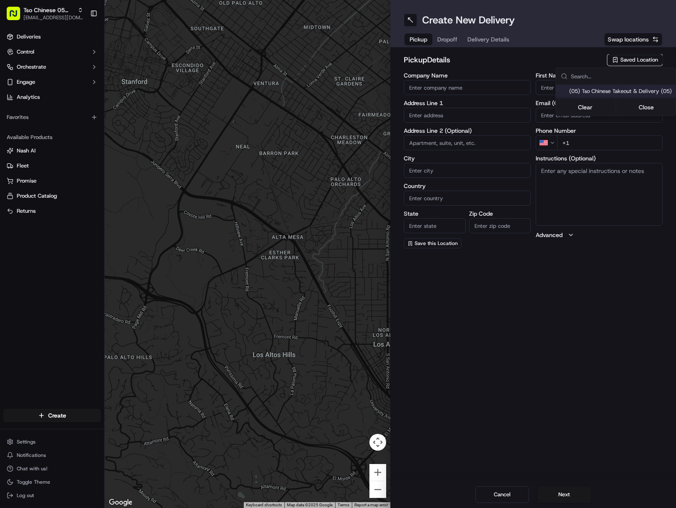
click at [583, 95] on span "(05) Tso Chinese Takeout & Delivery (05)" at bounding box center [620, 91] width 103 height 8
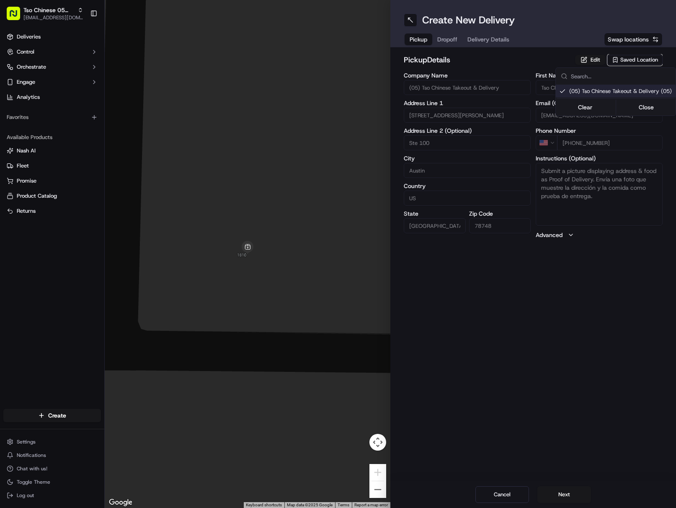
click at [484, 40] on html "Tso Chinese 05 [PERSON_NAME] [EMAIL_ADDRESS][DOMAIN_NAME] Toggle Sidebar Delive…" at bounding box center [338, 254] width 676 height 508
click at [484, 40] on span "Delivery Details" at bounding box center [488, 39] width 42 height 8
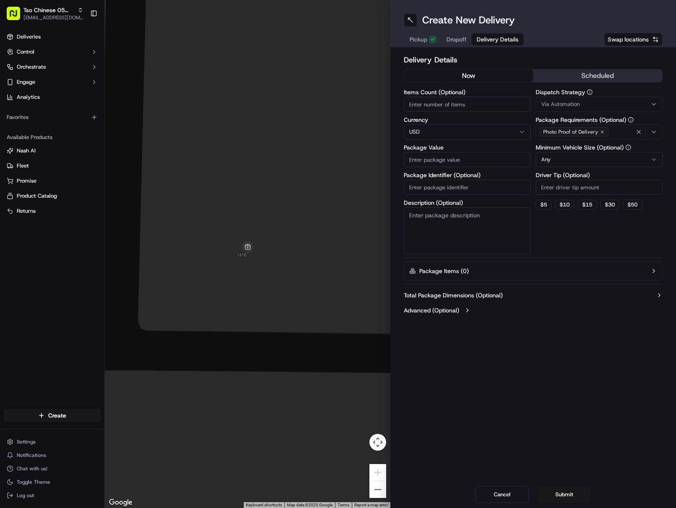
click at [452, 193] on input "Package Identifier (Optional)" at bounding box center [466, 187] width 127 height 15
click at [595, 100] on div "Via Automation" at bounding box center [598, 104] width 123 height 8
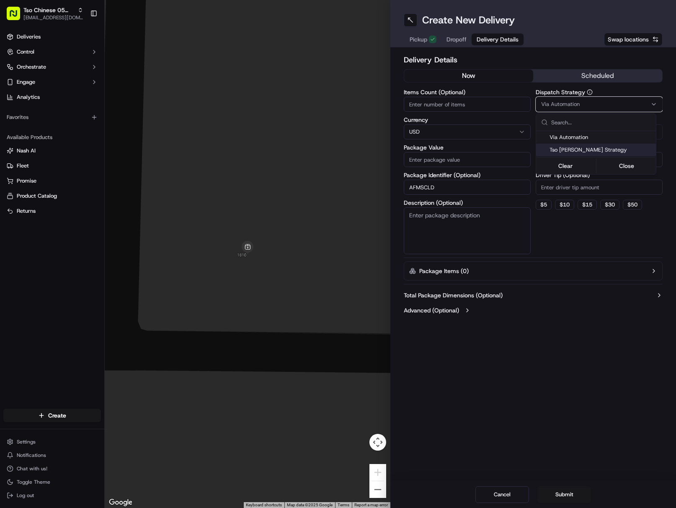
click at [611, 144] on div "Tso [PERSON_NAME] Strategy" at bounding box center [596, 150] width 120 height 13
click at [605, 188] on html "Tso Chinese 05 [PERSON_NAME] [EMAIL_ADDRESS][DOMAIN_NAME] Toggle Sidebar Delive…" at bounding box center [338, 254] width 676 height 508
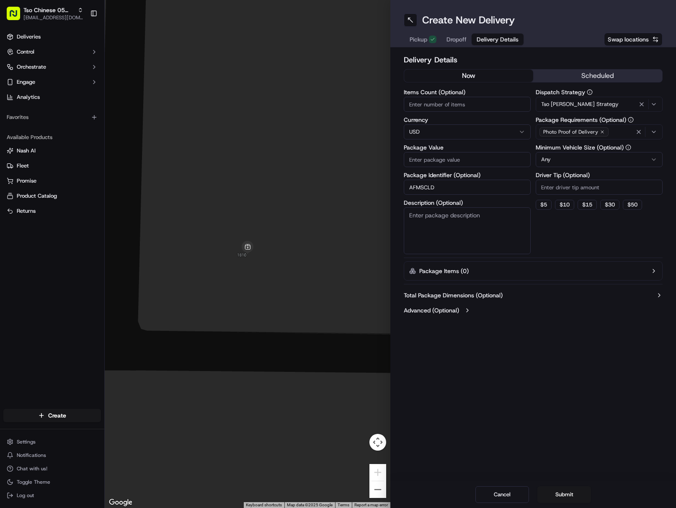
click at [605, 188] on input "Driver Tip (Optional)" at bounding box center [598, 187] width 127 height 15
click at [456, 39] on span "Dropoff" at bounding box center [456, 39] width 20 height 8
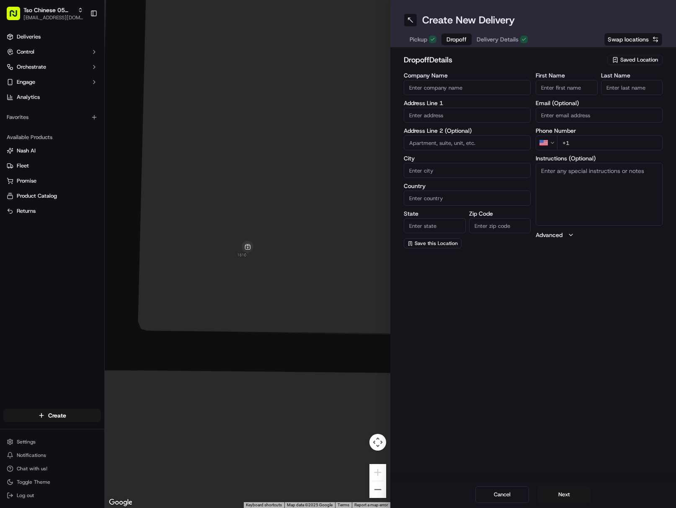
click at [565, 85] on input "First Name" at bounding box center [566, 87] width 62 height 15
drag, startPoint x: 552, startPoint y: 87, endPoint x: 594, endPoint y: 88, distance: 42.3
click at [576, 86] on input "[PERSON_NAME]" at bounding box center [566, 87] width 62 height 15
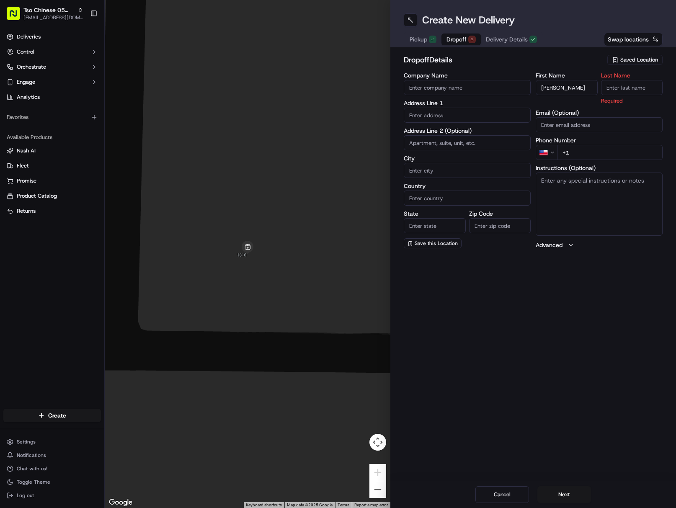
click at [653, 88] on input "Last Name" at bounding box center [632, 87] width 62 height 15
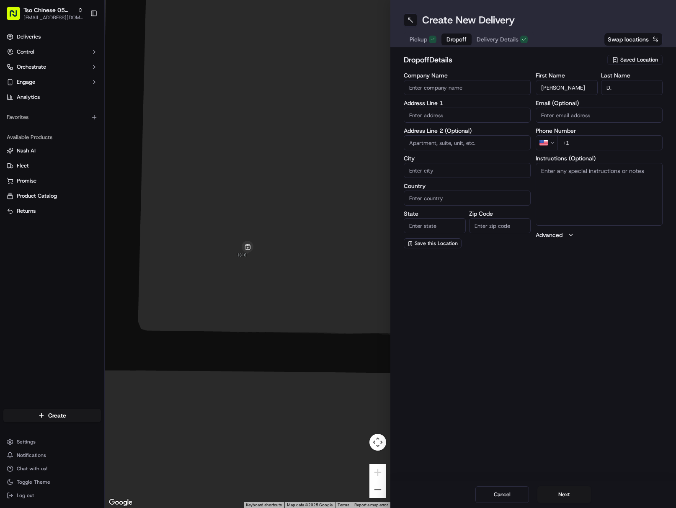
drag, startPoint x: 649, startPoint y: 141, endPoint x: 655, endPoint y: 143, distance: 6.0
click at [649, 141] on input "+1" at bounding box center [609, 142] width 105 height 15
click at [458, 120] on input "text" at bounding box center [466, 115] width 127 height 15
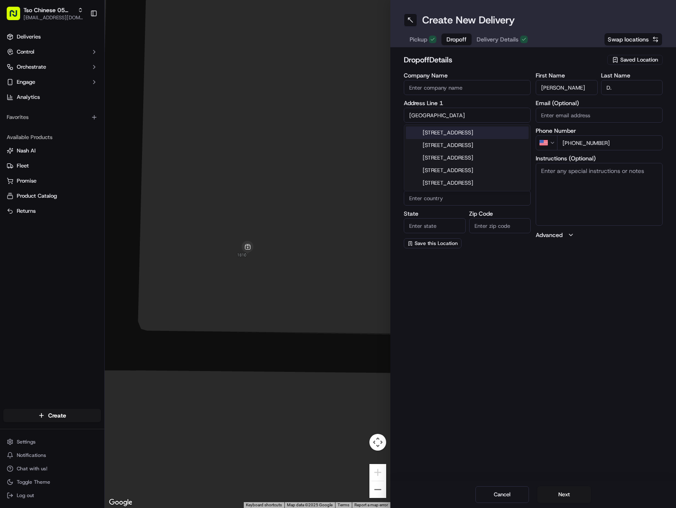
click at [488, 133] on div "[STREET_ADDRESS]" at bounding box center [467, 132] width 123 height 13
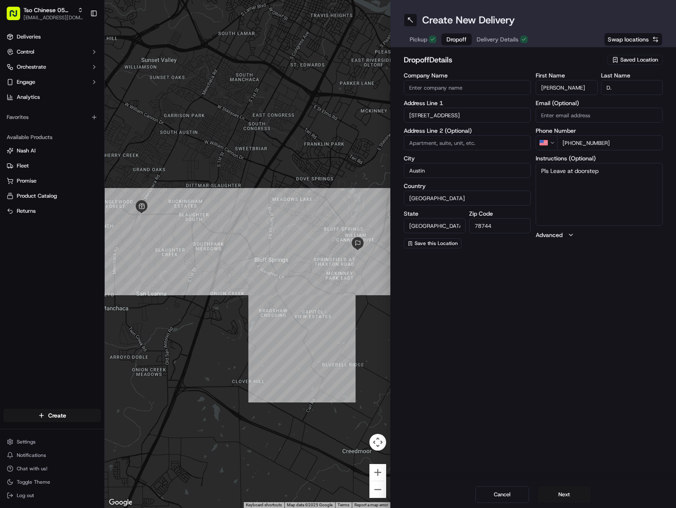
click at [572, 190] on textarea "Pls Leave at doorstep" at bounding box center [598, 194] width 127 height 63
click at [630, 173] on textarea "Pls Leave at doorstep" at bounding box center [598, 194] width 127 height 63
click at [572, 497] on button "Next" at bounding box center [564, 494] width 54 height 17
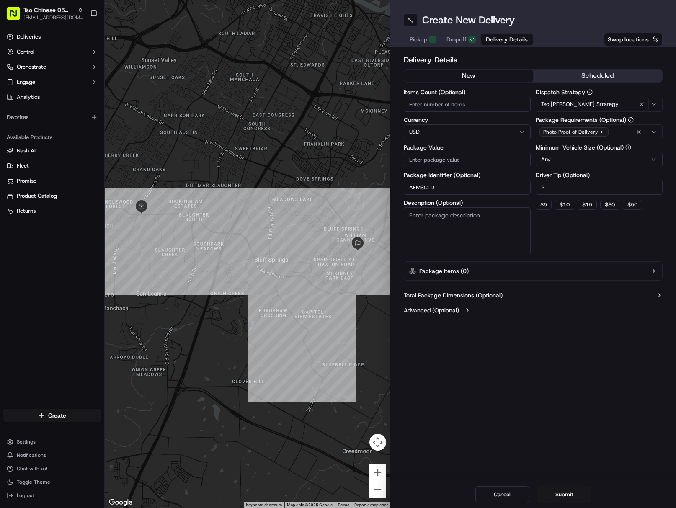
click at [467, 148] on label "Package Value" at bounding box center [466, 147] width 127 height 6
click at [467, 152] on input "Package Value" at bounding box center [466, 159] width 127 height 15
click at [475, 167] on div "Items Count (Optional) Currency USD Package Value Package Identifier (Optional)…" at bounding box center [466, 171] width 127 height 165
click at [572, 495] on button "Submit" at bounding box center [564, 494] width 54 height 17
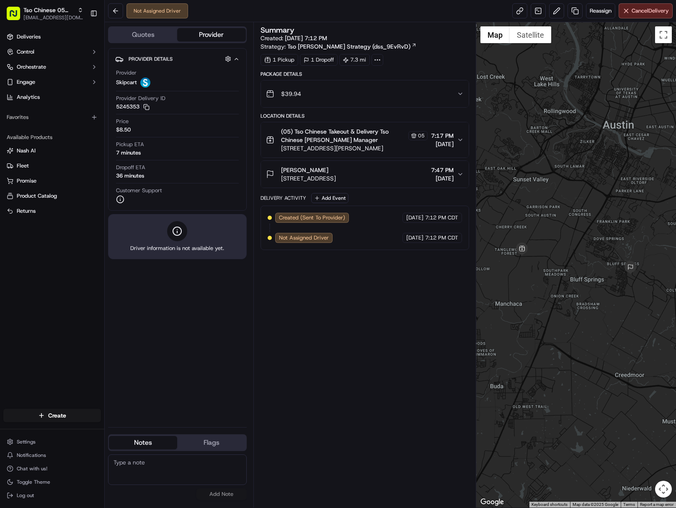
click at [672, 357] on div at bounding box center [576, 264] width 200 height 485
drag, startPoint x: 58, startPoint y: 15, endPoint x: 66, endPoint y: 15, distance: 7.5
click at [58, 14] on div "Tso Chinese 05 [PERSON_NAME] [EMAIL_ADDRESS][DOMAIN_NAME]" at bounding box center [53, 13] width 60 height 15
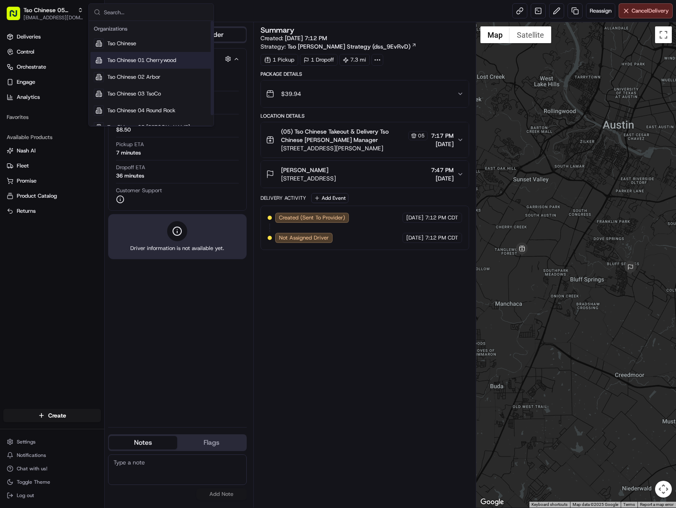
click at [164, 56] on div "Tso Chinese 01 Cherrywood" at bounding box center [150, 60] width 121 height 17
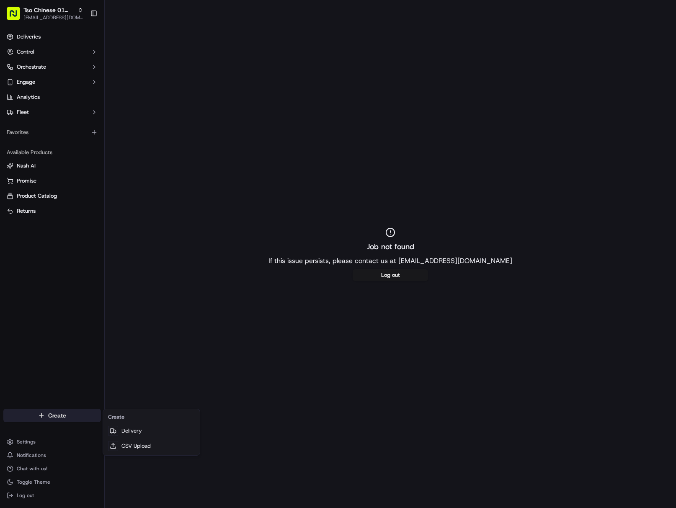
click at [72, 420] on html "Tso Chinese 01 Cherrywood [EMAIL_ADDRESS][DOMAIN_NAME] Toggle Sidebar Deliverie…" at bounding box center [338, 254] width 676 height 508
click at [131, 432] on link "Delivery" at bounding box center [151, 430] width 93 height 15
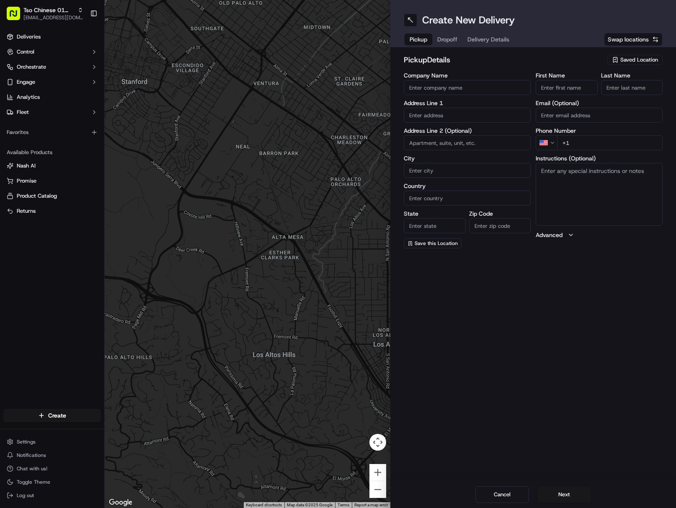
click at [636, 63] on div "Saved Location" at bounding box center [634, 60] width 55 height 10
click at [597, 101] on span "(01) Tso Chinese Takeout & Delivery Cherrywood" at bounding box center [620, 94] width 103 height 15
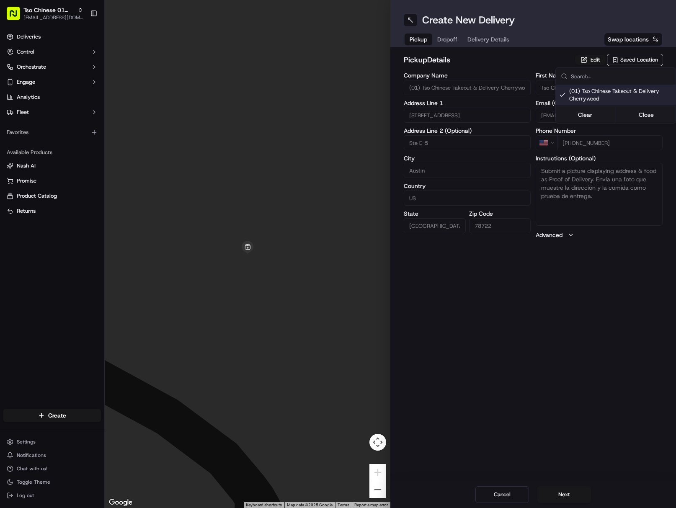
click at [494, 34] on html "Tso Chinese 01 Cherrywood [EMAIL_ADDRESS][DOMAIN_NAME] Toggle Sidebar Deliverie…" at bounding box center [338, 254] width 676 height 508
click at [492, 37] on span "Delivery Details" at bounding box center [488, 39] width 42 height 8
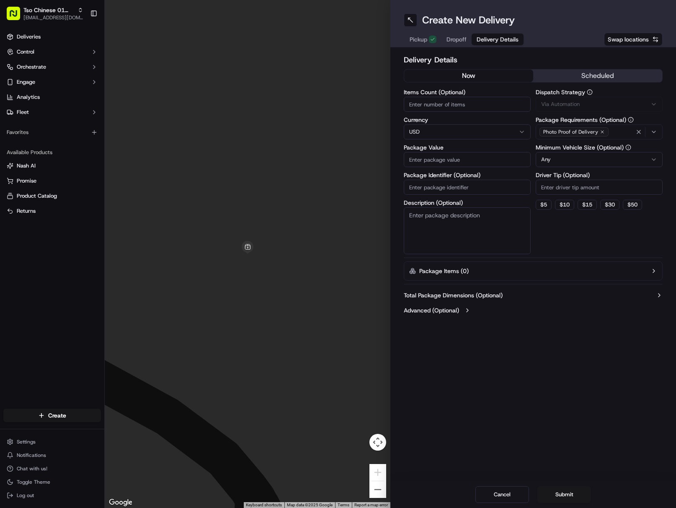
click at [498, 192] on input "Package Identifier (Optional)" at bounding box center [466, 187] width 127 height 15
click at [588, 103] on div "Via Automation" at bounding box center [598, 104] width 123 height 8
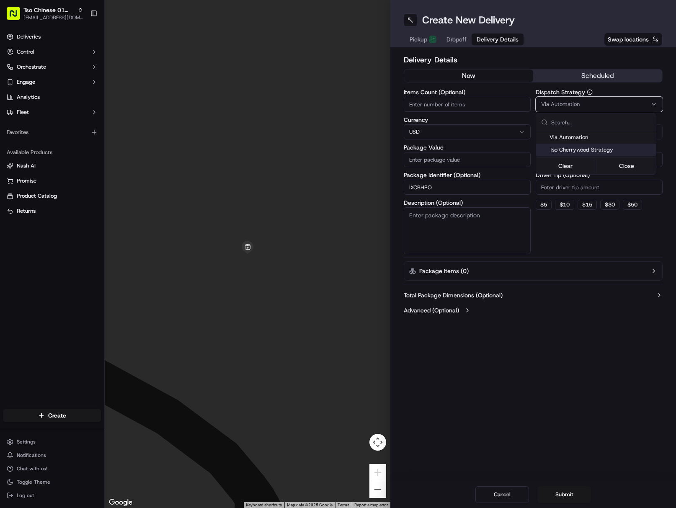
drag, startPoint x: 606, startPoint y: 148, endPoint x: 631, endPoint y: 174, distance: 36.1
click at [606, 147] on span "Tso Cherrywood Strategy" at bounding box center [600, 150] width 103 height 8
click at [613, 187] on html "[PERSON_NAME] Chinese 01 Cherrywood [EMAIL_ADDRESS][DOMAIN_NAME] Toggle Sidebar…" at bounding box center [338, 254] width 676 height 508
click at [613, 187] on input "Driver Tip (Optional)" at bounding box center [598, 187] width 127 height 15
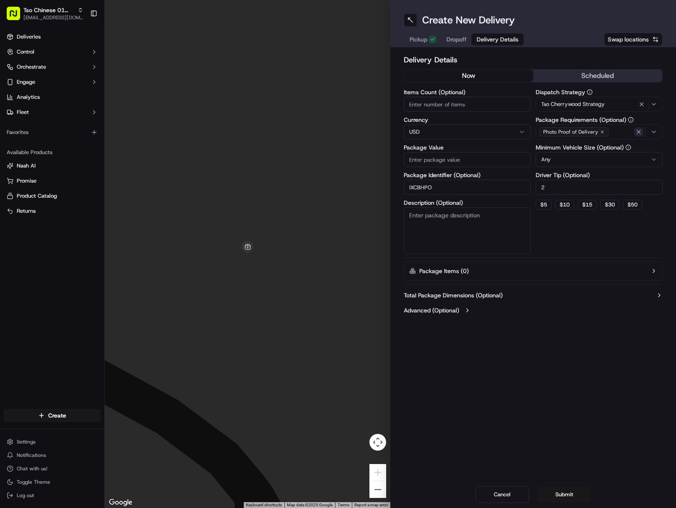
click at [640, 131] on icon "button" at bounding box center [638, 131] width 7 height 7
click at [640, 131] on div "Photo Proof of Delivery" at bounding box center [598, 132] width 123 height 13
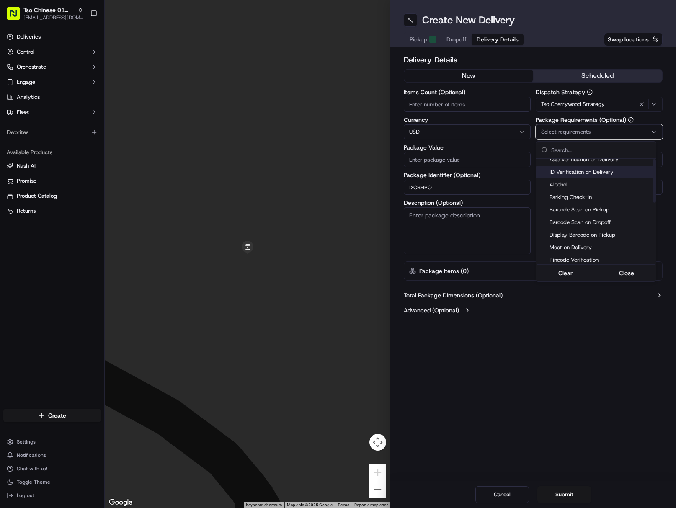
scroll to position [84, 0]
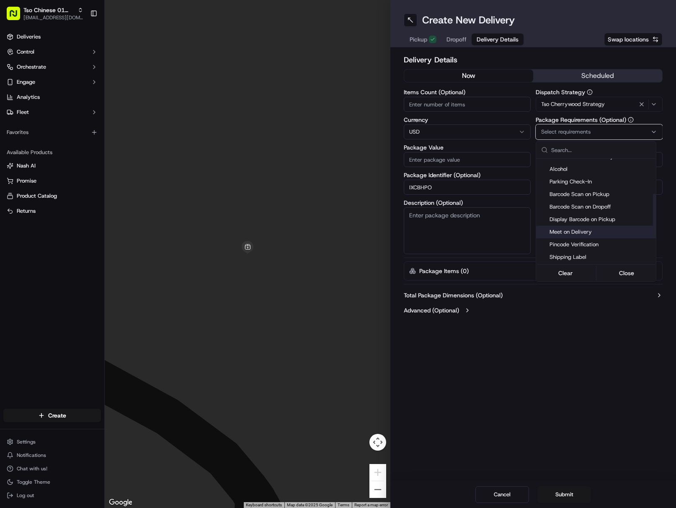
click at [582, 233] on span "Meet on Delivery" at bounding box center [600, 232] width 103 height 8
click at [582, 370] on html "Tso Chinese 01 Cherrywood [EMAIL_ADDRESS][DOMAIN_NAME] Toggle Sidebar Deliverie…" at bounding box center [338, 254] width 676 height 508
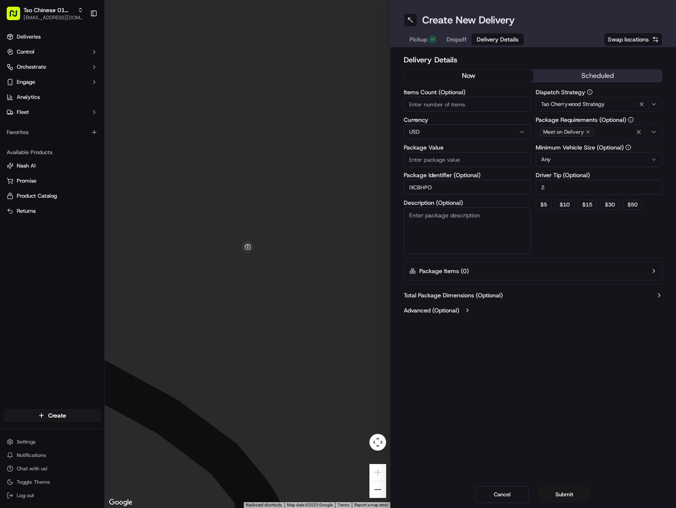
click at [455, 36] on span "Dropoff" at bounding box center [456, 39] width 20 height 8
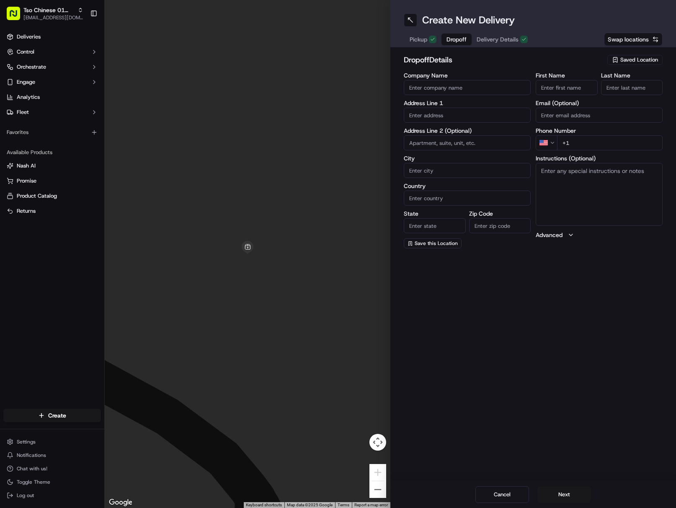
click at [574, 88] on input "First Name" at bounding box center [566, 87] width 62 height 15
drag, startPoint x: 558, startPoint y: 87, endPoint x: 616, endPoint y: 92, distance: 57.9
click at [606, 92] on div "First Name [PERSON_NAME] Last Name" at bounding box center [598, 83] width 127 height 23
click at [617, 88] on input "Grassmick" at bounding box center [632, 87] width 62 height 15
click at [623, 148] on input "+1" at bounding box center [609, 142] width 105 height 15
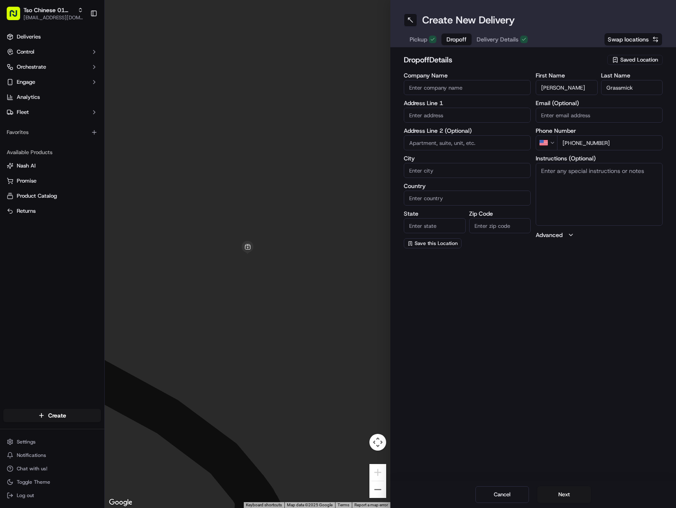
drag, startPoint x: 440, startPoint y: 112, endPoint x: 494, endPoint y: 174, distance: 82.5
click at [440, 112] on input "text" at bounding box center [466, 115] width 127 height 15
click at [483, 133] on div "[STREET_ADDRESS]" at bounding box center [467, 132] width 123 height 13
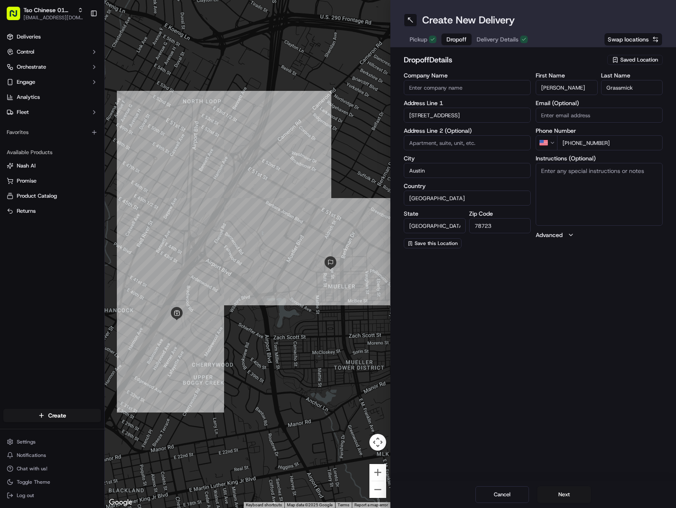
click at [586, 184] on textarea "Instructions (Optional)" at bounding box center [598, 194] width 127 height 63
click at [560, 494] on button "Next" at bounding box center [564, 494] width 54 height 17
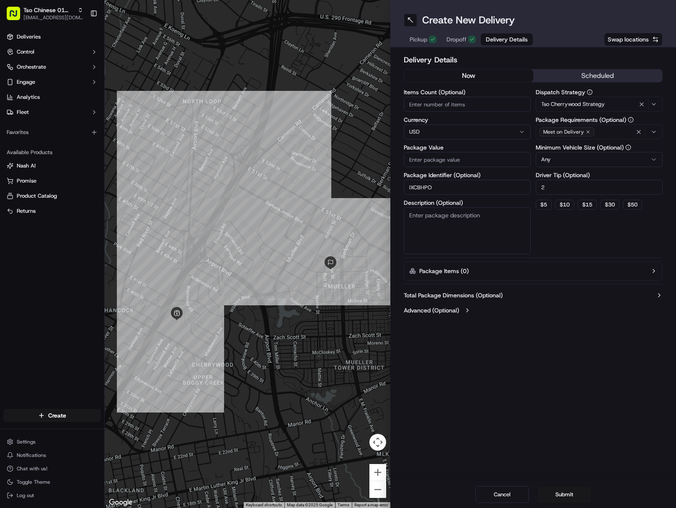
click at [445, 152] on div "Package Value" at bounding box center [466, 155] width 127 height 23
click at [436, 163] on input "Package Value" at bounding box center [466, 159] width 127 height 15
click at [580, 494] on button "Submit" at bounding box center [564, 494] width 54 height 17
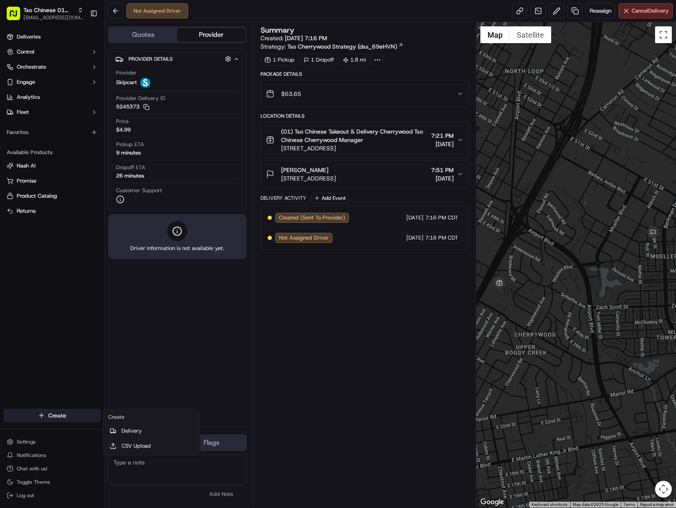
click at [76, 416] on html "Tso Chinese 01 Cherrywood [EMAIL_ADDRESS][DOMAIN_NAME] Toggle Sidebar Deliverie…" at bounding box center [338, 254] width 676 height 508
drag, startPoint x: 167, startPoint y: 428, endPoint x: 177, endPoint y: 426, distance: 10.4
click at [167, 429] on link "Delivery" at bounding box center [151, 430] width 93 height 15
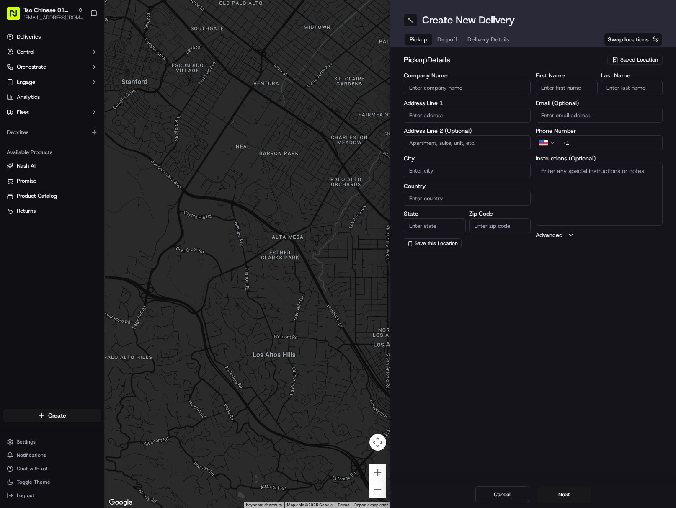
click at [628, 66] on div "pickup Details Saved Location" at bounding box center [532, 61] width 259 height 15
click at [628, 62] on span "Saved Location" at bounding box center [639, 60] width 38 height 8
click at [601, 89] on span "(01) Tso Chinese Takeout & Delivery Cherrywood" at bounding box center [620, 94] width 103 height 15
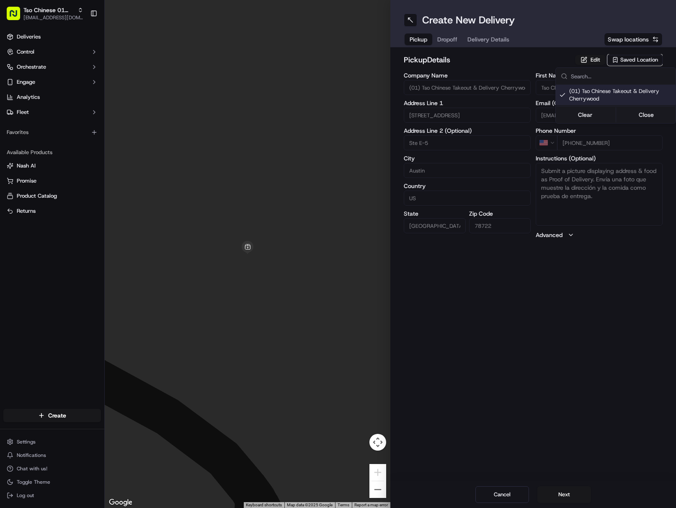
click at [493, 42] on html "Tso Chinese 01 Cherrywood [EMAIL_ADDRESS][DOMAIN_NAME] Toggle Sidebar Deliverie…" at bounding box center [338, 254] width 676 height 508
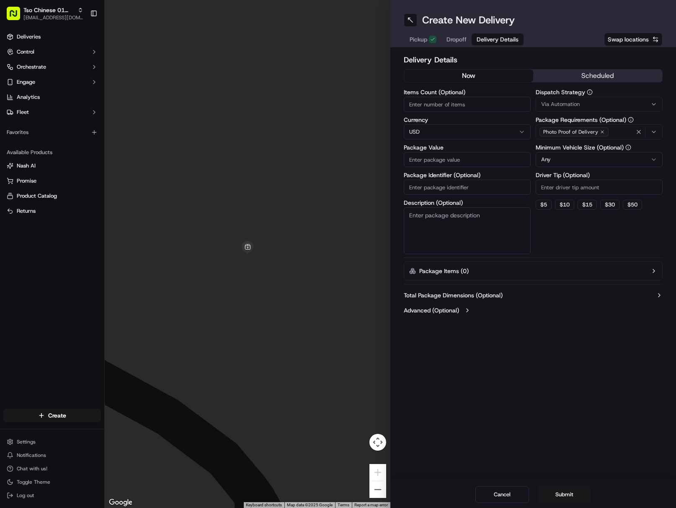
click at [493, 42] on span "Delivery Details" at bounding box center [497, 39] width 42 height 8
click at [496, 190] on input "Package Identifier (Optional)" at bounding box center [466, 187] width 127 height 15
click at [598, 104] on div "Via Automation" at bounding box center [598, 104] width 123 height 8
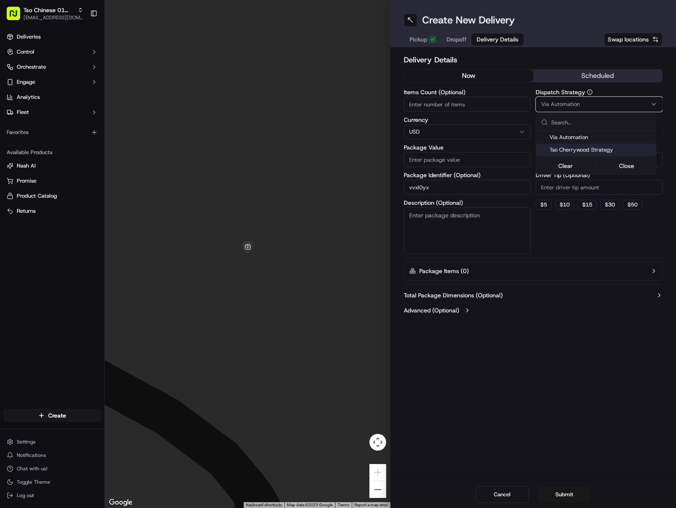
click at [601, 149] on span "Tso Cherrywood Strategy" at bounding box center [600, 150] width 103 height 8
click at [598, 185] on html "Tso Chinese 01 Cherrywood [EMAIL_ADDRESS][DOMAIN_NAME] Toggle Sidebar Deliverie…" at bounding box center [338, 254] width 676 height 508
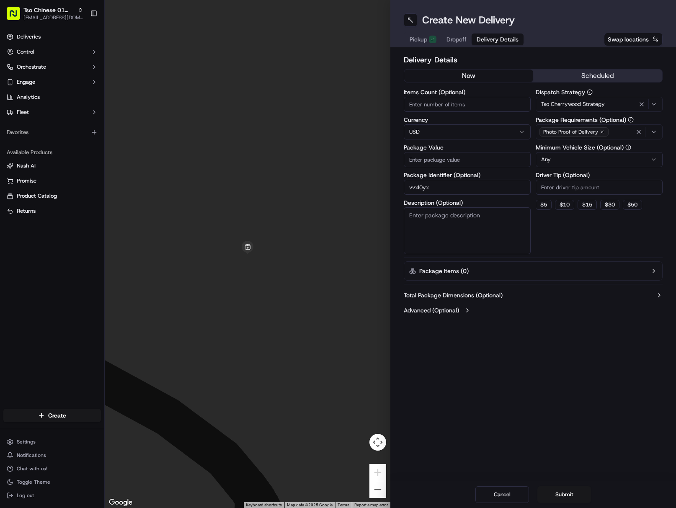
click at [598, 185] on input "Driver Tip (Optional)" at bounding box center [598, 187] width 127 height 15
drag, startPoint x: 418, startPoint y: 187, endPoint x: 402, endPoint y: 187, distance: 15.9
click at [402, 187] on div "Delivery Details now scheduled Items Count (Optional) Currency USD Package Valu…" at bounding box center [532, 185] width 285 height 277
click at [432, 190] on input "VVXL0yx" at bounding box center [466, 187] width 127 height 15
click at [640, 131] on icon "button" at bounding box center [638, 131] width 7 height 7
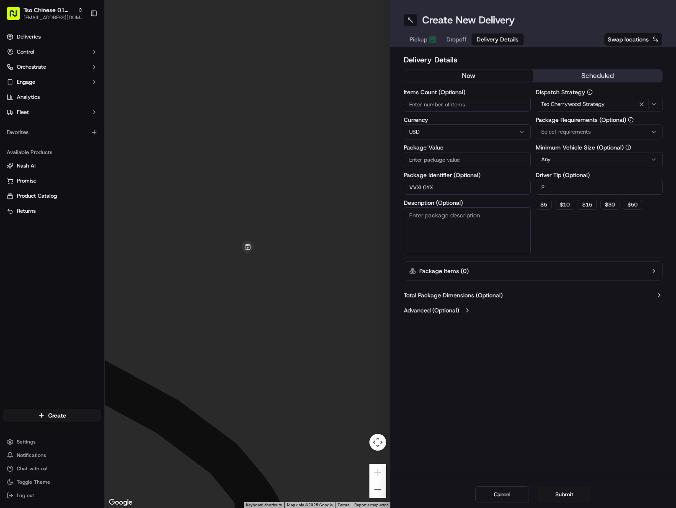
click at [640, 131] on div "Select requirements" at bounding box center [598, 132] width 123 height 8
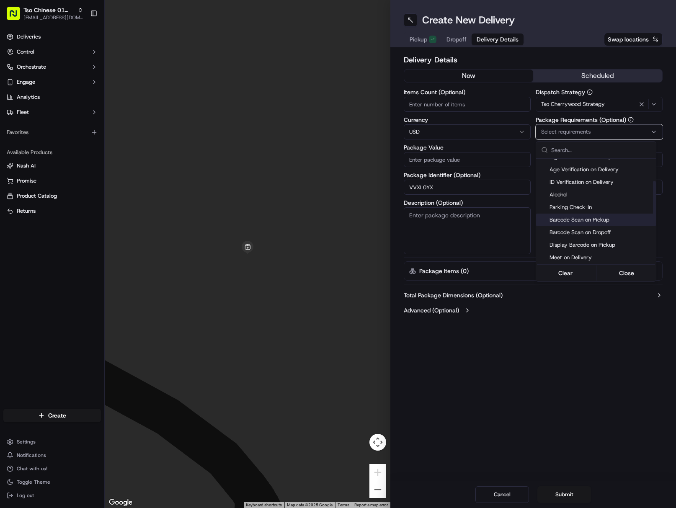
scroll to position [84, 0]
click at [588, 234] on span "Meet on Delivery" at bounding box center [600, 232] width 103 height 8
click at [550, 358] on html "Tso Chinese 01 Cherrywood [EMAIL_ADDRESS][DOMAIN_NAME] Toggle Sidebar Deliverie…" at bounding box center [338, 254] width 676 height 508
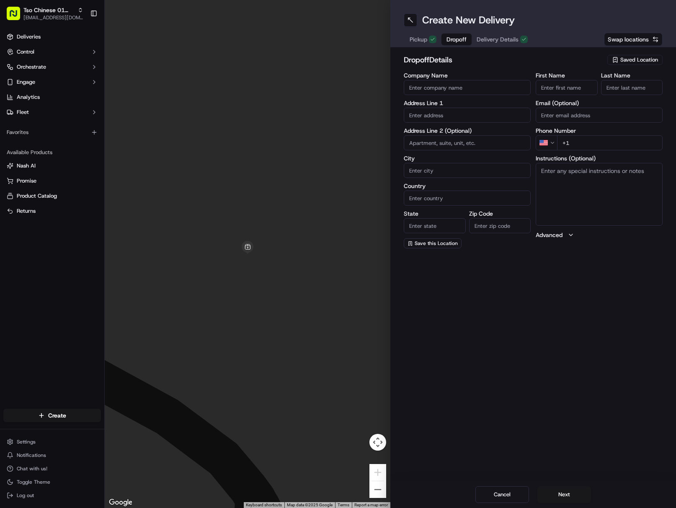
click at [456, 37] on span "Dropoff" at bounding box center [456, 39] width 20 height 8
click at [568, 84] on input "First Name" at bounding box center [566, 87] width 62 height 15
drag, startPoint x: 556, startPoint y: 88, endPoint x: 595, endPoint y: 86, distance: 38.6
click at [587, 86] on input "[PERSON_NAME]" at bounding box center [566, 87] width 62 height 15
click at [635, 85] on input "Last Name" at bounding box center [632, 87] width 62 height 15
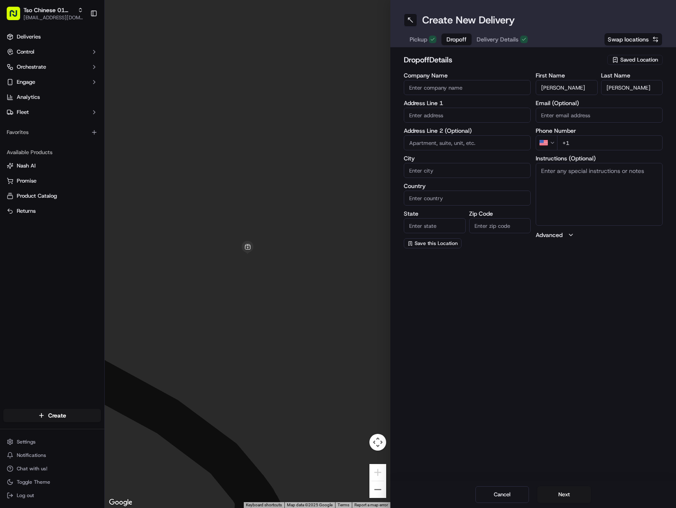
drag, startPoint x: 630, startPoint y: 139, endPoint x: 632, endPoint y: 142, distance: 4.5
click at [630, 139] on input "+1" at bounding box center [609, 142] width 105 height 15
click at [460, 118] on input "text" at bounding box center [466, 115] width 127 height 15
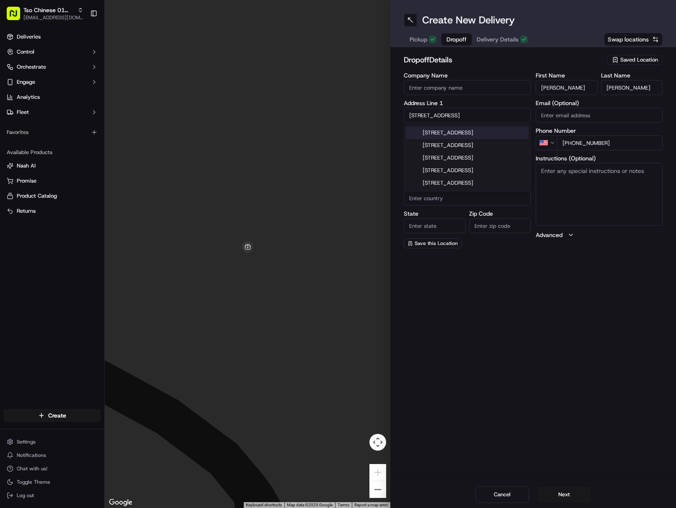
click at [490, 132] on div "[STREET_ADDRESS]" at bounding box center [467, 132] width 123 height 13
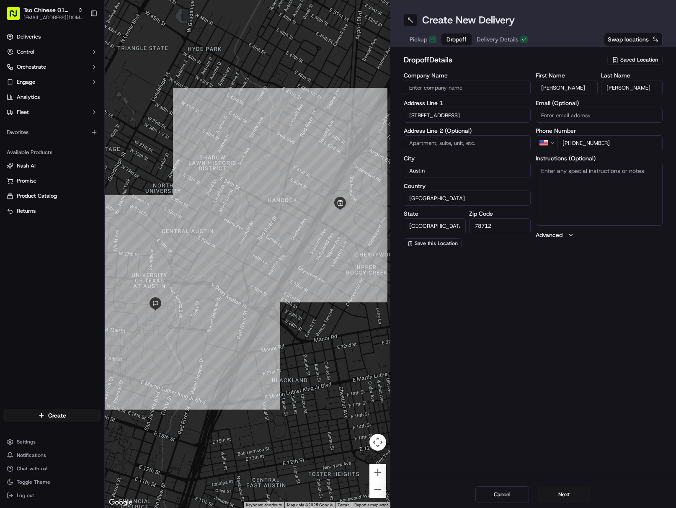
drag, startPoint x: 588, startPoint y: 196, endPoint x: 598, endPoint y: 201, distance: 11.2
click at [589, 196] on textarea "Instructions (Optional)" at bounding box center [598, 194] width 127 height 63
click at [641, 191] on textarea "[GEOGRAPHIC_DATA] by power plant building Call when you're in front of the buil…" at bounding box center [598, 194] width 127 height 63
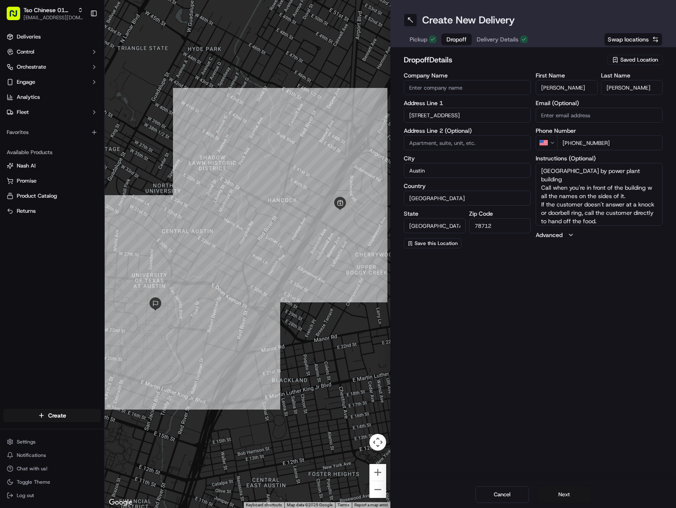
click at [570, 491] on button "Next" at bounding box center [564, 494] width 54 height 17
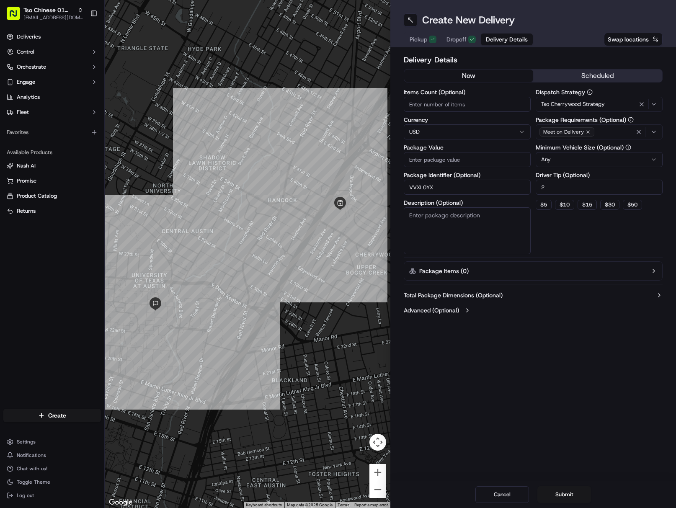
drag, startPoint x: 449, startPoint y: 162, endPoint x: 505, endPoint y: 216, distance: 78.1
click at [449, 161] on input "Package Value" at bounding box center [466, 159] width 127 height 15
click at [574, 497] on button "Submit" at bounding box center [564, 494] width 54 height 17
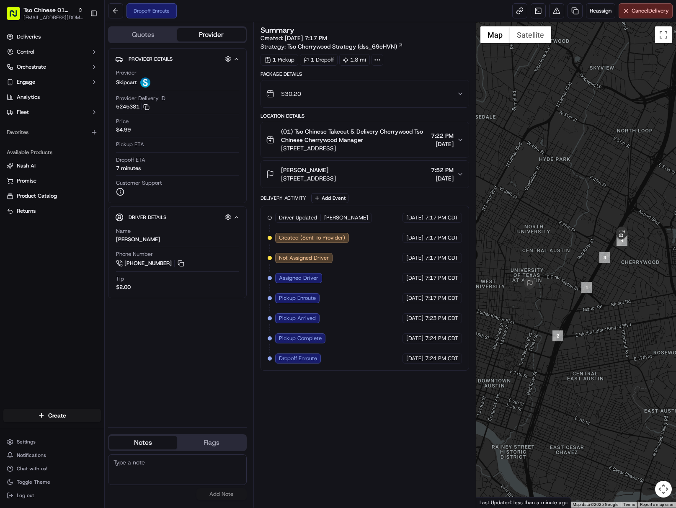
click at [672, 341] on div at bounding box center [576, 264] width 200 height 485
click at [43, 13] on span "Tso Chinese 01 Cherrywood" at bounding box center [48, 10] width 51 height 8
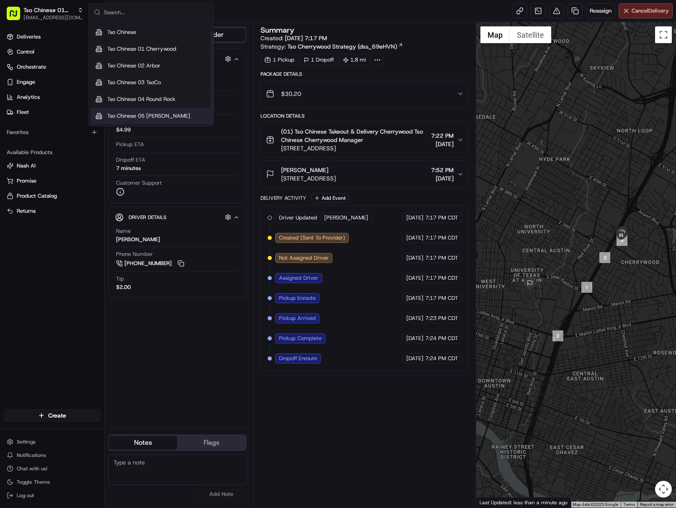
scroll to position [12, 0]
click at [159, 117] on span "Tso Chinese 05 [PERSON_NAME]" at bounding box center [148, 116] width 83 height 8
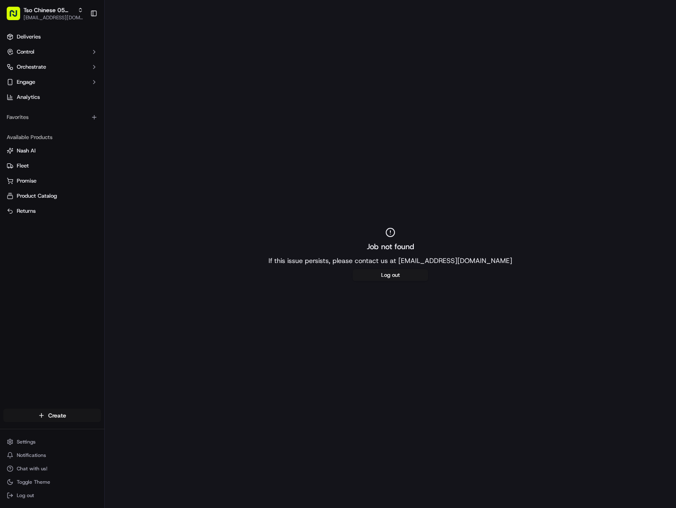
click at [71, 412] on html "Tso Chinese 05 [PERSON_NAME] [EMAIL_ADDRESS][DOMAIN_NAME] Toggle Sidebar Delive…" at bounding box center [338, 254] width 676 height 508
click at [136, 431] on link "Delivery" at bounding box center [151, 430] width 93 height 15
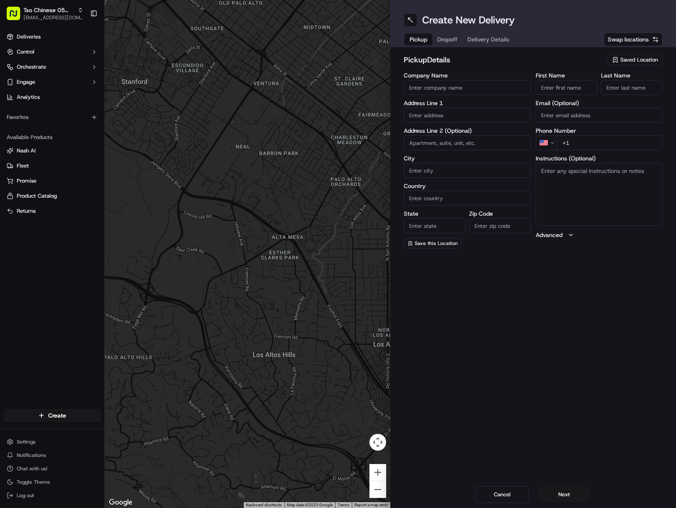
click at [627, 54] on button "Saved Location" at bounding box center [634, 60] width 55 height 12
click at [603, 95] on span "(05) Tso Chinese Takeout & Delivery (05)" at bounding box center [620, 91] width 103 height 8
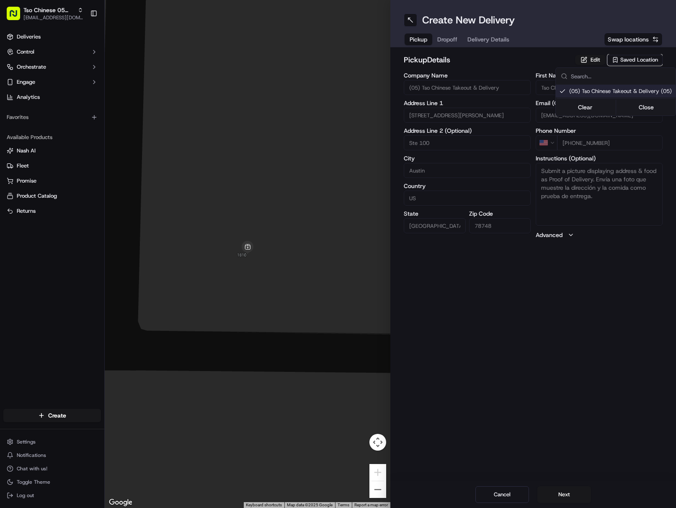
click at [479, 39] on html "Tso Chinese 05 [PERSON_NAME] [EMAIL_ADDRESS][DOMAIN_NAME] Toggle Sidebar Delive…" at bounding box center [338, 254] width 676 height 508
click at [479, 39] on span "Delivery Details" at bounding box center [488, 39] width 42 height 8
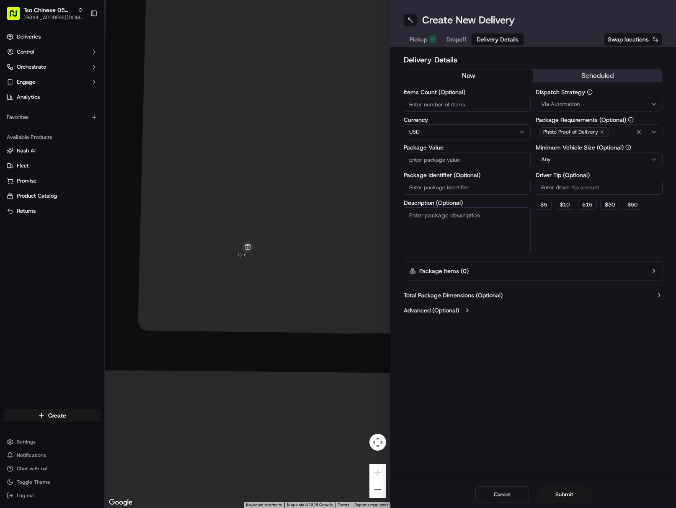
click at [464, 187] on input "Package Identifier (Optional)" at bounding box center [466, 187] width 127 height 15
click at [618, 102] on div "Via Automation" at bounding box center [598, 104] width 123 height 8
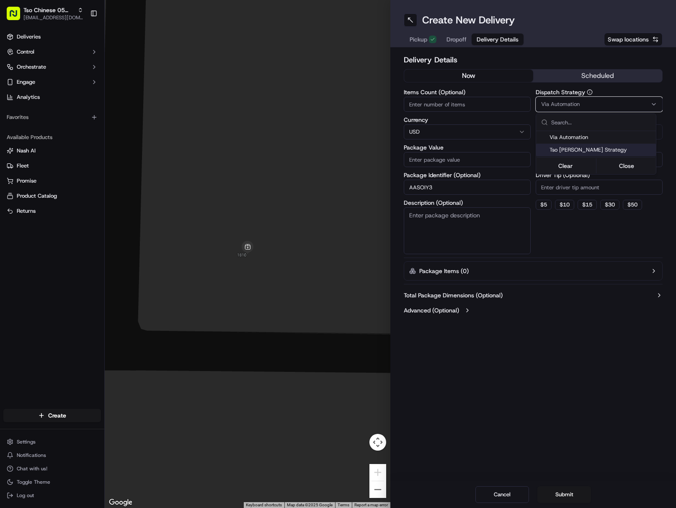
click at [621, 152] on span "Tso [PERSON_NAME] Strategy" at bounding box center [600, 150] width 103 height 8
click at [626, 189] on html "Tso Chinese 05 [PERSON_NAME] [EMAIL_ADDRESS][DOMAIN_NAME] Toggle Sidebar Delive…" at bounding box center [338, 254] width 676 height 508
click at [626, 189] on input "Driver Tip (Optional)" at bounding box center [598, 187] width 127 height 15
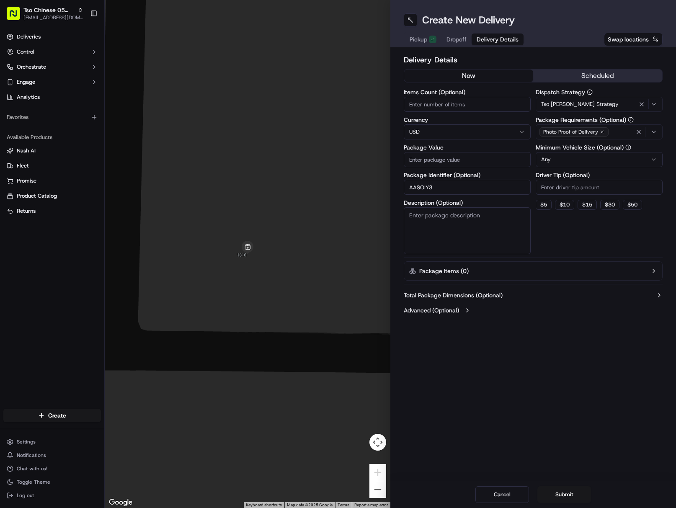
click at [626, 189] on input "Driver Tip (Optional)" at bounding box center [598, 187] width 127 height 15
click at [458, 38] on span "Dropoff" at bounding box center [456, 39] width 20 height 8
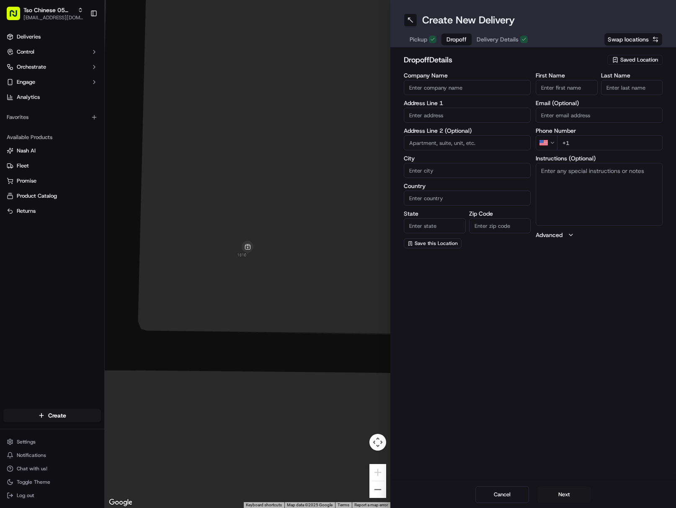
click at [567, 82] on input "First Name" at bounding box center [566, 87] width 62 height 15
drag, startPoint x: 555, startPoint y: 86, endPoint x: 582, endPoint y: 84, distance: 26.5
click at [581, 84] on input "[PERSON_NAME]" at bounding box center [566, 87] width 62 height 15
click at [553, 89] on input "[PERSON_NAME]" at bounding box center [566, 87] width 62 height 15
drag, startPoint x: 553, startPoint y: 89, endPoint x: 593, endPoint y: 89, distance: 40.2
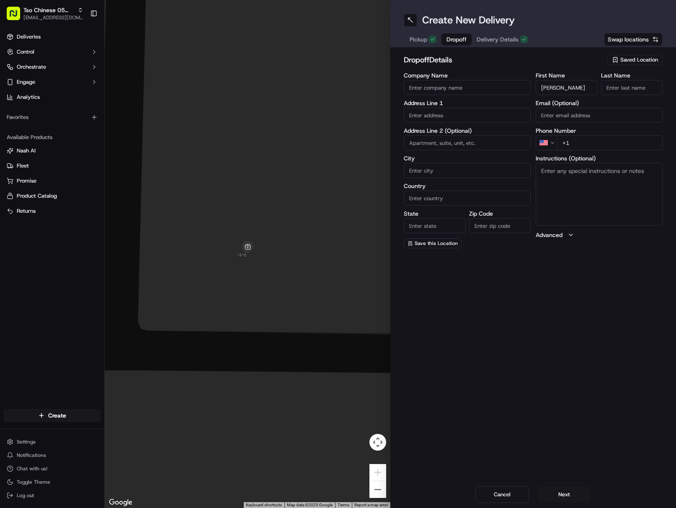
click at [593, 89] on input "[PERSON_NAME]" at bounding box center [566, 87] width 62 height 15
click at [646, 93] on input "[PERSON_NAME]" at bounding box center [632, 87] width 62 height 15
drag, startPoint x: 614, startPoint y: 144, endPoint x: 619, endPoint y: 147, distance: 5.2
click at [614, 144] on input "+1" at bounding box center [609, 142] width 105 height 15
drag, startPoint x: 443, startPoint y: 114, endPoint x: 515, endPoint y: 203, distance: 114.9
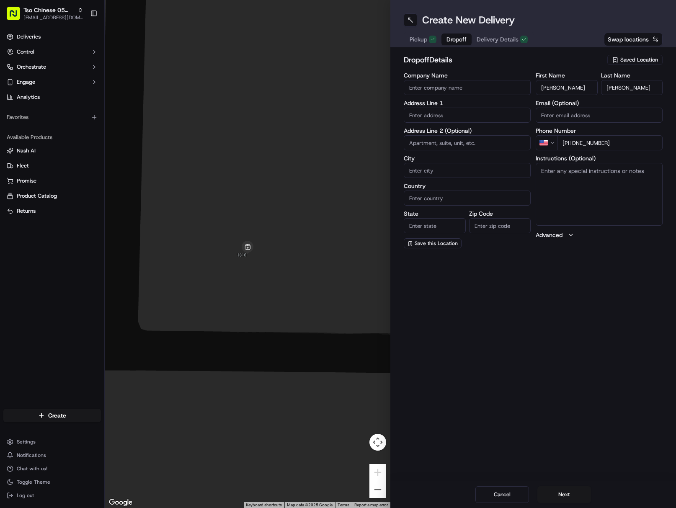
click at [443, 114] on input "text" at bounding box center [466, 115] width 127 height 15
click at [506, 129] on div "[STREET_ADDRESS]" at bounding box center [467, 132] width 123 height 13
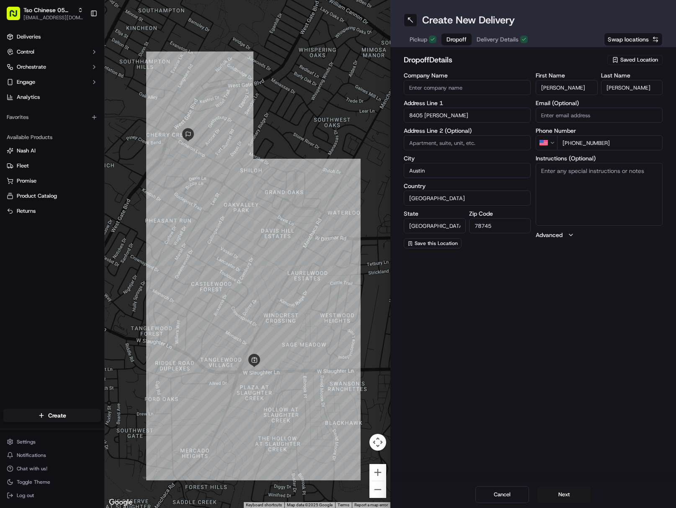
click at [586, 204] on textarea "Instructions (Optional)" at bounding box center [598, 194] width 127 height 63
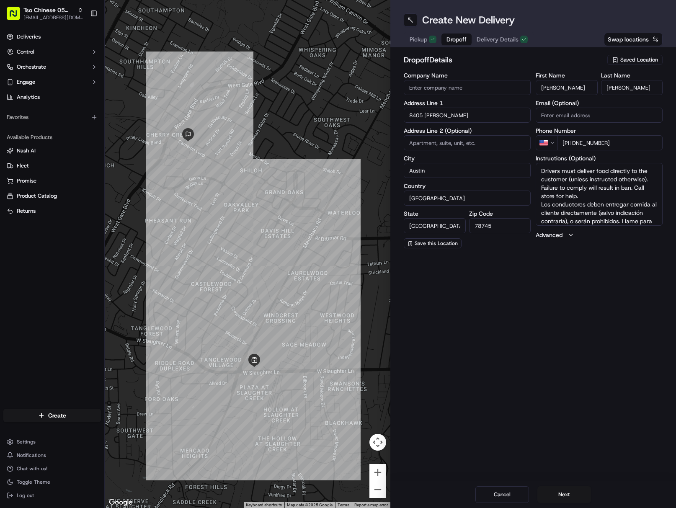
scroll to position [16, 0]
click at [558, 491] on button "Next" at bounding box center [564, 494] width 54 height 17
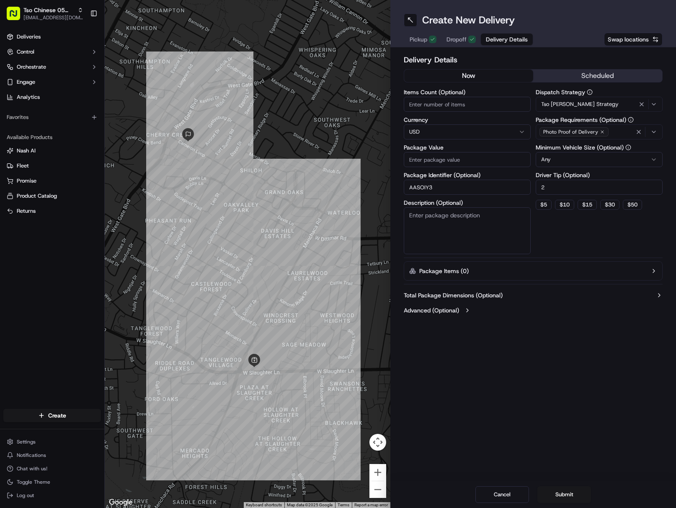
click at [442, 156] on input "Package Value" at bounding box center [466, 159] width 127 height 15
click at [578, 493] on button "Submit" at bounding box center [564, 494] width 54 height 17
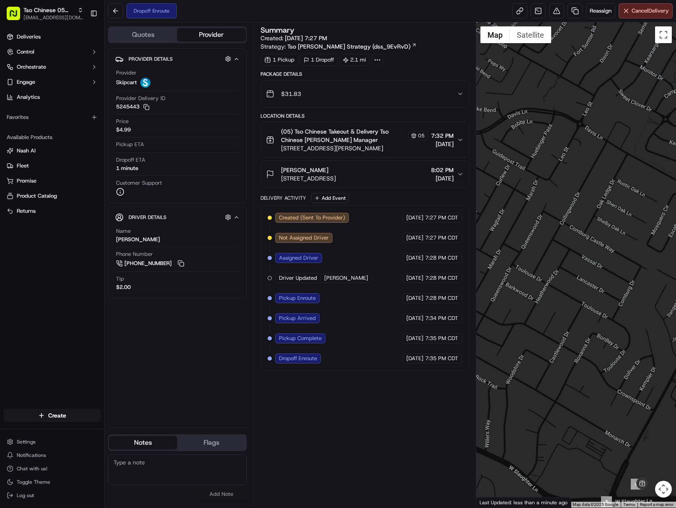
click at [674, 344] on div at bounding box center [576, 264] width 200 height 485
click at [80, 411] on html "Tso Chinese 05 [PERSON_NAME] [EMAIL_ADDRESS][DOMAIN_NAME] Toggle Sidebar Delive…" at bounding box center [338, 254] width 676 height 508
click at [149, 428] on link "Delivery" at bounding box center [151, 430] width 93 height 15
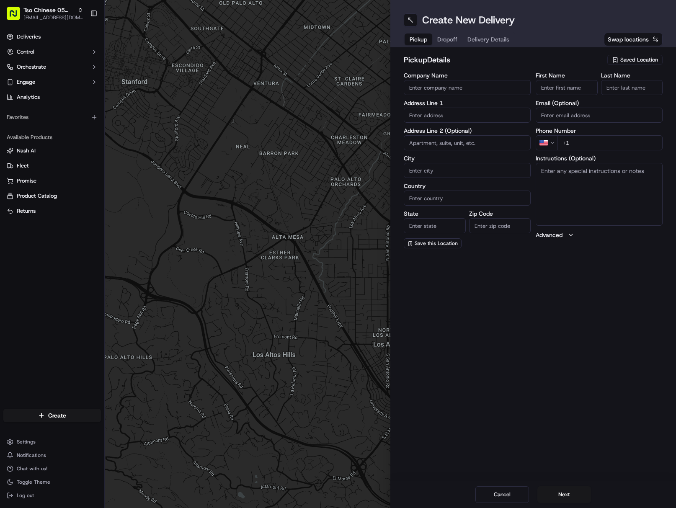
click at [636, 57] on span "Saved Location" at bounding box center [639, 60] width 38 height 8
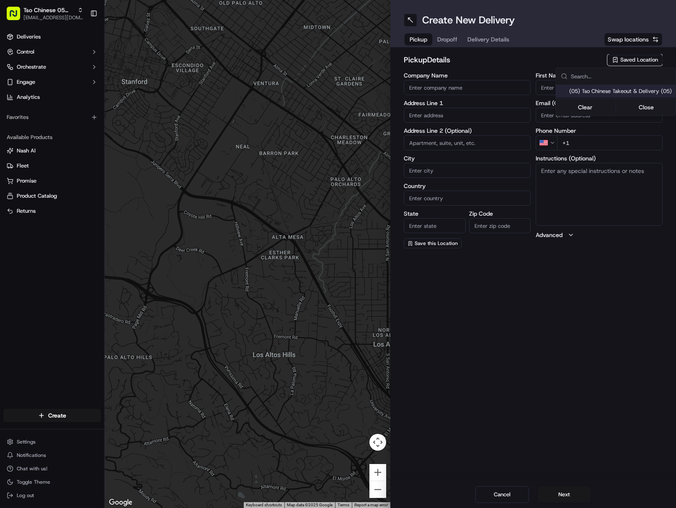
click at [579, 93] on span "(05) Tso Chinese Takeout & Delivery (05)" at bounding box center [620, 91] width 103 height 8
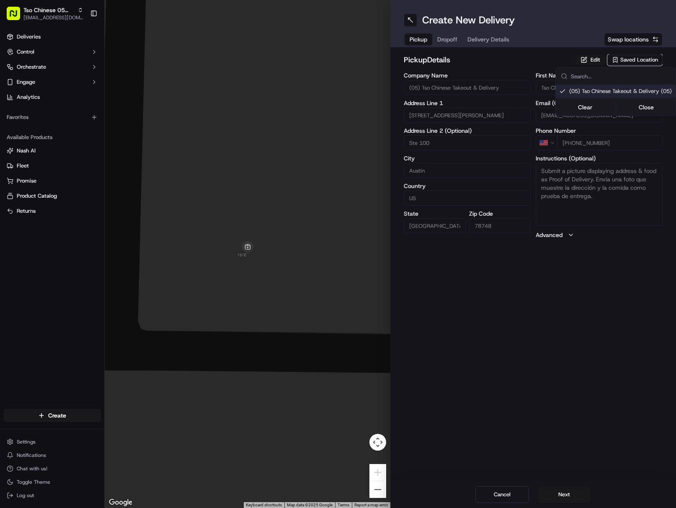
click at [490, 42] on html "Tso Chinese 05 [PERSON_NAME] [EMAIL_ADDRESS][DOMAIN_NAME] Toggle Sidebar Delive…" at bounding box center [338, 254] width 676 height 508
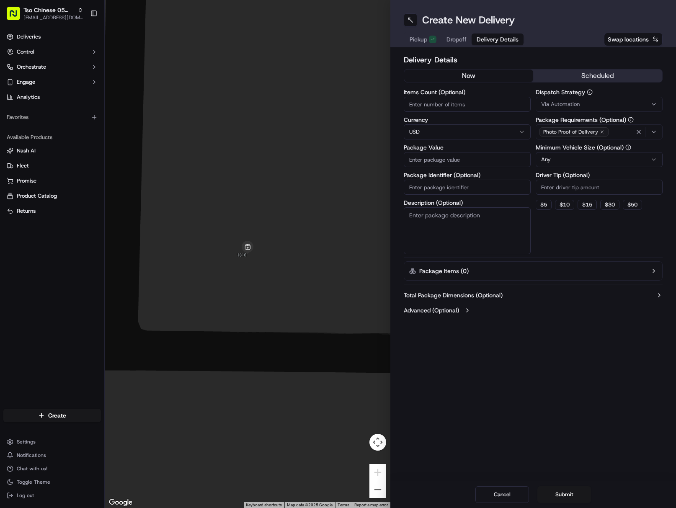
click at [490, 42] on span "Delivery Details" at bounding box center [497, 39] width 42 height 8
click at [487, 186] on input "Package Identifier (Optional)" at bounding box center [466, 187] width 127 height 15
click at [597, 102] on div "Via Automation" at bounding box center [598, 104] width 123 height 8
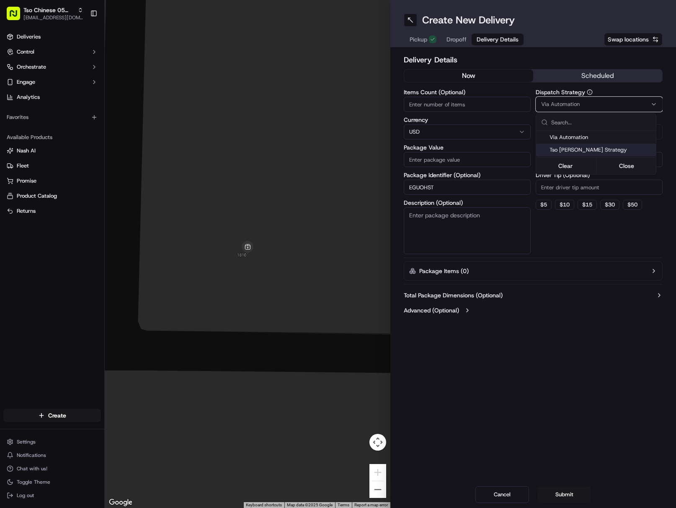
click at [613, 150] on span "Tso [PERSON_NAME] Strategy" at bounding box center [600, 150] width 103 height 8
click at [617, 192] on html "Tso Chinese 05 [PERSON_NAME] [EMAIL_ADDRESS][DOMAIN_NAME] Toggle Sidebar Delive…" at bounding box center [338, 254] width 676 height 508
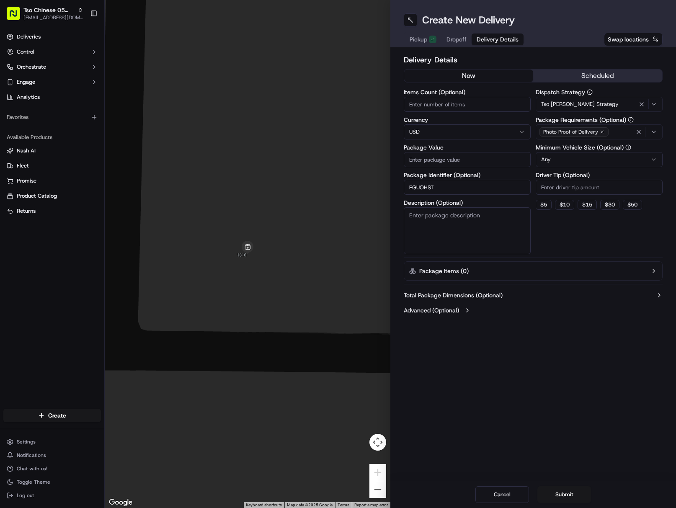
click at [617, 192] on input "Driver Tip (Optional)" at bounding box center [598, 187] width 127 height 15
click at [459, 39] on span "Dropoff" at bounding box center [456, 39] width 20 height 8
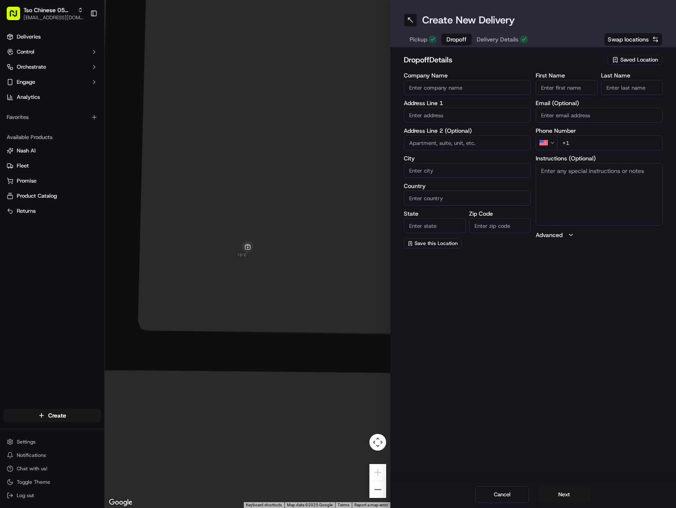
click at [569, 82] on input "First Name" at bounding box center [566, 87] width 62 height 15
drag, startPoint x: 561, startPoint y: 87, endPoint x: 612, endPoint y: 91, distance: 51.2
click at [608, 90] on div "First Name [PERSON_NAME] Last Name" at bounding box center [598, 83] width 127 height 23
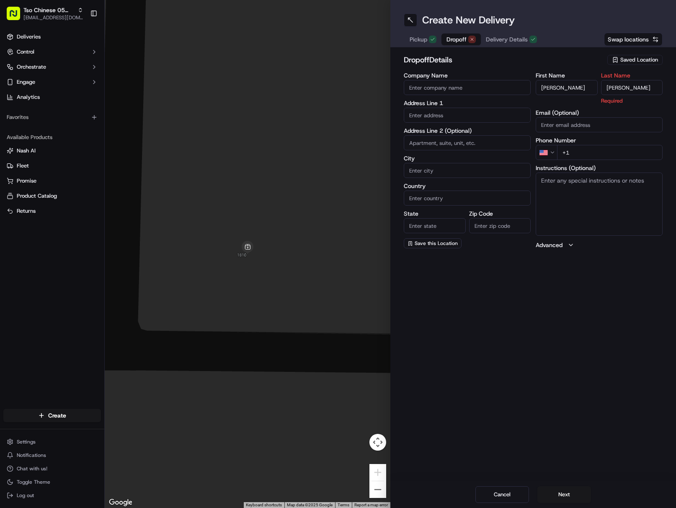
click at [624, 87] on input "[PERSON_NAME]" at bounding box center [632, 87] width 62 height 15
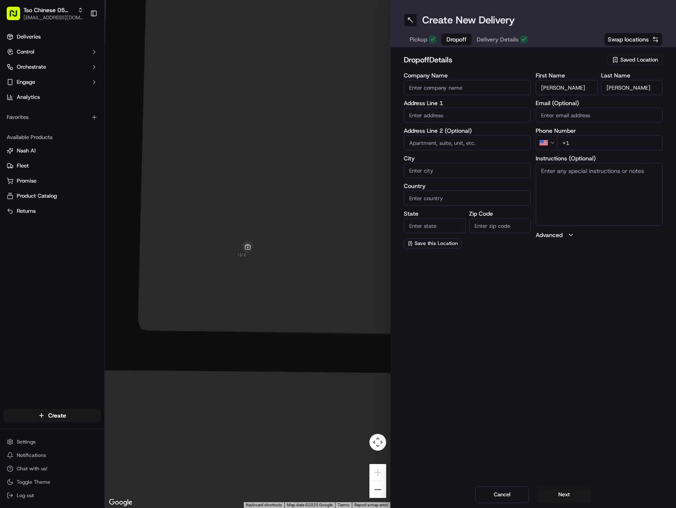
click at [627, 132] on label "Phone Number" at bounding box center [598, 131] width 127 height 6
click at [631, 144] on input "+1" at bounding box center [609, 142] width 105 height 15
click at [448, 111] on input "text" at bounding box center [466, 115] width 127 height 15
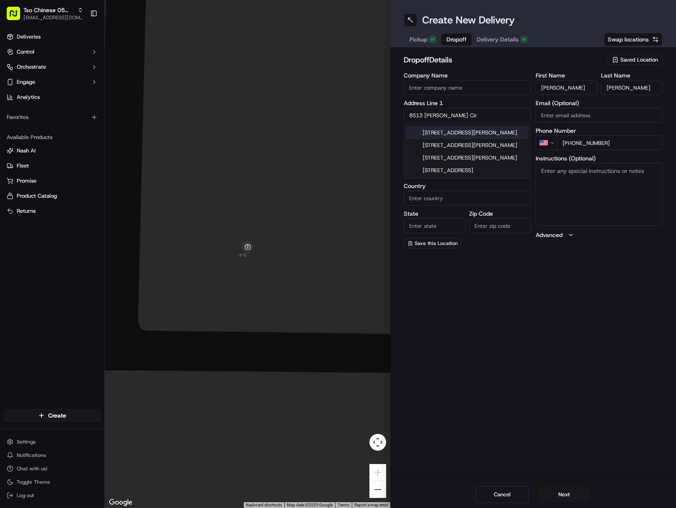
click at [454, 133] on div "[STREET_ADDRESS][PERSON_NAME]" at bounding box center [467, 132] width 123 height 13
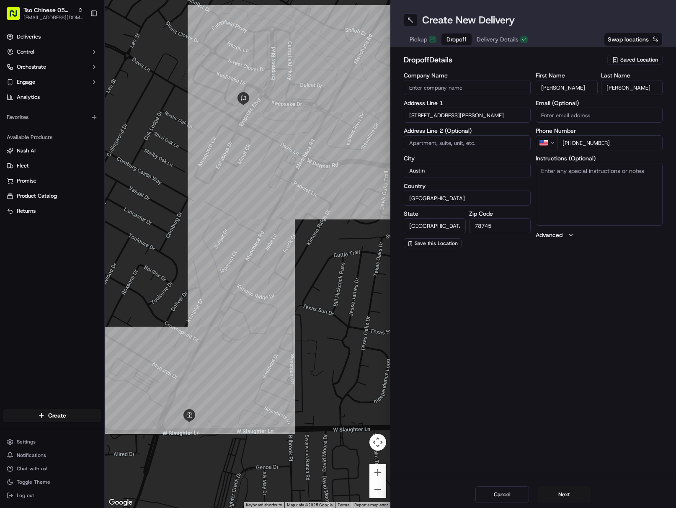
drag, startPoint x: 581, startPoint y: 189, endPoint x: 586, endPoint y: 194, distance: 7.4
click at [581, 190] on textarea "Instructions (Optional)" at bounding box center [598, 194] width 127 height 63
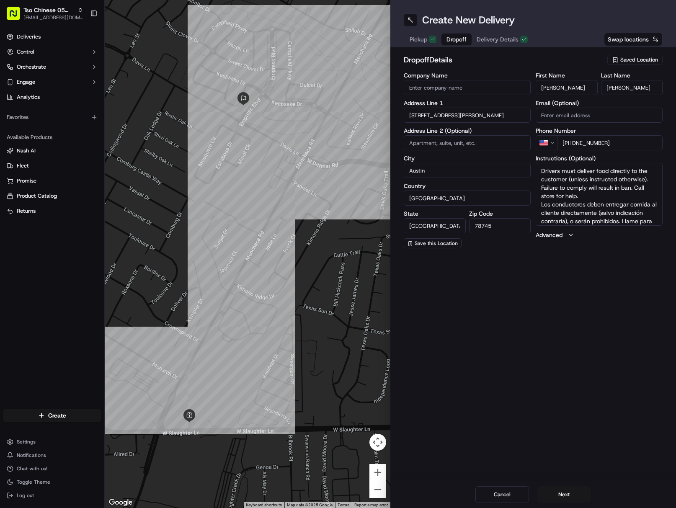
scroll to position [16, 0]
click at [566, 494] on button "Next" at bounding box center [564, 494] width 54 height 17
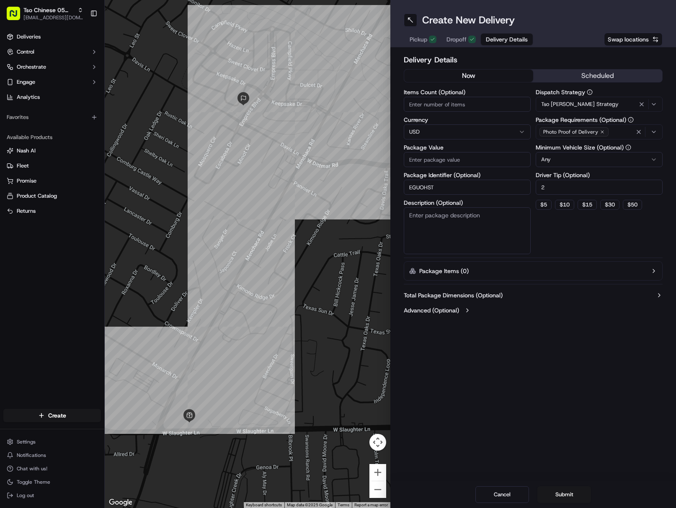
click at [470, 154] on input "Package Value" at bounding box center [466, 159] width 127 height 15
click at [559, 496] on button "Submit" at bounding box center [564, 494] width 54 height 17
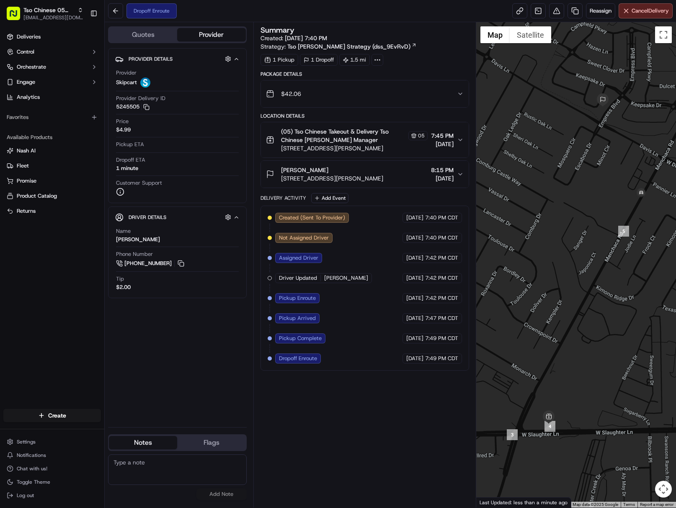
click at [671, 367] on div at bounding box center [576, 264] width 200 height 485
click at [71, 7] on span "Tso Chinese 05 [PERSON_NAME]" at bounding box center [48, 10] width 51 height 8
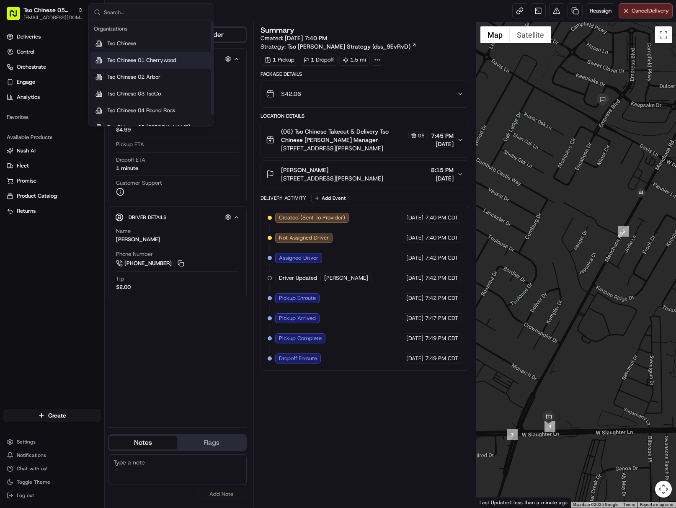
click at [169, 62] on span "Tso Chinese 01 Cherrywood" at bounding box center [141, 61] width 69 height 8
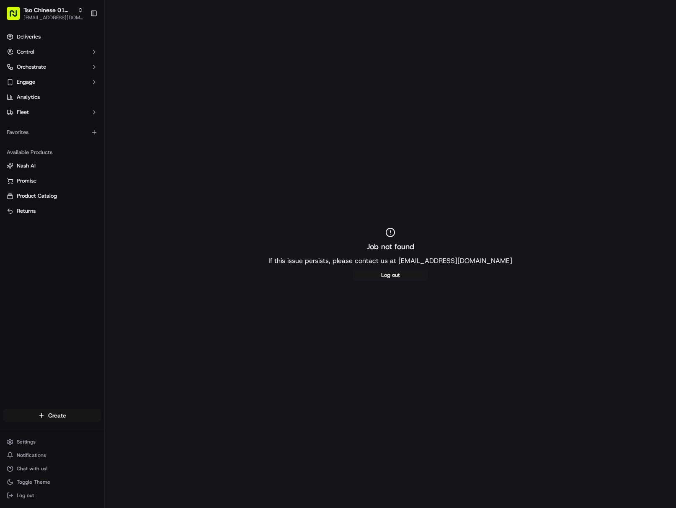
click at [82, 413] on html "Tso Chinese 01 Cherrywood [EMAIL_ADDRESS][DOMAIN_NAME] Toggle Sidebar Deliverie…" at bounding box center [338, 254] width 676 height 508
drag, startPoint x: 163, startPoint y: 434, endPoint x: 197, endPoint y: 427, distance: 34.9
click at [163, 434] on link "Delivery" at bounding box center [151, 430] width 93 height 15
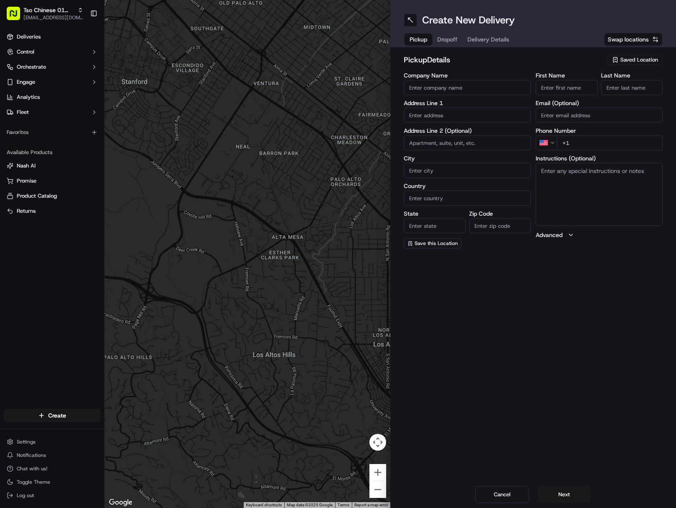
click at [619, 62] on div "Saved Location" at bounding box center [634, 60] width 55 height 10
click at [580, 92] on span "(01) Tso Chinese Takeout & Delivery Cherrywood" at bounding box center [620, 94] width 103 height 15
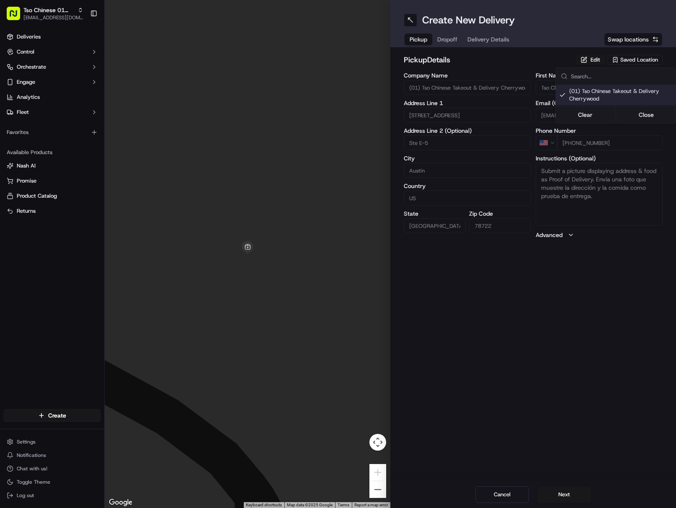
click at [474, 39] on html "Tso Chinese 01 Cherrywood [EMAIL_ADDRESS][DOMAIN_NAME] Toggle Sidebar Deliverie…" at bounding box center [338, 254] width 676 height 508
click at [474, 39] on button "Delivery Details" at bounding box center [488, 39] width 52 height 12
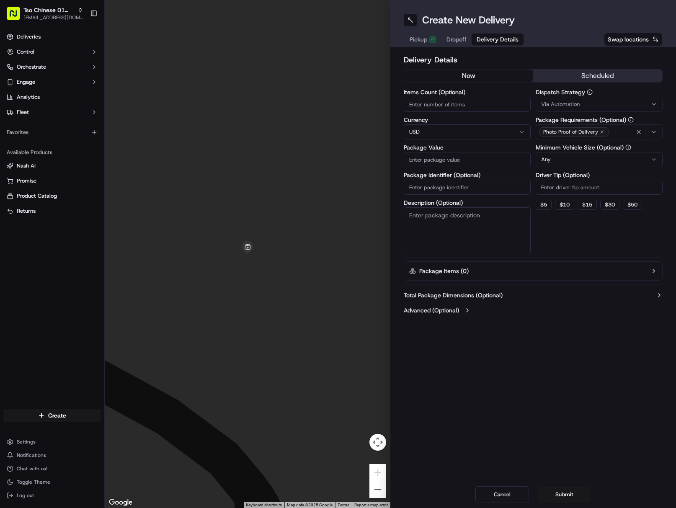
click at [480, 189] on input "Package Identifier (Optional)" at bounding box center [466, 187] width 127 height 15
click at [583, 105] on div "Via Automation" at bounding box center [598, 104] width 123 height 8
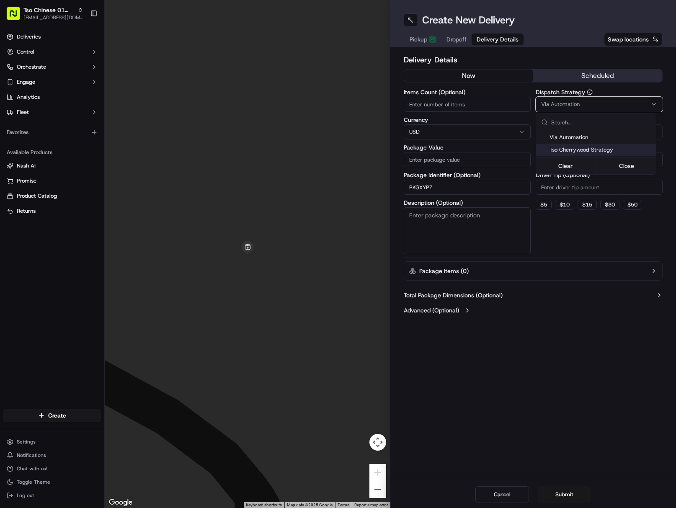
click at [606, 147] on span "Tso Cherrywood Strategy" at bounding box center [600, 150] width 103 height 8
click at [613, 191] on html "Tso Chinese 01 Cherrywood [EMAIL_ADDRESS][DOMAIN_NAME] Toggle Sidebar Deliverie…" at bounding box center [338, 254] width 676 height 508
click at [613, 191] on input "Driver Tip (Optional)" at bounding box center [598, 187] width 127 height 15
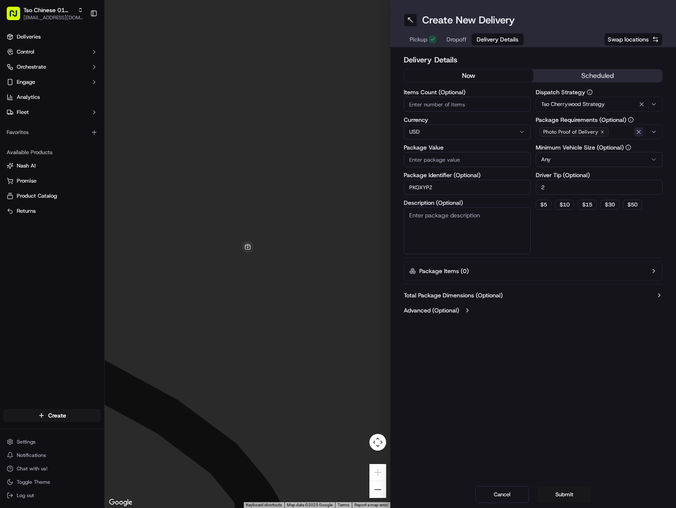
click at [640, 129] on icon "button" at bounding box center [638, 131] width 7 height 7
click at [640, 129] on div "Select requirements" at bounding box center [598, 132] width 123 height 8
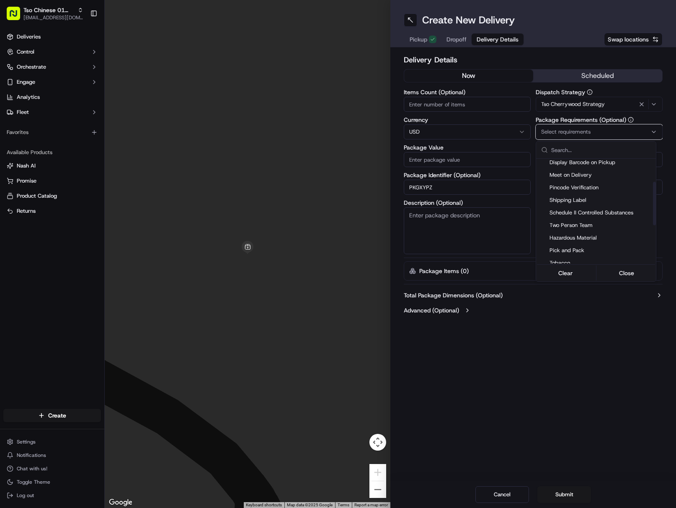
scroll to position [146, 0]
click at [583, 173] on div "Meet on Delivery" at bounding box center [596, 169] width 120 height 13
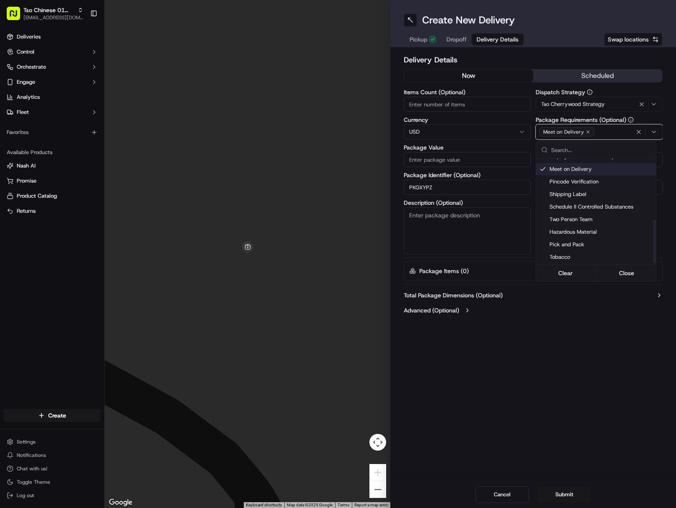
click at [571, 346] on html "Tso Chinese 01 Cherrywood [EMAIL_ADDRESS][DOMAIN_NAME] Toggle Sidebar Deliverie…" at bounding box center [338, 254] width 676 height 508
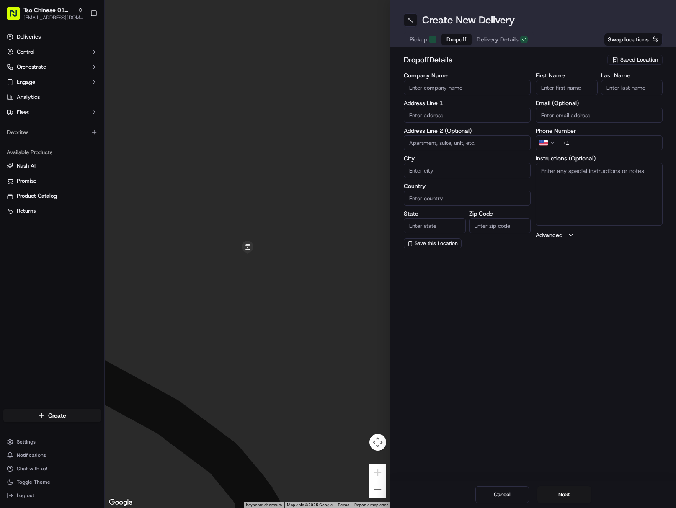
click at [457, 42] on span "Dropoff" at bounding box center [456, 39] width 20 height 8
click at [568, 95] on div "First Name Last Name Email (Optional) Phone Number US +1 Instructions (Optional…" at bounding box center [598, 160] width 127 height 176
click at [568, 88] on input "First Name" at bounding box center [566, 87] width 62 height 15
drag, startPoint x: 560, startPoint y: 92, endPoint x: 633, endPoint y: 90, distance: 72.4
click at [588, 91] on input "[PERSON_NAME]" at bounding box center [566, 87] width 62 height 15
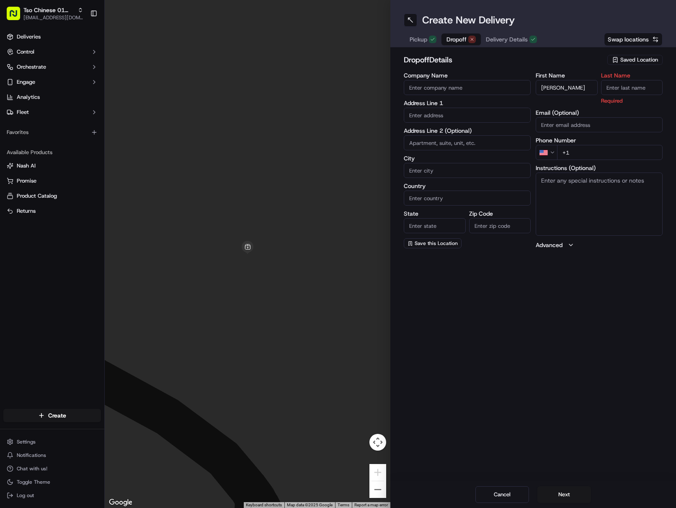
click at [642, 88] on input "Last Name" at bounding box center [632, 87] width 62 height 15
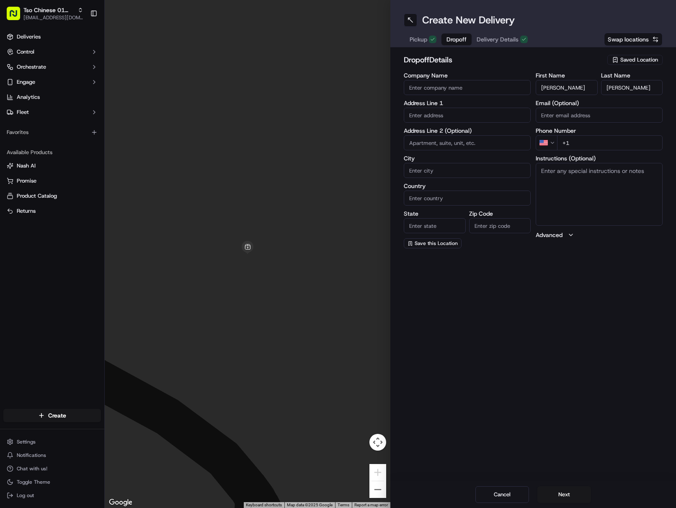
click at [650, 142] on input "+1" at bounding box center [609, 142] width 105 height 15
type input "[PHONE_NUMBER]"
drag, startPoint x: 461, startPoint y: 116, endPoint x: 553, endPoint y: 245, distance: 159.3
click at [461, 115] on input "text" at bounding box center [466, 115] width 127 height 15
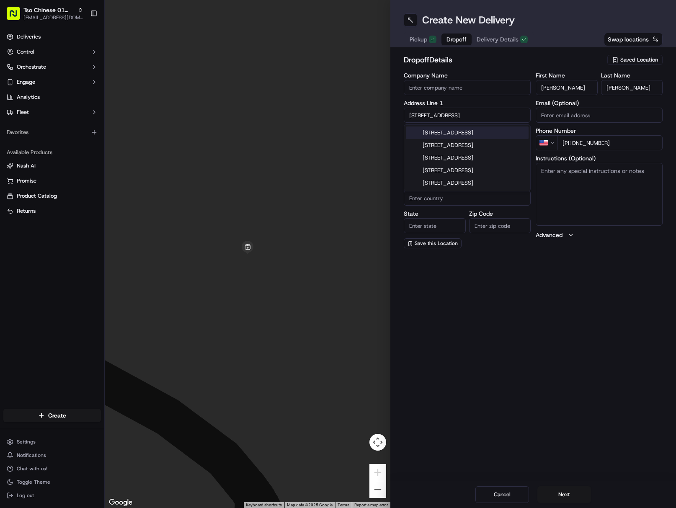
click at [486, 137] on div "601 Brushy Street, Austin, TX" at bounding box center [467, 132] width 123 height 13
type input "601 Brushy St, Austin, TX 78702, USA"
type input "Austin"
type input "[GEOGRAPHIC_DATA]"
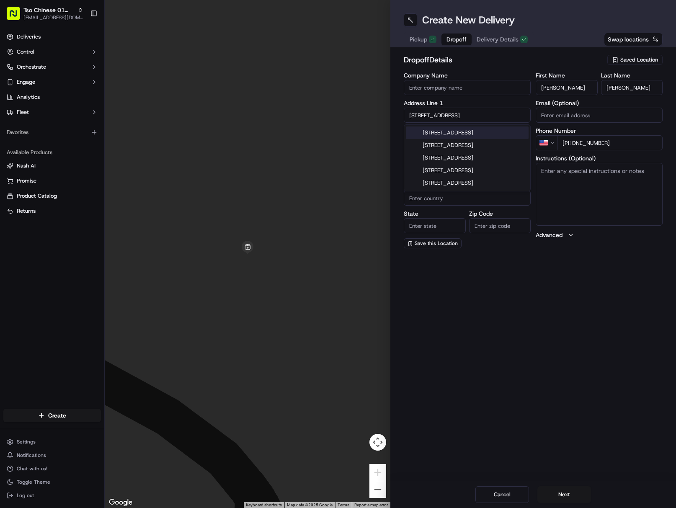
type input "78702"
type input "601 Brushy Street"
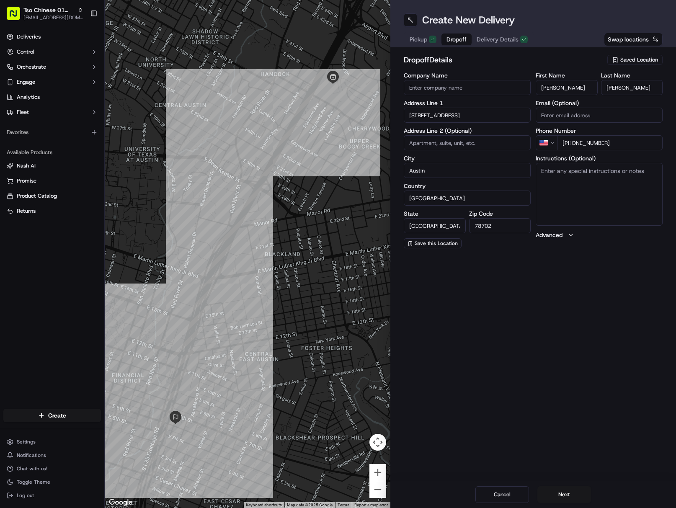
click at [602, 190] on textarea "Instructions (Optional)" at bounding box center [598, 194] width 127 height 63
paste textarea "You can pull into the alley on brushy street, between 6th and 7th st"
paste textarea "If the customer doesn't answer at a knock or doorbell ring, call the customer d…"
type textarea "You can pull into the alley on brushy street, between 6th and 7th st If the cus…"
click at [566, 491] on button "Next" at bounding box center [564, 494] width 54 height 17
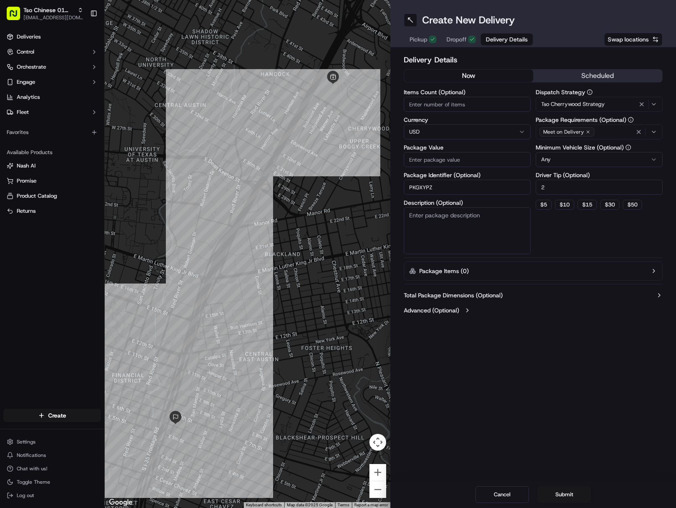
click at [479, 156] on input "Package Value" at bounding box center [466, 159] width 127 height 15
paste input "119.62"
type input "119.62"
click at [573, 496] on button "Submit" at bounding box center [564, 494] width 54 height 17
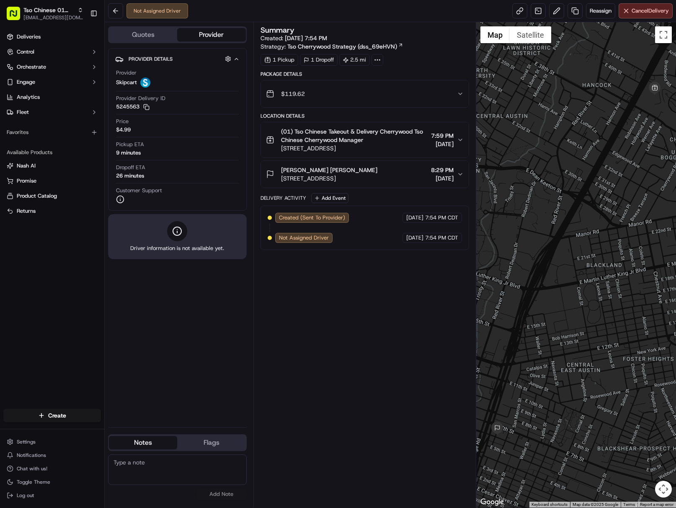
click at [673, 377] on div at bounding box center [576, 264] width 200 height 485
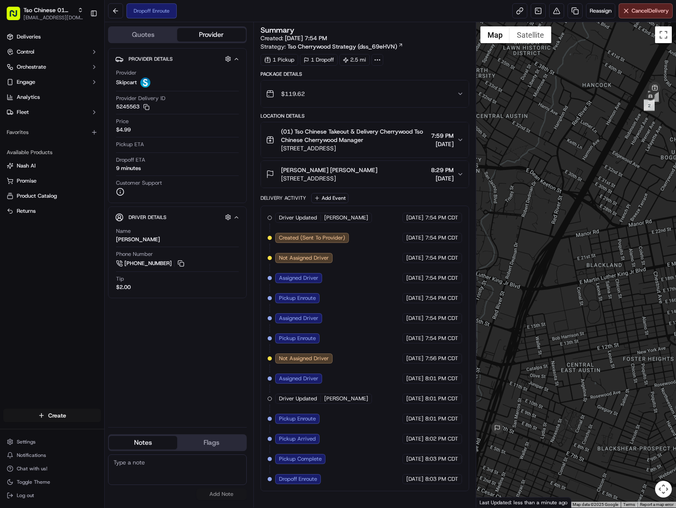
click at [73, 417] on html "Tso Chinese 01 Cherrywood javillain22@gmail.com Toggle Sidebar Deliveries Contr…" at bounding box center [338, 254] width 676 height 508
drag, startPoint x: 148, startPoint y: 429, endPoint x: 194, endPoint y: 423, distance: 46.9
click at [148, 429] on link "Delivery" at bounding box center [151, 430] width 93 height 15
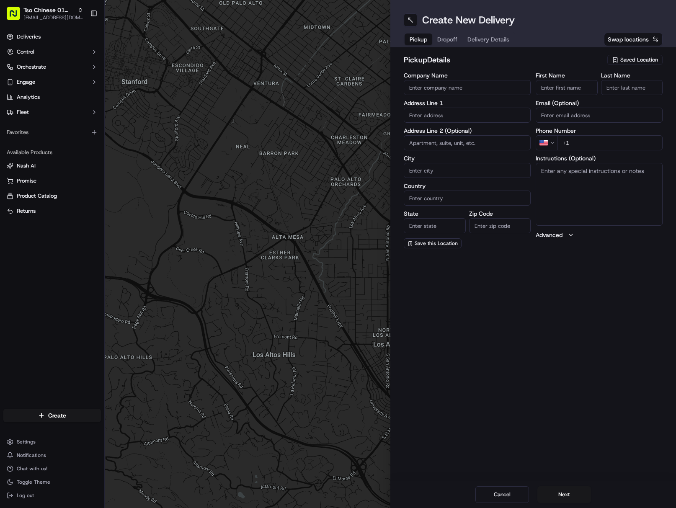
click at [638, 52] on div "pickup Details Saved Location Company Name Address Line 1 Address Line 2 (Optio…" at bounding box center [532, 151] width 285 height 208
click at [635, 59] on span "Saved Location" at bounding box center [639, 60] width 38 height 8
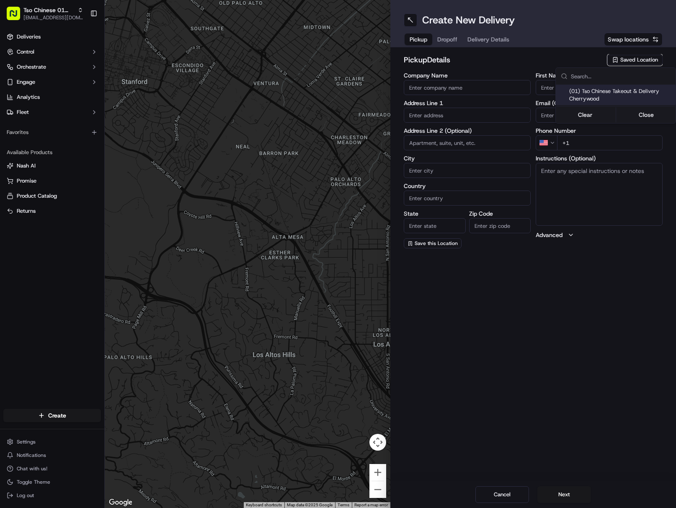
click at [589, 92] on span "(01) Tso Chinese Takeout & Delivery Cherrywood" at bounding box center [620, 94] width 103 height 15
type input "(01) Tso Chinese Takeout & Delivery Cherrywood"
type input "[STREET_ADDRESS]"
type input "Ste E-5"
type input "Austin"
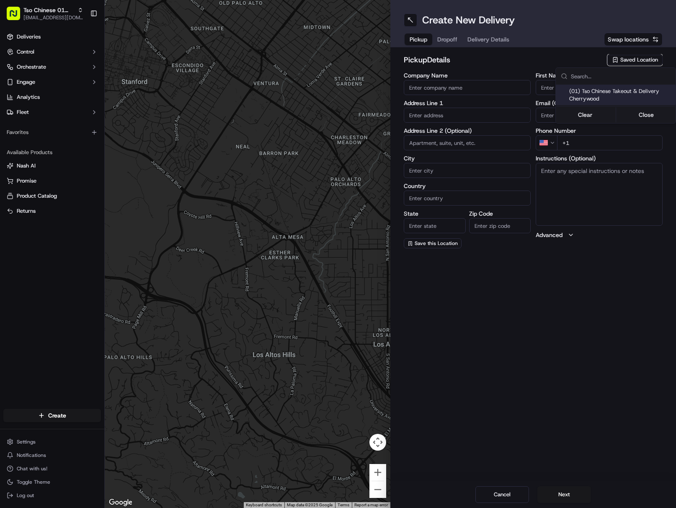
type input "US"
type input "[GEOGRAPHIC_DATA]"
type input "78722"
type input "Tso Chinese"
type input "Cherrywood Manager"
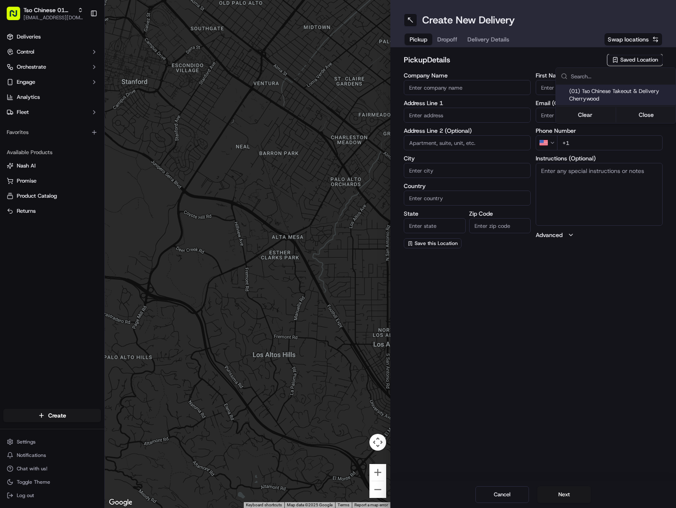
type input "[EMAIL_ADDRESS][DOMAIN_NAME]"
type input "[PHONE_NUMBER]"
type textarea "Submit a picture displaying address & food as Proof of Delivery. Envía una foto…"
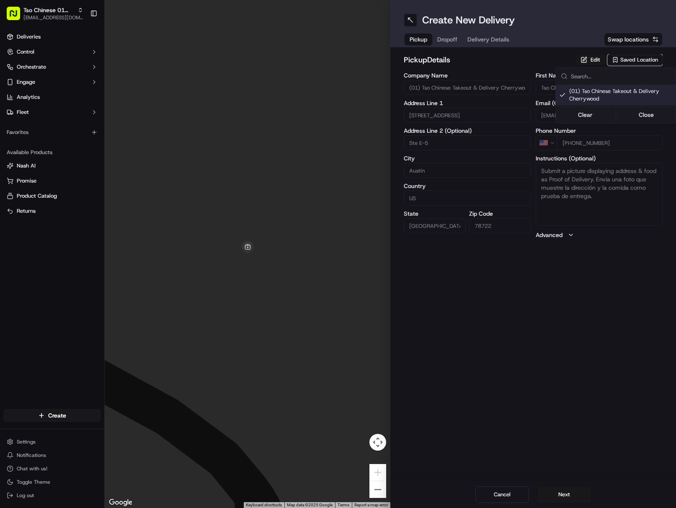
click at [488, 38] on html "Tso Chinese 01 Cherrywood [EMAIL_ADDRESS][DOMAIN_NAME] Toggle Sidebar Deliverie…" at bounding box center [338, 254] width 676 height 508
click at [488, 38] on span "Delivery Details" at bounding box center [488, 39] width 42 height 8
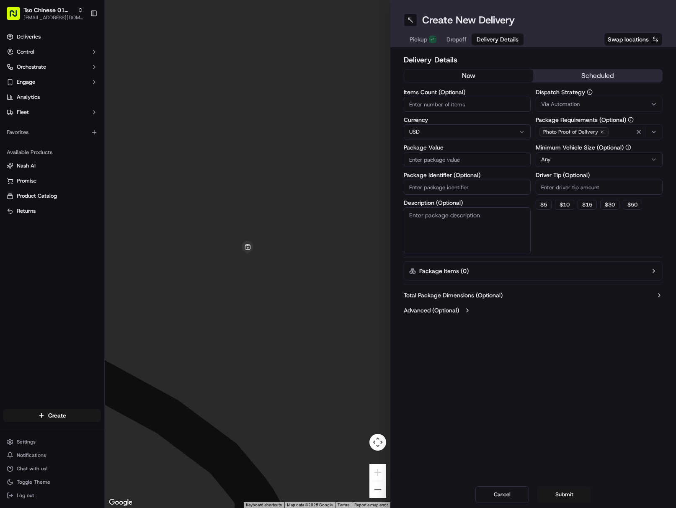
click at [447, 189] on input "Package Identifier (Optional)" at bounding box center [466, 187] width 127 height 15
paste input "6XHY79W"
type input "6XHY79W"
click at [601, 106] on div "Via Automation" at bounding box center [598, 104] width 123 height 8
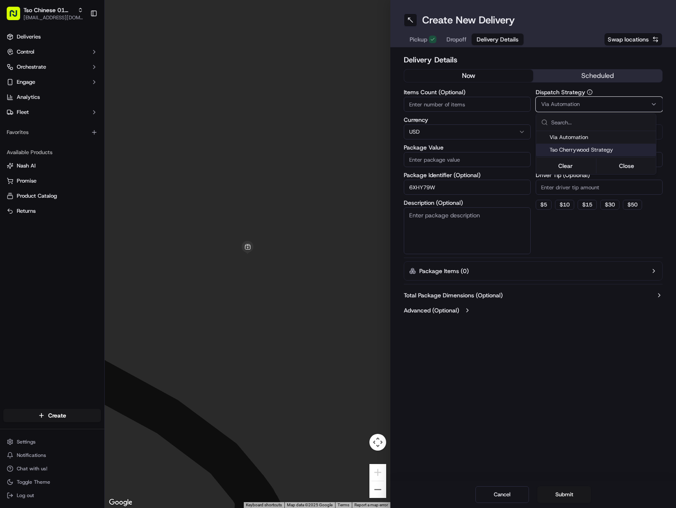
click at [601, 149] on span "Tso Cherrywood Strategy" at bounding box center [600, 150] width 103 height 8
click at [598, 189] on html "Tso Chinese 01 Cherrywood javillain22@gmail.com Toggle Sidebar Deliveries Contr…" at bounding box center [338, 254] width 676 height 508
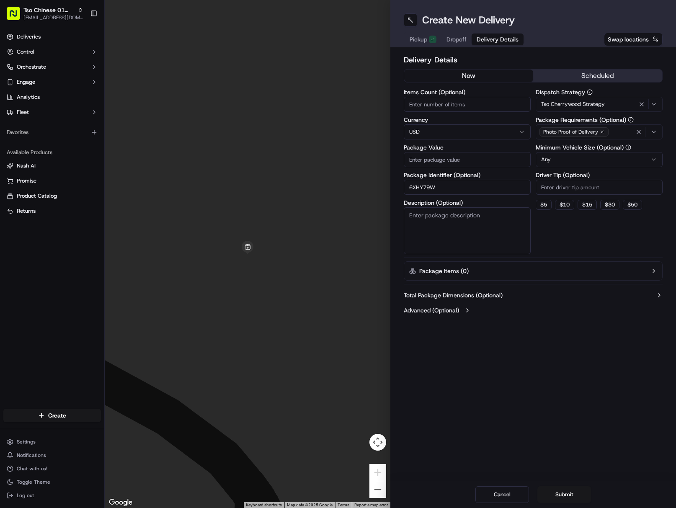
click at [598, 189] on input "Driver Tip (Optional)" at bounding box center [598, 187] width 127 height 15
type input "2"
click at [638, 131] on icon "button" at bounding box center [638, 131] width 7 height 7
click at [638, 131] on div "Photo Proof of Delivery" at bounding box center [598, 132] width 123 height 13
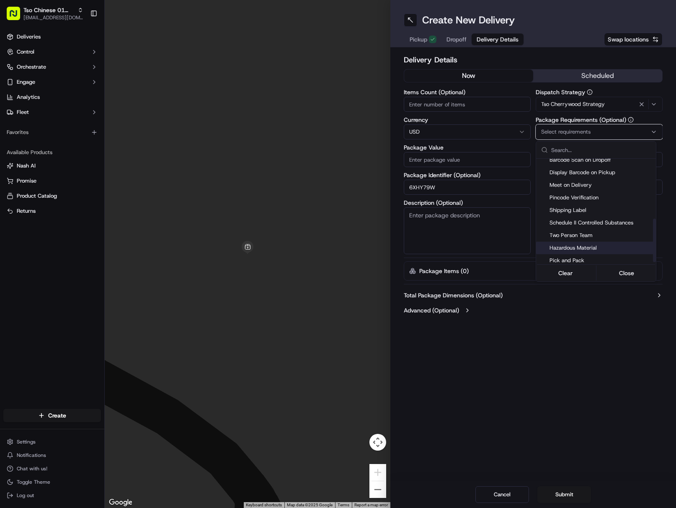
scroll to position [146, 0]
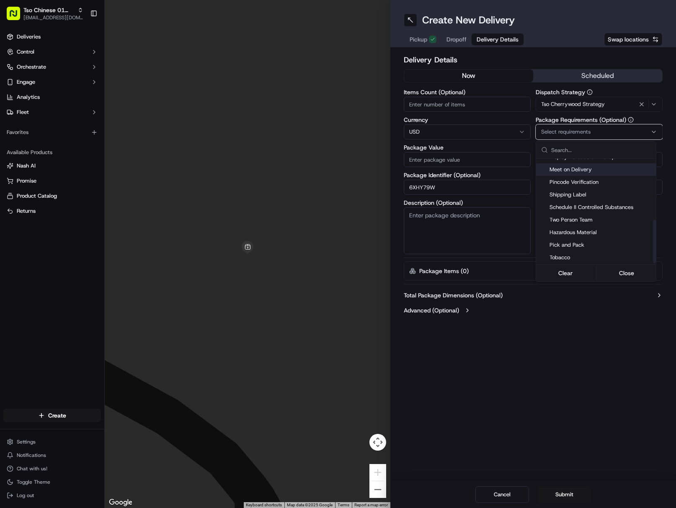
drag, startPoint x: 591, startPoint y: 171, endPoint x: 588, endPoint y: 218, distance: 47.4
click at [591, 171] on span "Meet on Delivery" at bounding box center [600, 170] width 103 height 8
click at [555, 336] on html "Tso Chinese 01 Cherrywood javillain22@gmail.com Toggle Sidebar Deliveries Contr…" at bounding box center [338, 254] width 676 height 508
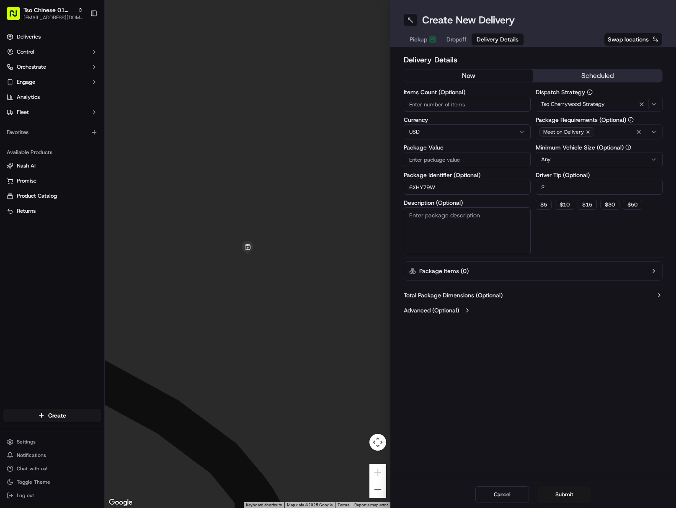
click at [455, 34] on button "Dropoff" at bounding box center [456, 39] width 30 height 12
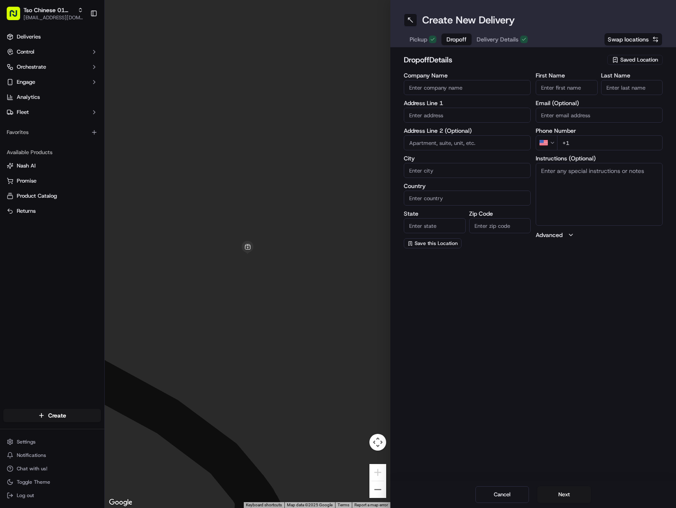
click at [572, 86] on input "First Name" at bounding box center [566, 87] width 62 height 15
paste input "Rich Murphy"
drag, startPoint x: 557, startPoint y: 89, endPoint x: 623, endPoint y: 86, distance: 66.6
click at [614, 87] on div "First Name Rich Murphy Last Name" at bounding box center [598, 83] width 127 height 23
type input "Rich Murphy"
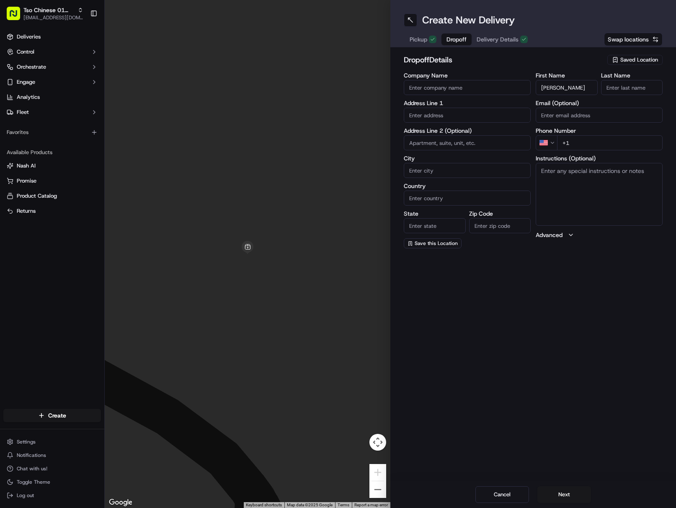
paste input "Murphy"
click at [623, 85] on input "Murphy" at bounding box center [632, 87] width 62 height 15
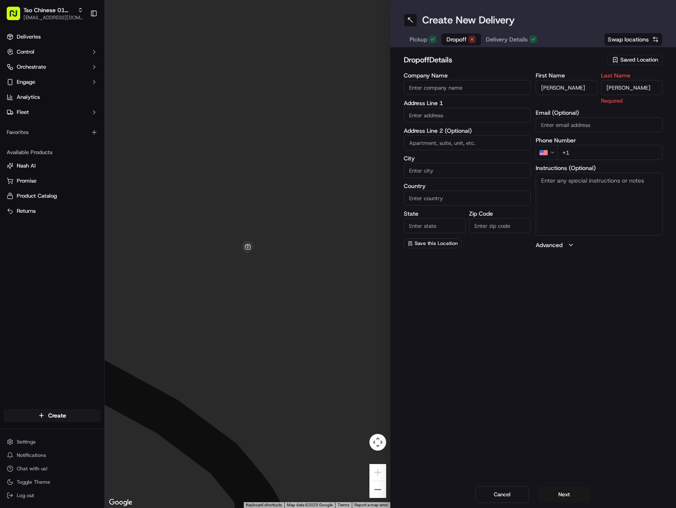
type input "Murphy"
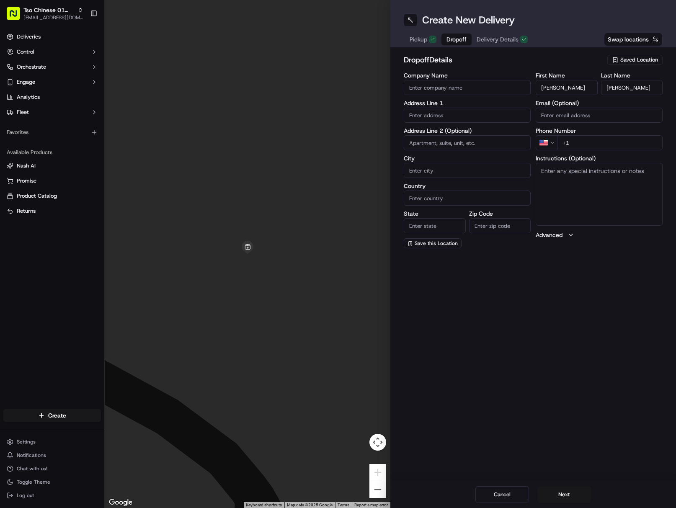
click at [620, 142] on input "+1" at bounding box center [609, 142] width 105 height 15
paste input "512 400 8068"
type input "+1 512 400 8068"
click at [451, 113] on input "text" at bounding box center [466, 115] width 127 height 15
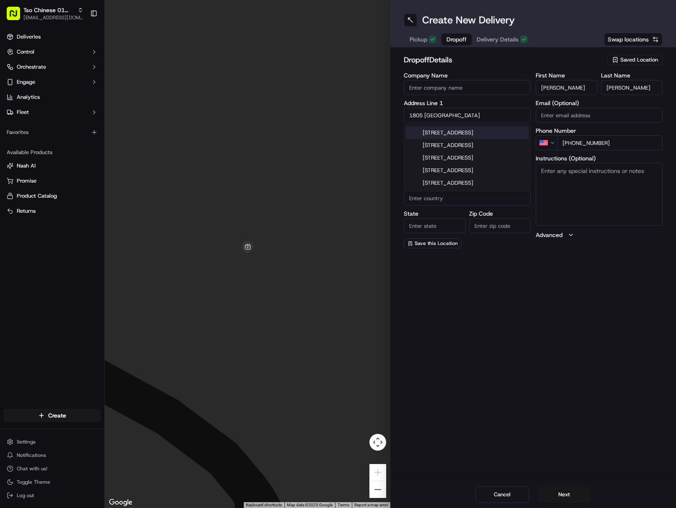
click at [492, 136] on div "1805 East 16th Street, Austin, TX" at bounding box center [467, 132] width 123 height 13
type input "1805 E 16th St, Austin, TX 78702, USA"
type input "Austin"
type input "[GEOGRAPHIC_DATA]"
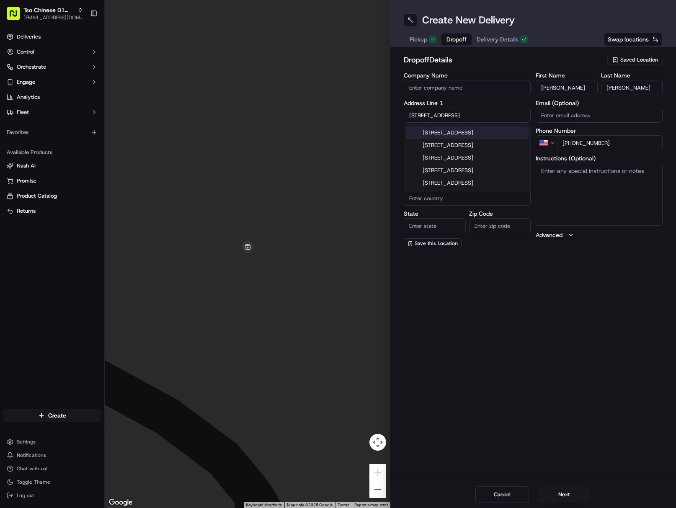
type input "78702"
type input "1805 East 16th Street"
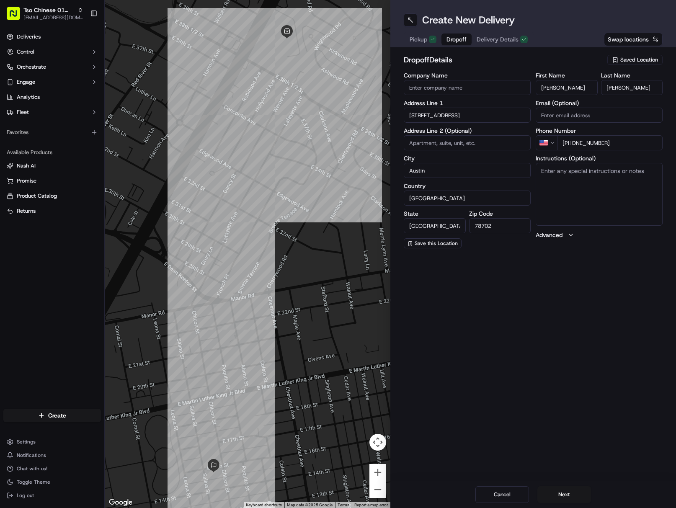
paste textarea "Unit A"
click at [587, 200] on textarea "Instructions (Optional)" at bounding box center [598, 194] width 127 height 63
click at [584, 208] on textarea "Unit A" at bounding box center [598, 194] width 127 height 63
paste textarea "If the customer doesn't answer at a knock or doorbell ring, call the customer d…"
type textarea "Unit A If the customer doesn't answer at a knock or doorbell ring, call the cus…"
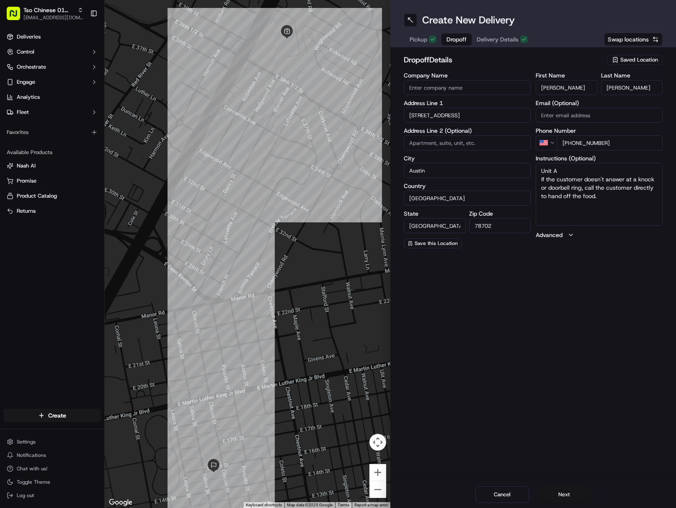
click at [563, 498] on button "Next" at bounding box center [564, 494] width 54 height 17
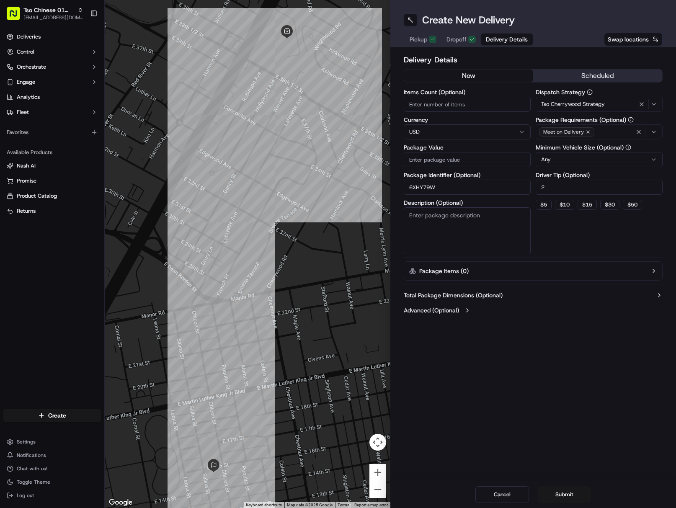
click at [472, 162] on input "Package Value" at bounding box center [466, 159] width 127 height 15
paste input "67.44"
type input "67.44"
click at [560, 493] on button "Submit" at bounding box center [564, 494] width 54 height 17
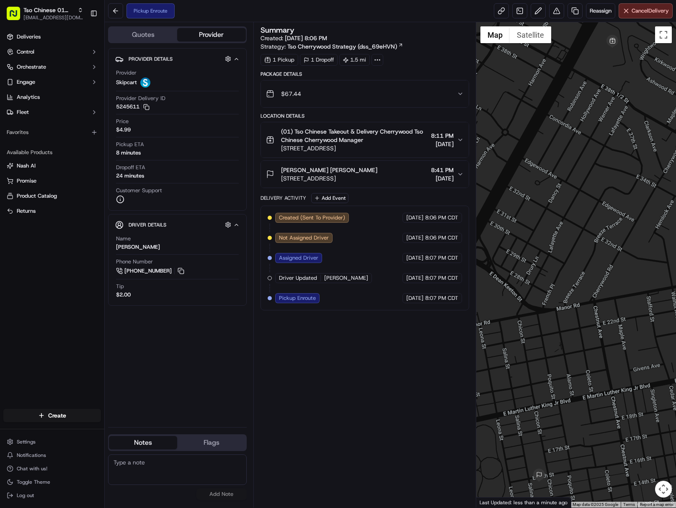
click at [674, 337] on div at bounding box center [576, 264] width 200 height 485
click at [65, 414] on html "Tso Chinese 01 Cherrywood javillain22@gmail.com Toggle Sidebar Deliveries Contr…" at bounding box center [338, 254] width 676 height 508
drag, startPoint x: 147, startPoint y: 425, endPoint x: 162, endPoint y: 422, distance: 15.3
click at [147, 425] on link "Delivery" at bounding box center [151, 430] width 93 height 15
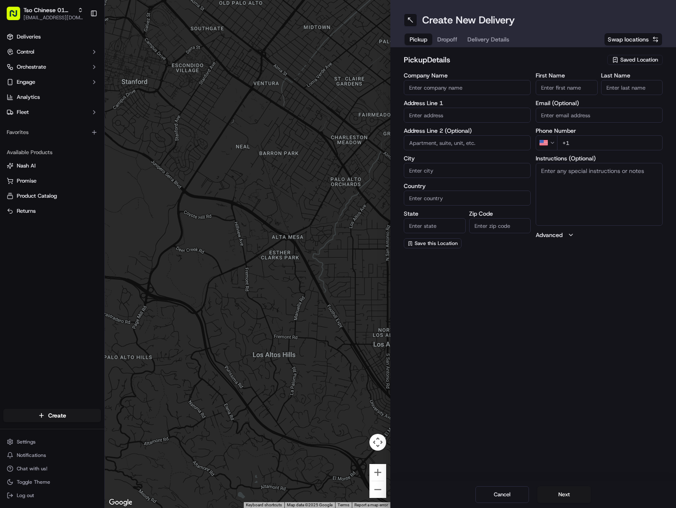
click at [629, 56] on span "Saved Location" at bounding box center [639, 60] width 38 height 8
click at [602, 88] on span "(01) Tso Chinese Takeout & Delivery Cherrywood" at bounding box center [620, 94] width 103 height 15
type input "(01) Tso Chinese Takeout & Delivery Cherrywood"
type input "[STREET_ADDRESS]"
type input "Ste E-5"
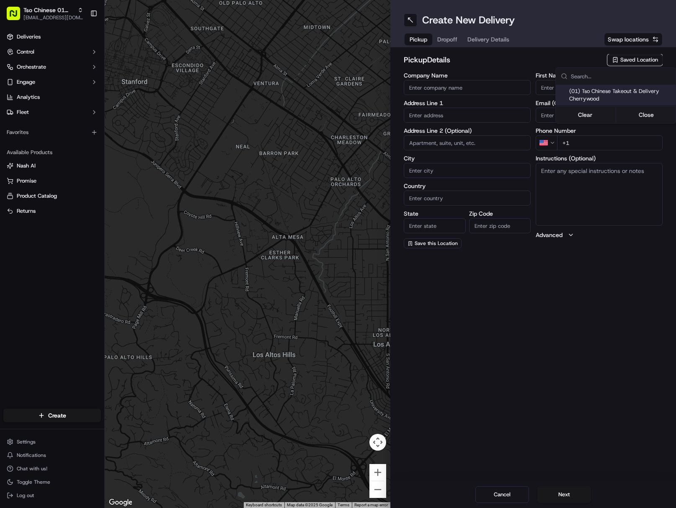
type input "Austin"
type input "US"
type input "[GEOGRAPHIC_DATA]"
type input "78722"
type input "Tso Chinese"
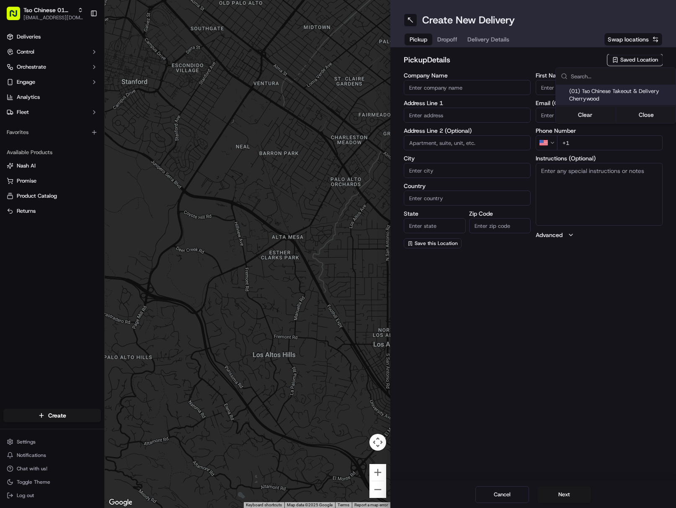
type input "Cherrywood Manager"
type input "[EMAIL_ADDRESS][DOMAIN_NAME]"
type input "[PHONE_NUMBER]"
type textarea "Submit a picture displaying address & food as Proof of Delivery. Envía una foto…"
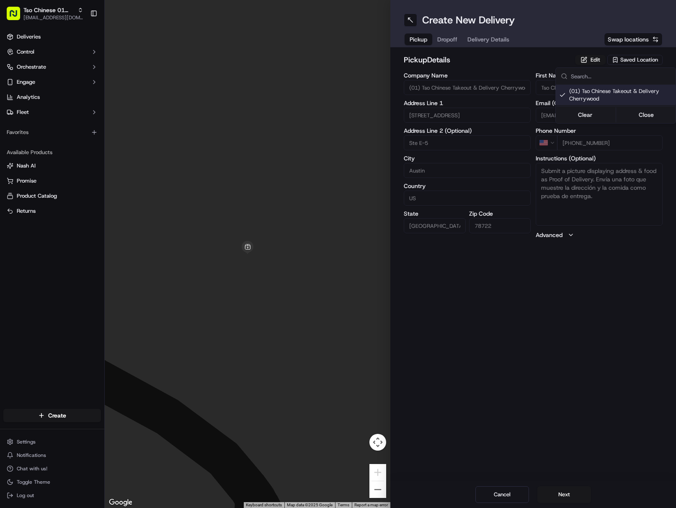
click at [481, 36] on html "Tso Chinese 01 Cherrywood [EMAIL_ADDRESS][DOMAIN_NAME] Toggle Sidebar Deliverie…" at bounding box center [338, 254] width 676 height 508
click at [481, 36] on span "Delivery Details" at bounding box center [488, 39] width 42 height 8
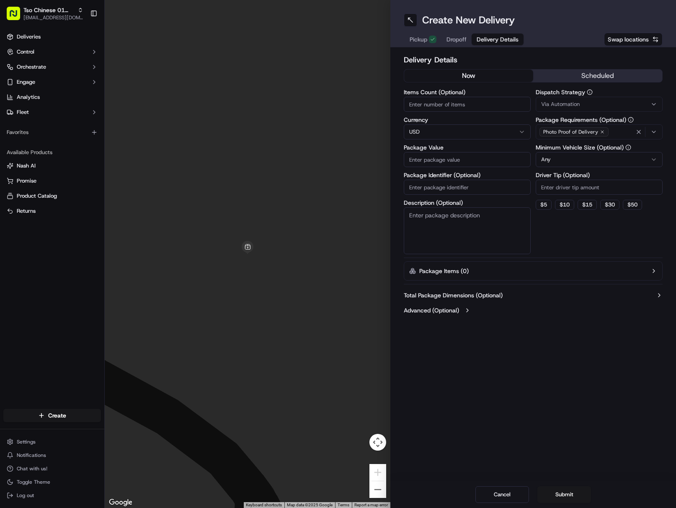
click at [486, 190] on input "Package Identifier (Optional)" at bounding box center [466, 187] width 127 height 15
paste input "ATZQHLD"
type input "ATZQHLD"
click at [591, 105] on div "Via Automation" at bounding box center [598, 104] width 123 height 8
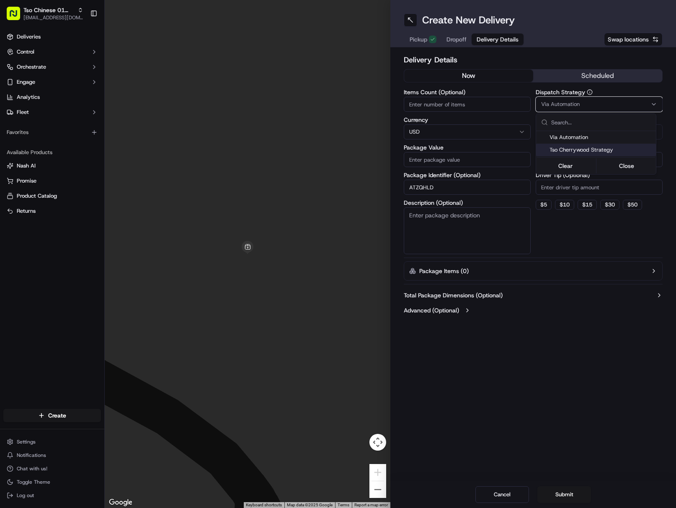
click at [606, 147] on span "Tso Cherrywood Strategy" at bounding box center [600, 150] width 103 height 8
click at [612, 194] on html "Tso Chinese 01 Cherrywood javillain22@gmail.com Toggle Sidebar Deliveries Contr…" at bounding box center [338, 254] width 676 height 508
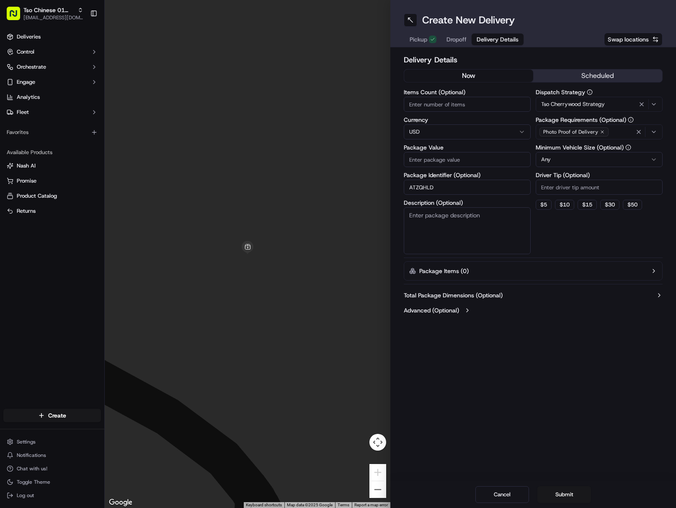
click at [612, 190] on input "Driver Tip (Optional)" at bounding box center [598, 187] width 127 height 15
type input "2"
click at [635, 128] on button "button" at bounding box center [638, 131] width 9 height 9
click at [635, 128] on button "Select requirements" at bounding box center [598, 131] width 127 height 15
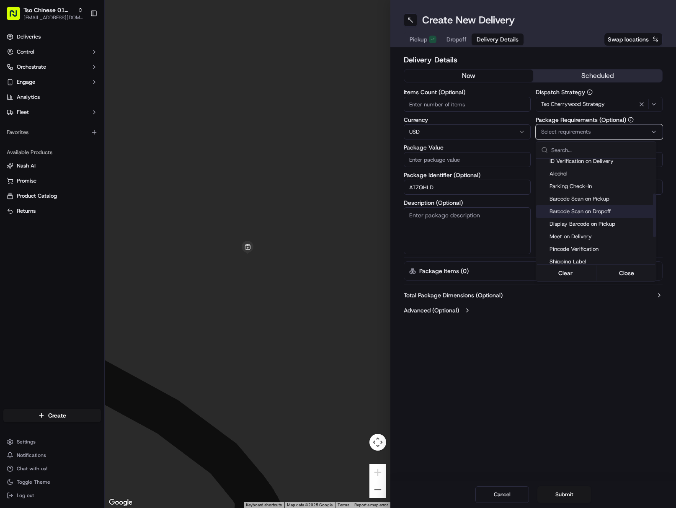
scroll to position [84, 0]
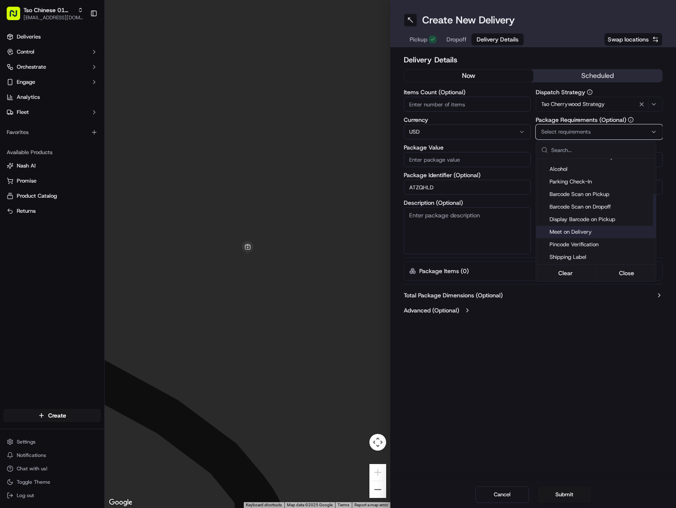
click at [593, 231] on span "Meet on Delivery" at bounding box center [600, 232] width 103 height 8
drag, startPoint x: 586, startPoint y: 358, endPoint x: 587, endPoint y: 341, distance: 17.2
click at [586, 357] on html "Tso Chinese 01 Cherrywood javillain22@gmail.com Toggle Sidebar Deliveries Contr…" at bounding box center [338, 254] width 676 height 508
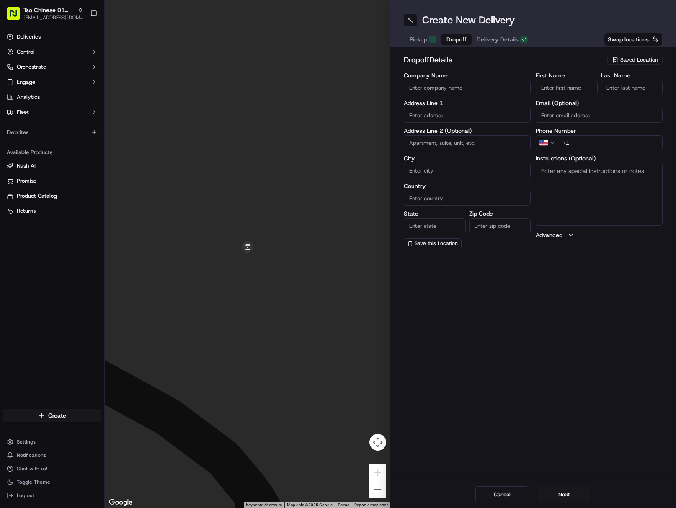
click at [457, 40] on span "Dropoff" at bounding box center [456, 39] width 20 height 8
click at [566, 87] on input "First Name" at bounding box center [566, 87] width 62 height 15
paste input "Sheri Russell"
drag, startPoint x: 581, startPoint y: 87, endPoint x: 625, endPoint y: 91, distance: 44.1
click at [600, 88] on div "First Name Sheri Russell Last Name" at bounding box center [598, 83] width 127 height 23
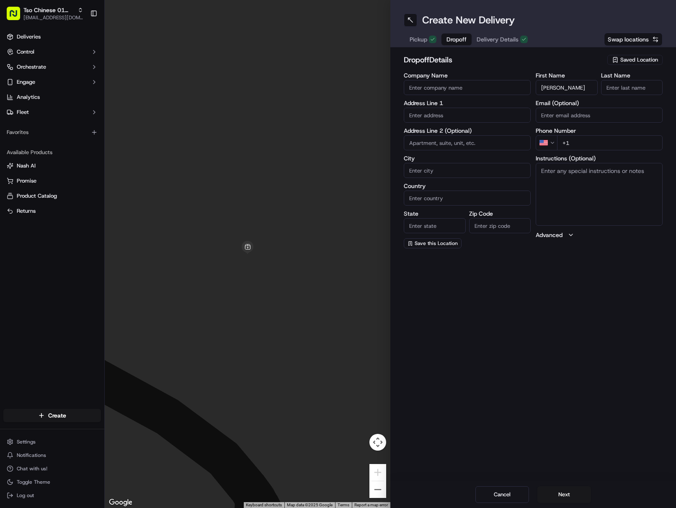
type input "Sheri Russell"
paste input "[PERSON_NAME]"
click at [639, 85] on input "[PERSON_NAME]" at bounding box center [632, 87] width 62 height 15
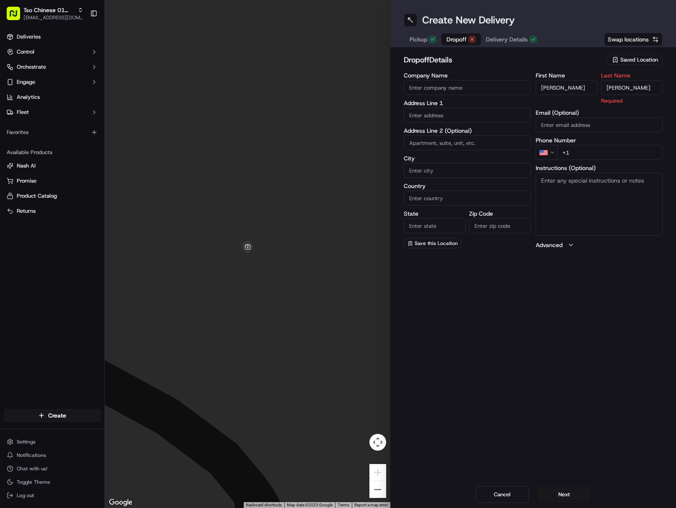
type input "[PERSON_NAME]"
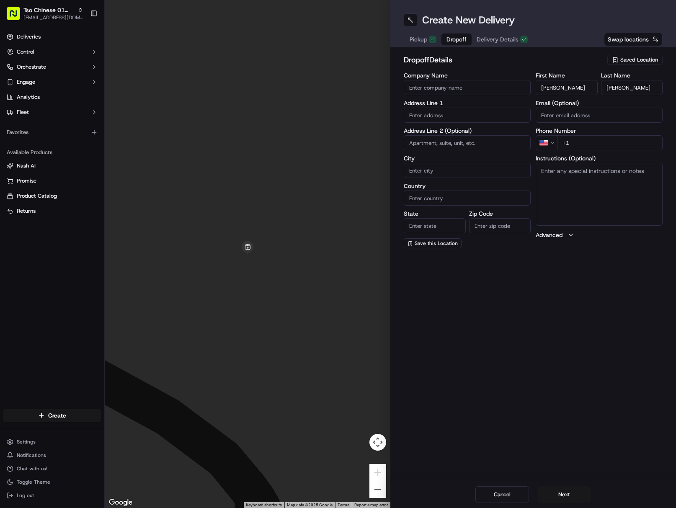
click at [640, 132] on label "Phone Number" at bounding box center [598, 131] width 127 height 6
click at [638, 141] on input "+1" at bounding box center [609, 142] width 105 height 15
paste input "512 529 2544"
type input "+1 512 529 2544"
click at [444, 117] on input "text" at bounding box center [466, 115] width 127 height 15
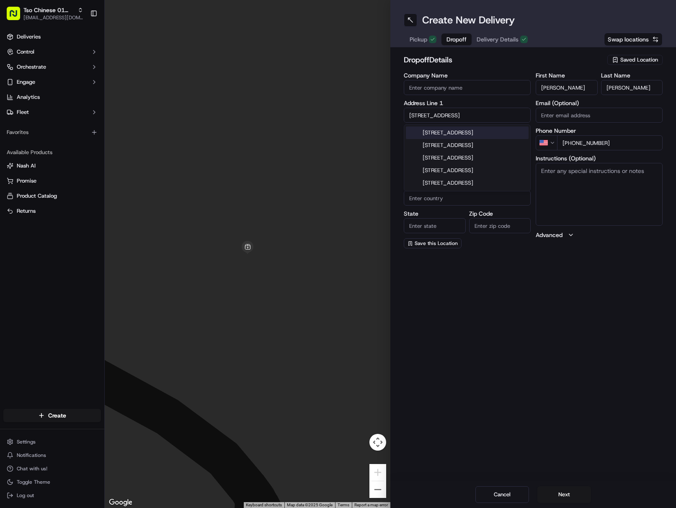
click at [467, 127] on div "2404 Willow Street, Sanger, TX" at bounding box center [467, 132] width 123 height 13
type input "2404 Willow Street"
type input "Sanger"
type input "[GEOGRAPHIC_DATA]"
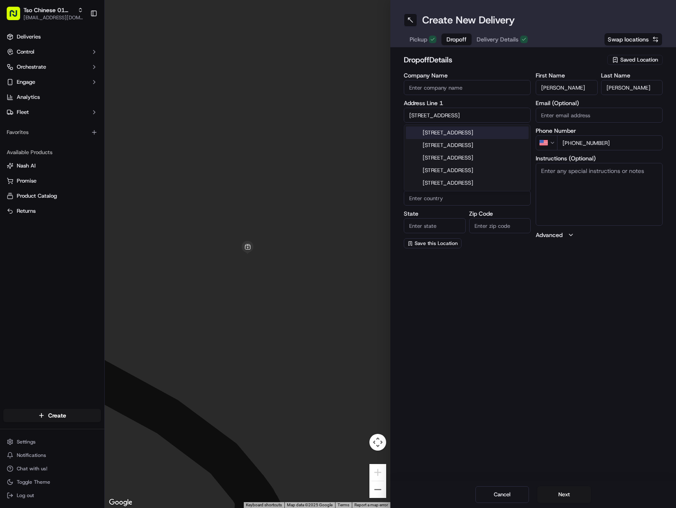
type input "76266"
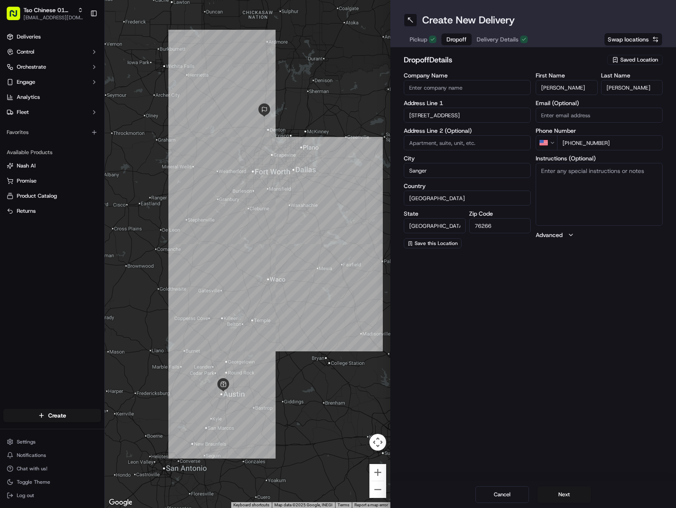
click at [473, 113] on input "2404 Willow Street" at bounding box center [466, 115] width 127 height 15
click at [483, 159] on div "2404 Willow Street, Austin, TX" at bounding box center [467, 158] width 123 height 13
type input "2404 Willow Street"
type input "Austin"
type input "78702"
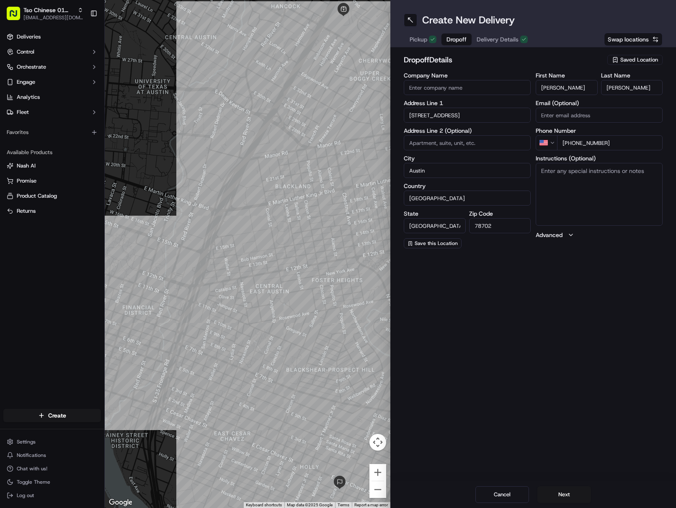
click at [613, 201] on textarea "Instructions (Optional)" at bounding box center [598, 194] width 127 height 63
paste textarea "Please leave on porch. Thank you."
click at [645, 179] on textarea "Please leave on porch. Thank you." at bounding box center [598, 194] width 127 height 63
paste textarea "If the customer doesn't answer at a knock or doorbell ring, call the customer d…"
type textarea "Please leave on porch. Thank you. If the customer doesn't answer at a knock or …"
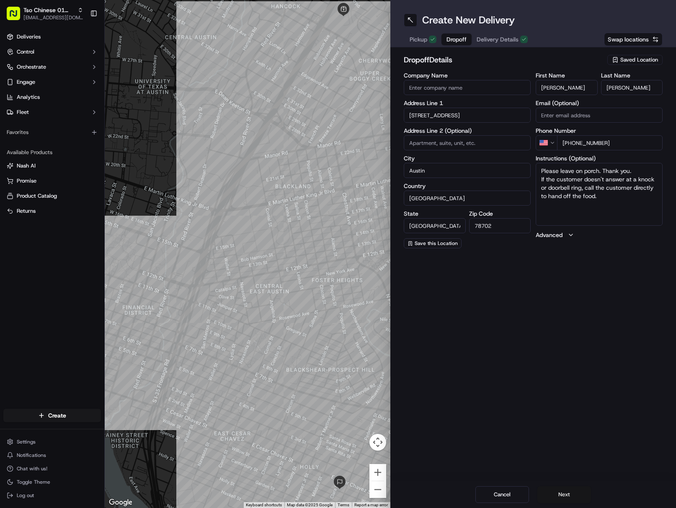
click at [563, 496] on button "Next" at bounding box center [564, 494] width 54 height 17
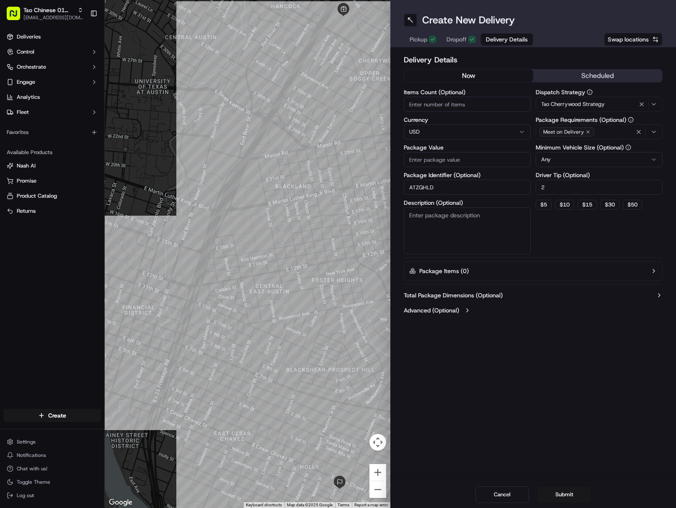
click at [453, 157] on input "Package Value" at bounding box center [466, 159] width 127 height 15
paste input "37.73"
type input "37.73"
click at [573, 494] on button "Submit" at bounding box center [564, 494] width 54 height 17
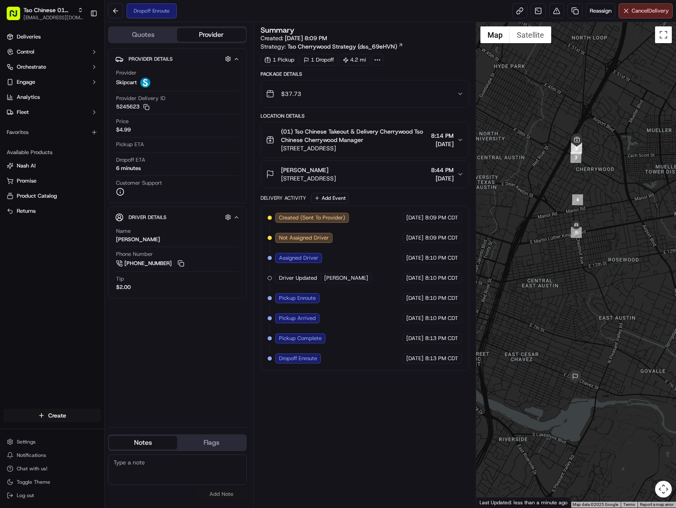
click at [66, 415] on html "Tso Chinese 01 Cherrywood javillain22@gmail.com Toggle Sidebar Deliveries Contr…" at bounding box center [338, 254] width 676 height 508
click at [146, 427] on link "Delivery" at bounding box center [151, 430] width 93 height 15
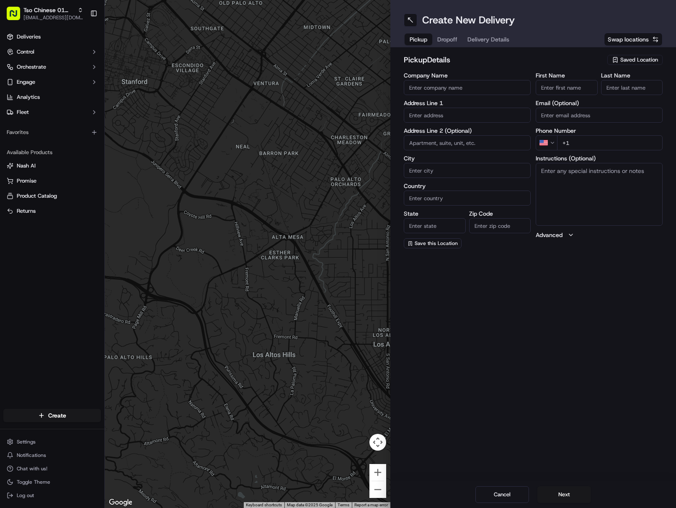
click at [622, 60] on span "Saved Location" at bounding box center [639, 60] width 38 height 8
click at [595, 96] on span "(01) Tso Chinese Takeout & Delivery Cherrywood" at bounding box center [620, 94] width 103 height 15
type input "(01) Tso Chinese Takeout & Delivery Cherrywood"
type input "[STREET_ADDRESS]"
type input "Ste E-5"
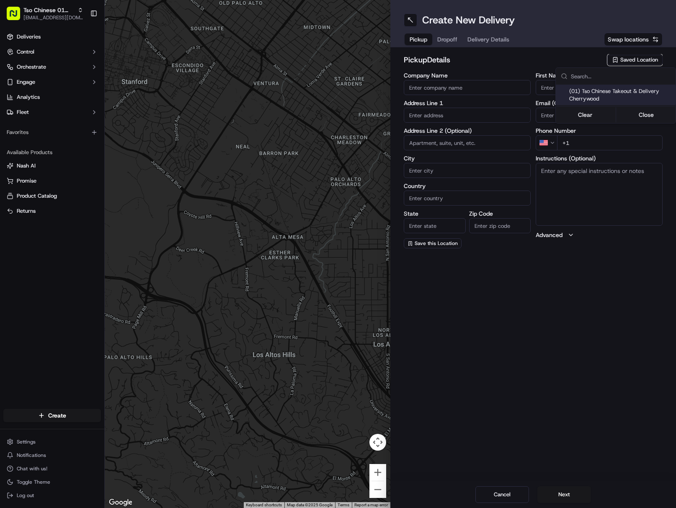
type input "Austin"
type input "US"
type input "[GEOGRAPHIC_DATA]"
type input "78722"
type input "Tso Chinese"
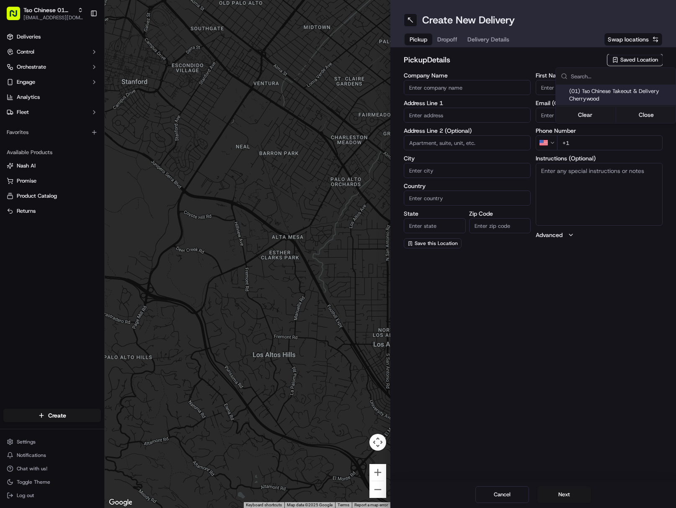
type input "Cherrywood Manager"
type input "[EMAIL_ADDRESS][DOMAIN_NAME]"
type input "[PHONE_NUMBER]"
type textarea "Submit a picture displaying address & food as Proof of Delivery. Envía una foto…"
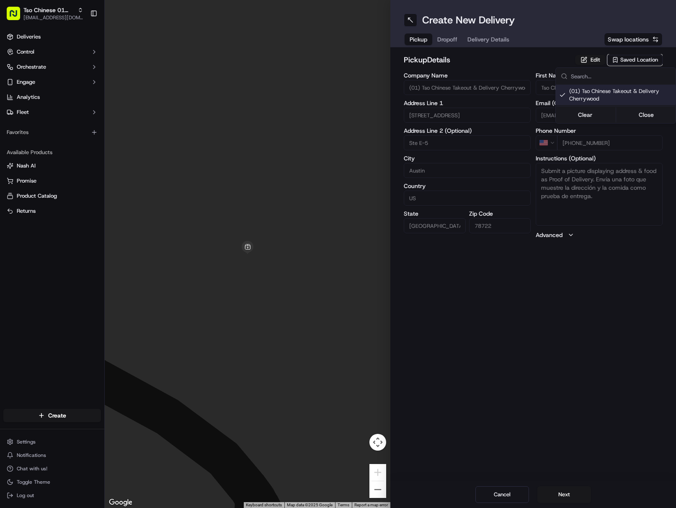
click at [474, 37] on html "Tso Chinese 01 Cherrywood [EMAIL_ADDRESS][DOMAIN_NAME] Toggle Sidebar Deliverie…" at bounding box center [338, 254] width 676 height 508
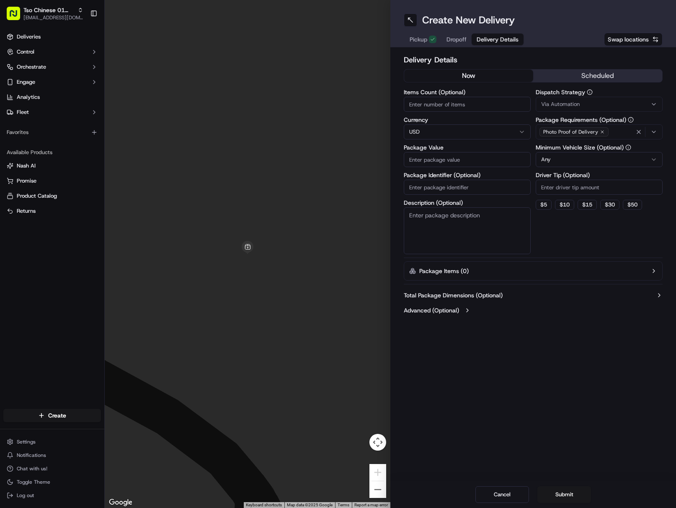
click at [474, 37] on button "Delivery Details" at bounding box center [497, 39] width 52 height 12
click at [492, 182] on input "Package Identifier (Optional)" at bounding box center [466, 187] width 127 height 15
paste input "U6EICD4"
type input "U6EICD4"
click at [593, 102] on div "Via Automation" at bounding box center [598, 104] width 123 height 8
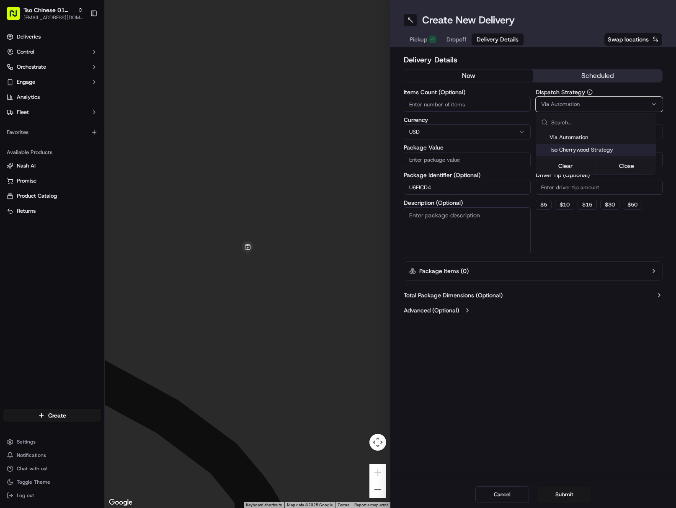
click at [607, 146] on div "Tso Cherrywood Strategy" at bounding box center [596, 150] width 120 height 13
click at [609, 185] on html "Tso Chinese 01 Cherrywood javillain22@gmail.com Toggle Sidebar Deliveries Contr…" at bounding box center [338, 254] width 676 height 508
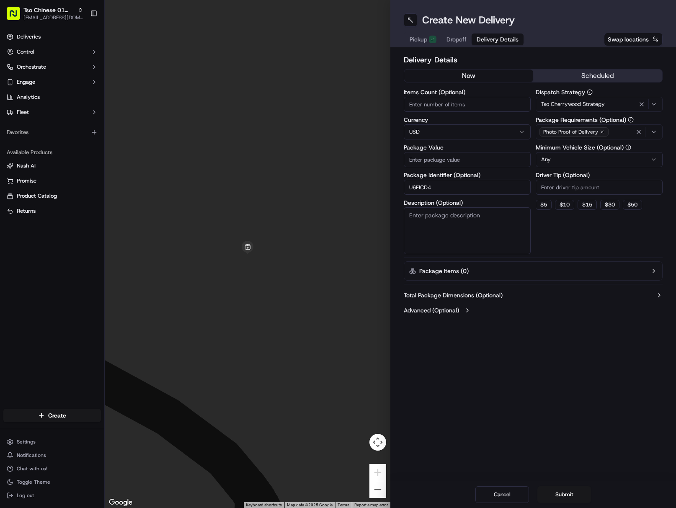
click at [609, 185] on input "Driver Tip (Optional)" at bounding box center [598, 187] width 127 height 15
type input "2"
click at [638, 128] on icon "button" at bounding box center [638, 131] width 7 height 7
click at [638, 128] on div "Select requirements" at bounding box center [598, 132] width 123 height 8
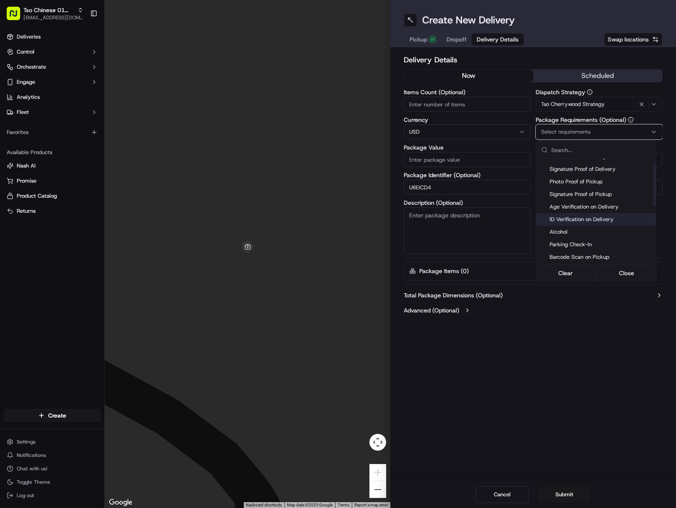
scroll to position [84, 0]
click at [594, 230] on span "Meet on Delivery" at bounding box center [600, 232] width 103 height 8
click at [558, 345] on html "Tso Chinese 01 Cherrywood javillain22@gmail.com Toggle Sidebar Deliveries Contr…" at bounding box center [338, 254] width 676 height 508
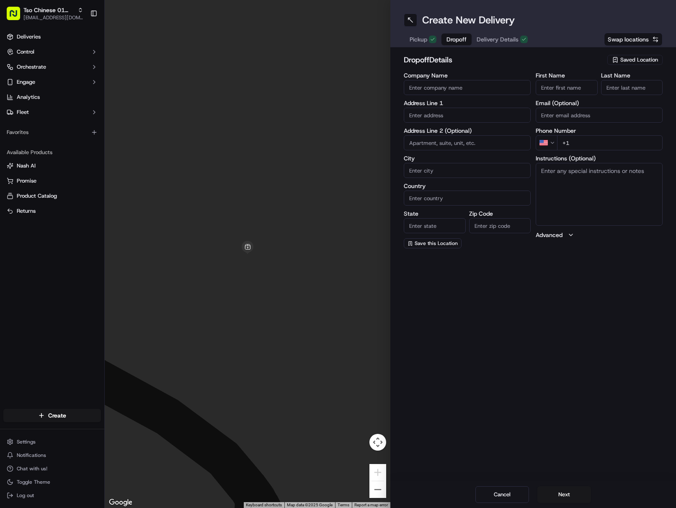
click at [458, 36] on span "Dropoff" at bounding box center [456, 39] width 20 height 8
paste input "Elsa Vizcarra"
drag, startPoint x: 567, startPoint y: 85, endPoint x: 572, endPoint y: 92, distance: 8.0
click at [567, 86] on input "Elsa Vizcarra" at bounding box center [566, 87] width 62 height 15
drag, startPoint x: 555, startPoint y: 86, endPoint x: 615, endPoint y: 87, distance: 59.4
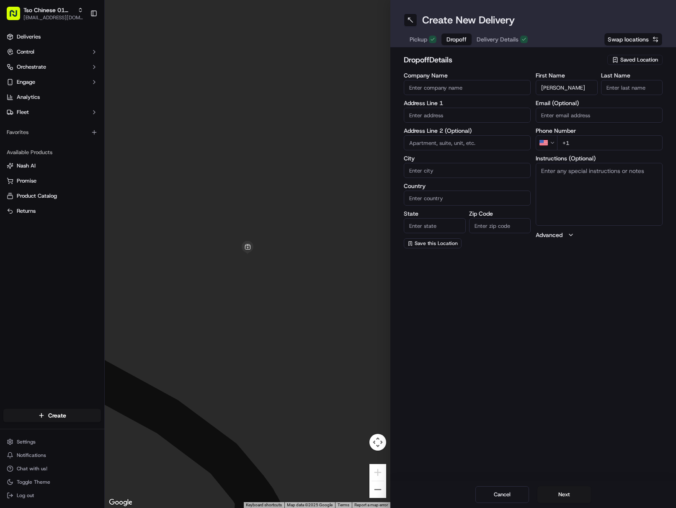
click at [606, 87] on div "First Name Elsa Vizcarra Last Name" at bounding box center [598, 83] width 127 height 23
type input "Elsa Vizcarra"
paste input "Vizcarra"
drag, startPoint x: 635, startPoint y: 85, endPoint x: 644, endPoint y: 90, distance: 10.1
click at [635, 85] on input "Vizcarra" at bounding box center [632, 87] width 62 height 15
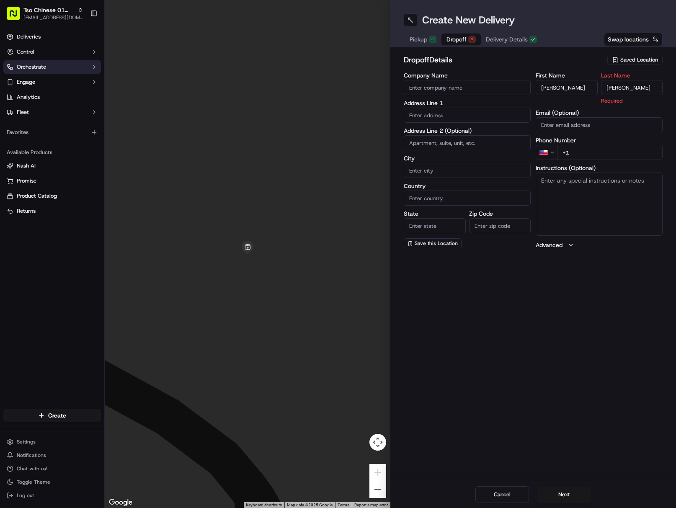
type input "Vizcarra"
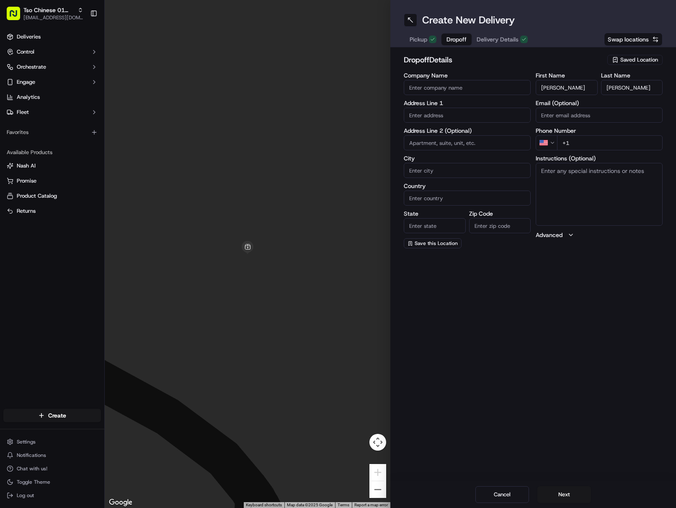
click at [628, 139] on input "+1" at bounding box center [609, 142] width 105 height 15
paste input "832 236 1473"
type input "+1 832 236 1473"
click at [457, 117] on input "text" at bounding box center [466, 115] width 127 height 15
click at [504, 128] on div "1900 Simond Avenue, Austin, TX" at bounding box center [467, 132] width 123 height 13
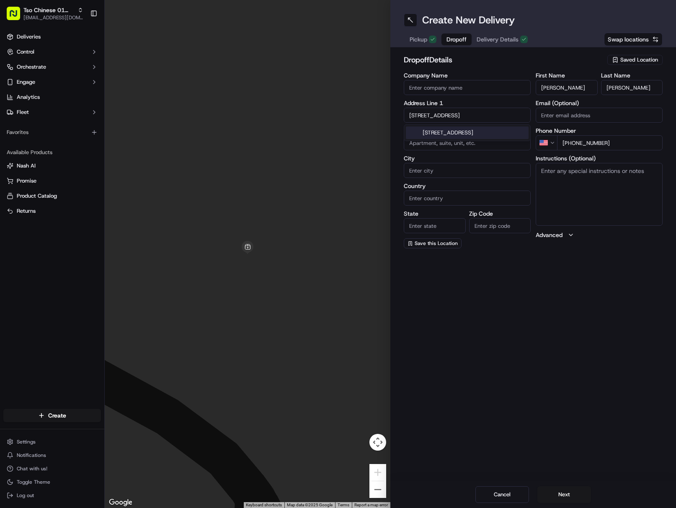
type input "1900 Simond Ave, Austin, TX 78723, USA"
type input "Austin"
type input "[GEOGRAPHIC_DATA]"
type input "78723"
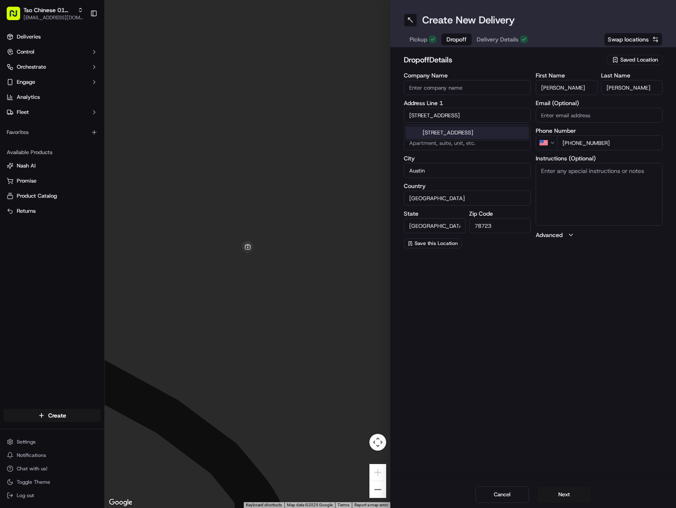
type input "1900 Simond Avenue"
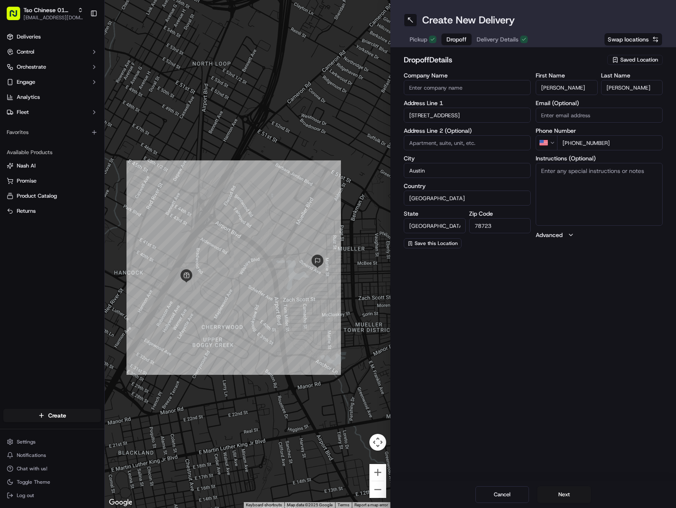
click at [605, 205] on textarea "Instructions (Optional)" at bounding box center [598, 194] width 127 height 63
paste textarea "AMLI at Mueller"
click at [608, 186] on textarea "AMLI at Mueller" at bounding box center [598, 194] width 127 height 63
paste textarea "Please park directly in front of 1900 Simond Ave between Lady Quacks and Witchc…"
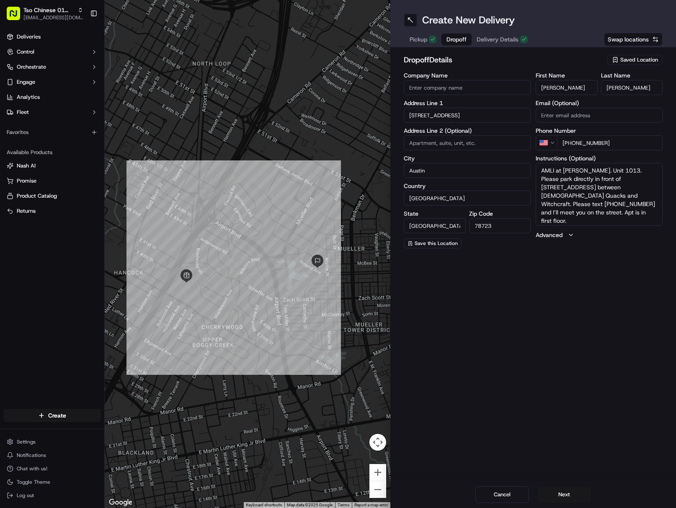
scroll to position [0, 0]
drag, startPoint x: 569, startPoint y: 180, endPoint x: 538, endPoint y: 182, distance: 31.0
click at [538, 182] on textarea "AMLI at Mueller. Unit 1013. Please park directly in front of 1900 Simond Ave be…" at bounding box center [598, 194] width 127 height 63
drag, startPoint x: 549, startPoint y: 179, endPoint x: 536, endPoint y: 179, distance: 13.0
click at [536, 179] on textarea "AMLI at Mueller. Unit 1013. Park in front of 1900 Simond Ave between Lady Quack…" at bounding box center [598, 194] width 127 height 63
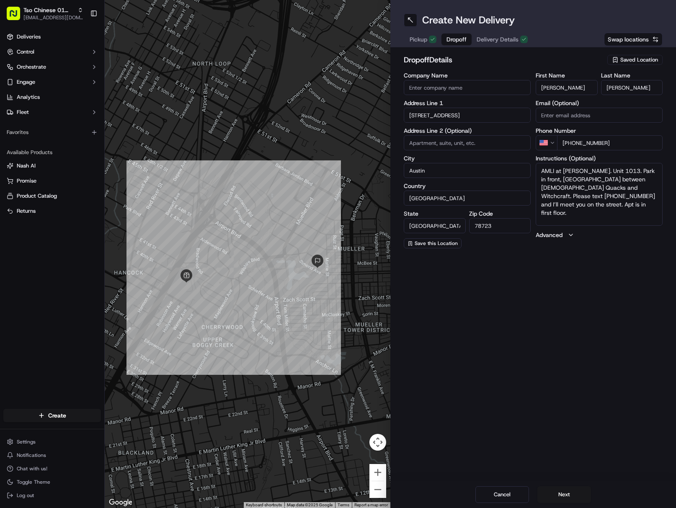
drag, startPoint x: 616, startPoint y: 180, endPoint x: 606, endPoint y: 183, distance: 10.7
click at [606, 183] on textarea "AMLI at Mueller. Unit 1013. Park in front, 1900 Simond Ave between Lady Quacks …" at bounding box center [598, 194] width 127 height 63
click at [611, 180] on textarea "AMLI at Mueller. Unit 1013. Park in front, 1900 Simond Ave between Lady Quacks …" at bounding box center [598, 194] width 127 height 63
drag, startPoint x: 615, startPoint y: 180, endPoint x: 595, endPoint y: 182, distance: 20.6
click at [595, 182] on textarea "AMLI at Mueller. Unit 1013. Park in front, 1900 Simond Ave between Lady Quacks …" at bounding box center [598, 194] width 127 height 63
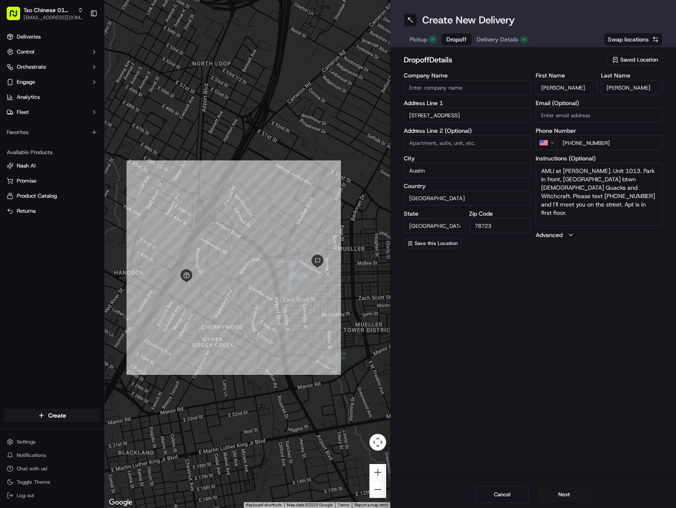
click at [672, 404] on div "Create New Delivery Pickup Dropoff Delivery Details Swap locations dropoff Deta…" at bounding box center [532, 254] width 285 height 508
drag, startPoint x: 557, startPoint y: 199, endPoint x: 615, endPoint y: 191, distance: 58.8
click at [615, 191] on textarea "AMLI at Mueller. Unit 1013. Park in front, 1900 Simond Ave btwn Lady Quacks and…" at bounding box center [598, 194] width 127 height 63
drag, startPoint x: 558, startPoint y: 198, endPoint x: 639, endPoint y: 191, distance: 81.1
click at [639, 191] on textarea "AMLI at Mueller. Unit 1013. Park in front, 1900 Simond Ave btwn Lady Quacks and…" at bounding box center [598, 194] width 127 height 63
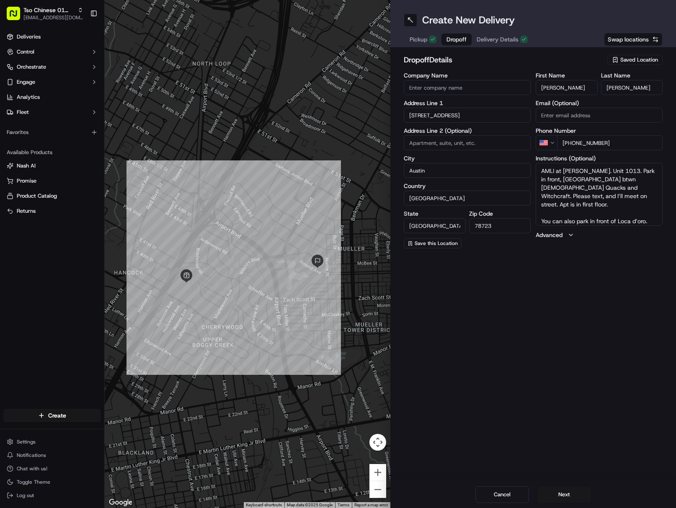
drag, startPoint x: 555, startPoint y: 196, endPoint x: 546, endPoint y: 198, distance: 8.9
click at [546, 198] on textarea "AMLI at Mueller. Unit 1013. Park in front, 1900 Simond Ave btwn Lady Quacks and…" at bounding box center [598, 194] width 127 height 63
click at [630, 195] on textarea "AMLI at Mueller. Unit 1013. Park in front, 1900 Simond Ave btwn Lady Quacks and…" at bounding box center [598, 194] width 127 height 63
drag, startPoint x: 596, startPoint y: 197, endPoint x: 571, endPoint y: 199, distance: 24.8
click at [571, 199] on textarea "AMLI at Mueller. Unit 1013. Park in front, 1900 Simond Ave btwn Lady Quacks and…" at bounding box center [598, 194] width 127 height 63
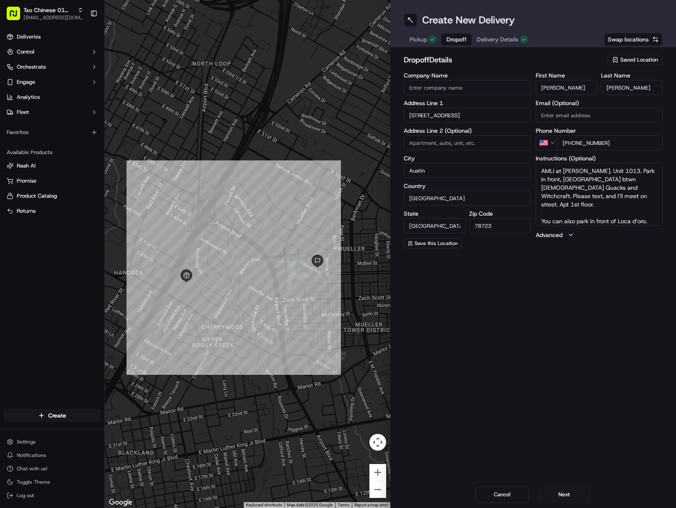
click at [537, 213] on textarea "AMLI at Mueller. Unit 1013. Park in front, 1900 Simond Ave btwn Lady Quacks and…" at bounding box center [598, 194] width 127 height 63
drag, startPoint x: 599, startPoint y: 205, endPoint x: 596, endPoint y: 197, distance: 8.1
click at [596, 197] on textarea "AMLI at Mueller. Unit 1013. Park in front, 1900 Simond Ave btwn Lady Quacks and…" at bounding box center [598, 194] width 127 height 63
drag, startPoint x: 601, startPoint y: 206, endPoint x: 605, endPoint y: 211, distance: 7.2
click at [601, 206] on textarea "AMLI at Mueller. Unit 1013. Park in front, 1900 Simond Ave btwn Lady Quacks and…" at bounding box center [598, 194] width 127 height 63
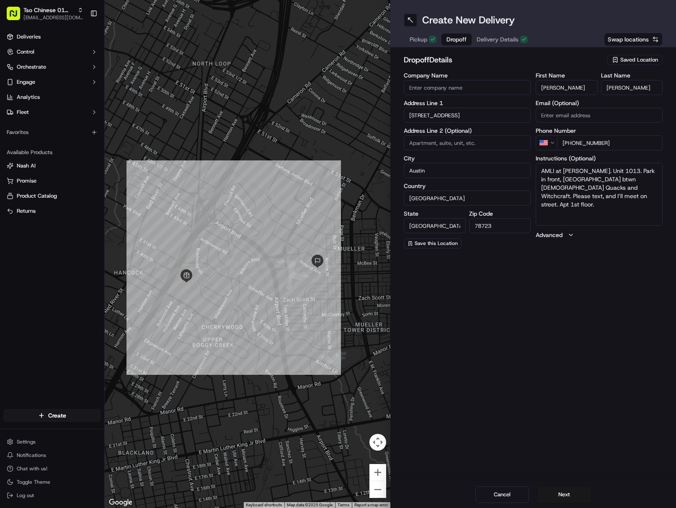
paste textarea "If the customer doesn't answer at a knock or doorbell ring, call the customer d…"
type textarea "AMLI at Mueller. Unit 1013. Park in front, 1900 Simond Ave btwn Lady Quacks and…"
click at [561, 496] on button "Next" at bounding box center [564, 494] width 54 height 17
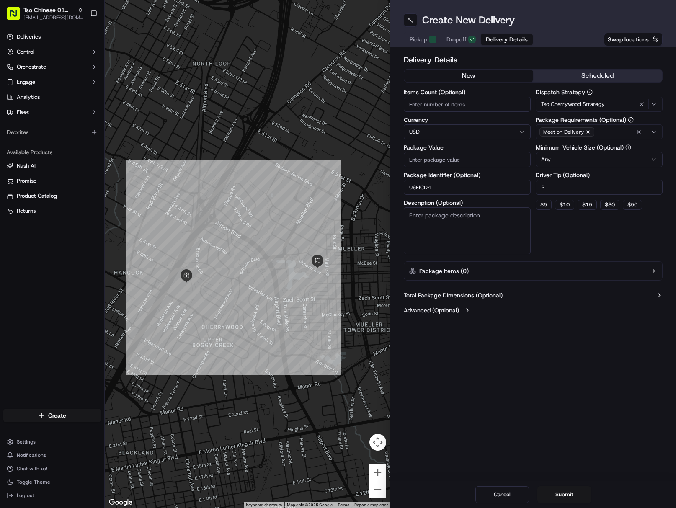
click at [455, 39] on span "Dropoff" at bounding box center [456, 39] width 20 height 8
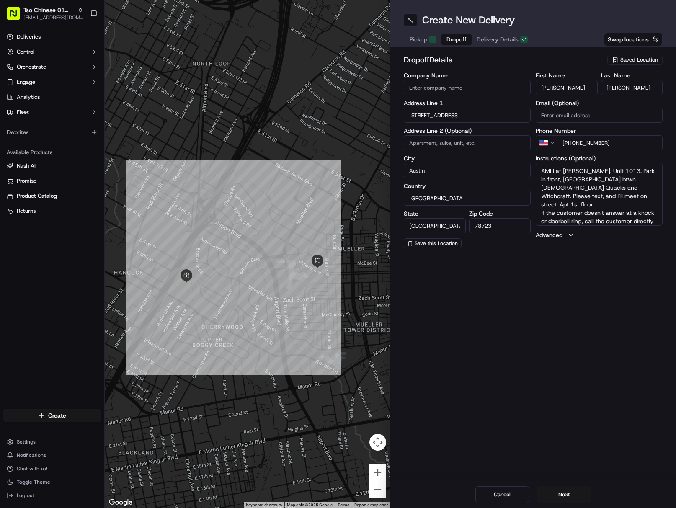
click at [511, 28] on div "Create New Delivery Pickup Dropoff Delivery Details Swap locations" at bounding box center [532, 23] width 285 height 47
click at [486, 41] on span "Delivery Details" at bounding box center [497, 39] width 42 height 8
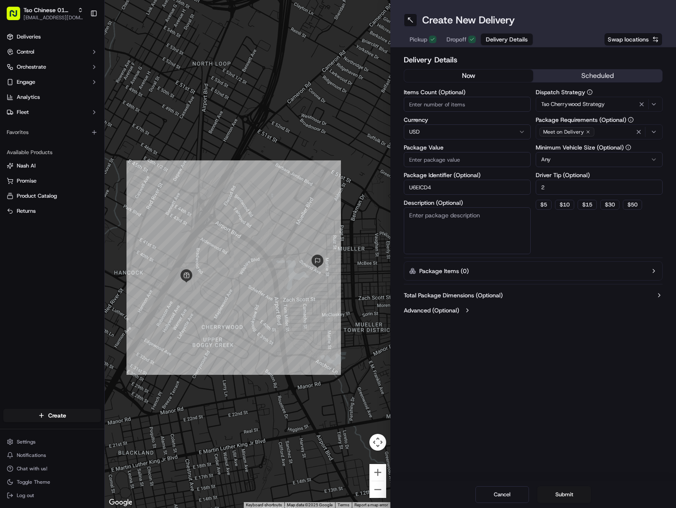
click at [473, 157] on input "Package Value" at bounding box center [466, 159] width 127 height 15
paste input "59.05"
type input "59.05"
click at [569, 493] on button "Submit" at bounding box center [564, 494] width 54 height 17
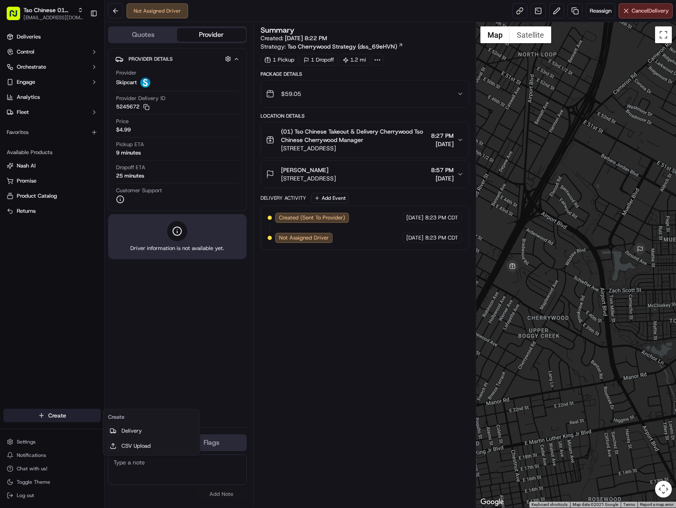
click at [83, 410] on html "Tso Chinese 01 Cherrywood javillain22@gmail.com Toggle Sidebar Deliveries Contr…" at bounding box center [338, 254] width 676 height 508
click at [132, 426] on link "Delivery" at bounding box center [151, 430] width 93 height 15
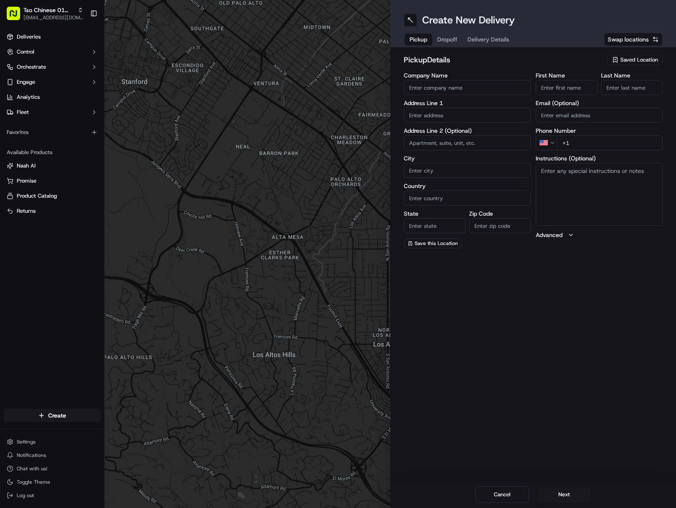
click at [632, 61] on span "Saved Location" at bounding box center [639, 60] width 38 height 8
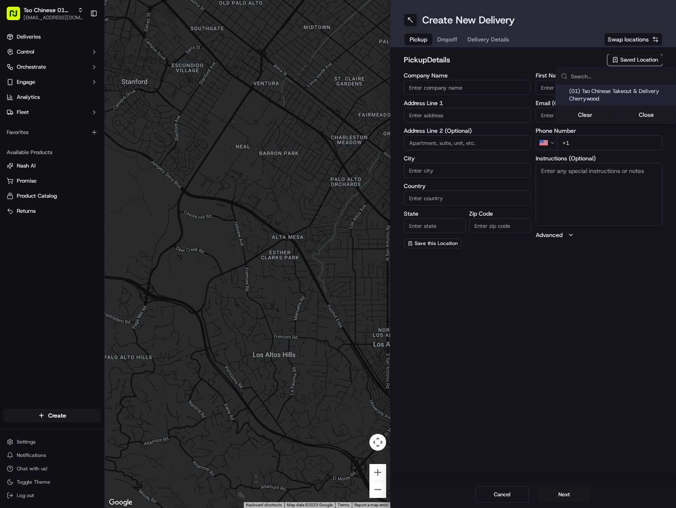
click at [617, 93] on span "(01) Tso Chinese Takeout & Delivery Cherrywood" at bounding box center [620, 94] width 103 height 15
type input "(01) Tso Chinese Takeout & Delivery Cherrywood"
type input "[STREET_ADDRESS]"
type input "Ste E-5"
type input "Austin"
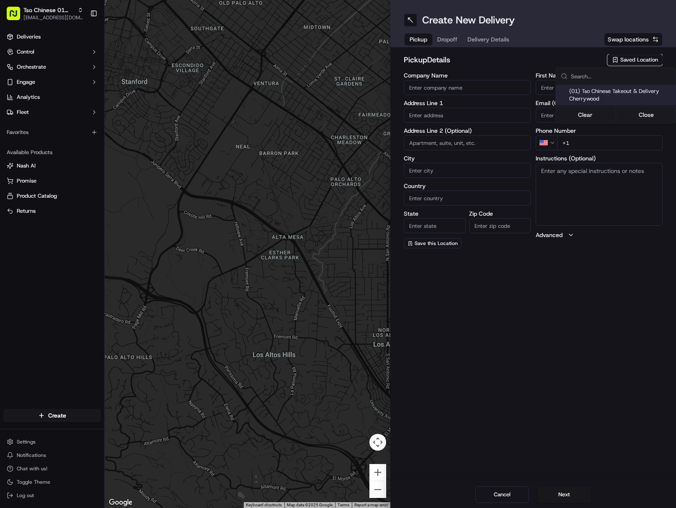
type input "US"
type input "[GEOGRAPHIC_DATA]"
type input "78722"
type input "Tso Chinese"
type input "Cherrywood Manager"
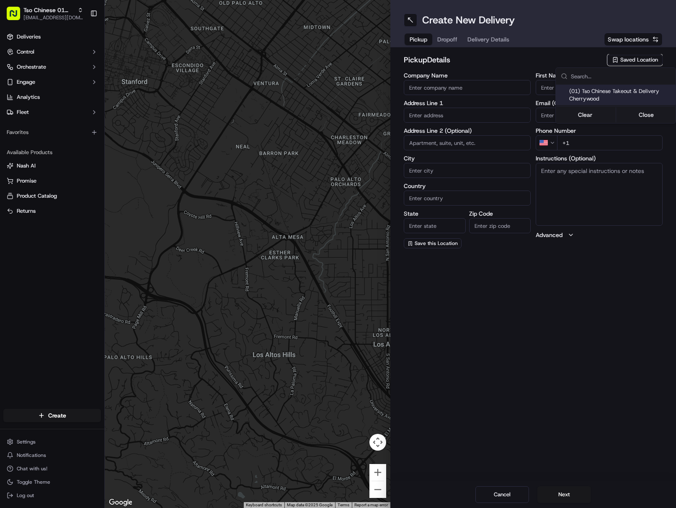
type input "[EMAIL_ADDRESS][DOMAIN_NAME]"
type input "[PHONE_NUMBER]"
type textarea "Submit a picture displaying address & food as Proof of Delivery. Envía una foto…"
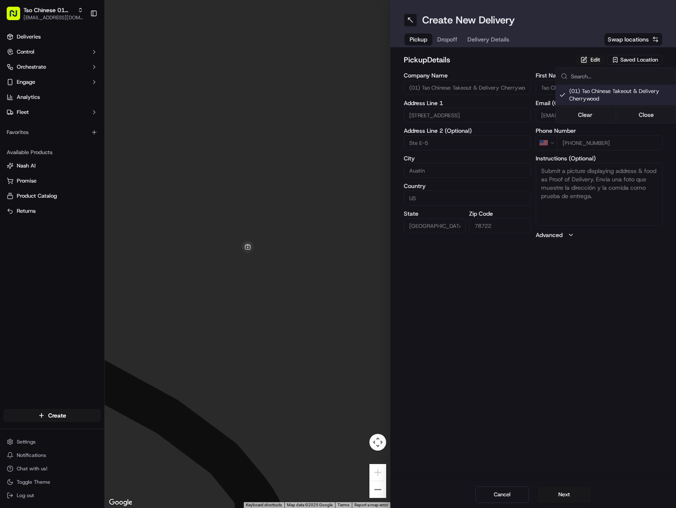
click at [498, 37] on html "Tso Chinese 01 Cherrywood [EMAIL_ADDRESS][DOMAIN_NAME] Toggle Sidebar Deliverie…" at bounding box center [338, 254] width 676 height 508
click at [504, 41] on span "Delivery Details" at bounding box center [488, 39] width 42 height 8
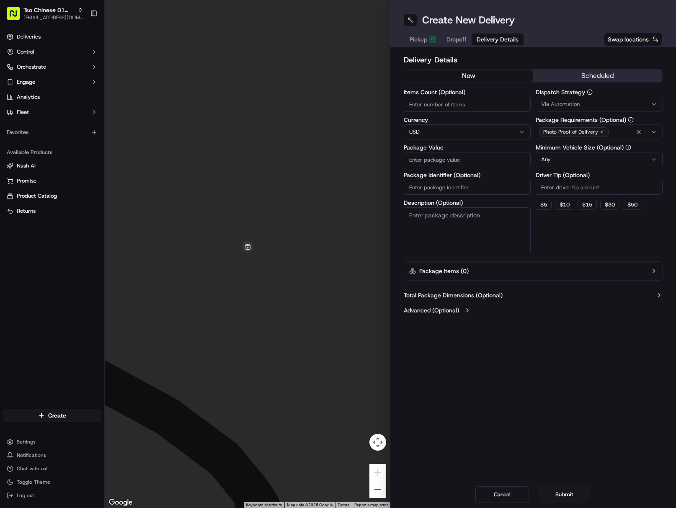
click at [462, 182] on input "Package Identifier (Optional)" at bounding box center [466, 187] width 127 height 15
paste input "230B9AB"
type input "230B9AB"
click at [613, 110] on button "Via Automation" at bounding box center [598, 104] width 127 height 15
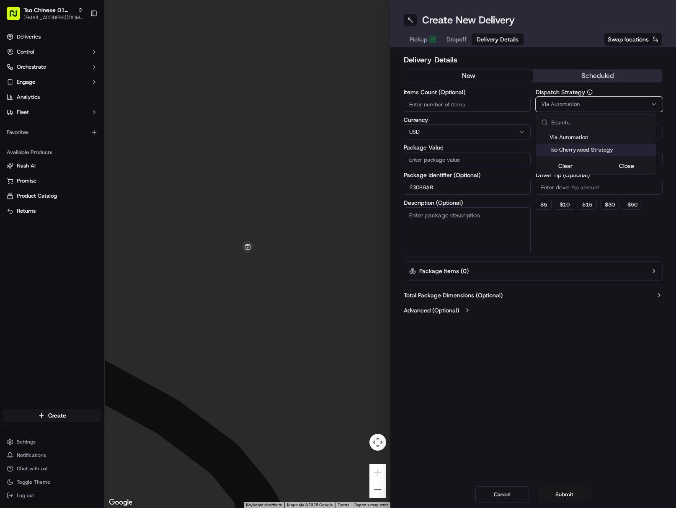
click at [590, 152] on span "Tso Cherrywood Strategy" at bounding box center [600, 150] width 103 height 8
click at [601, 187] on html "Tso Chinese 01 Cherrywood javillain22@gmail.com Toggle Sidebar Deliveries Contr…" at bounding box center [338, 254] width 676 height 508
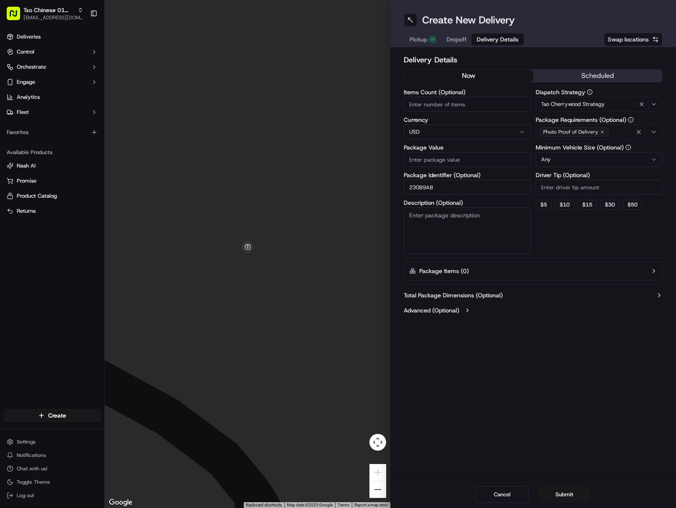
click at [601, 186] on input "Driver Tip (Optional)" at bounding box center [598, 187] width 127 height 15
type input "2"
click at [639, 131] on icon "button" at bounding box center [638, 131] width 7 height 7
click at [639, 131] on div "Select requirements" at bounding box center [598, 132] width 123 height 8
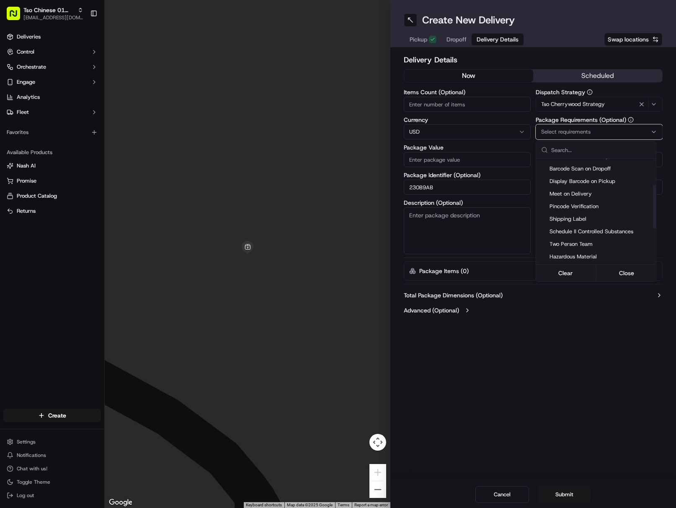
scroll to position [126, 0]
click at [601, 191] on span "Meet on Delivery" at bounding box center [600, 190] width 103 height 8
click at [558, 372] on html "Tso Chinese 01 Cherrywood javillain22@gmail.com Toggle Sidebar Deliveries Contr…" at bounding box center [338, 254] width 676 height 508
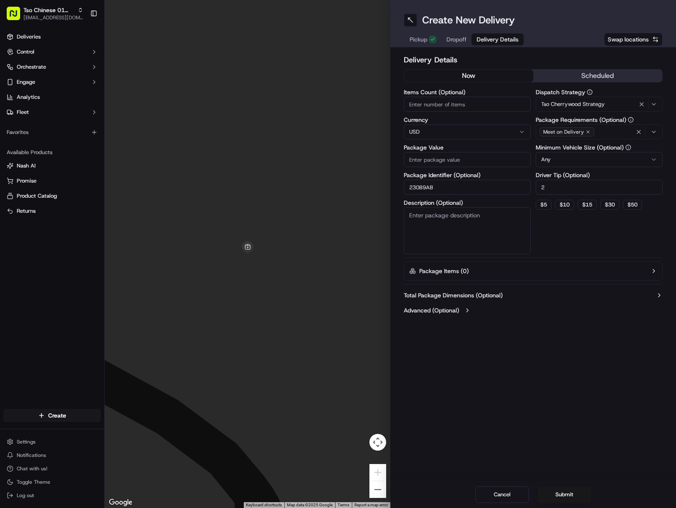
click at [460, 39] on span "Dropoff" at bounding box center [456, 39] width 20 height 8
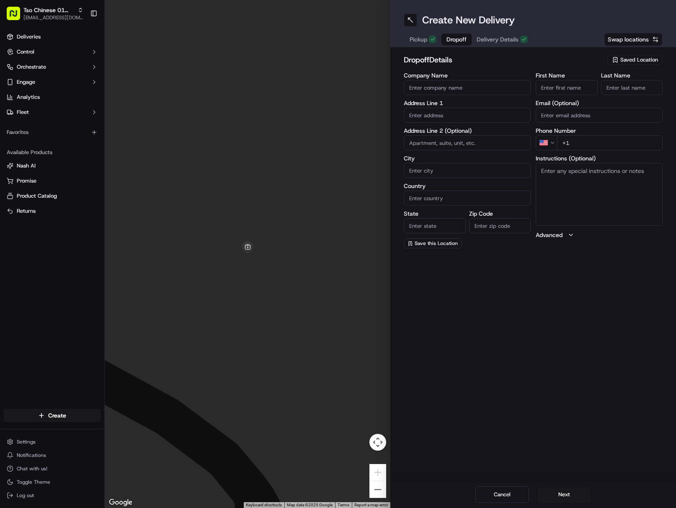
click at [496, 41] on span "Delivery Details" at bounding box center [497, 39] width 42 height 8
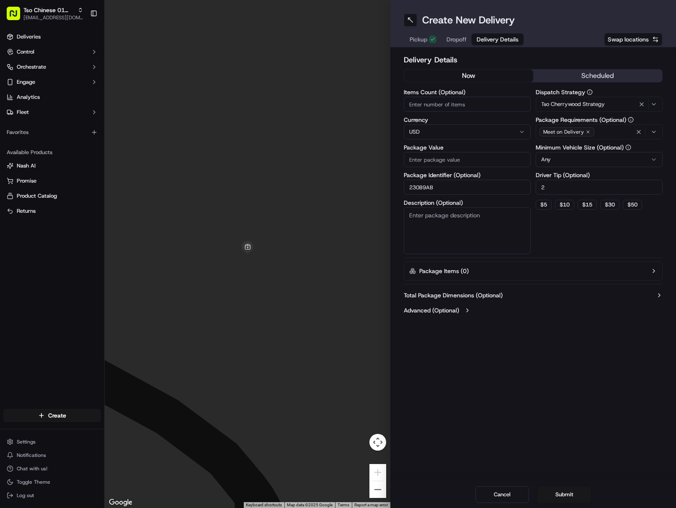
click at [458, 38] on span "Dropoff" at bounding box center [456, 39] width 20 height 8
click at [495, 39] on span "Delivery Details" at bounding box center [497, 39] width 42 height 8
click at [446, 184] on input "230B9AB" at bounding box center [466, 187] width 127 height 15
type input "230B9A8"
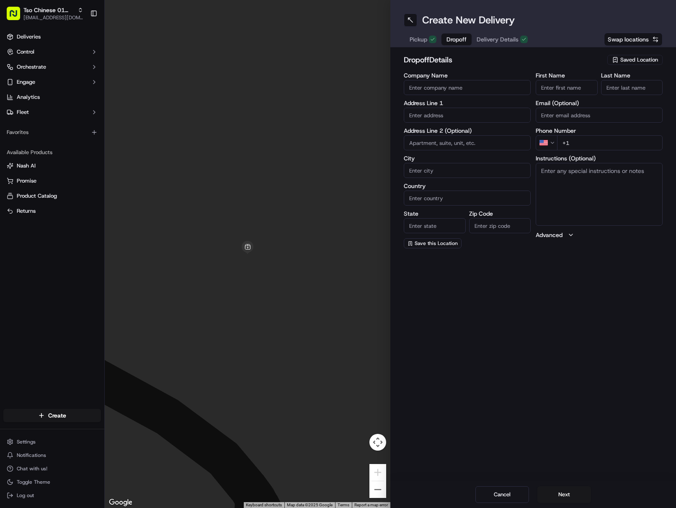
click at [457, 36] on span "Dropoff" at bounding box center [456, 39] width 20 height 8
click at [559, 81] on input "First Name" at bounding box center [566, 87] width 62 height 15
paste input "Gavin Wilson"
drag, startPoint x: 558, startPoint y: 87, endPoint x: 593, endPoint y: 85, distance: 34.4
click at [586, 86] on input "Gavin Wilson" at bounding box center [566, 87] width 62 height 15
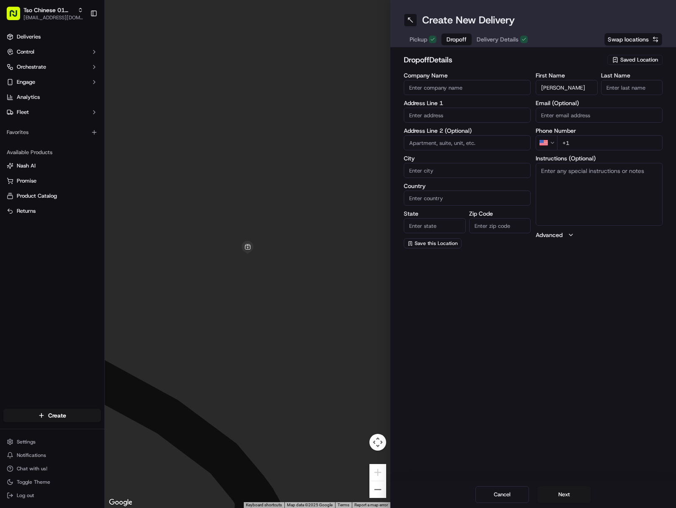
type input "Gavin Wilson"
paste input "Wilson"
click at [645, 82] on input "Last Name" at bounding box center [632, 87] width 62 height 15
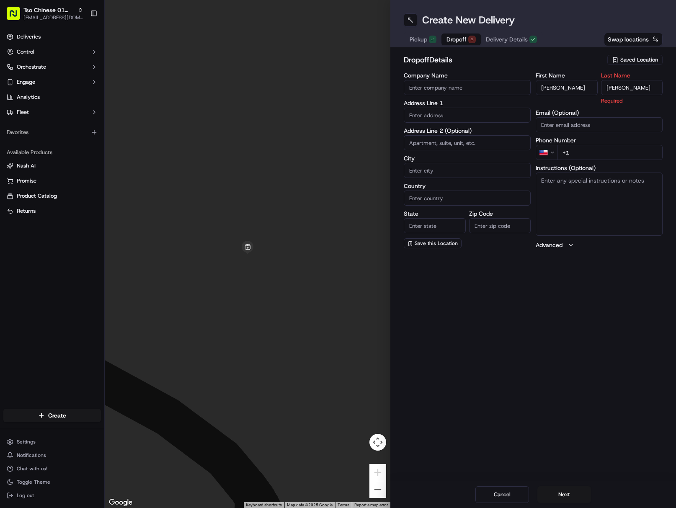
type input "Wilson"
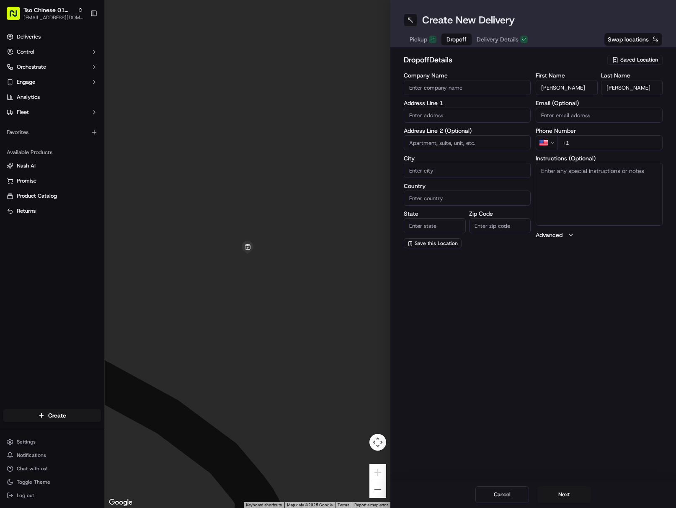
drag, startPoint x: 639, startPoint y: 146, endPoint x: 647, endPoint y: 147, distance: 8.1
click at [639, 144] on input "+1" at bounding box center [609, 142] width 105 height 15
paste input "512 680 5207"
type input "+1 512 680 5207"
click at [453, 116] on input "text" at bounding box center [466, 115] width 127 height 15
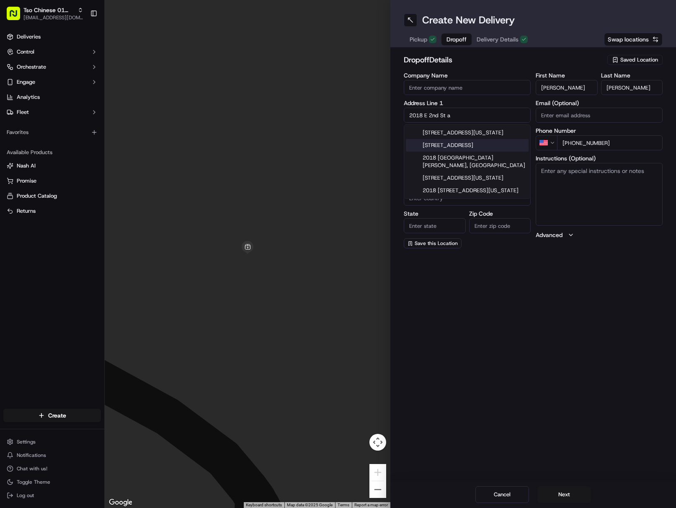
click at [504, 143] on div "2018 E 2nd St, Austin, TX" at bounding box center [467, 145] width 123 height 13
type input "2018 E 2nd St, Austin, TX 78702, USA"
type input "Austin"
type input "[GEOGRAPHIC_DATA]"
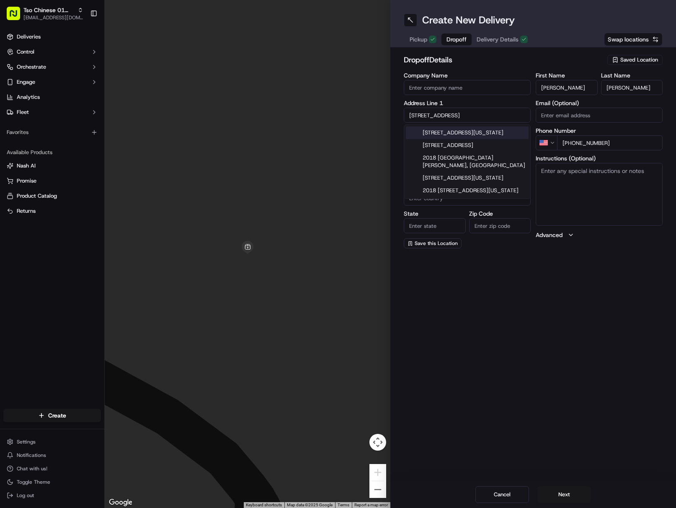
type input "78702"
type input "2018 East 2nd Street"
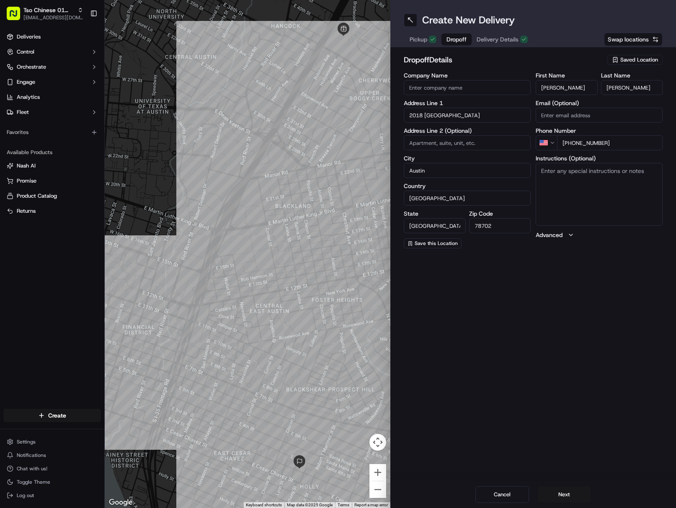
click at [612, 191] on textarea "Instructions (Optional)" at bounding box center [598, 194] width 127 height 63
paste textarea "If the customer doesn't answer at a knock or doorbell ring, call the customer d…"
type textarea "If the customer doesn't answer at a knock or doorbell ring, call the customer d…"
click at [576, 489] on button "Next" at bounding box center [564, 494] width 54 height 17
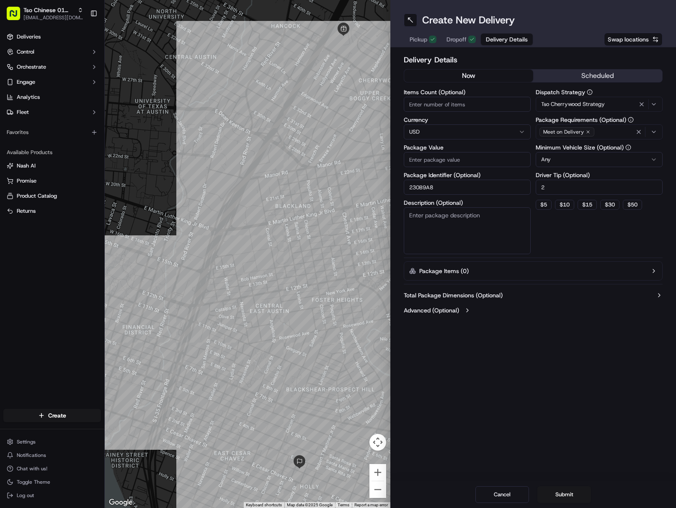
click at [478, 165] on input "Package Value" at bounding box center [466, 159] width 127 height 15
paste input "45.36"
type input "45.36"
click at [560, 495] on button "Submit" at bounding box center [564, 494] width 54 height 17
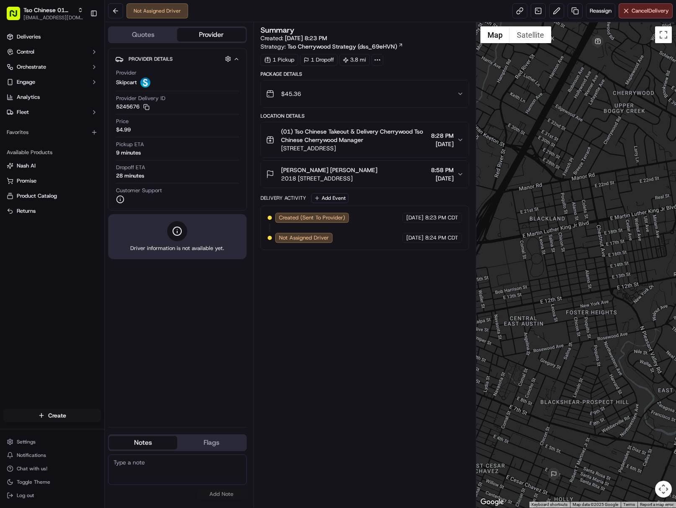
click at [87, 416] on html "Tso Chinese 01 Cherrywood javillain22@gmail.com Toggle Sidebar Deliveries Contr…" at bounding box center [338, 254] width 676 height 508
click at [131, 424] on link "Delivery" at bounding box center [151, 430] width 93 height 15
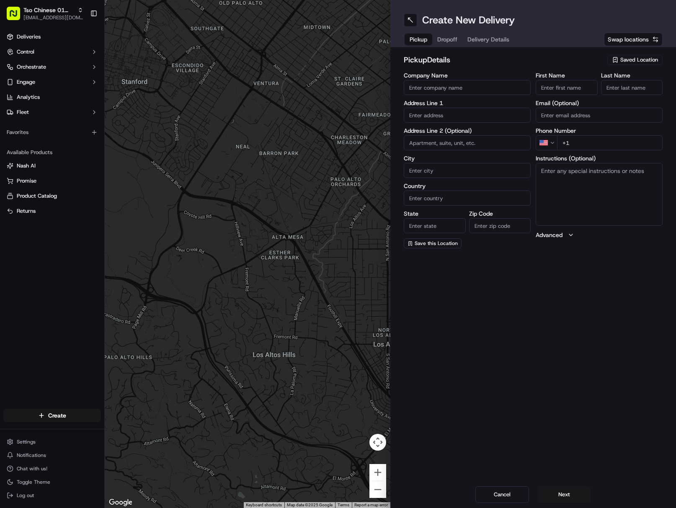
click at [616, 56] on div "Saved Location" at bounding box center [634, 60] width 55 height 10
click at [601, 85] on div "(01) Tso Chinese Takeout & Delivery Cherrywood" at bounding box center [615, 95] width 120 height 20
type input "(01) Tso Chinese Takeout & Delivery Cherrywood"
type input "[STREET_ADDRESS]"
type input "Ste E-5"
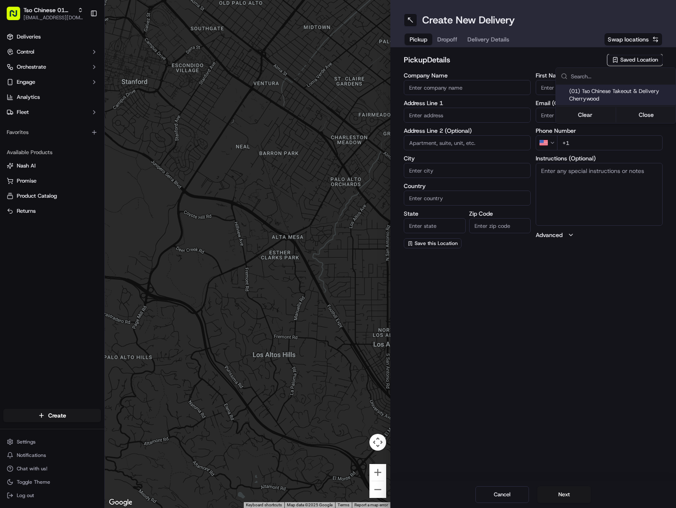
type input "Austin"
type input "US"
type input "[GEOGRAPHIC_DATA]"
type input "78722"
type input "Tso Chinese"
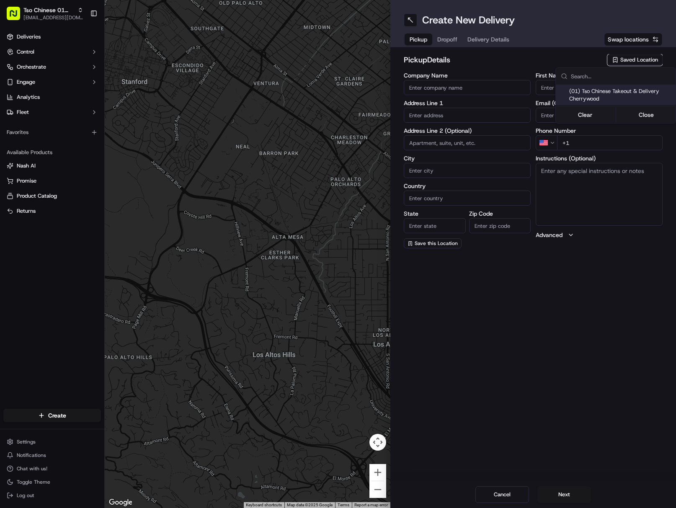
type input "Cherrywood Manager"
type input "[EMAIL_ADDRESS][DOMAIN_NAME]"
type input "[PHONE_NUMBER]"
type textarea "Submit a picture displaying address & food as Proof of Delivery. Envía una foto…"
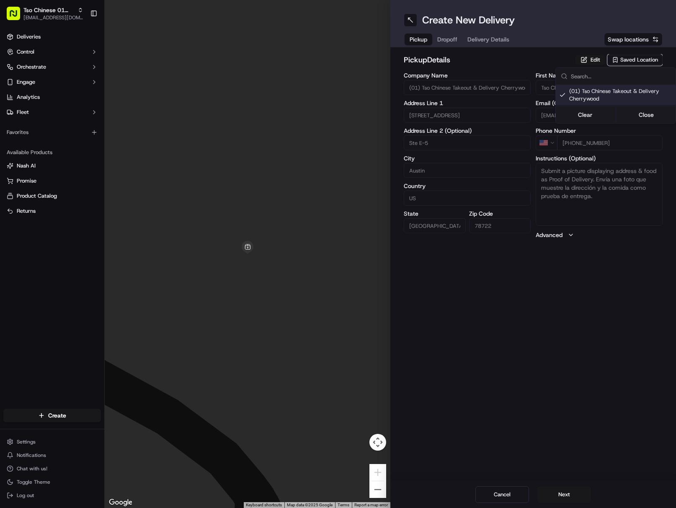
click at [485, 39] on html "Tso Chinese 01 Cherrywood [EMAIL_ADDRESS][DOMAIN_NAME] Toggle Sidebar Deliverie…" at bounding box center [338, 254] width 676 height 508
click at [485, 39] on span "Delivery Details" at bounding box center [488, 39] width 42 height 8
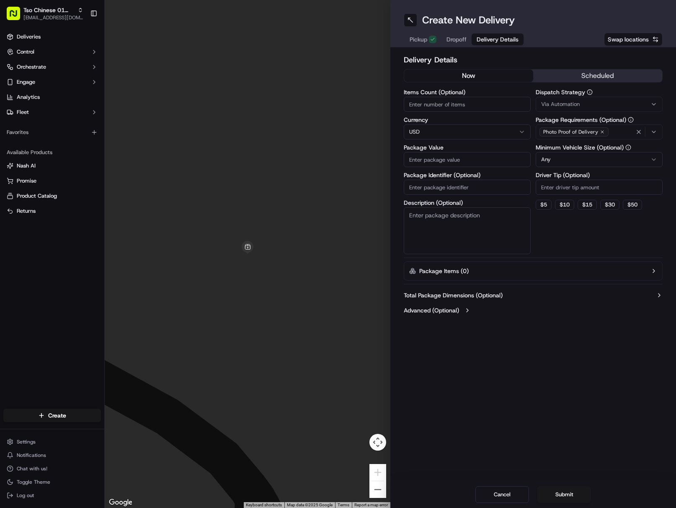
click at [492, 187] on input "Package Identifier (Optional)" at bounding box center [466, 187] width 127 height 15
paste input "R3CPVW1"
type input "R3CPVW1"
click at [598, 101] on div "Via Automation" at bounding box center [598, 104] width 123 height 8
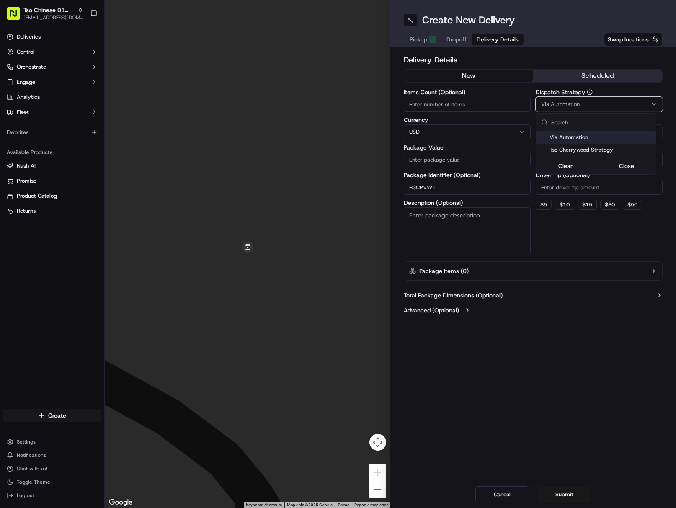
click at [612, 143] on div "Via Automation" at bounding box center [596, 137] width 120 height 13
click at [613, 148] on span "Tso Cherrywood Strategy" at bounding box center [600, 150] width 103 height 8
click at [608, 183] on html "Tso Chinese 01 Cherrywood javillain22@gmail.com Toggle Sidebar Deliveries Contr…" at bounding box center [338, 254] width 676 height 508
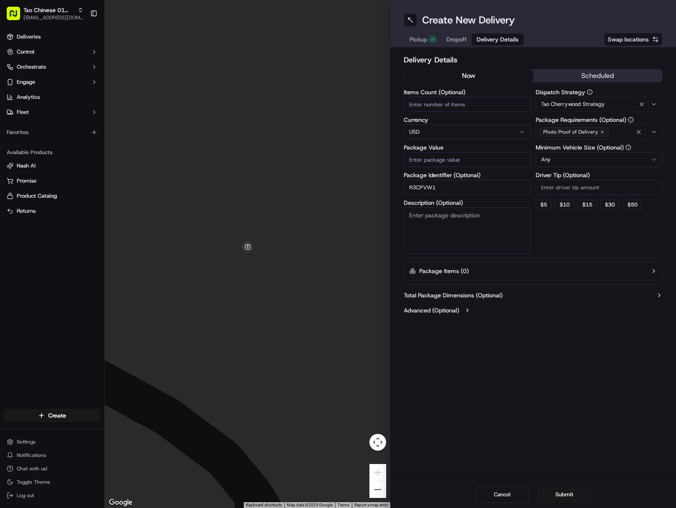
click at [608, 184] on input "Driver Tip (Optional)" at bounding box center [598, 187] width 127 height 15
type input "2"
click at [641, 130] on button "button" at bounding box center [638, 131] width 9 height 9
click at [641, 130] on div "Select requirements" at bounding box center [598, 132] width 123 height 8
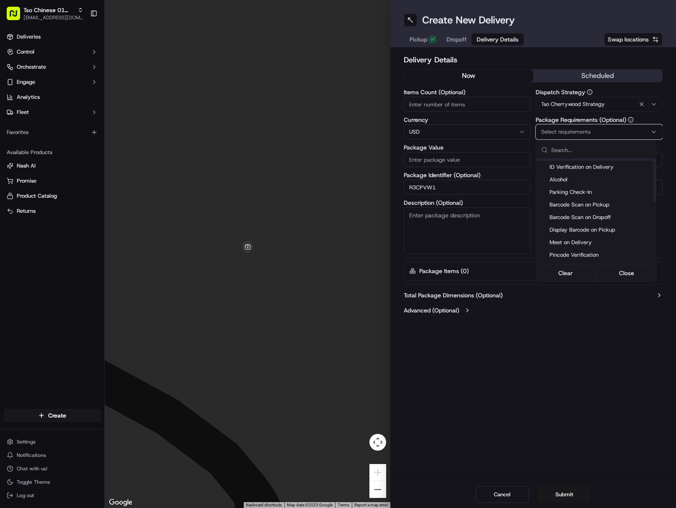
scroll to position [84, 0]
click at [593, 231] on span "Meet on Delivery" at bounding box center [600, 232] width 103 height 8
click at [574, 330] on html "Tso Chinese 01 Cherrywood javillain22@gmail.com Toggle Sidebar Deliveries Contr…" at bounding box center [338, 254] width 676 height 508
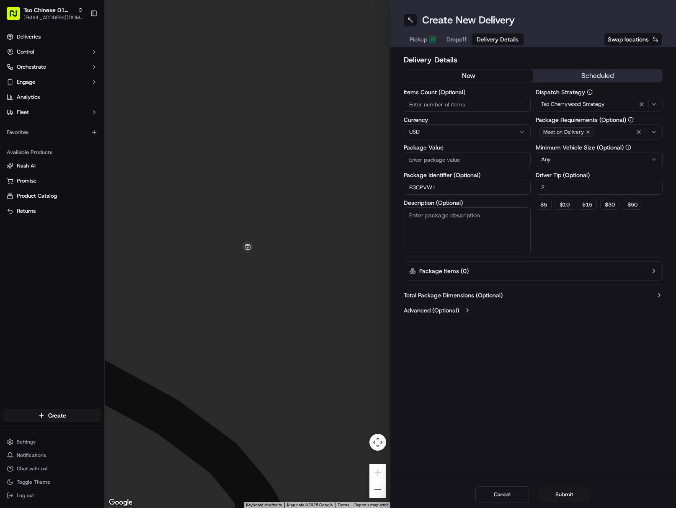
click at [456, 37] on span "Dropoff" at bounding box center [456, 39] width 20 height 8
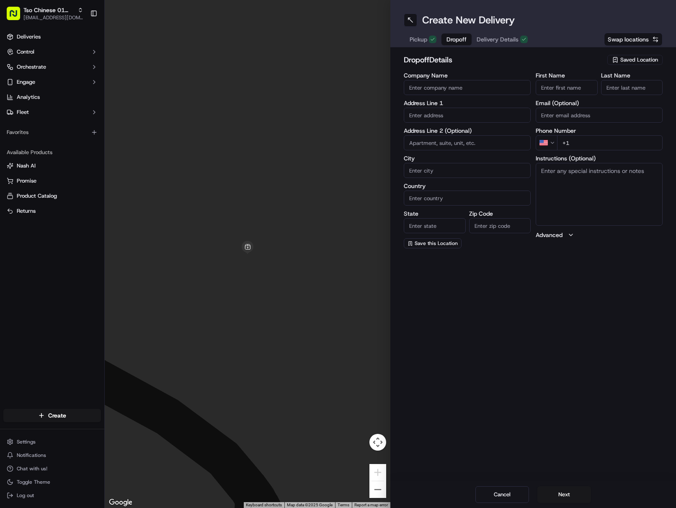
paste input "Anthony Ciampa"
click at [574, 88] on input "Anthony Ciampa" at bounding box center [566, 87] width 62 height 15
drag, startPoint x: 565, startPoint y: 86, endPoint x: 594, endPoint y: 88, distance: 29.0
click at [593, 88] on input "Anthony Ciampa" at bounding box center [566, 87] width 62 height 15
type input "Anthony Ciampa"
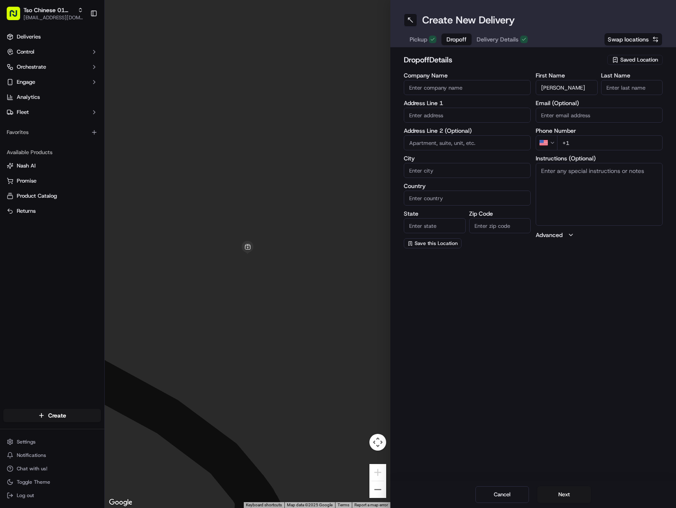
paste input "Ciampa"
drag, startPoint x: 627, startPoint y: 87, endPoint x: 636, endPoint y: 87, distance: 8.8
click at [632, 87] on input "Last Name" at bounding box center [632, 87] width 62 height 15
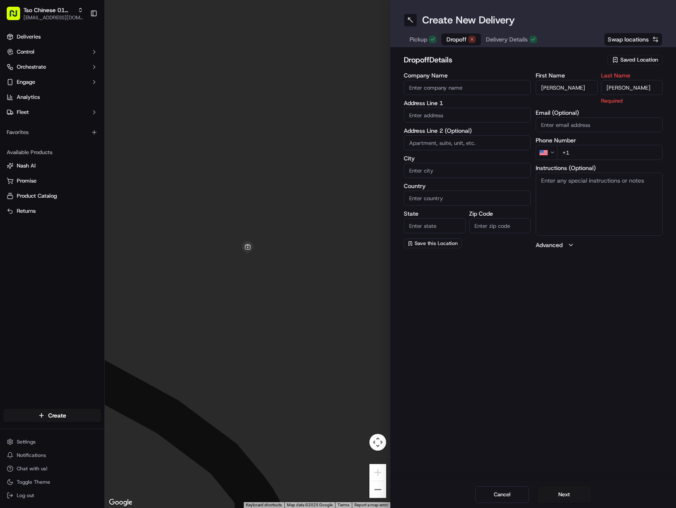
type input "Ciampa"
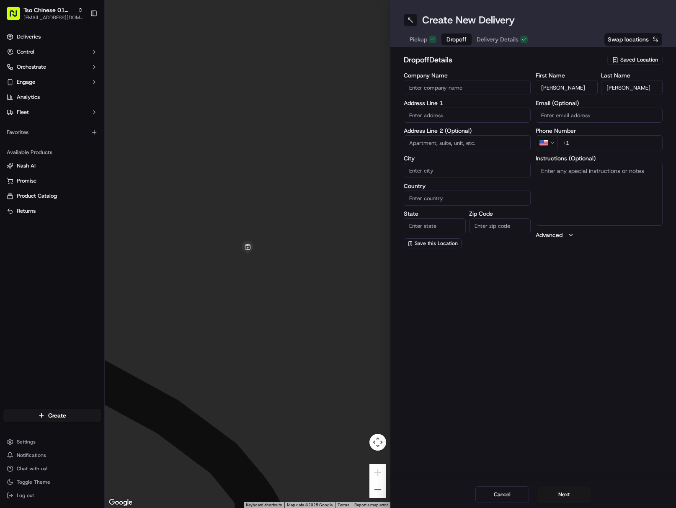
click at [647, 145] on input "+1" at bounding box center [609, 142] width 105 height 15
paste input "207 607 2089"
type input "+1 207 607 2089"
click at [465, 116] on input "text" at bounding box center [466, 115] width 127 height 15
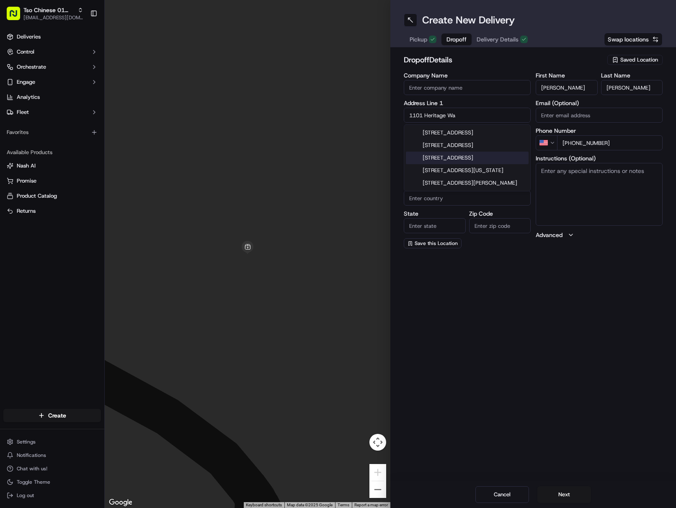
click at [504, 163] on div "1101 Heritage Way, Austin, TX" at bounding box center [467, 158] width 123 height 13
type input "1101 Heritage Way, Austin, TX 78703, USA"
type input "Austin"
type input "[GEOGRAPHIC_DATA]"
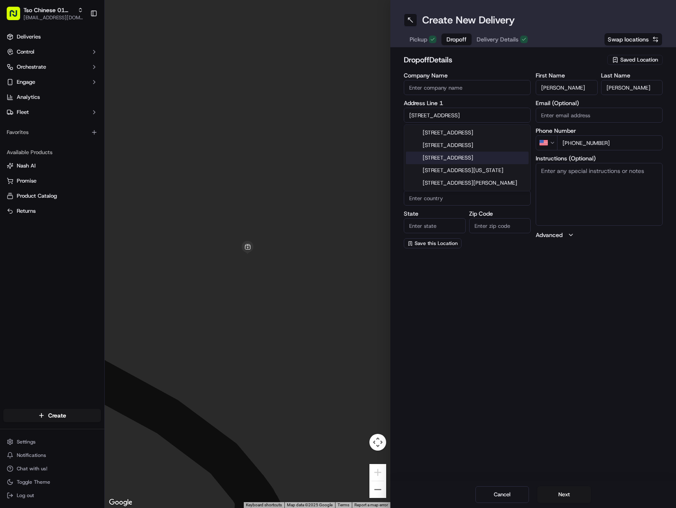
type input "78703"
type input "1101 Heritage Way"
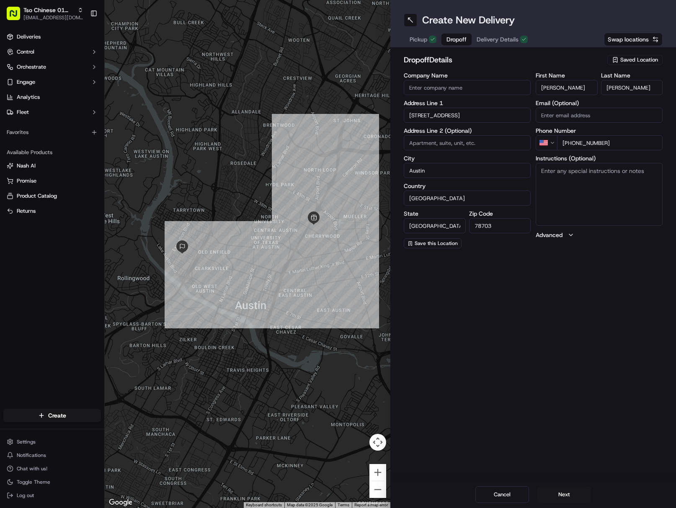
click at [608, 193] on textarea "Instructions (Optional)" at bounding box center [598, 194] width 127 height 63
paste textarea "Door to our duplex is in the garage. I can come outside."
drag, startPoint x: 618, startPoint y: 180, endPoint x: 636, endPoint y: 210, distance: 34.7
click at [618, 180] on textarea "Unit A. Door to our duplex is in the garage. I can come outside." at bounding box center [598, 194] width 127 height 63
paste textarea "If the customer doesn't answer at a knock or doorbell ring, call the customer d…"
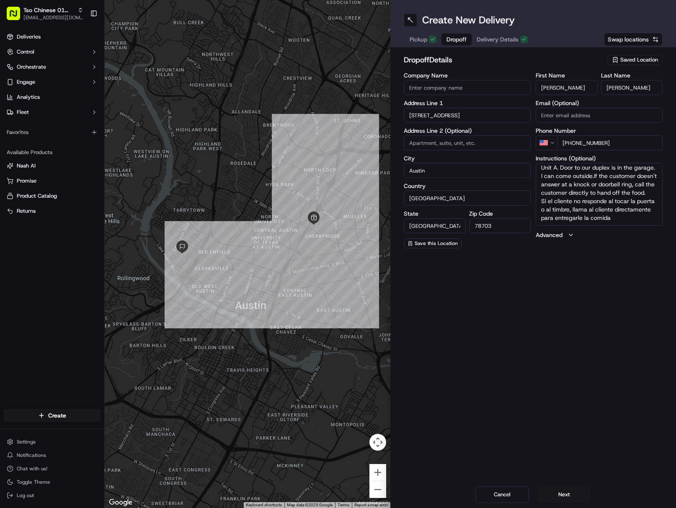
scroll to position [0, 0]
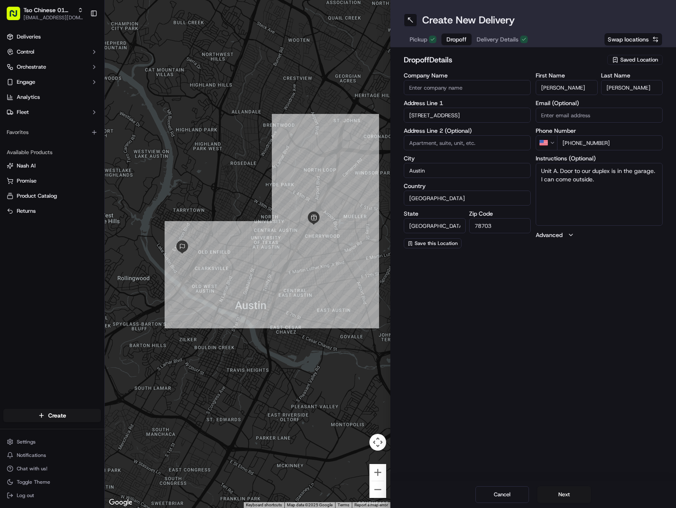
drag, startPoint x: 635, startPoint y: 186, endPoint x: 637, endPoint y: 196, distance: 10.3
click at [635, 186] on textarea "Unit A. Door to our duplex is in the garage. I can come outside." at bounding box center [598, 194] width 127 height 63
paste textarea "If the customer doesn't answer at a knock or doorbell ring, call the customer d…"
type textarea "Unit A. Door to our duplex is in the garage. I can come outside. If the custome…"
click at [576, 495] on button "Next" at bounding box center [564, 494] width 54 height 17
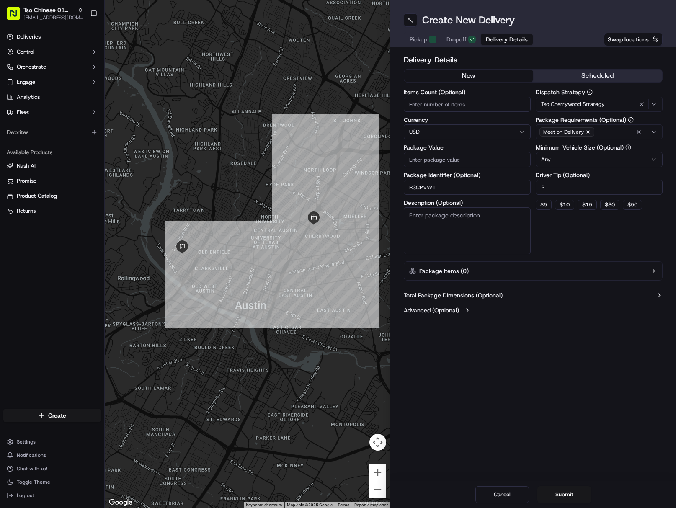
drag, startPoint x: 444, startPoint y: 158, endPoint x: 550, endPoint y: 358, distance: 225.6
click at [444, 159] on input "Package Value" at bounding box center [466, 159] width 127 height 15
paste input "29.71"
type input "29.71"
click at [575, 491] on button "Submit" at bounding box center [564, 494] width 54 height 17
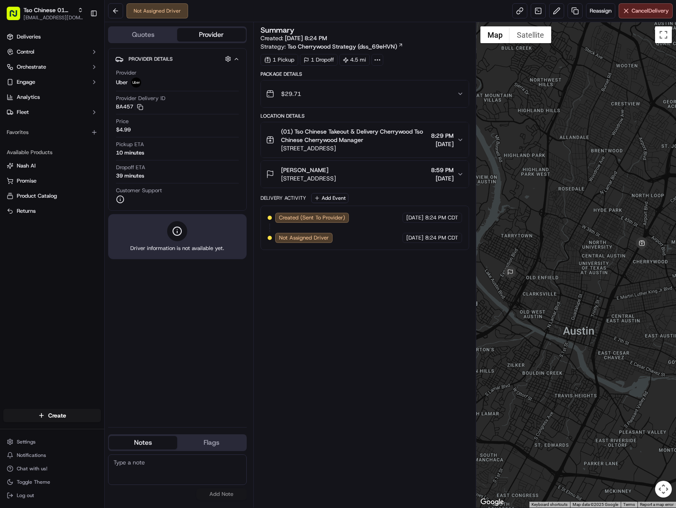
click at [67, 421] on html "Tso Chinese 01 Cherrywood javillain22@gmail.com Toggle Sidebar Deliveries Contr…" at bounding box center [338, 254] width 676 height 508
click at [156, 437] on link "Delivery" at bounding box center [151, 430] width 93 height 15
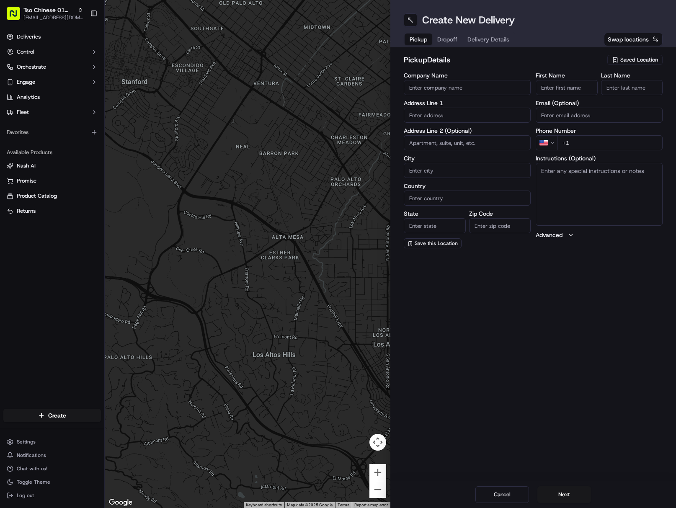
click at [645, 62] on span "Saved Location" at bounding box center [639, 60] width 38 height 8
click at [619, 91] on span "(01) Tso Chinese Takeout & Delivery Cherrywood" at bounding box center [620, 94] width 103 height 15
type input "(01) Tso Chinese Takeout & Delivery Cherrywood"
type input "[STREET_ADDRESS]"
type input "Ste E-5"
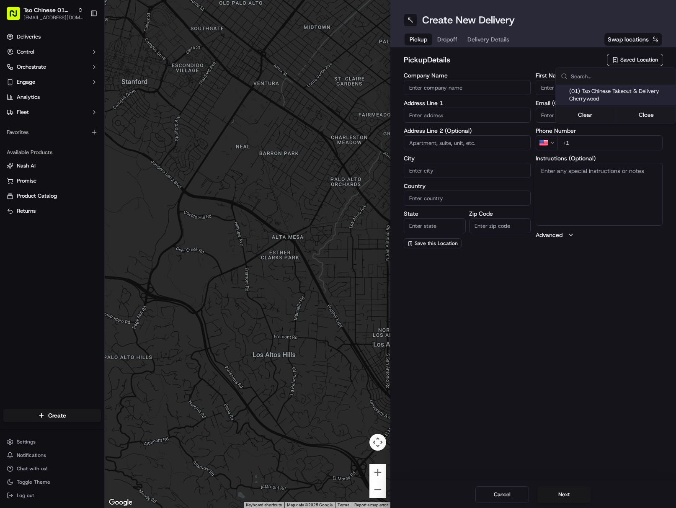
type input "Austin"
type input "US"
type input "[GEOGRAPHIC_DATA]"
type input "78722"
type input "Tso Chinese"
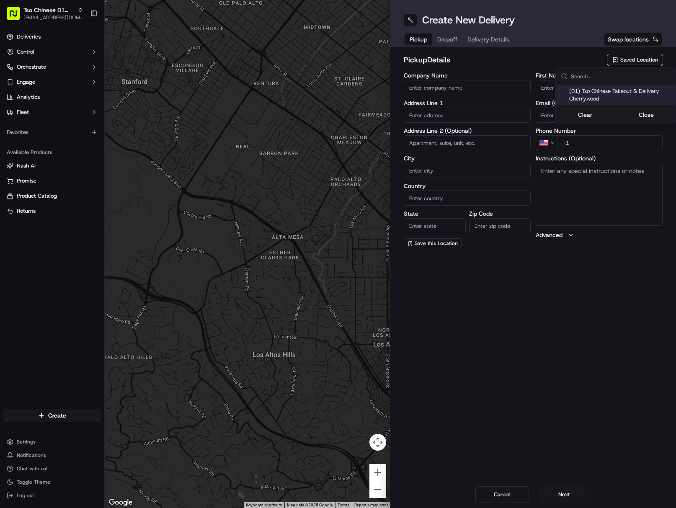
type input "Cherrywood Manager"
type input "[EMAIL_ADDRESS][DOMAIN_NAME]"
type input "[PHONE_NUMBER]"
type textarea "Submit a picture displaying address & food as Proof of Delivery. Envía una foto…"
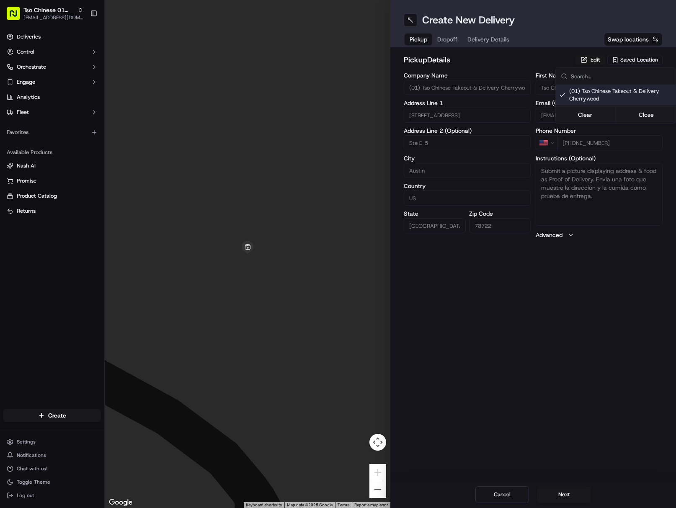
click at [480, 42] on html "Tso Chinese 01 Cherrywood [EMAIL_ADDRESS][DOMAIN_NAME] Toggle Sidebar Deliverie…" at bounding box center [338, 254] width 676 height 508
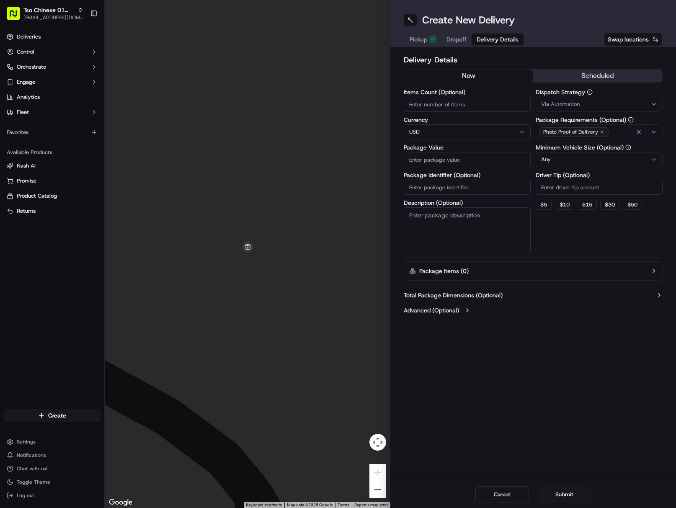
click at [480, 42] on span "Delivery Details" at bounding box center [497, 39] width 42 height 8
click at [468, 185] on input "Package Identifier (Optional)" at bounding box center [466, 187] width 127 height 15
paste input "A3FWCJZ"
type input "A3FWCJZ"
click at [597, 94] on label "Dispatch Strategy" at bounding box center [598, 92] width 127 height 6
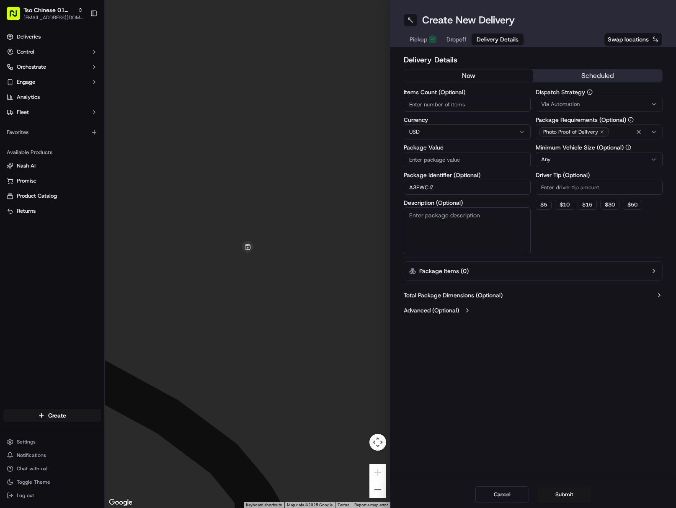
click at [596, 100] on button "Via Automation" at bounding box center [598, 104] width 127 height 15
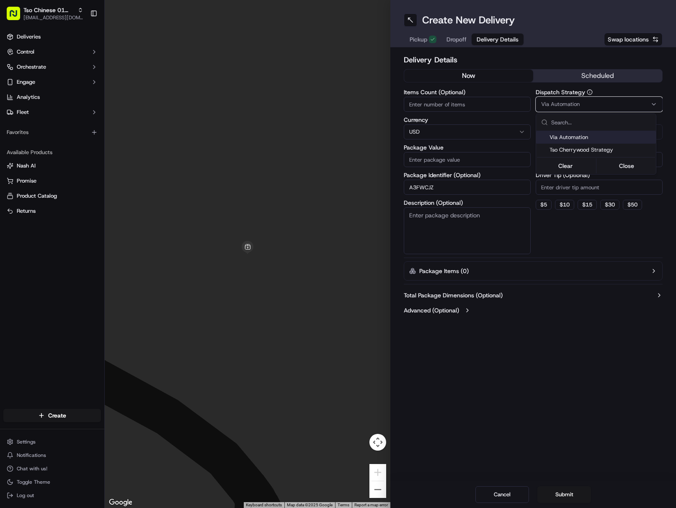
click at [608, 146] on div "Tso Cherrywood Strategy" at bounding box center [596, 150] width 120 height 13
click at [606, 190] on html "Tso Chinese 01 Cherrywood javillain22@gmail.com Toggle Sidebar Deliveries Contr…" at bounding box center [338, 254] width 676 height 508
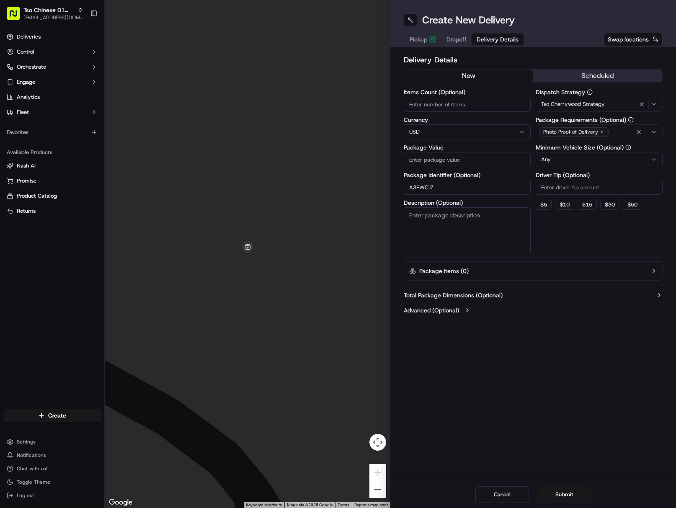
click at [606, 189] on input "Driver Tip (Optional)" at bounding box center [598, 187] width 127 height 15
type input "2"
click at [639, 131] on icon "button" at bounding box center [638, 131] width 7 height 7
click at [639, 131] on div "Photo Proof of Delivery" at bounding box center [598, 132] width 123 height 13
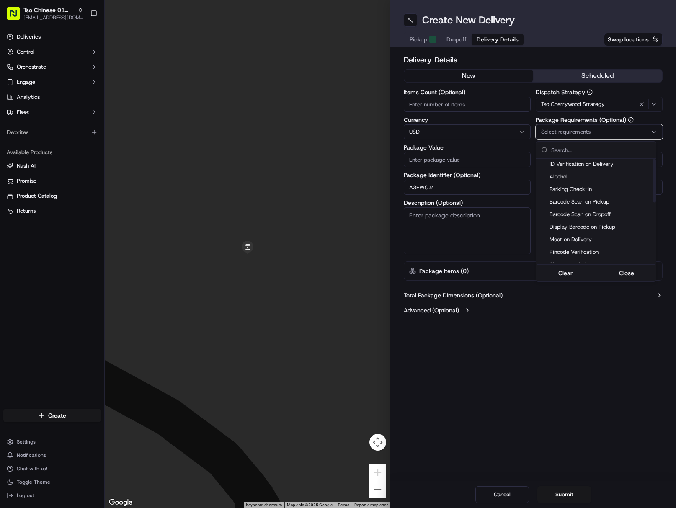
scroll to position [84, 0]
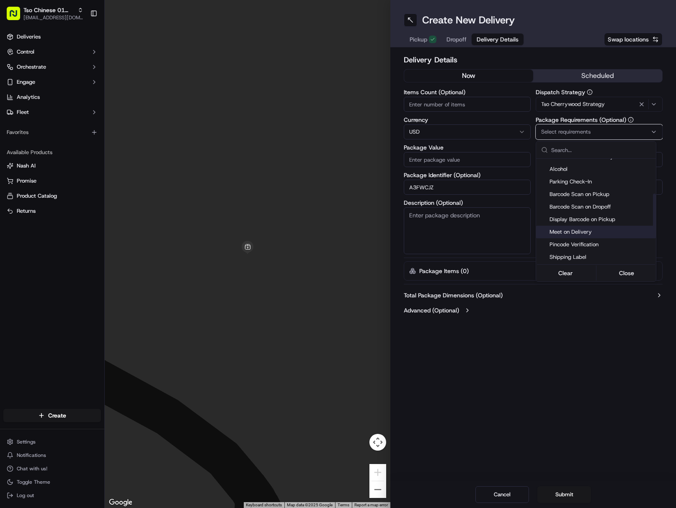
click at [584, 235] on span "Meet on Delivery" at bounding box center [600, 232] width 103 height 8
click at [587, 339] on html "Tso Chinese 01 Cherrywood javillain22@gmail.com Toggle Sidebar Deliveries Contr…" at bounding box center [338, 254] width 676 height 508
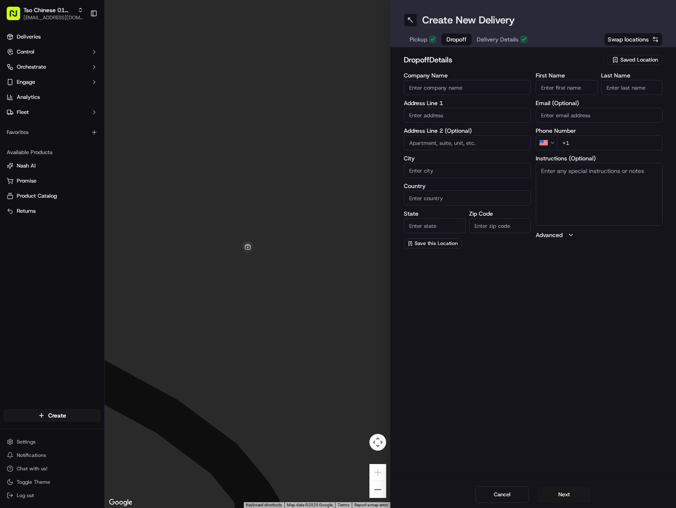
click at [456, 39] on span "Dropoff" at bounding box center [456, 39] width 20 height 8
drag, startPoint x: 588, startPoint y: 85, endPoint x: 588, endPoint y: 90, distance: 5.0
click at [588, 85] on input "First Name" at bounding box center [566, 87] width 62 height 15
paste input "Emanuel Cotty"
drag, startPoint x: 565, startPoint y: 87, endPoint x: 606, endPoint y: 89, distance: 40.6
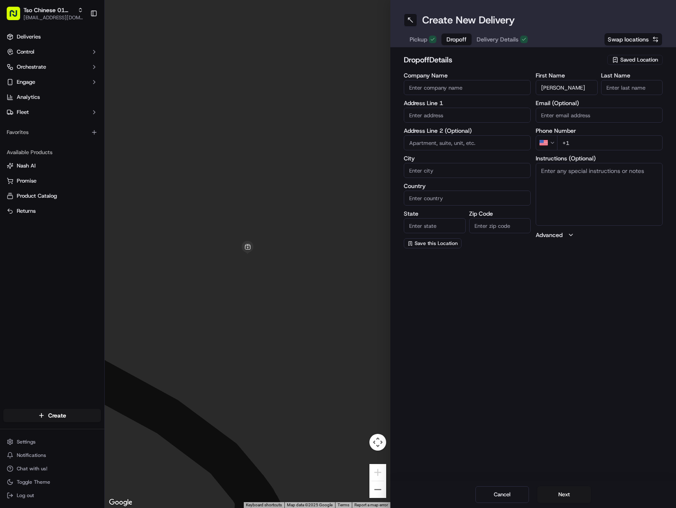
click at [596, 87] on input "Emanuel Cotty" at bounding box center [566, 87] width 62 height 15
type input "Emanuel Cotty"
paste input "Cotty"
drag, startPoint x: 622, startPoint y: 85, endPoint x: 644, endPoint y: 92, distance: 22.9
click at [624, 85] on input "Cotty" at bounding box center [632, 87] width 62 height 15
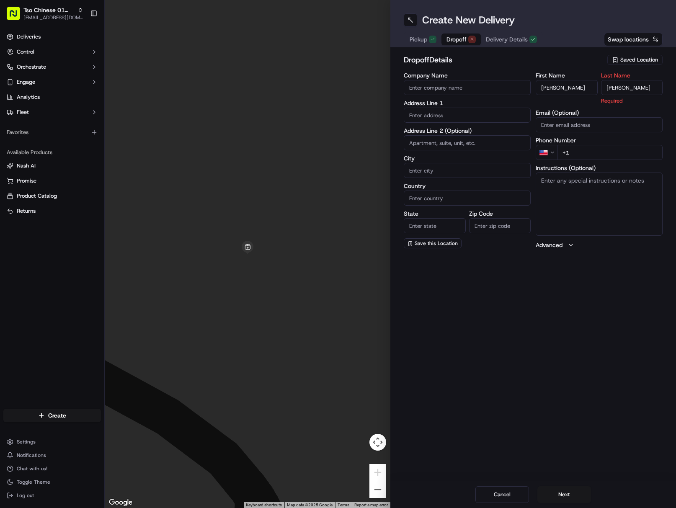
type input "Cotty"
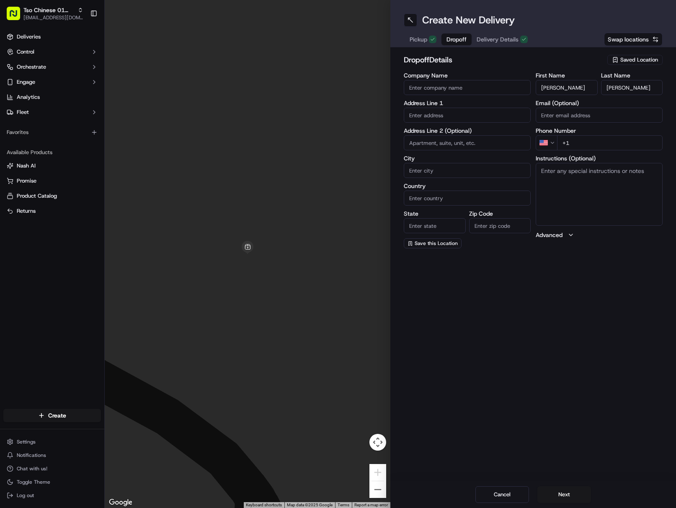
click at [638, 150] on div "First Name Emanuel Cotty Last Name Cotty Email (Optional) Phone Number US +1 In…" at bounding box center [598, 160] width 127 height 176
click at [615, 147] on input "+1" at bounding box center [609, 142] width 105 height 15
paste input "737 202 0165"
type input "+1 737 202 0165"
drag, startPoint x: 473, startPoint y: 116, endPoint x: 563, endPoint y: 228, distance: 144.4
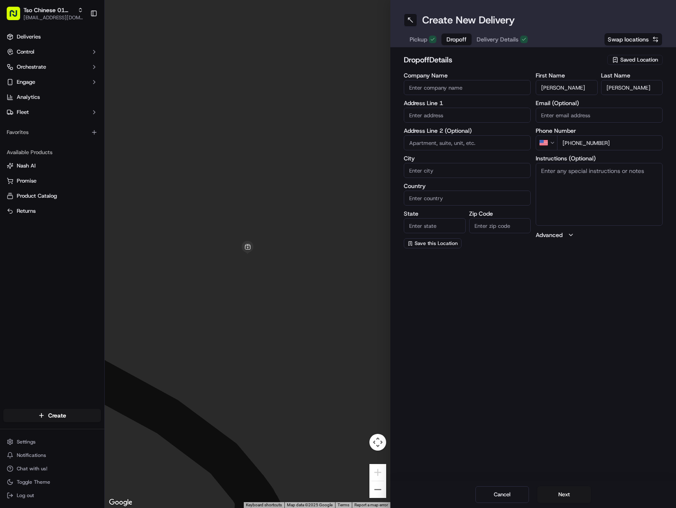
click at [473, 115] on input "text" at bounding box center [466, 115] width 127 height 15
type input "4"
click at [489, 128] on div "5800 Techni Center Drive, Austin, TX" at bounding box center [467, 132] width 123 height 13
type input "5800 Techni Center Dr, Austin, TX 78721, USA"
type input "Austin"
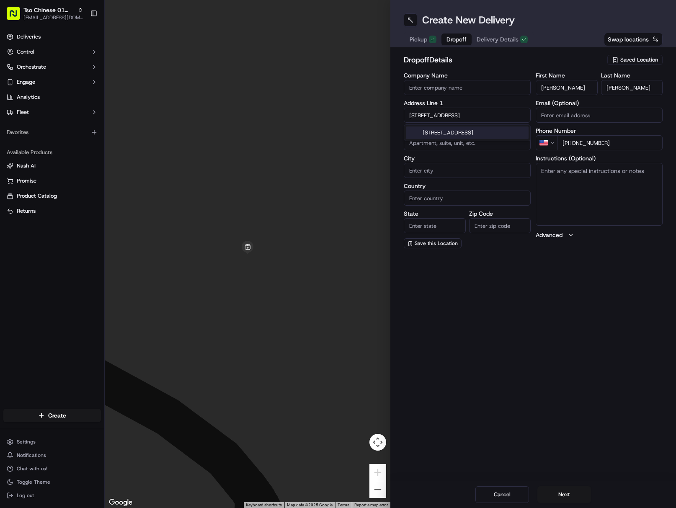
type input "[GEOGRAPHIC_DATA]"
type input "78721"
type input "5800 Techni Center Drive"
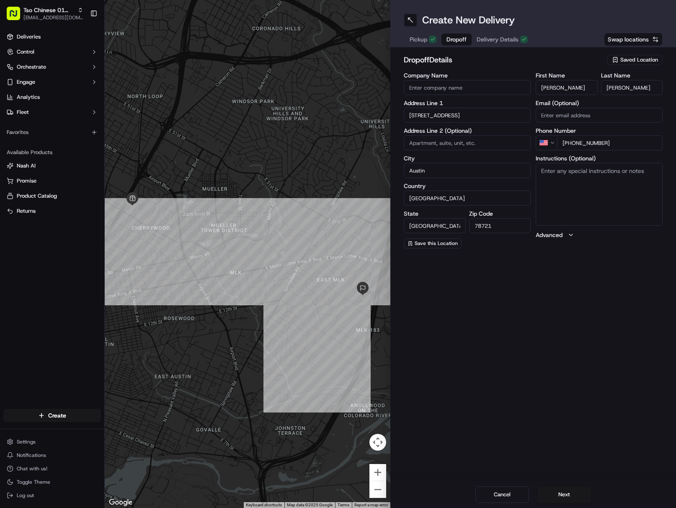
click at [571, 203] on textarea "Instructions (Optional)" at bounding box center [598, 194] width 127 height 63
paste textarea "Building 12"
drag, startPoint x: 614, startPoint y: 184, endPoint x: 622, endPoint y: 187, distance: 8.1
click at [614, 182] on textarea "Building 12" at bounding box center [598, 194] width 127 height 63
paste textarea "Go through the left gate of the entrance. If is closed, cal 7372020165 and I wi…"
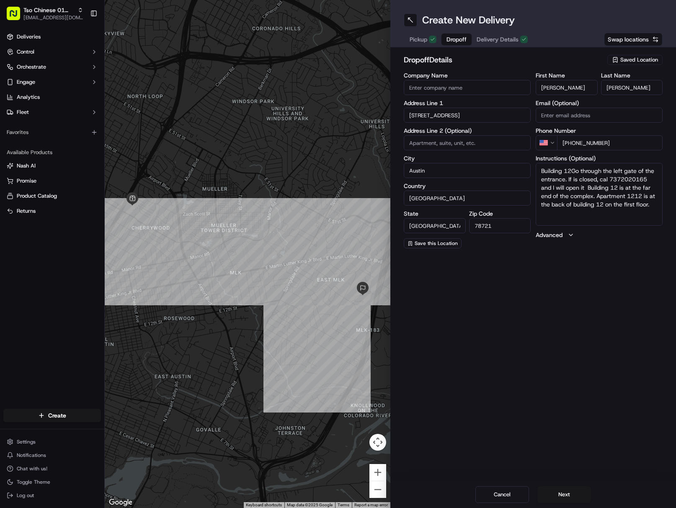
click at [571, 172] on textarea "Building 12Go through the left gate of the entrance. If is closed, cal 73720201…" at bounding box center [598, 194] width 127 height 63
drag, startPoint x: 558, startPoint y: 173, endPoint x: 523, endPoint y: 172, distance: 34.7
click at [523, 172] on div "Company Name Address Line 1 5800 Techni Center Drive Address Line 2 (Optional) …" at bounding box center [532, 160] width 259 height 176
drag, startPoint x: 583, startPoint y: 171, endPoint x: 572, endPoint y: 171, distance: 11.3
click at [572, 171] on textarea "Go through the left gate of the entrance. If is closed, cal 7372020165 and I wi…" at bounding box center [598, 194] width 127 height 63
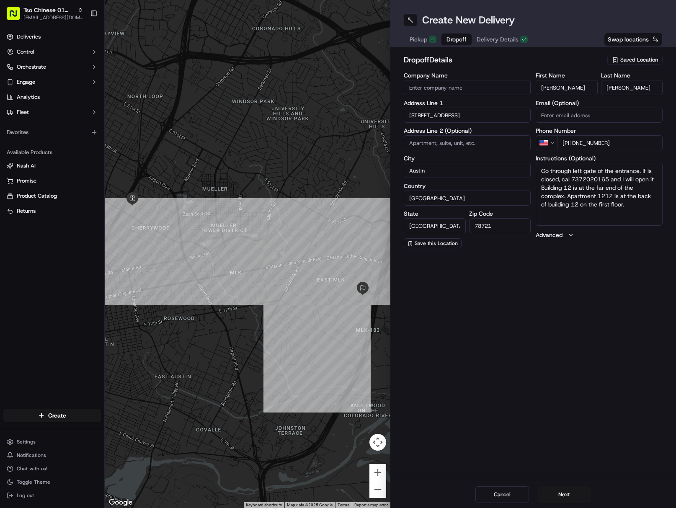
drag, startPoint x: 611, startPoint y: 174, endPoint x: 606, endPoint y: 172, distance: 4.9
click at [606, 172] on textarea "Go through left gate of the entrance. If is closed, cal 7372020165 and I will o…" at bounding box center [598, 194] width 127 height 63
click at [543, 172] on textarea "Go through left gate of entrance. If is closed, cal 7372020165 and I will open …" at bounding box center [598, 194] width 127 height 63
click at [642, 169] on textarea "Go through left gate of entrance. If is closed, cal 7372020165 and I will open …" at bounding box center [598, 194] width 127 height 63
click at [581, 307] on div "Create New Delivery Pickup Dropoff Delivery Details Swap locations dropoff Deta…" at bounding box center [532, 254] width 285 height 508
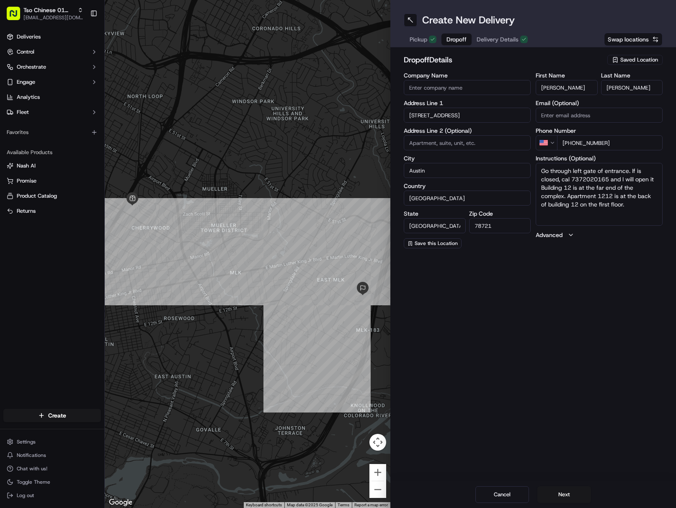
drag, startPoint x: 609, startPoint y: 180, endPoint x: 569, endPoint y: 181, distance: 39.8
click at [569, 181] on textarea "Go through left gate of entrance. If is closed, cal 7372020165 and I will open …" at bounding box center [598, 194] width 127 height 63
click at [636, 170] on textarea "Go through left gate of entrance. If is closed, call me and I will open it. Bui…" at bounding box center [598, 194] width 127 height 63
click at [637, 172] on textarea "Go through left gate of entrance. If is closed, call me and I will open it. Bui…" at bounding box center [598, 194] width 127 height 63
drag, startPoint x: 647, startPoint y: 181, endPoint x: 632, endPoint y: 182, distance: 15.1
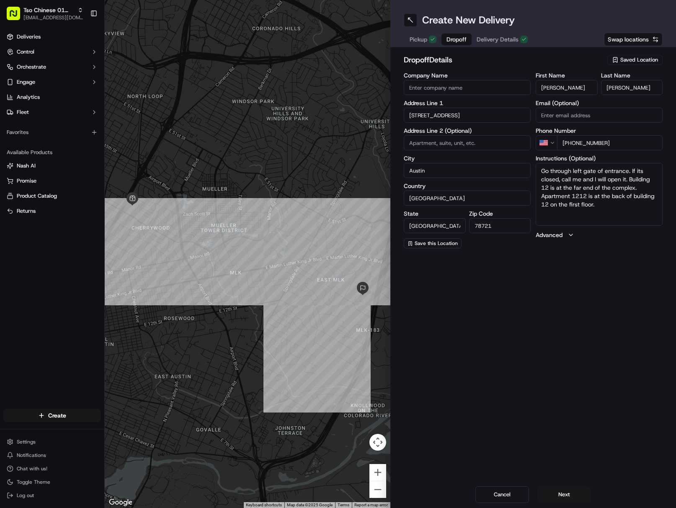
click at [632, 182] on textarea "Go through left gate of entrance. If its closed, call me and I will open it. Bu…" at bounding box center [598, 194] width 127 height 63
drag, startPoint x: 556, startPoint y: 187, endPoint x: 549, endPoint y: 188, distance: 7.6
click at [549, 188] on textarea "Go through left gate of entrance. If its closed, call me and I will open it. Bl…" at bounding box center [598, 194] width 127 height 63
drag, startPoint x: 586, startPoint y: 187, endPoint x: 574, endPoint y: 190, distance: 12.5
click at [574, 190] on textarea "Go through left gate of entrance. If its closed, call me and I will open it. Bl…" at bounding box center [598, 194] width 127 height 63
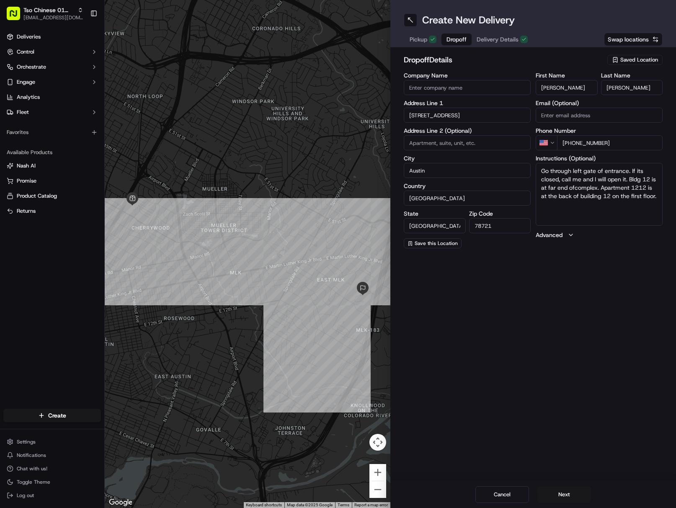
drag, startPoint x: 628, startPoint y: 189, endPoint x: 609, endPoint y: 190, distance: 19.3
click at [609, 190] on textarea "Go through left gate of entrance. If its closed, call me and I will open it. Bl…" at bounding box center [598, 194] width 127 height 63
drag, startPoint x: 640, startPoint y: 191, endPoint x: 633, endPoint y: 190, distance: 7.5
click at [633, 190] on textarea "Go through left gate of entrance. If its closed, call me and I will open it. Bl…" at bounding box center [598, 194] width 127 height 63
drag, startPoint x: 583, startPoint y: 198, endPoint x: 566, endPoint y: 198, distance: 16.3
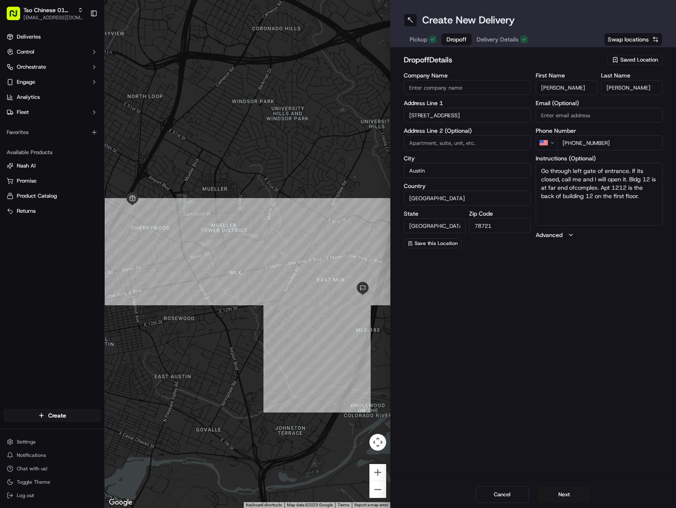
click at [566, 198] on textarea "Go through left gate of entrance. If its closed, call me and I will open it. Bl…" at bounding box center [598, 194] width 127 height 63
drag, startPoint x: 615, startPoint y: 195, endPoint x: 593, endPoint y: 198, distance: 21.6
click at [593, 198] on textarea "Go through left gate of entrance. If its closed, call me and I will open it. Bl…" at bounding box center [598, 194] width 127 height 63
click at [641, 195] on textarea "Go through left gate of entrance. If its closed, call me and I will open it. Bl…" at bounding box center [598, 194] width 127 height 63
paste textarea "If the customer doesn't answer at a knock or doorbell ring, call the customer d…"
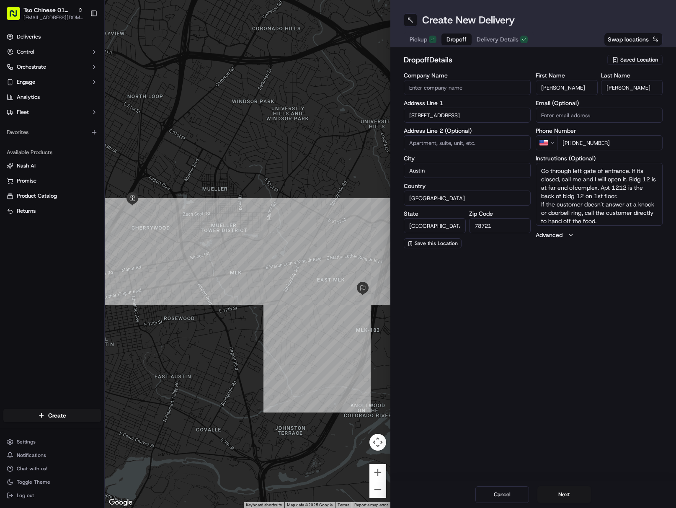
scroll to position [8, 0]
type textarea "Go through left gate of entrance. If its closed, call me and I will open it. Bl…"
click at [559, 489] on button "Next" at bounding box center [564, 494] width 54 height 17
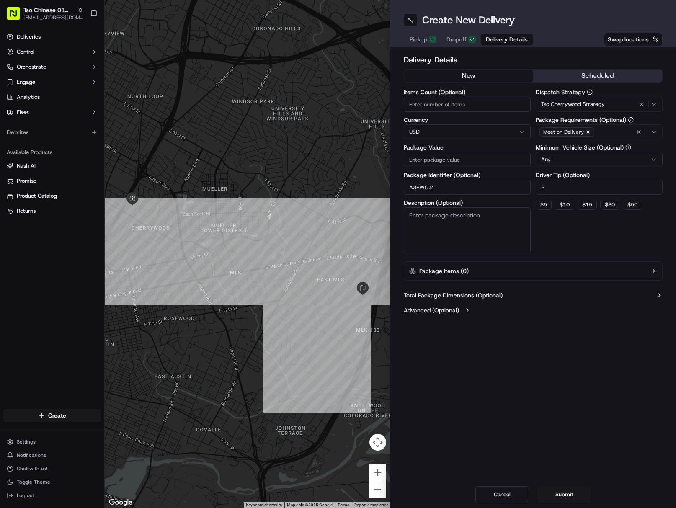
drag, startPoint x: 464, startPoint y: 156, endPoint x: 506, endPoint y: 335, distance: 184.0
click at [465, 158] on input "Package Value" at bounding box center [466, 159] width 127 height 15
paste input "39.94"
type input "39.94"
click at [583, 491] on button "Submit" at bounding box center [564, 494] width 54 height 17
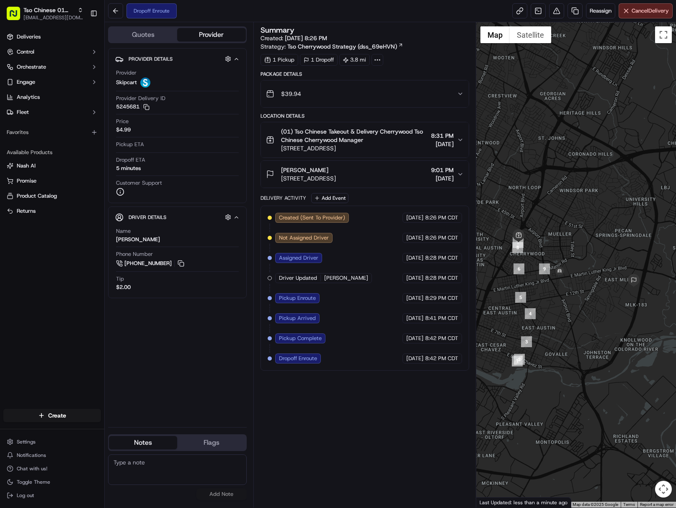
click at [671, 334] on div at bounding box center [576, 264] width 200 height 485
click at [40, 15] on span "[EMAIL_ADDRESS][DOMAIN_NAME]" at bounding box center [53, 17] width 60 height 7
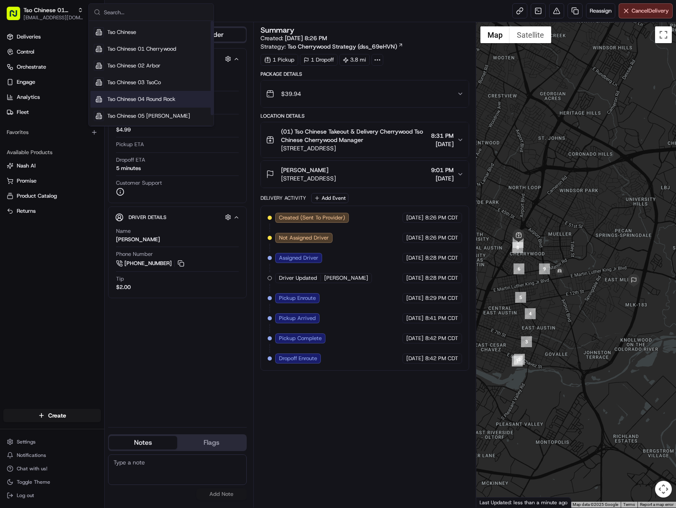
scroll to position [12, 0]
click at [151, 117] on span "Tso Chinese 05 [PERSON_NAME]" at bounding box center [148, 116] width 83 height 8
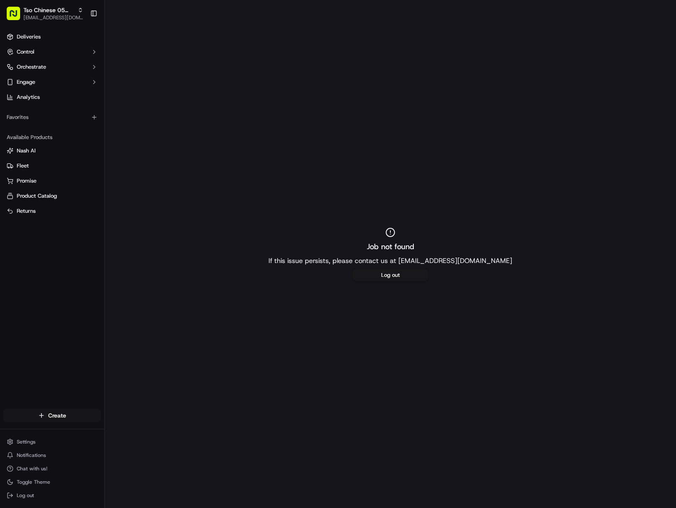
click at [67, 418] on html "Tso Chinese 05 [PERSON_NAME] [EMAIL_ADDRESS][DOMAIN_NAME] Toggle Sidebar Delive…" at bounding box center [338, 254] width 676 height 508
click at [114, 425] on link "Delivery" at bounding box center [151, 430] width 93 height 15
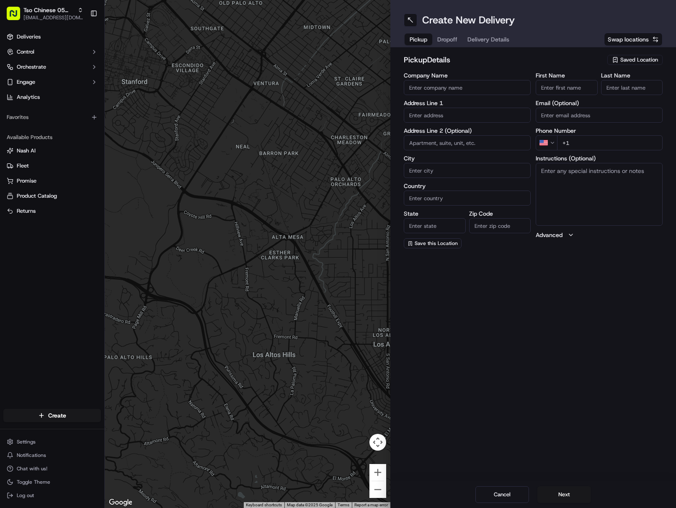
click at [623, 56] on span "Saved Location" at bounding box center [639, 60] width 38 height 8
click at [606, 87] on span "(05) Tso Chinese Takeout & Delivery (05)" at bounding box center [620, 91] width 103 height 8
type input "(05) Tso Chinese Takeout & Delivery"
type input "[STREET_ADDRESS][PERSON_NAME]"
type input "Ste 100"
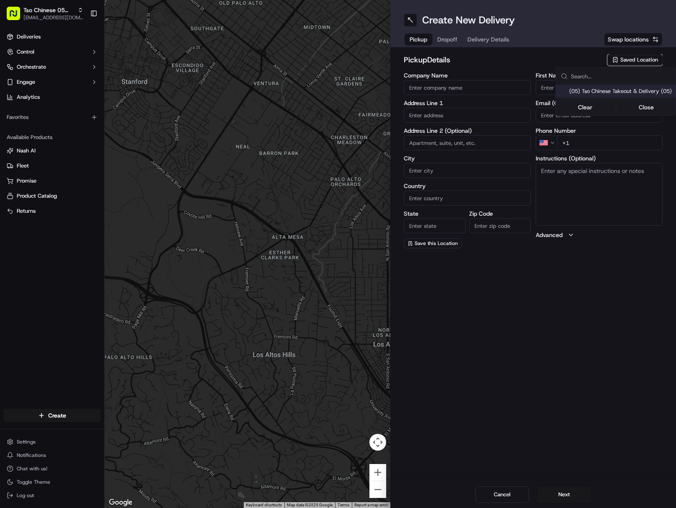
type input "Austin"
type input "US"
type input "[GEOGRAPHIC_DATA]"
type input "78748"
type input "Tso Chinese"
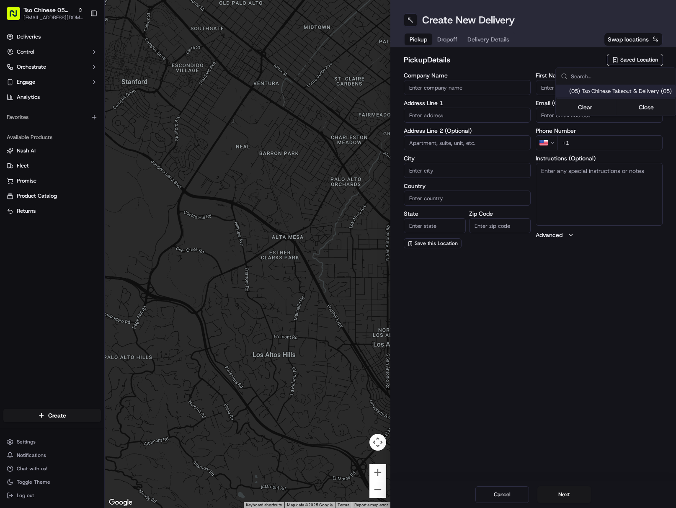
type input "[PERSON_NAME] Manager"
type input "[EMAIL_ADDRESS][DOMAIN_NAME]"
type input "[PHONE_NUMBER]"
type textarea "Submit a picture displaying address & food as Proof of Delivery. Envía una foto…"
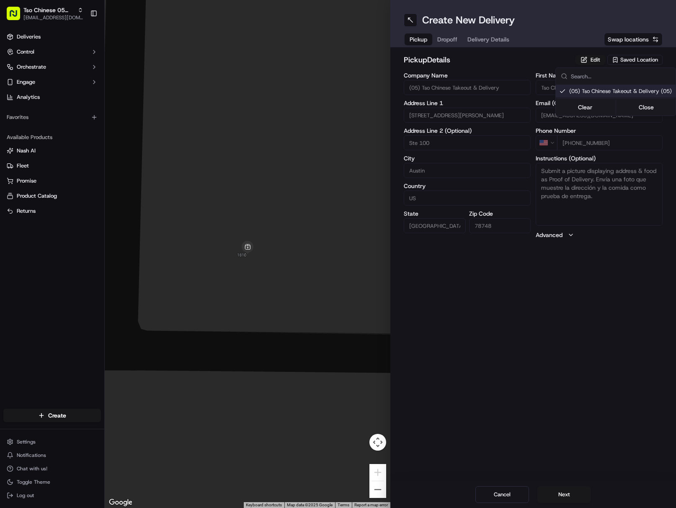
click at [490, 34] on html "Tso Chinese 05 [PERSON_NAME] [EMAIL_ADDRESS][DOMAIN_NAME] Toggle Sidebar Delive…" at bounding box center [338, 254] width 676 height 508
click at [490, 35] on span "Delivery Details" at bounding box center [488, 39] width 42 height 8
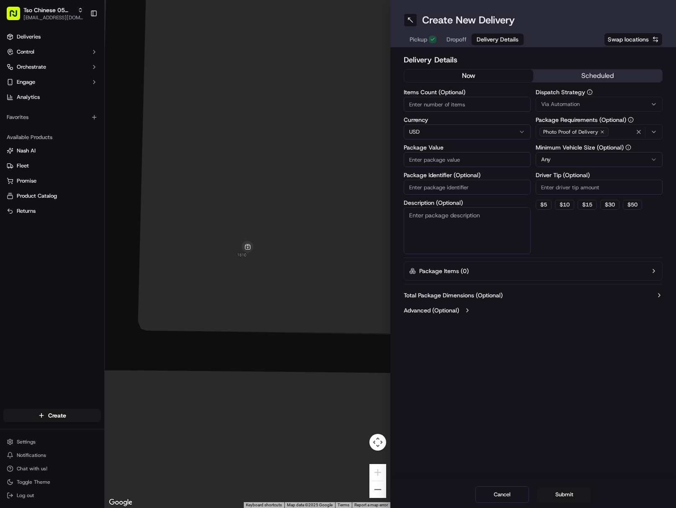
drag, startPoint x: 488, startPoint y: 186, endPoint x: 493, endPoint y: 188, distance: 6.0
click at [488, 186] on input "Package Identifier (Optional)" at bounding box center [466, 187] width 127 height 15
paste input "GVQKWXC"
type input "GVQKWXC"
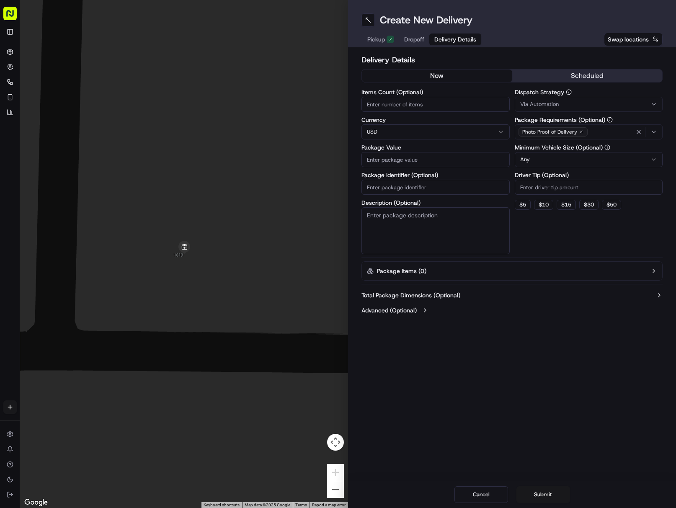
click at [15, 351] on div "Deliveries Control Orchestrate Engage Analytics Favorites Available Products Na…" at bounding box center [18, 218] width 36 height 352
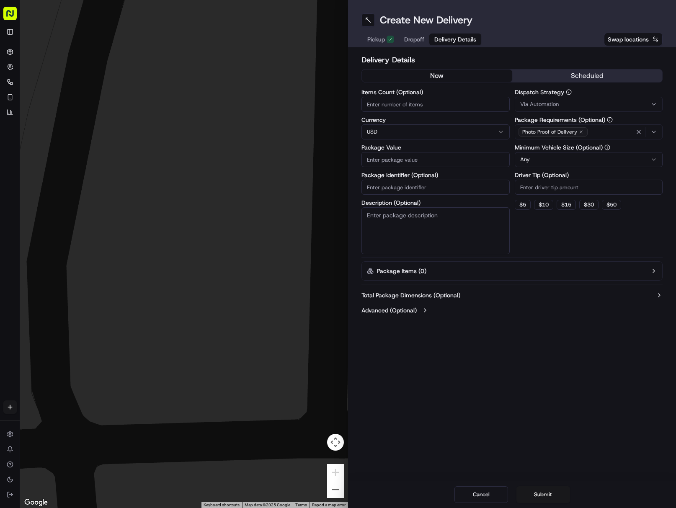
drag, startPoint x: 21, startPoint y: 8, endPoint x: 294, endPoint y: 96, distance: 286.8
click at [294, 96] on div at bounding box center [184, 254] width 328 height 508
click at [490, 496] on button "Cancel" at bounding box center [481, 494] width 54 height 17
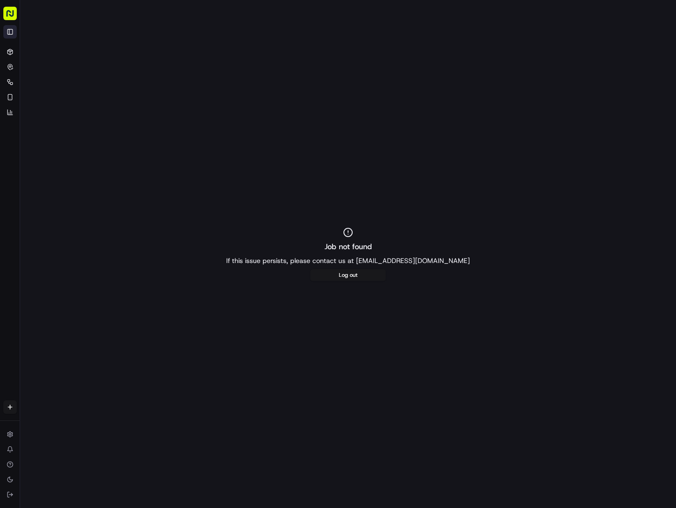
click at [4, 32] on button "Toggle Sidebar" at bounding box center [9, 31] width 13 height 13
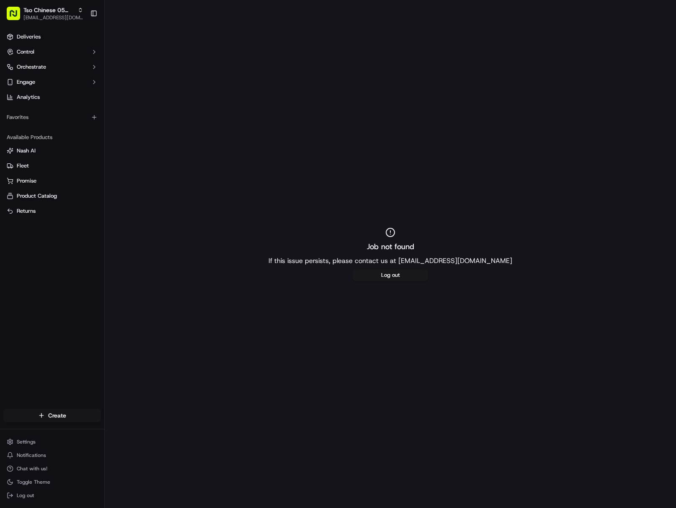
click at [78, 417] on html "Tso Chinese 05 [PERSON_NAME] [EMAIL_ADDRESS][DOMAIN_NAME] Toggle Sidebar Delive…" at bounding box center [338, 254] width 676 height 508
click at [149, 430] on link "Delivery" at bounding box center [151, 430] width 93 height 15
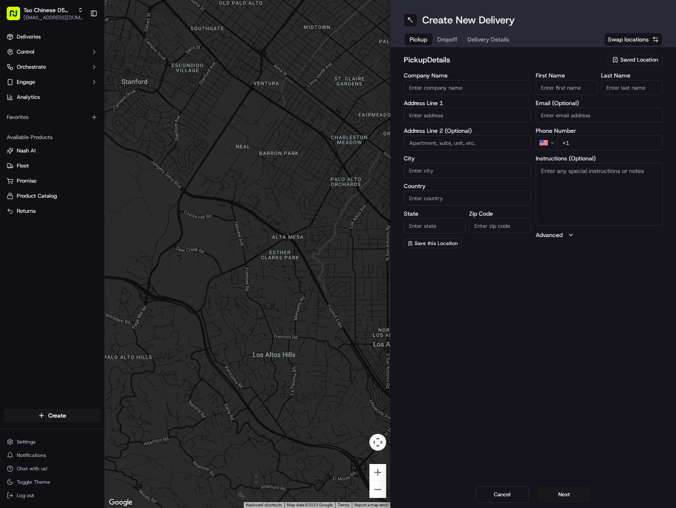
click at [634, 58] on span "Saved Location" at bounding box center [639, 60] width 38 height 8
click at [602, 90] on span "(05) Tso Chinese Takeout & Delivery (05)" at bounding box center [620, 91] width 103 height 8
type input "(05) Tso Chinese Takeout & Delivery"
type input "[STREET_ADDRESS][PERSON_NAME]"
type input "Ste 100"
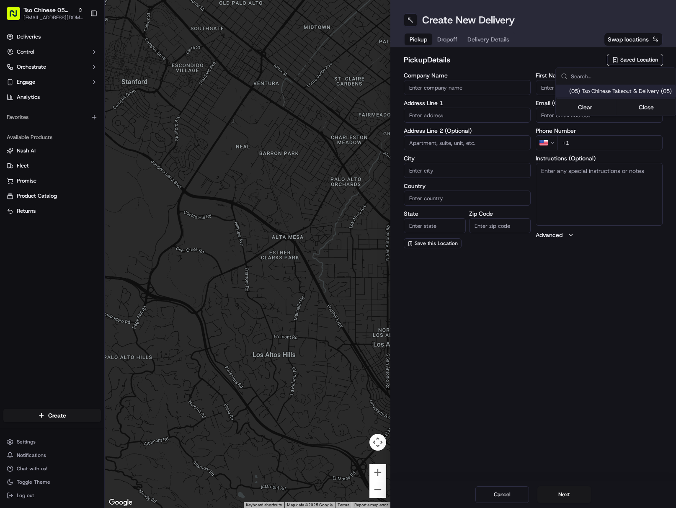
type input "Austin"
type input "US"
type input "[GEOGRAPHIC_DATA]"
type input "78748"
type input "Tso Chinese"
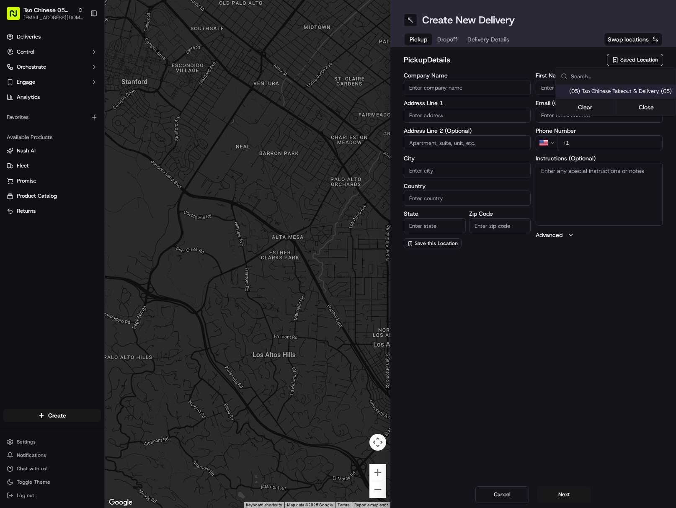
type input "[PERSON_NAME] Manager"
type input "[EMAIL_ADDRESS][DOMAIN_NAME]"
type input "[PHONE_NUMBER]"
type textarea "Submit a picture displaying address & food as Proof of Delivery. Envía una foto…"
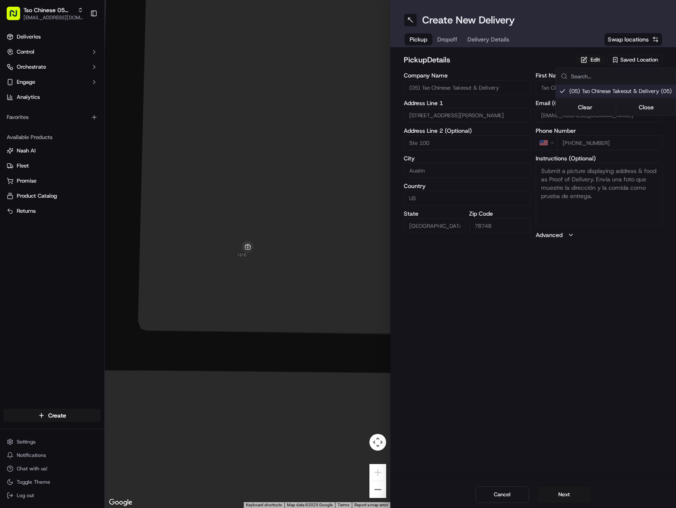
click at [491, 40] on html "Tso Chinese 05 [PERSON_NAME] [EMAIL_ADDRESS][DOMAIN_NAME] Toggle Sidebar Delive…" at bounding box center [338, 254] width 676 height 508
click at [491, 40] on span "Delivery Details" at bounding box center [488, 39] width 42 height 8
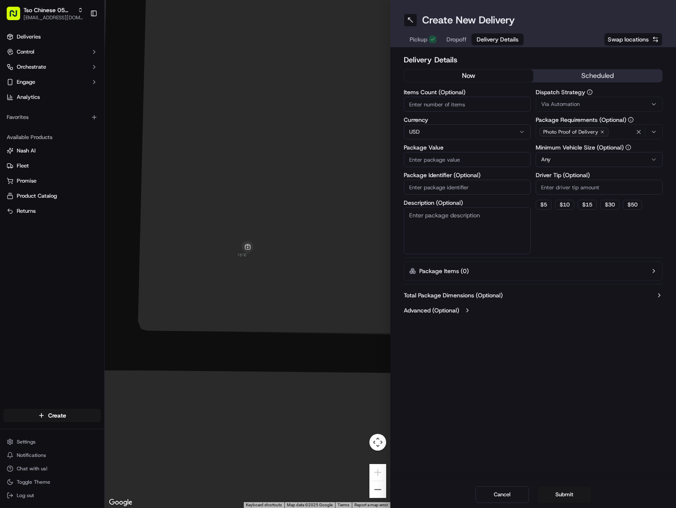
click at [483, 192] on input "Package Identifier (Optional)" at bounding box center [466, 187] width 127 height 15
paste input "GVQKWXC"
type input "GVQKWXC"
click at [597, 112] on div "Dispatch Strategy Via Automation Package Requirements (Optional) Photo Proof of…" at bounding box center [598, 171] width 127 height 165
click at [599, 107] on div "Via Automation" at bounding box center [598, 104] width 123 height 8
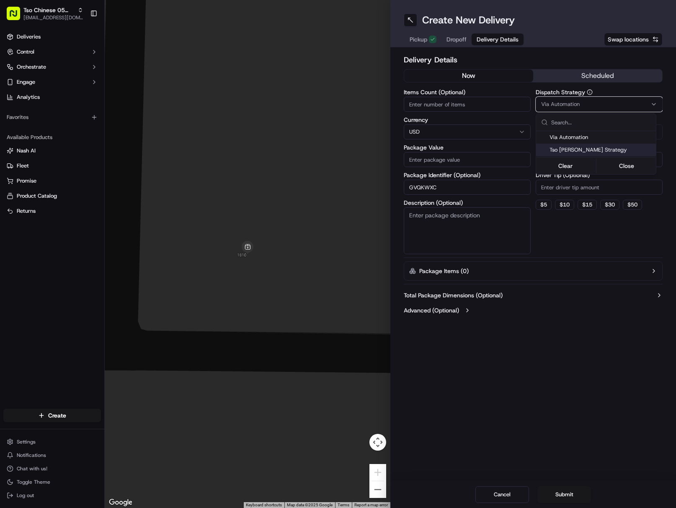
click at [598, 152] on span "Tso [PERSON_NAME] Strategy" at bounding box center [600, 150] width 103 height 8
click at [600, 187] on html "Tso Chinese 05 Menchaca javillain22@gmail.com Toggle Sidebar Deliveries Control…" at bounding box center [338, 254] width 676 height 508
click at [600, 187] on input "Driver Tip (Optional)" at bounding box center [598, 187] width 127 height 15
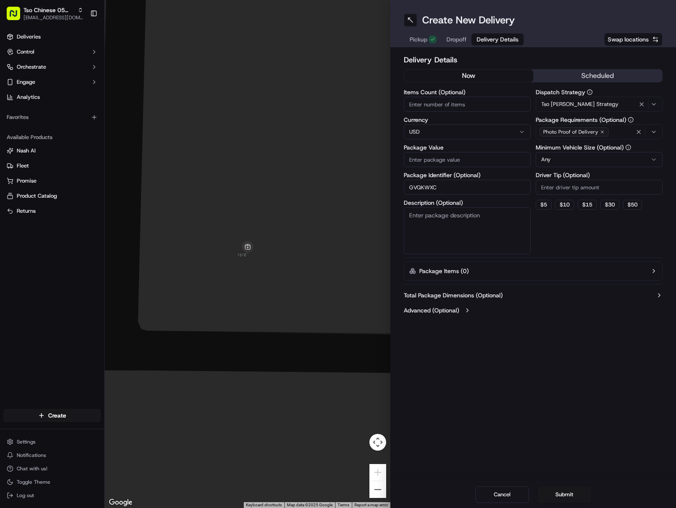
type input "2"
click at [456, 37] on span "Dropoff" at bounding box center [456, 39] width 20 height 8
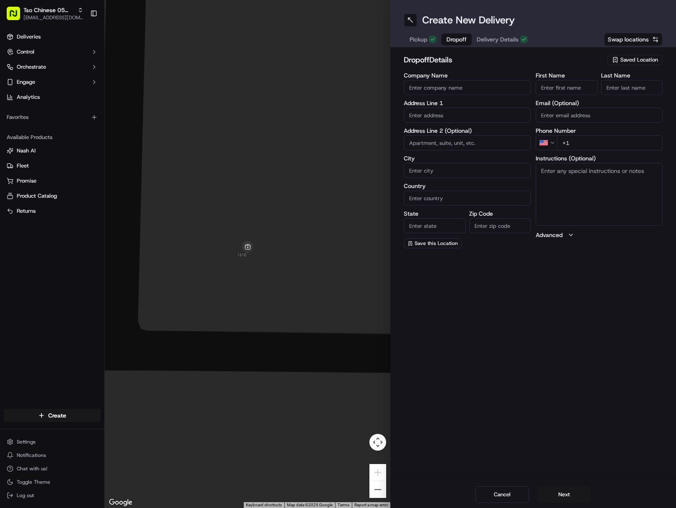
click at [673, 309] on div "Create New Delivery Pickup Dropoff Delivery Details Swap locations dropoff Deta…" at bounding box center [532, 254] width 285 height 508
click at [671, 318] on div "Create New Delivery Pickup Dropoff Delivery Details Swap locations dropoff Deta…" at bounding box center [532, 254] width 285 height 508
click at [573, 88] on input "First Name" at bounding box center [566, 87] width 62 height 15
paste input "Bradley Lien"
drag, startPoint x: 563, startPoint y: 87, endPoint x: 600, endPoint y: 88, distance: 37.3
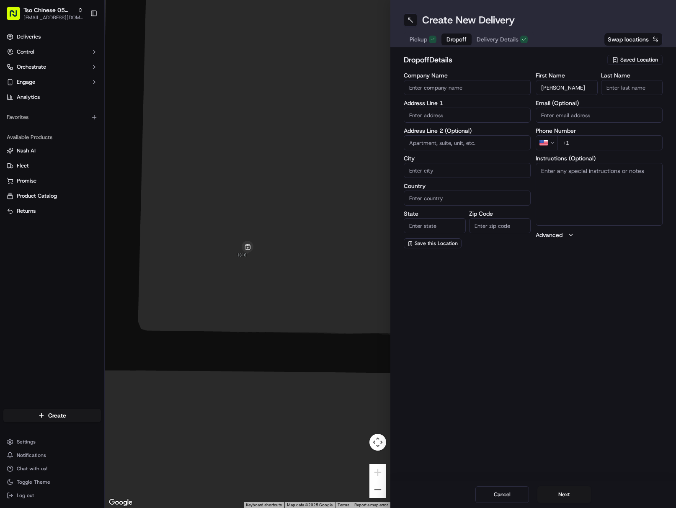
click at [589, 87] on input "Bradley Lien" at bounding box center [566, 87] width 62 height 15
type input "Bradley Lien"
paste input "Lien"
click at [635, 87] on input "Lien" at bounding box center [632, 87] width 62 height 15
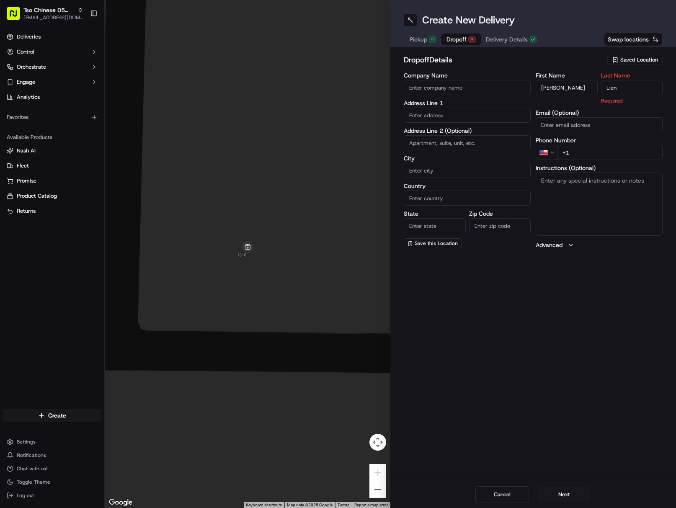
type input "Lien"
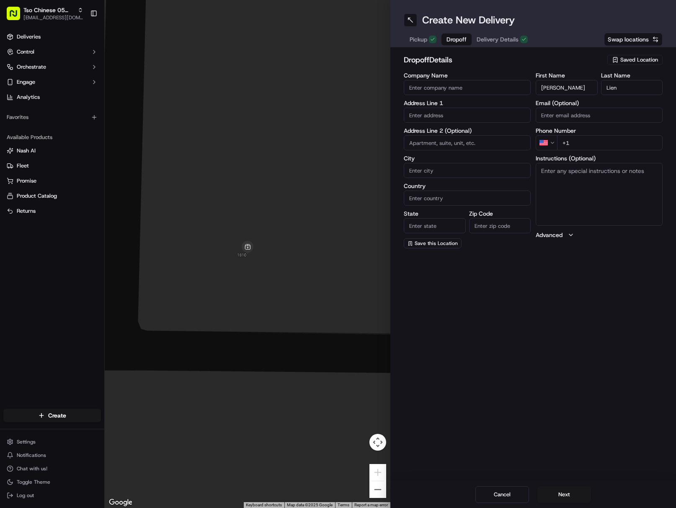
drag, startPoint x: 639, startPoint y: 141, endPoint x: 650, endPoint y: 147, distance: 13.3
click at [640, 140] on input "+1" at bounding box center [609, 142] width 105 height 15
paste input "713 493 8250"
type input "+1 713 493 8250"
click at [455, 113] on input "text" at bounding box center [466, 115] width 127 height 15
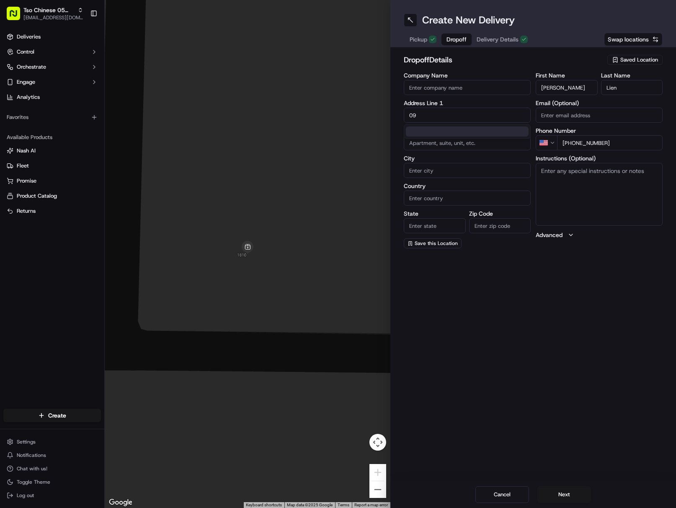
type input "0"
click at [492, 135] on div "9001 Vigen Circle, Austin, TX" at bounding box center [467, 132] width 123 height 13
type input "9001 Vigen Circle"
type input "Austin"
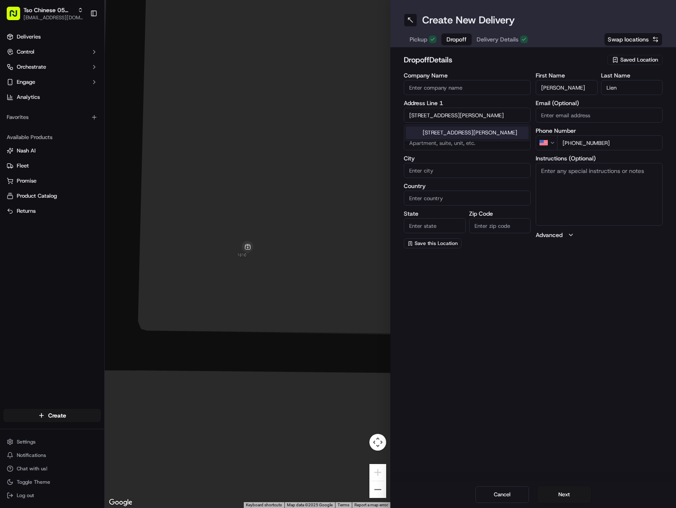
type input "[GEOGRAPHIC_DATA]"
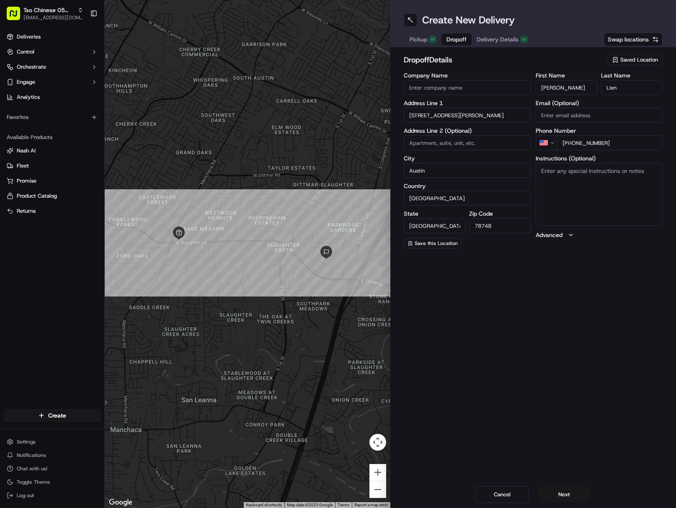
click at [602, 179] on textarea "Instructions (Optional)" at bounding box center [598, 194] width 127 height 63
paste textarea "Drivers must deliver food directly to the customer (unless instructed otherwise…"
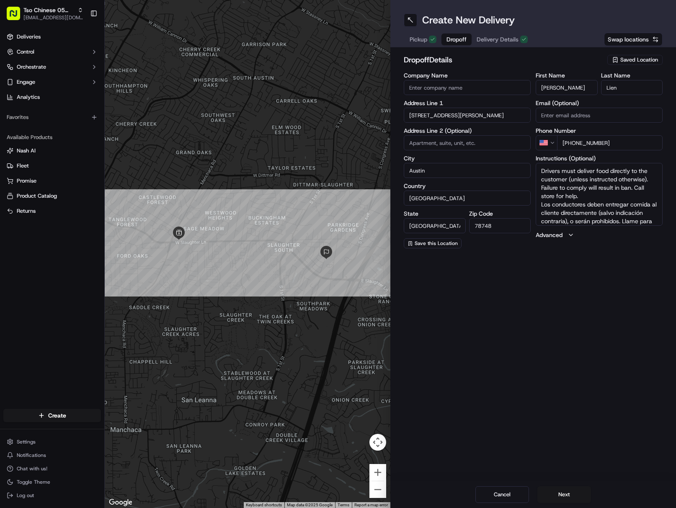
scroll to position [16, 0]
drag, startPoint x: 577, startPoint y: 494, endPoint x: 591, endPoint y: 494, distance: 13.4
click at [576, 494] on button "Next" at bounding box center [564, 494] width 54 height 17
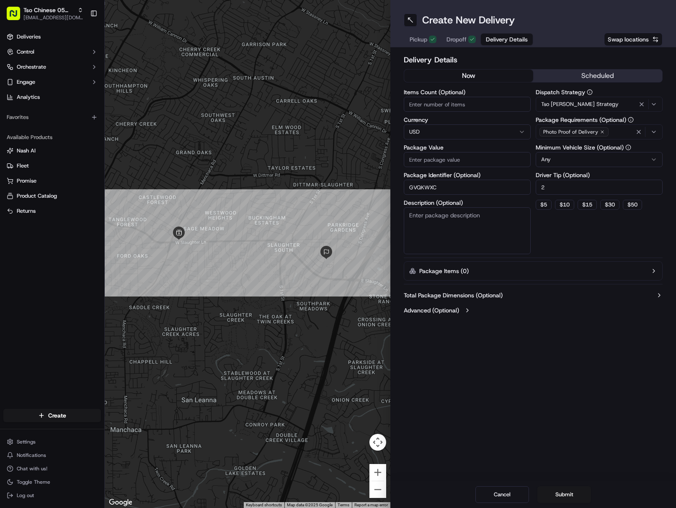
click at [445, 154] on input "Package Value" at bounding box center [466, 159] width 127 height 15
paste input "32.1"
click at [567, 492] on button "Submit" at bounding box center [564, 494] width 54 height 17
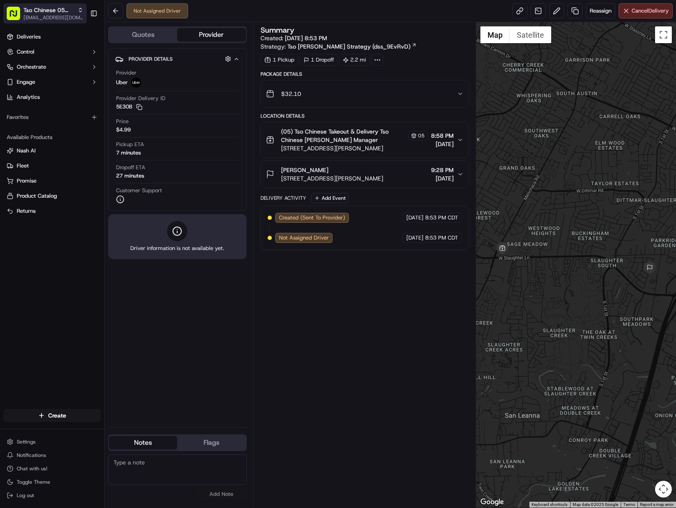
click at [48, 13] on span "Tso Chinese 05 [PERSON_NAME]" at bounding box center [48, 10] width 51 height 8
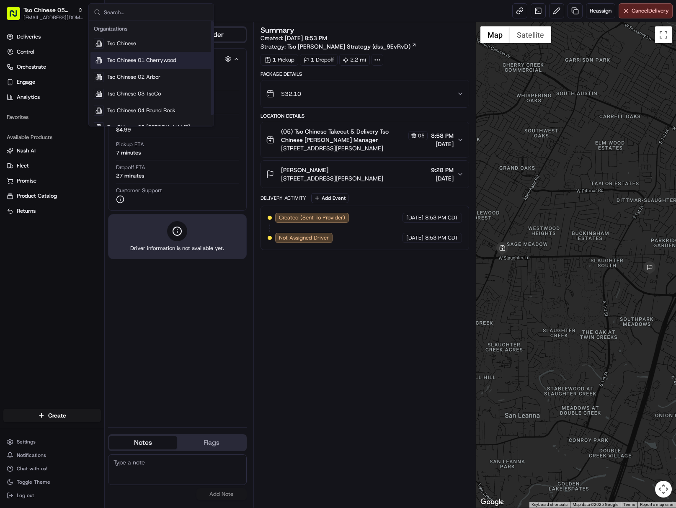
click at [171, 60] on span "Tso Chinese 01 Cherrywood" at bounding box center [141, 61] width 69 height 8
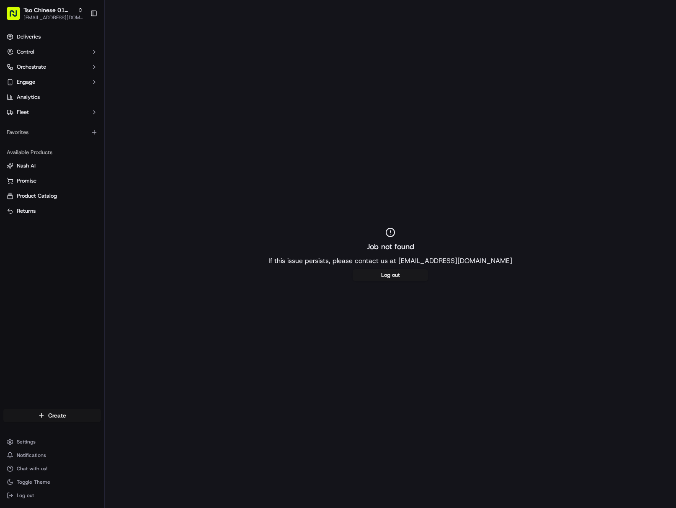
click at [73, 419] on html "Tso Chinese 01 Cherrywood [EMAIL_ADDRESS][DOMAIN_NAME] Toggle Sidebar Deliverie…" at bounding box center [338, 254] width 676 height 508
click at [144, 429] on link "Delivery" at bounding box center [151, 430] width 93 height 15
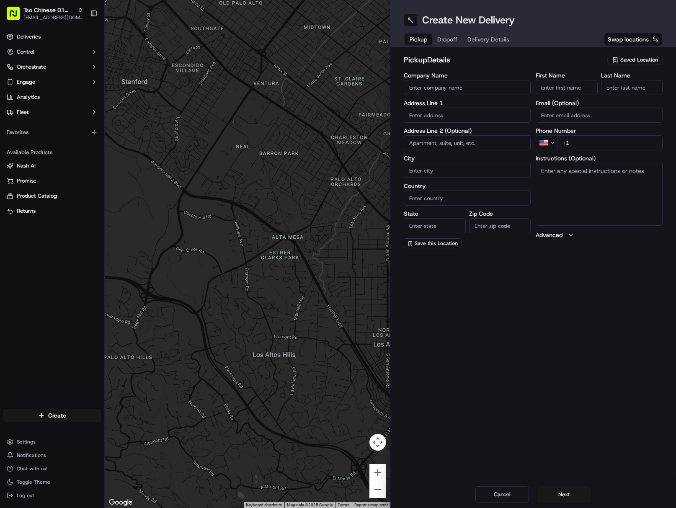
click at [630, 59] on span "Saved Location" at bounding box center [639, 60] width 38 height 8
click at [594, 92] on span "(01) Tso Chinese Takeout & Delivery Cherrywood" at bounding box center [620, 94] width 103 height 15
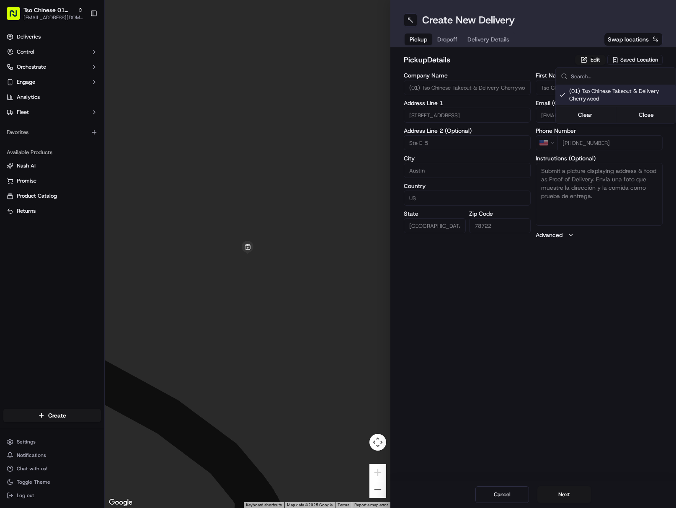
click at [478, 36] on html "Tso Chinese 01 Cherrywood [EMAIL_ADDRESS][DOMAIN_NAME] Toggle Sidebar Deliverie…" at bounding box center [338, 254] width 676 height 508
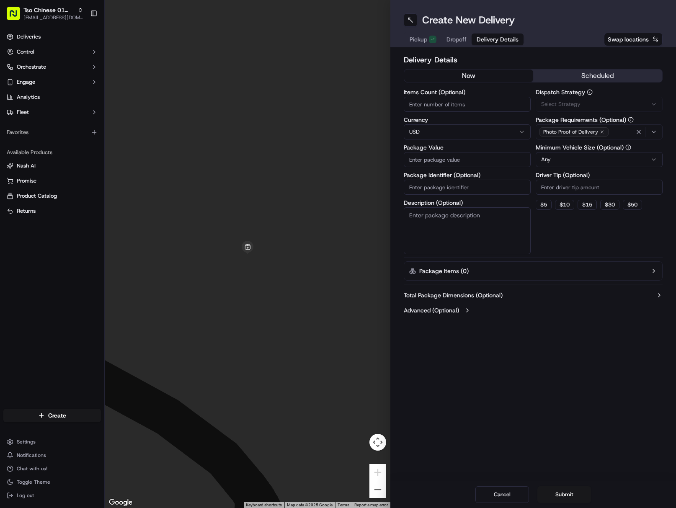
click at [478, 36] on span "Delivery Details" at bounding box center [497, 39] width 42 height 8
click at [466, 195] on div "Items Count (Optional) Currency USD Package Value Package Identifier (Optional)…" at bounding box center [466, 171] width 127 height 165
click at [514, 190] on input "Package Identifier (Optional)" at bounding box center [466, 187] width 127 height 15
paste input "LDPERZH"
click at [605, 103] on div "Via Automation" at bounding box center [598, 104] width 123 height 8
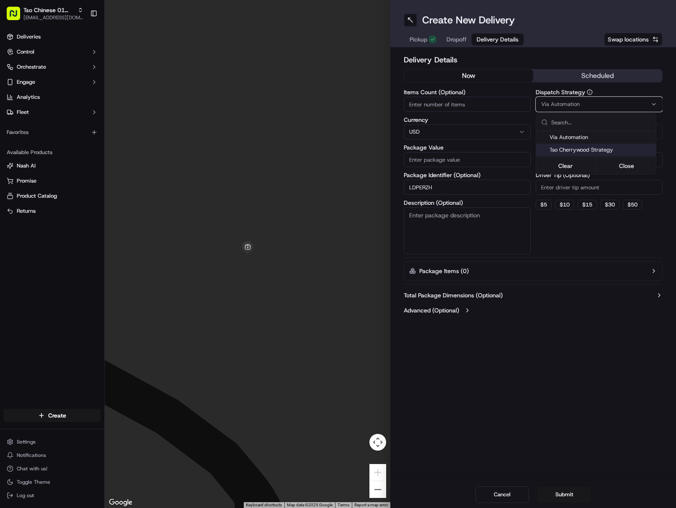
drag, startPoint x: 604, startPoint y: 147, endPoint x: 608, endPoint y: 157, distance: 11.1
click at [604, 147] on span "Tso Cherrywood Strategy" at bounding box center [600, 150] width 103 height 8
click at [605, 192] on html "Tso Chinese 01 Cherrywood javillain22@gmail.com Toggle Sidebar Deliveries Contr…" at bounding box center [338, 254] width 676 height 508
click at [605, 192] on input "Driver Tip (Optional)" at bounding box center [598, 187] width 127 height 15
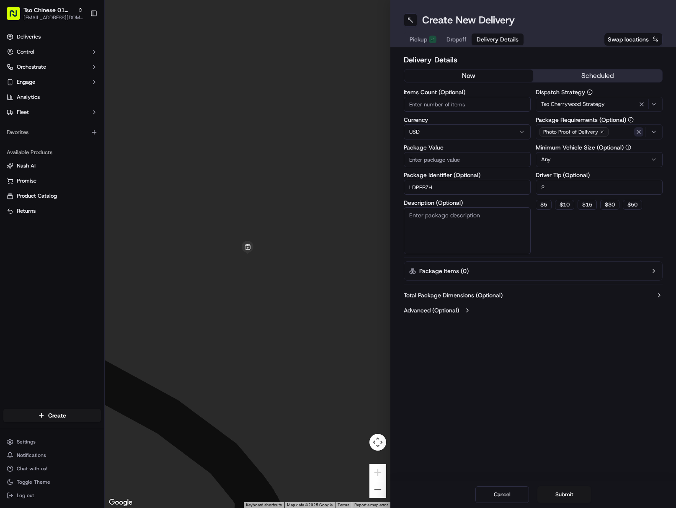
click at [640, 129] on icon "button" at bounding box center [638, 131] width 7 height 7
click at [640, 129] on div "Photo Proof of Delivery" at bounding box center [598, 132] width 123 height 13
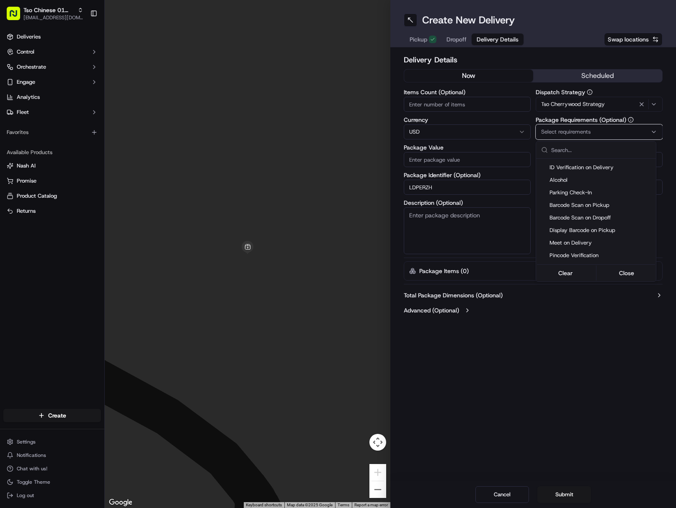
scroll to position [84, 0]
click at [576, 231] on span "Meet on Delivery" at bounding box center [600, 232] width 103 height 8
drag, startPoint x: 568, startPoint y: 350, endPoint x: 575, endPoint y: 344, distance: 9.2
click at [570, 352] on html "Tso Chinese 01 Cherrywood javillain22@gmail.com Toggle Sidebar Deliveries Contr…" at bounding box center [338, 254] width 676 height 508
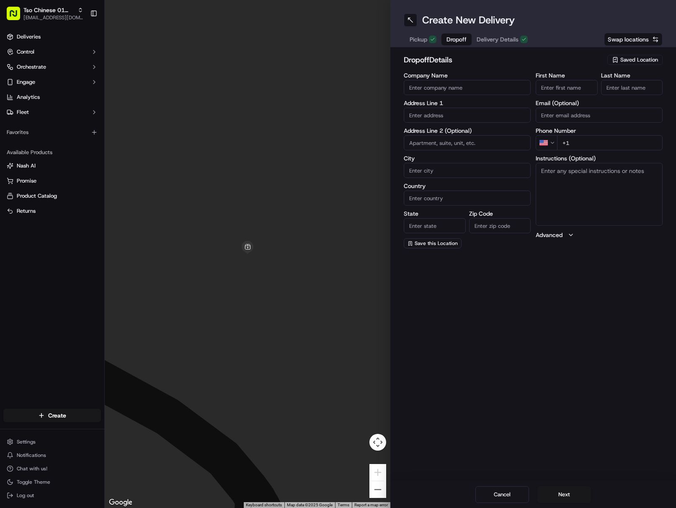
click at [458, 35] on span "Dropoff" at bounding box center [456, 39] width 20 height 8
click at [572, 84] on input "First Name" at bounding box center [566, 87] width 62 height 15
paste input "Trent Breese"
drag, startPoint x: 556, startPoint y: 86, endPoint x: 590, endPoint y: 89, distance: 34.0
click at [579, 87] on input "Trent Breese" at bounding box center [566, 87] width 62 height 15
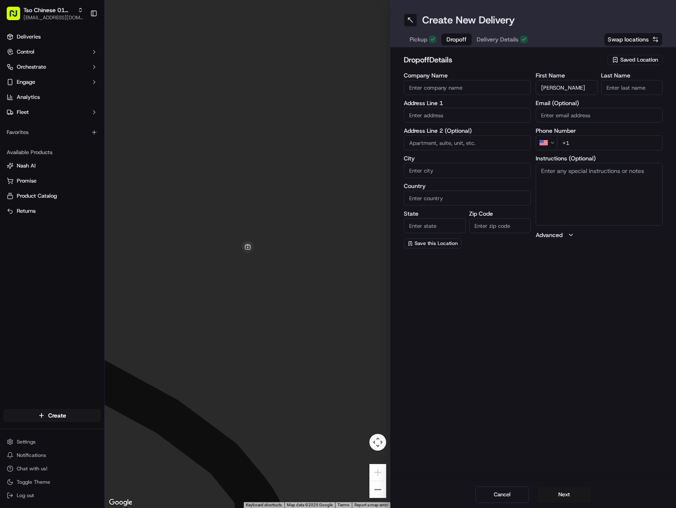
paste input "Breese"
click at [619, 87] on input "Breese" at bounding box center [632, 87] width 62 height 15
click at [635, 139] on input "+1" at bounding box center [609, 142] width 105 height 15
paste input "626 622 6476"
click at [474, 116] on input "text" at bounding box center [466, 115] width 127 height 15
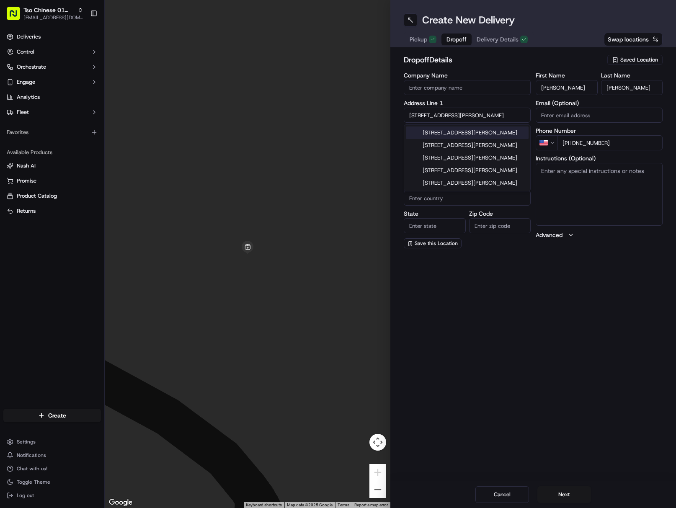
click at [469, 135] on div "2612 San Pedro Street, Austin, TX" at bounding box center [467, 132] width 123 height 13
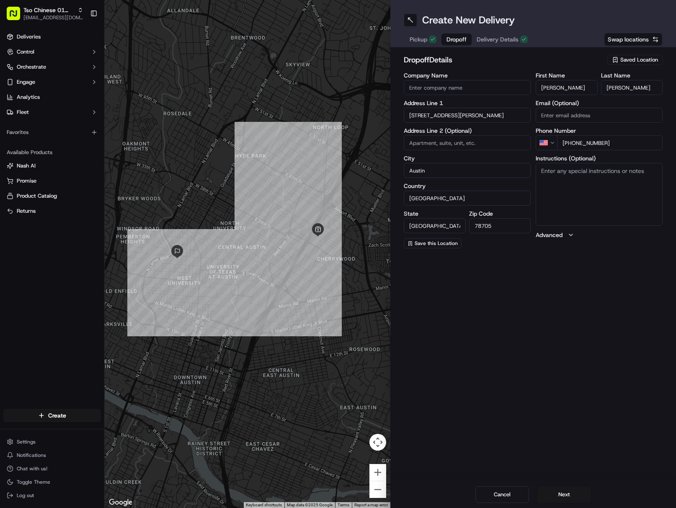
click at [619, 181] on textarea "Instructions (Optional)" at bounding box center [598, 194] width 127 height 63
paste textarea "Treehouse Condominiums"
click at [616, 175] on textarea "Treehouse Condominiums" at bounding box center [598, 194] width 127 height 63
paste textarea "Lower level of the property"
click at [617, 184] on textarea "Treehouse Condominiums. Unit 115. Lower level of the property" at bounding box center [598, 194] width 127 height 63
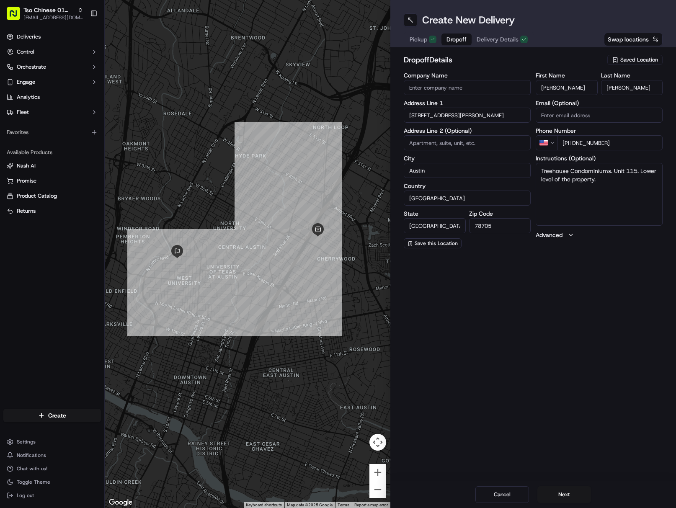
paste textarea "If the customer doesn't answer at a knock or doorbell ring, call the customer d…"
click at [562, 491] on button "Next" at bounding box center [564, 494] width 54 height 17
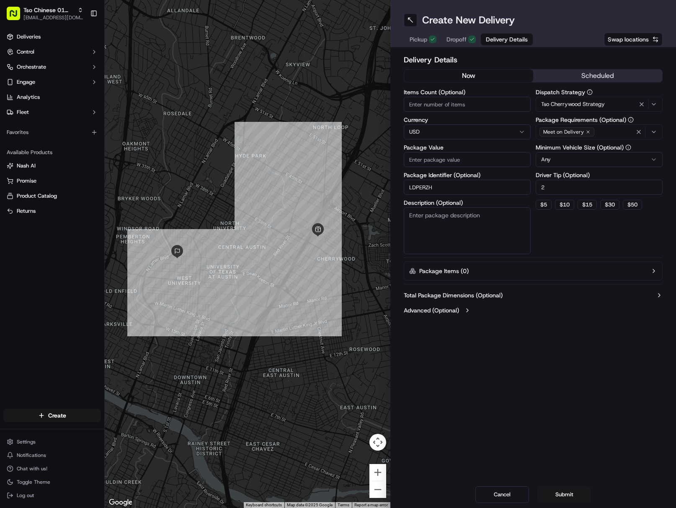
click at [472, 157] on input "Package Value" at bounding box center [466, 159] width 127 height 15
paste input "39.94"
click at [574, 496] on button "Submit" at bounding box center [564, 494] width 54 height 17
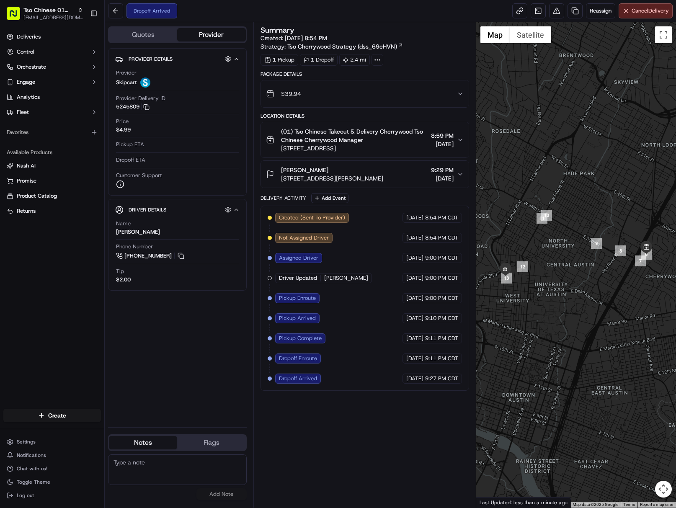
click at [675, 144] on div at bounding box center [576, 264] width 200 height 485
